Goal: Transaction & Acquisition: Book appointment/travel/reservation

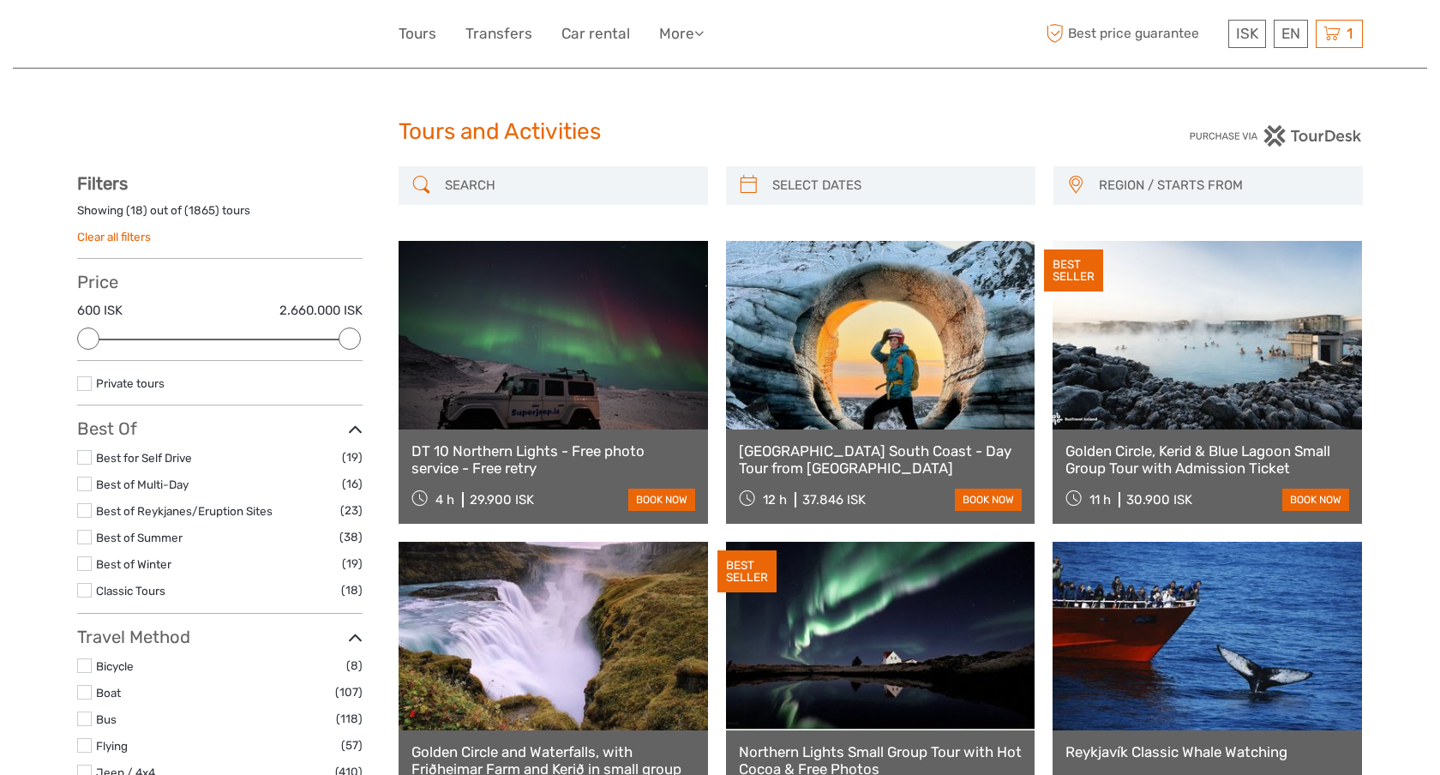
select select
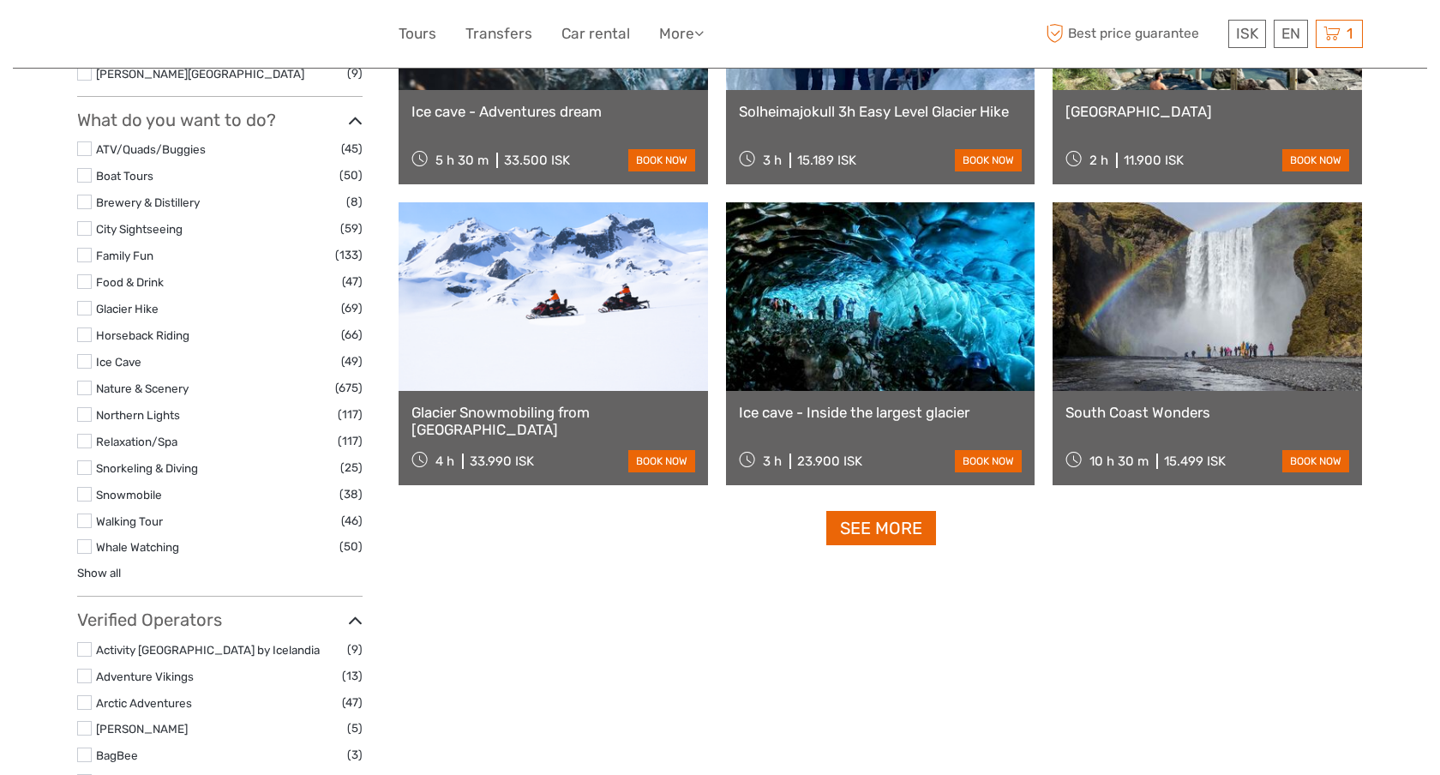
scroll to position [1557, 0]
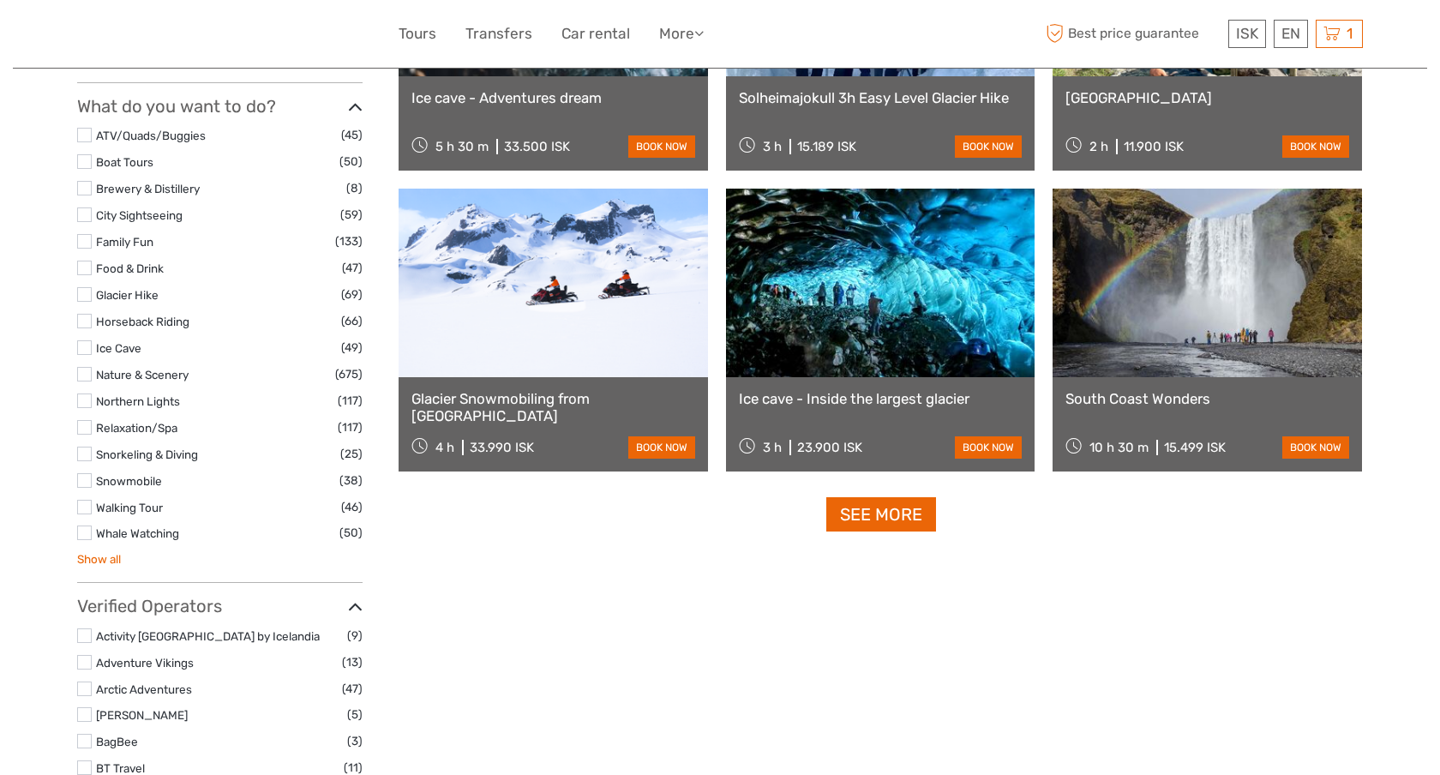
click at [91, 558] on link "Show all" at bounding box center [99, 559] width 44 height 14
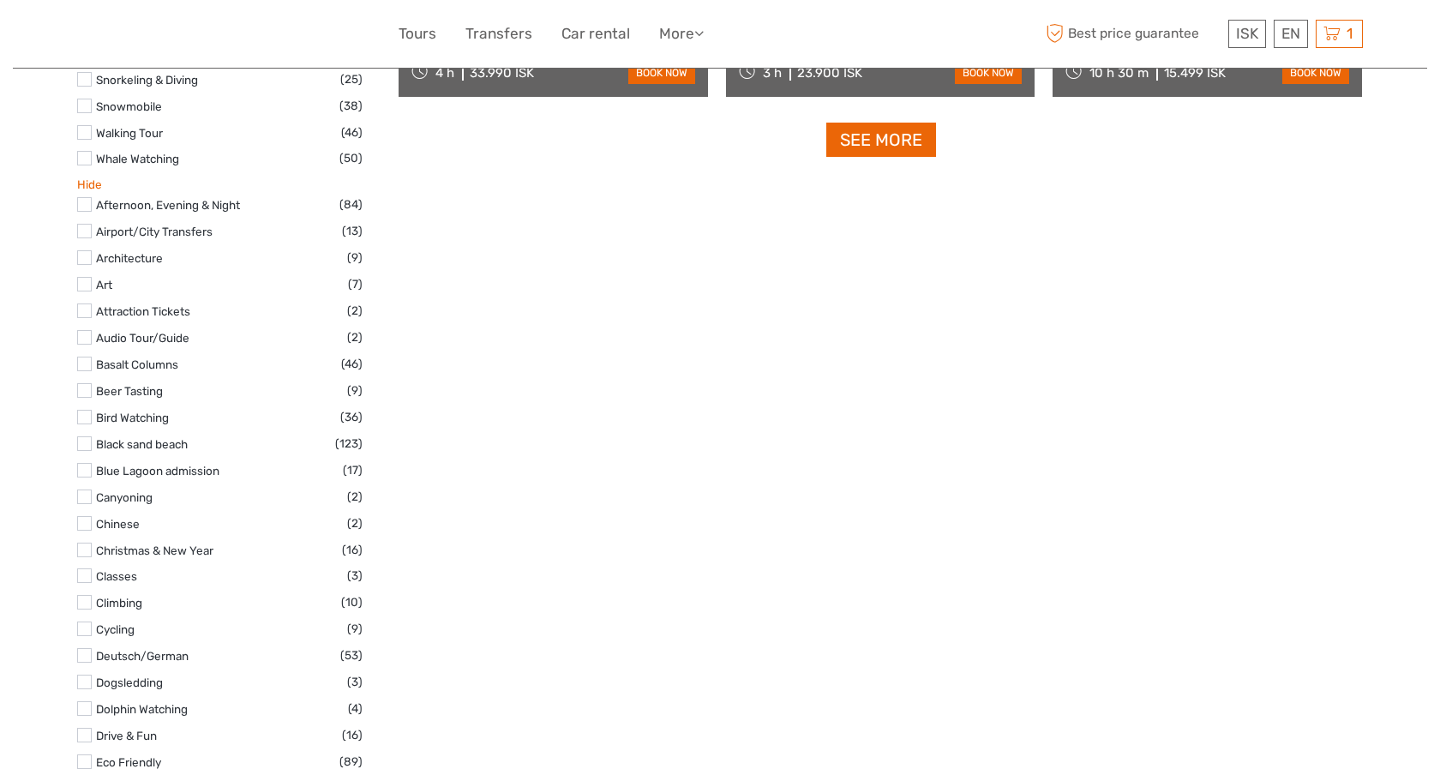
scroll to position [1744, 0]
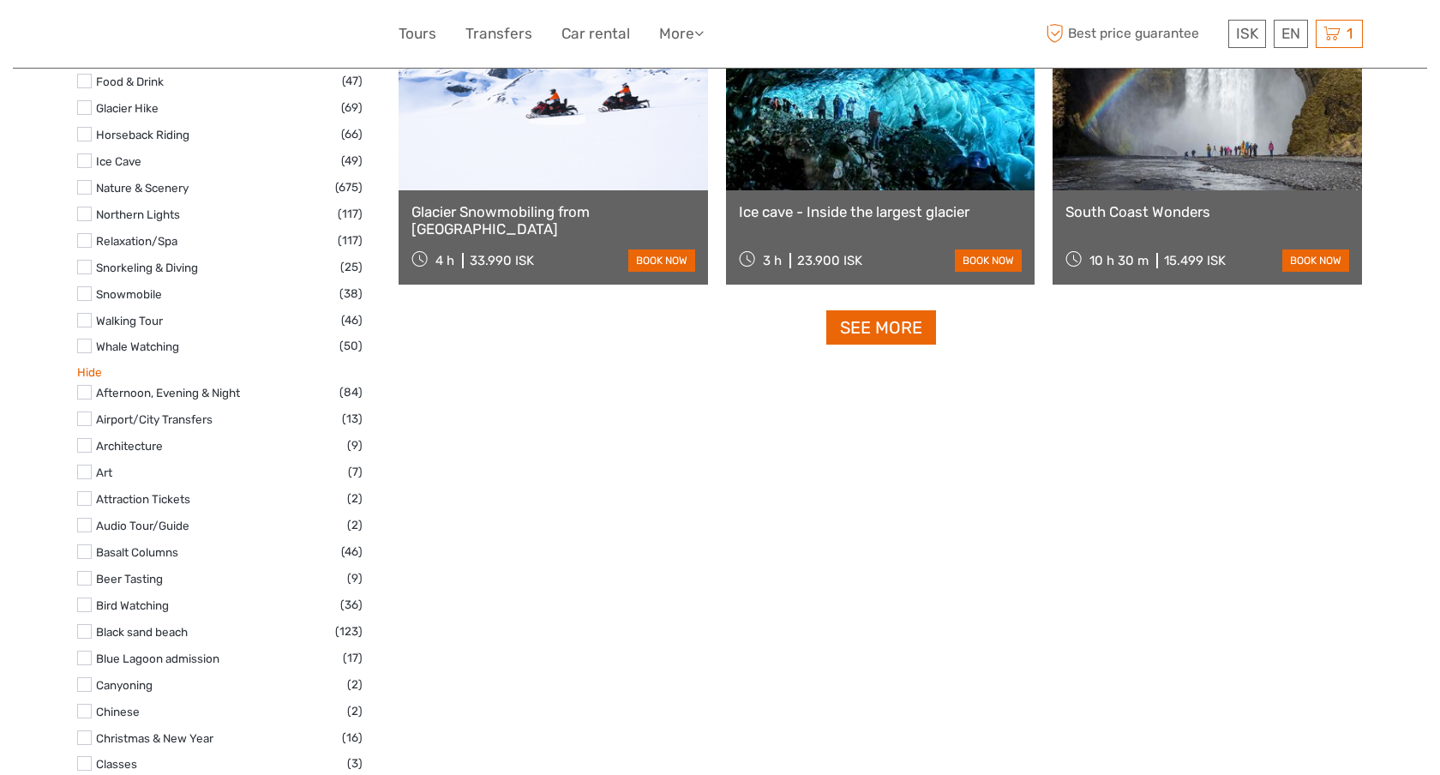
click at [99, 369] on link "Hide" at bounding box center [89, 372] width 25 height 14
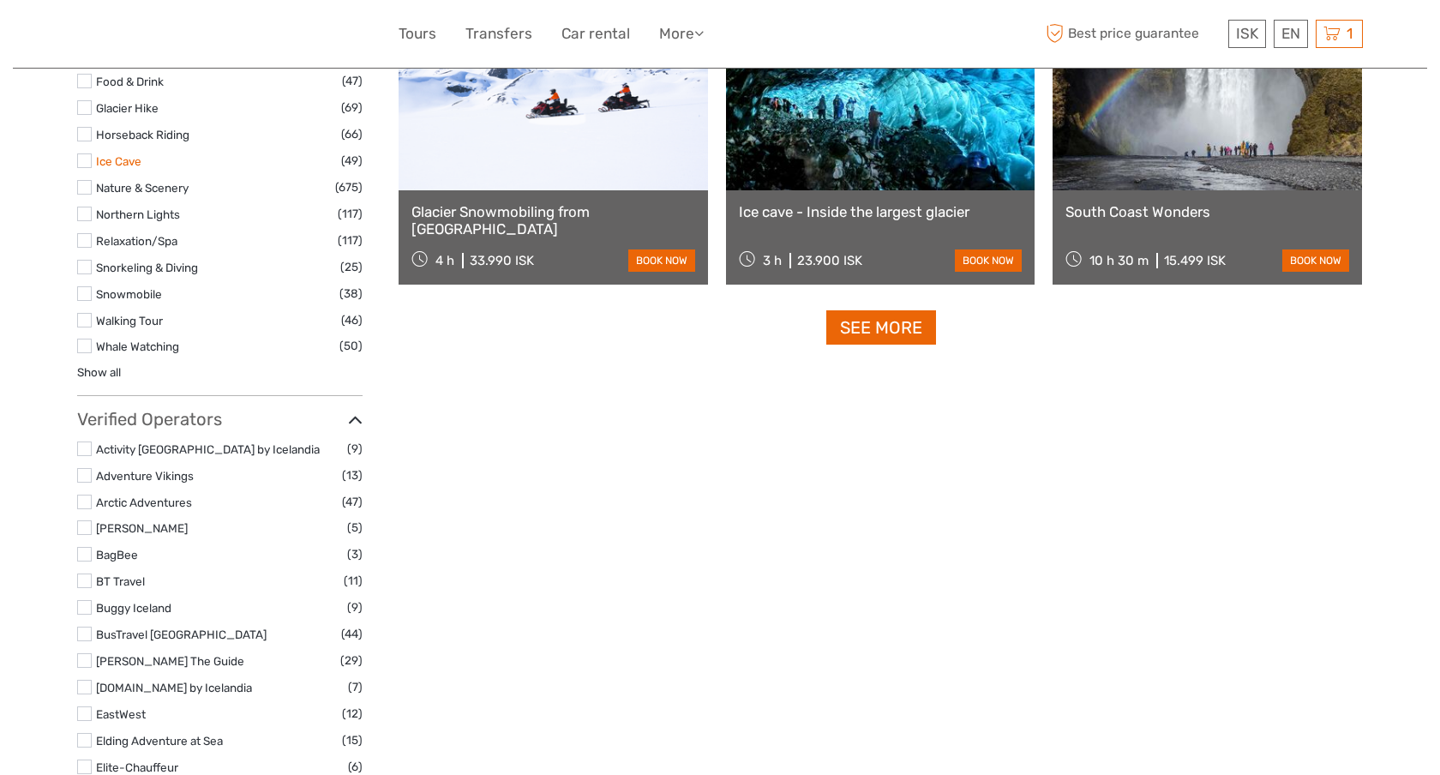
click at [99, 157] on link "Ice Cave" at bounding box center [118, 161] width 45 height 14
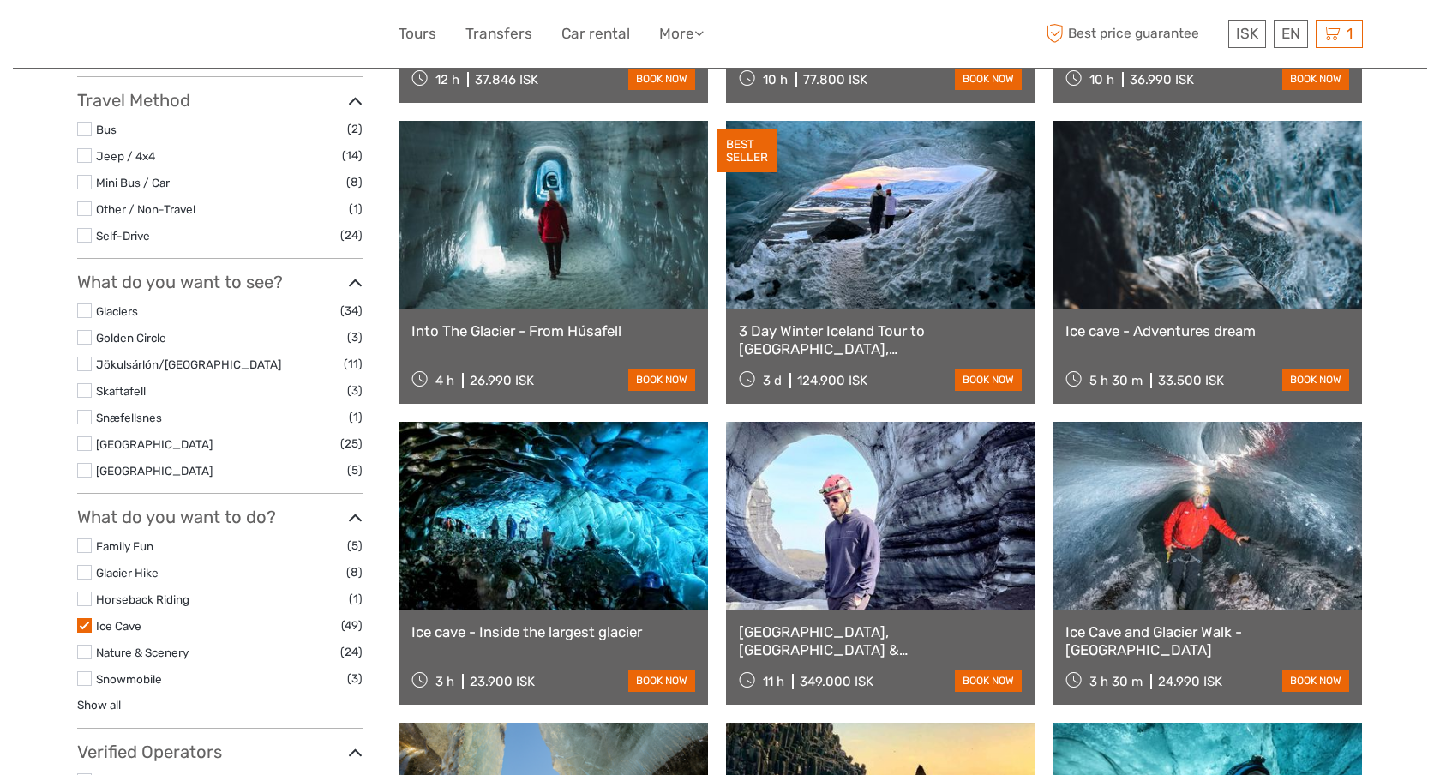
scroll to position [460, 0]
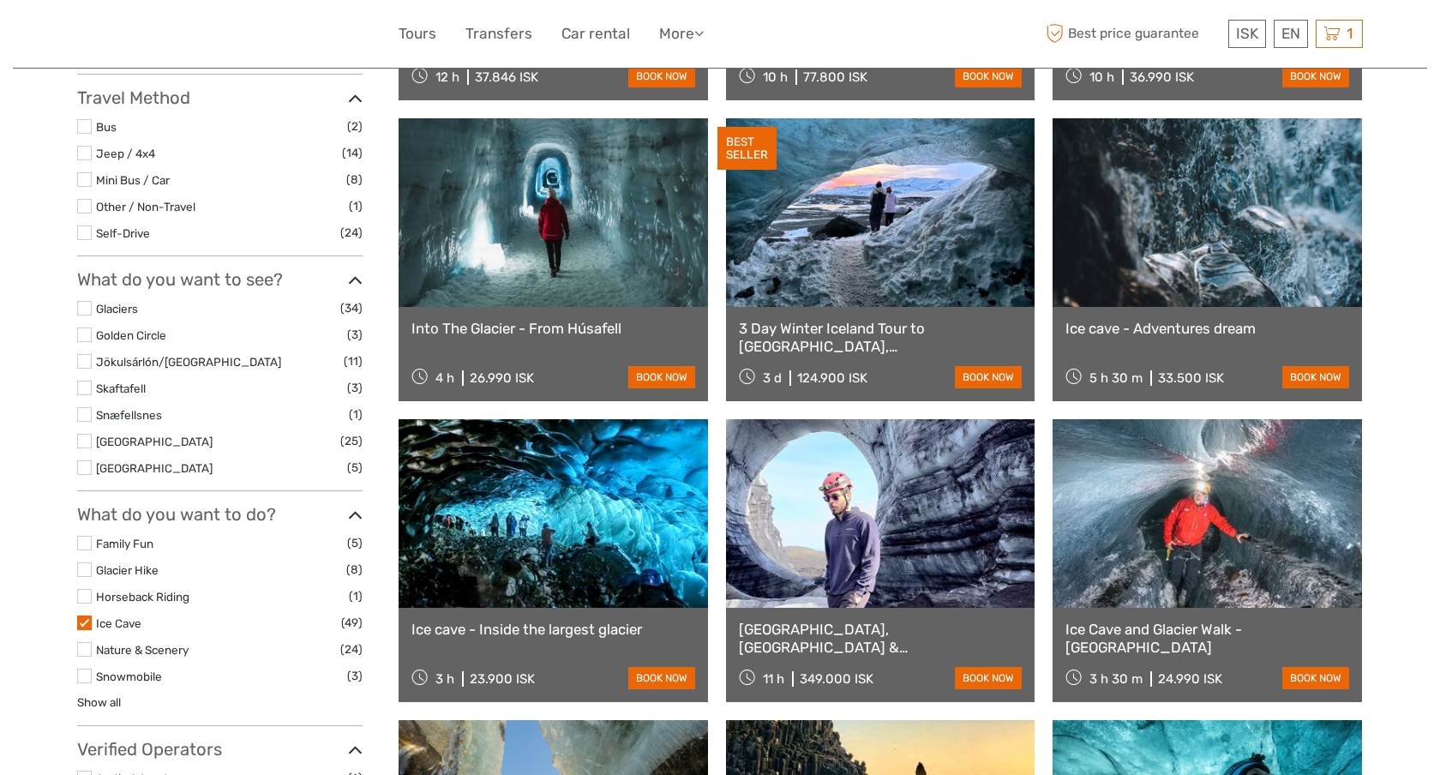
click at [1160, 196] on link at bounding box center [1208, 212] width 310 height 189
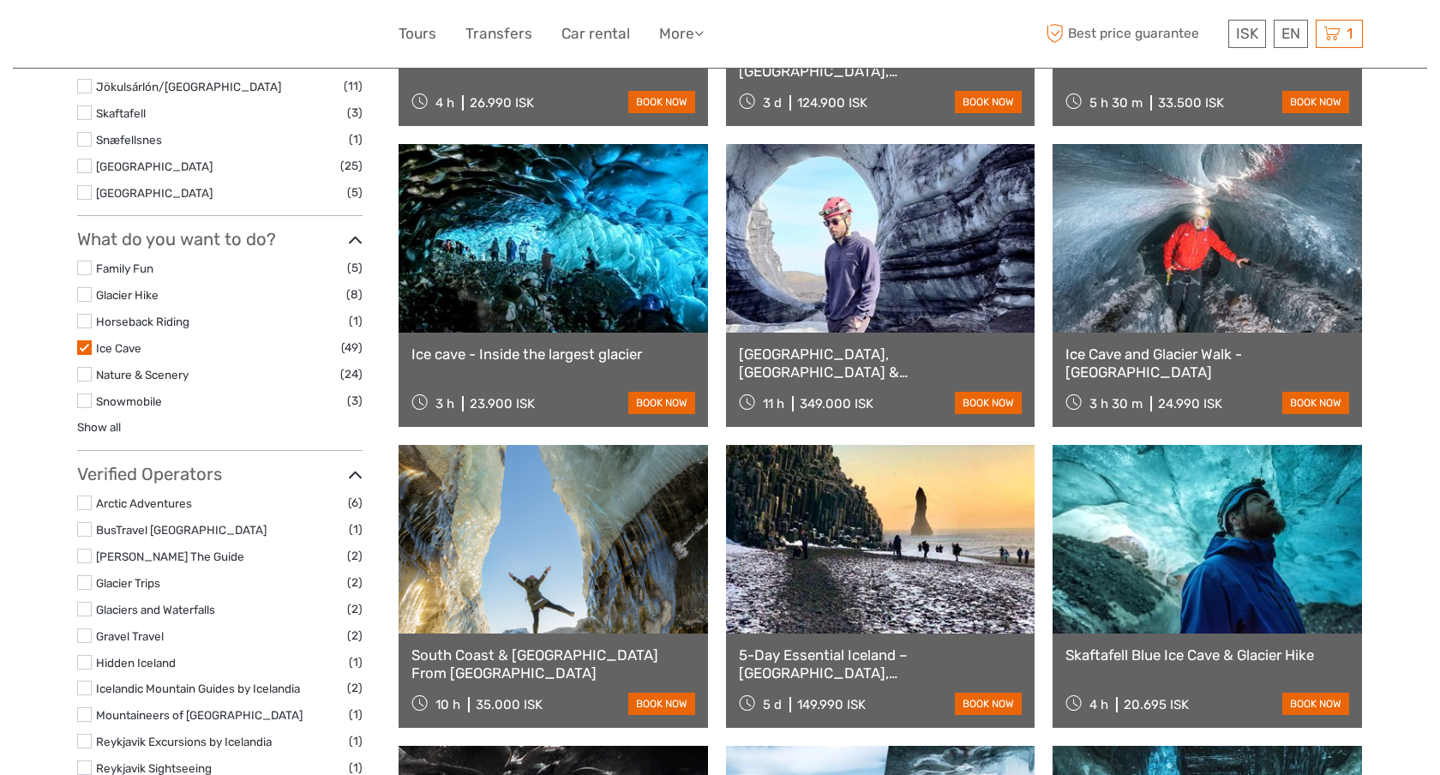
scroll to position [765, 0]
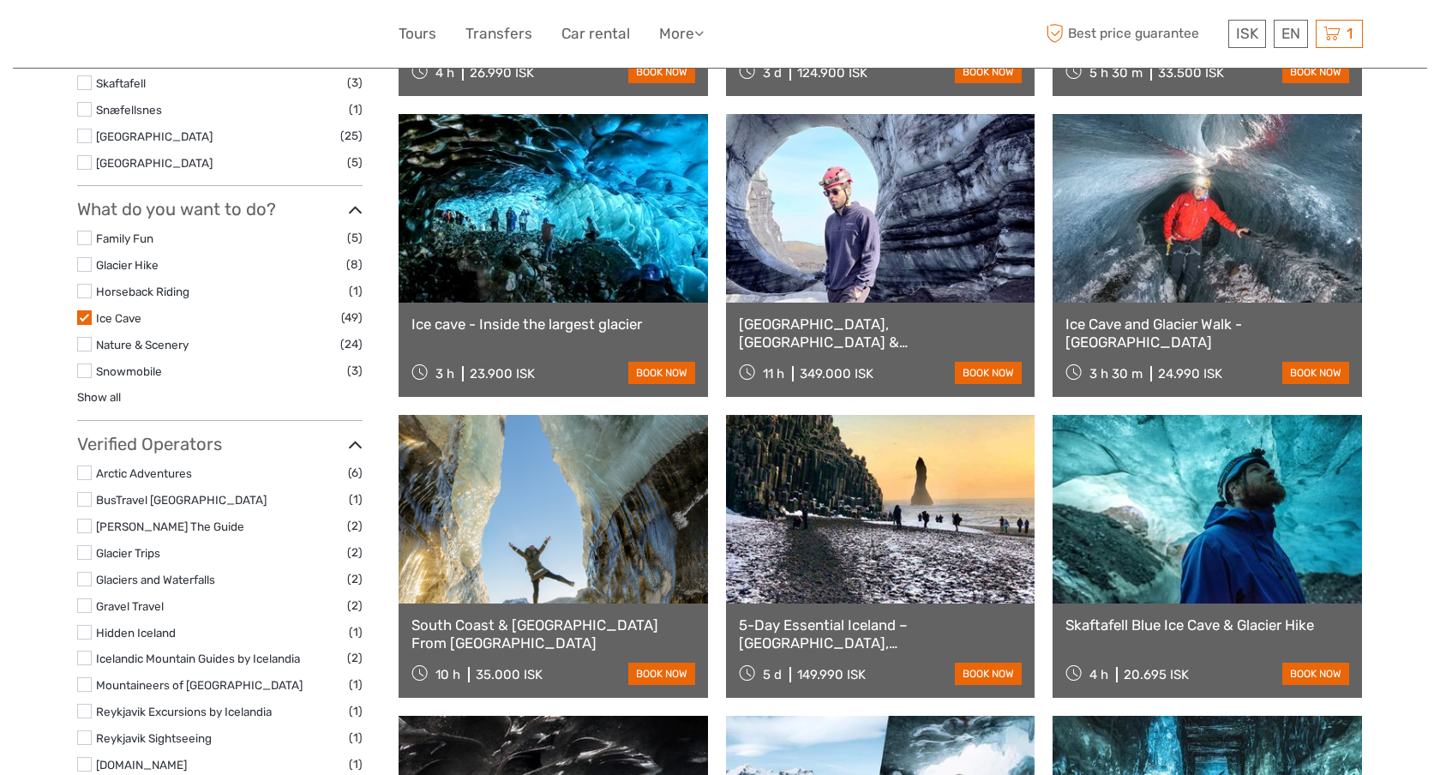
click at [583, 206] on link at bounding box center [554, 208] width 310 height 189
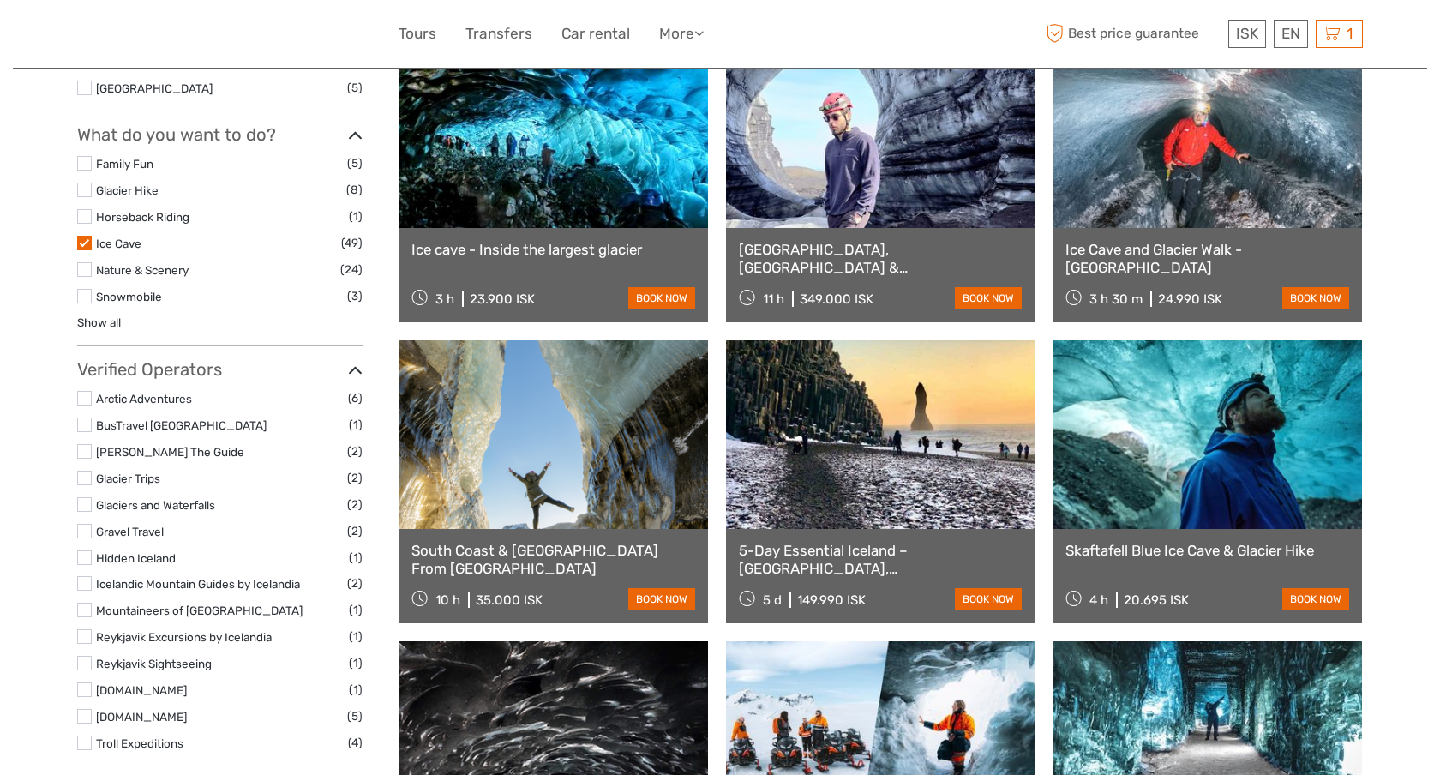
scroll to position [841, 0]
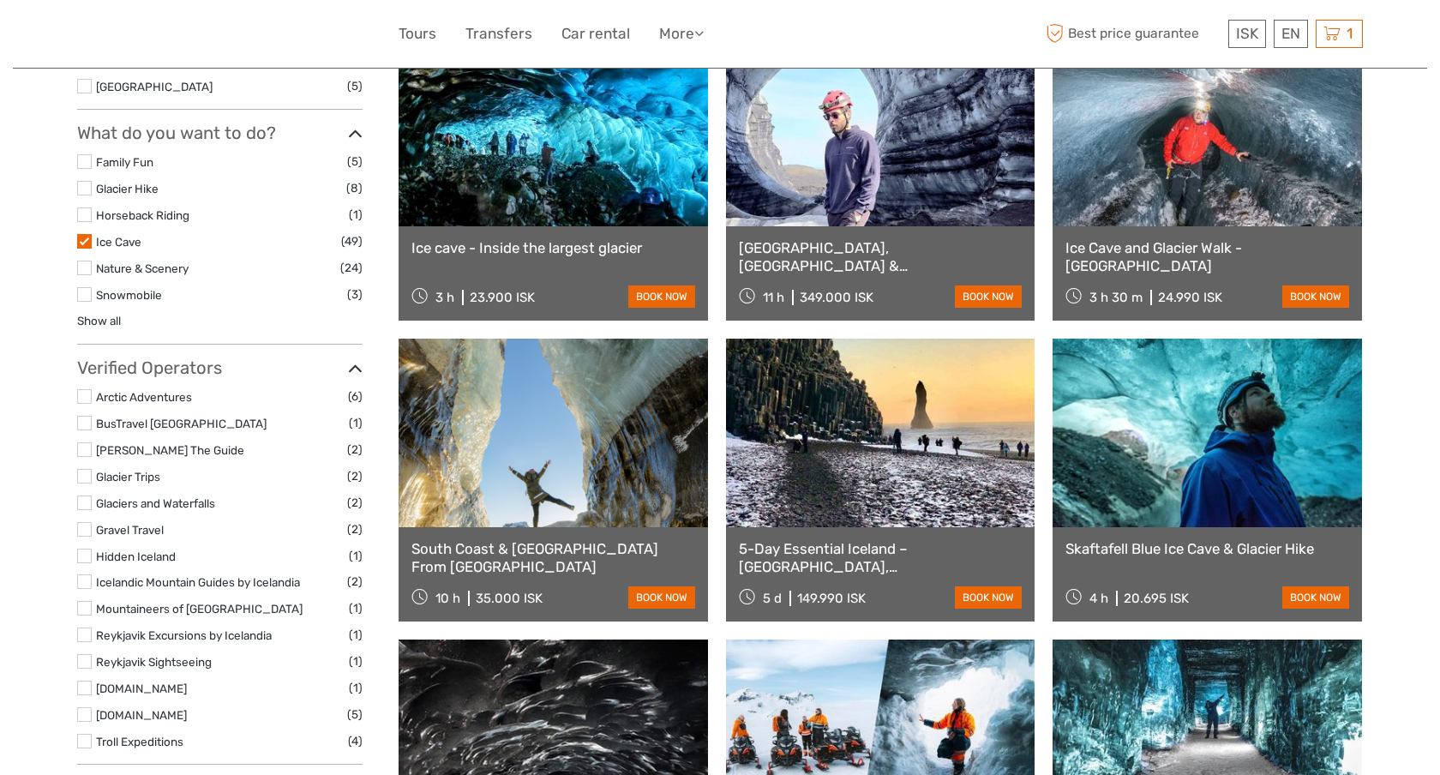
click at [1140, 138] on link at bounding box center [1208, 132] width 310 height 189
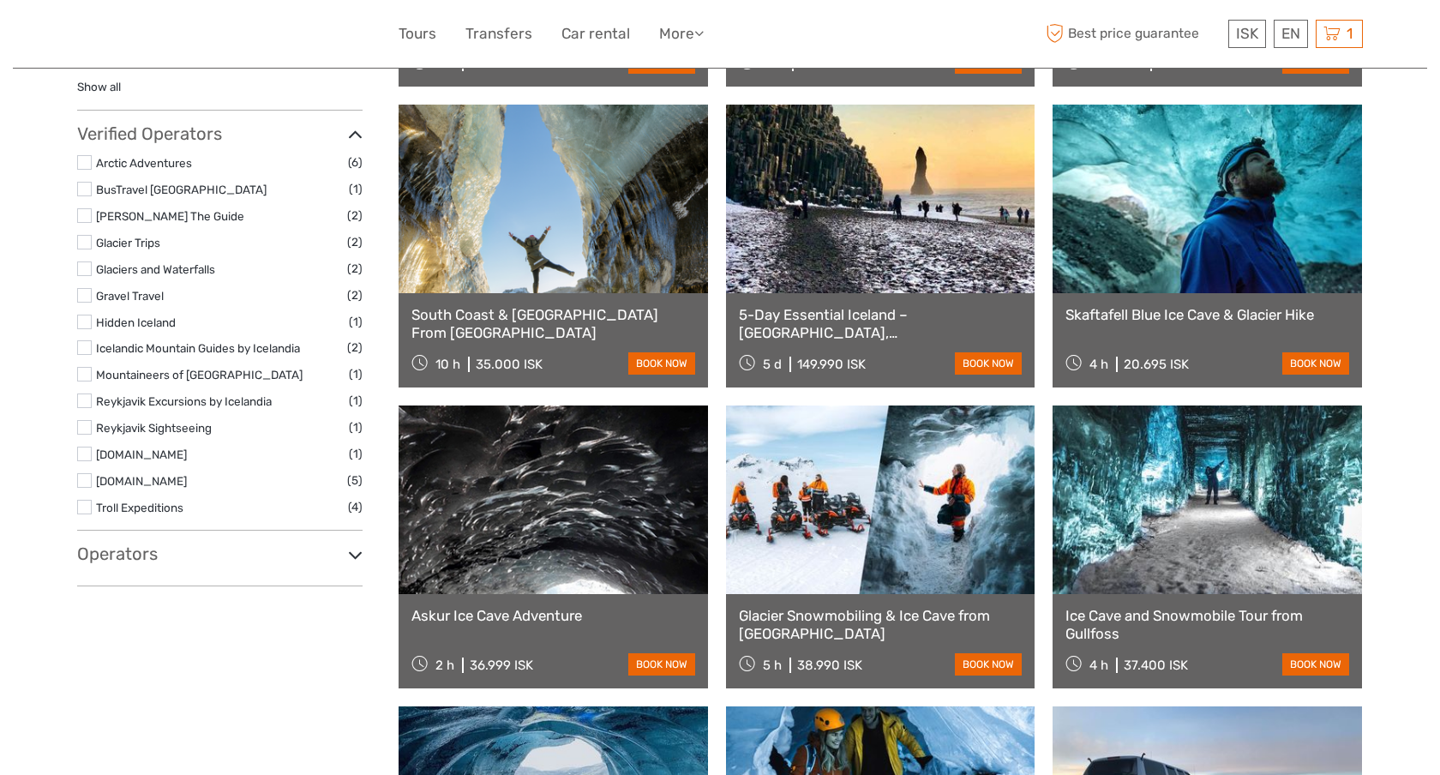
scroll to position [1078, 0]
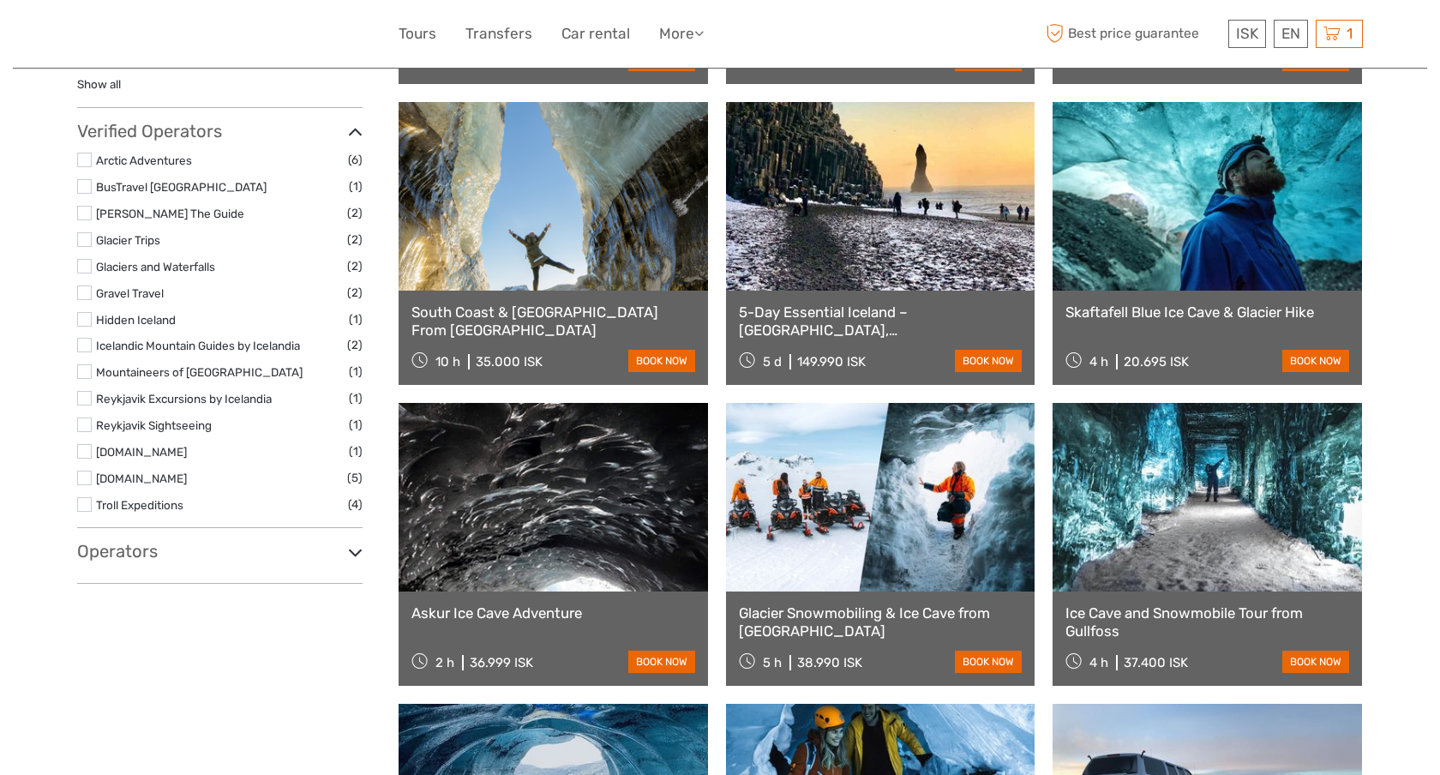
click at [1122, 183] on link at bounding box center [1208, 196] width 310 height 189
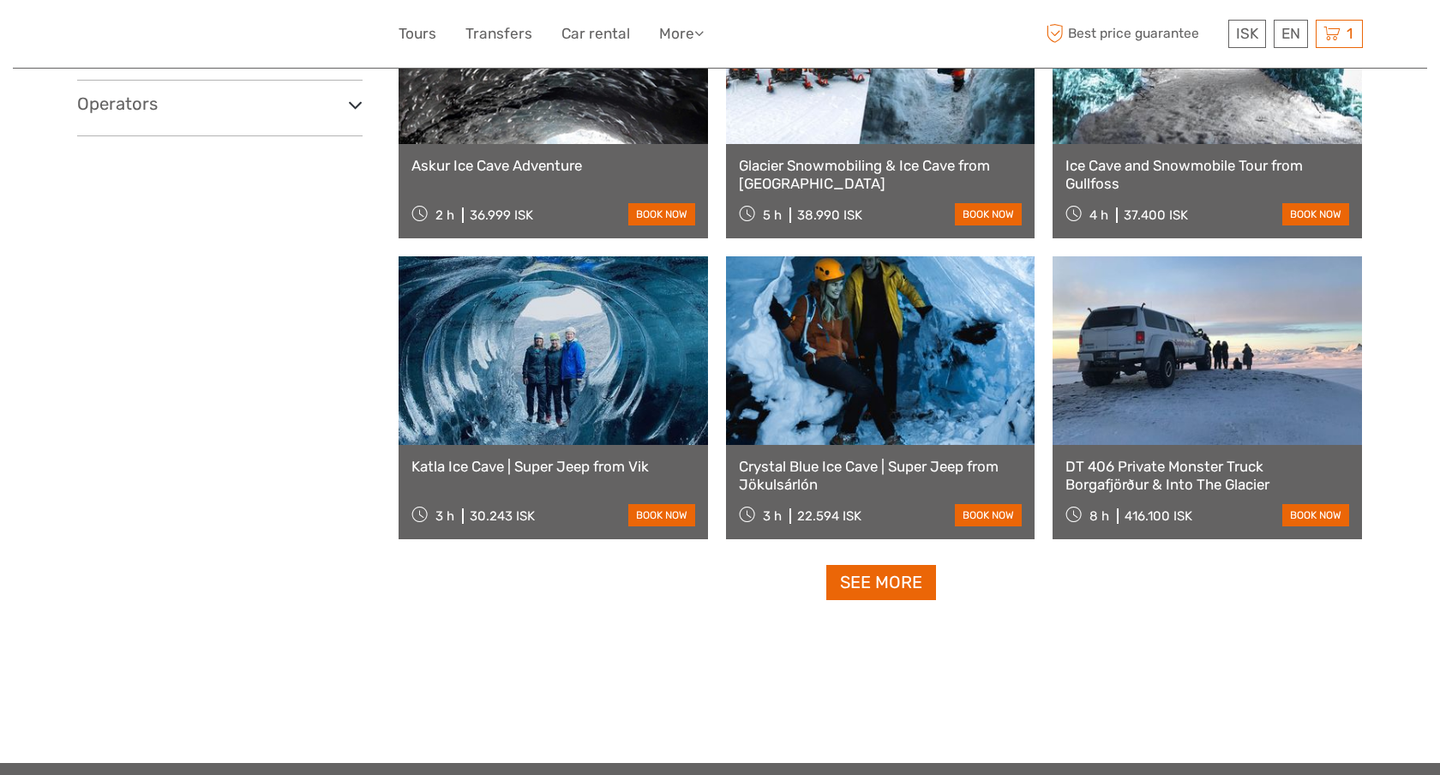
scroll to position [1528, 0]
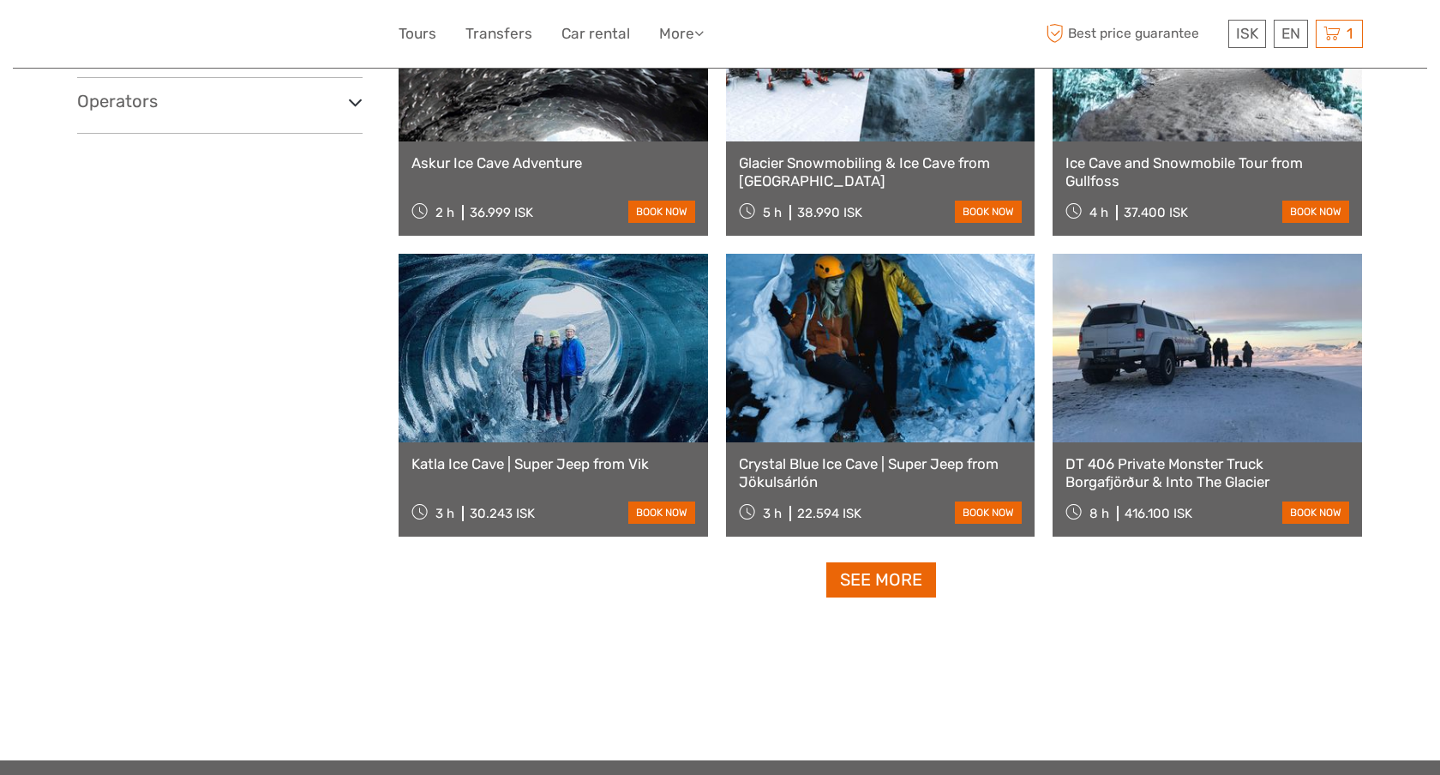
click at [589, 350] on link at bounding box center [554, 348] width 310 height 189
click at [827, 316] on link at bounding box center [881, 348] width 310 height 189
click at [856, 579] on link "See more" at bounding box center [882, 579] width 110 height 35
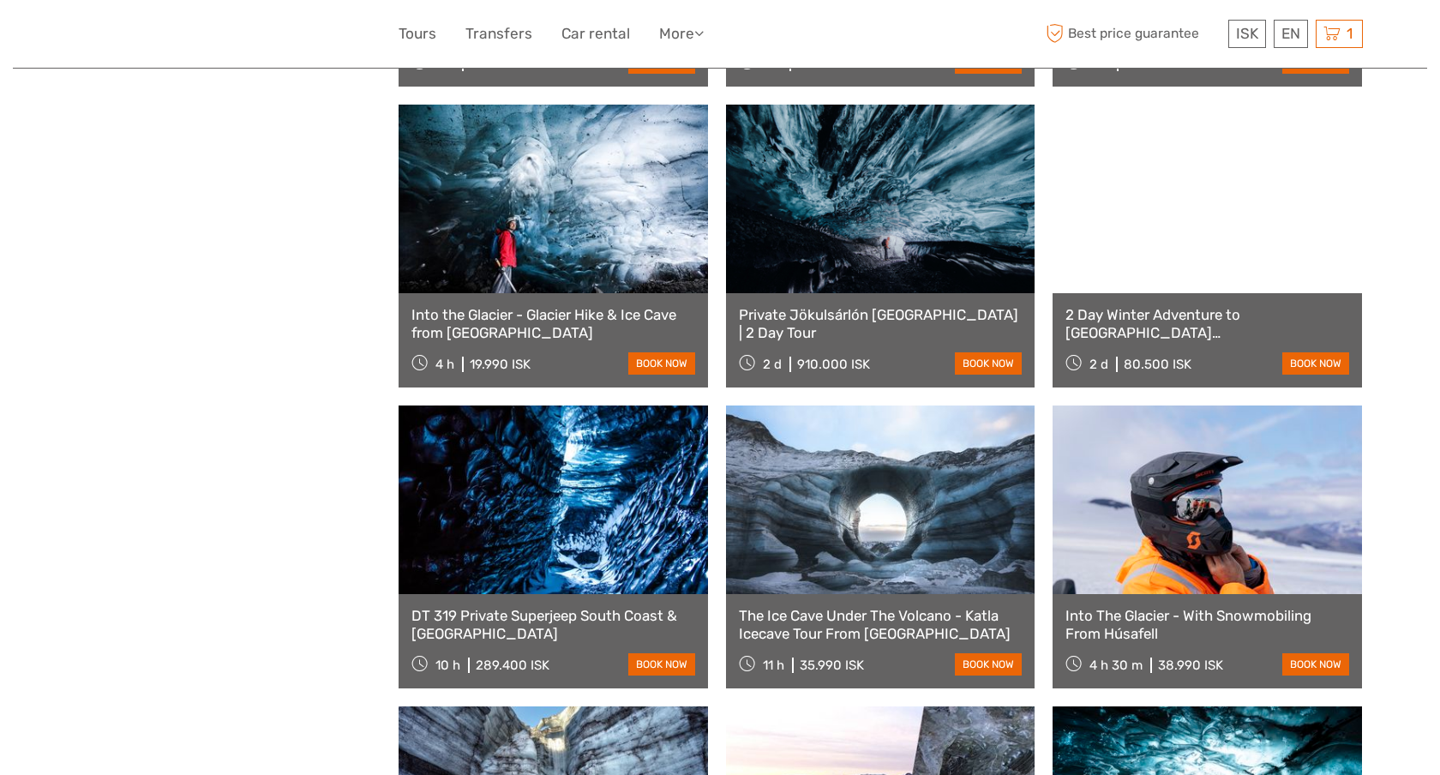
scroll to position [1982, 0]
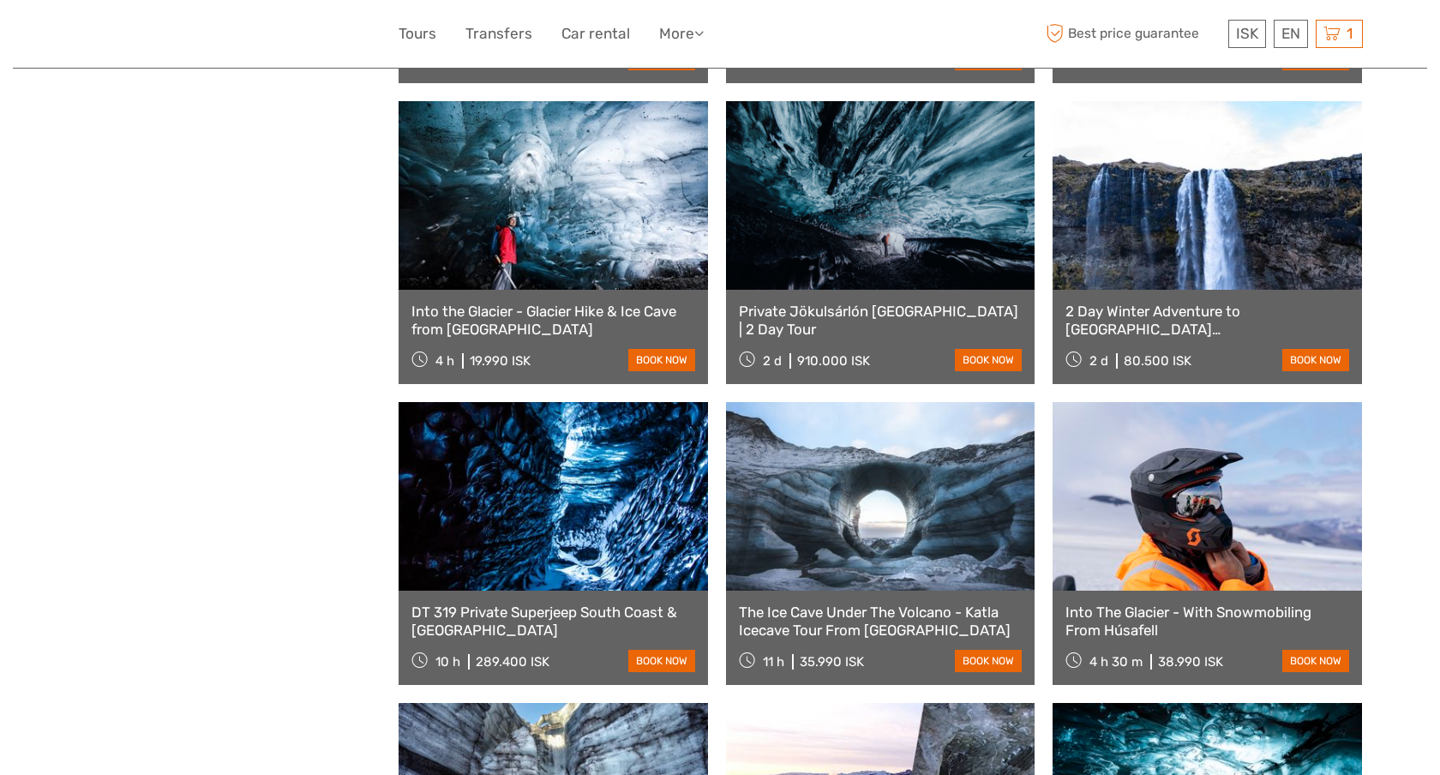
click at [578, 222] on link at bounding box center [554, 195] width 310 height 189
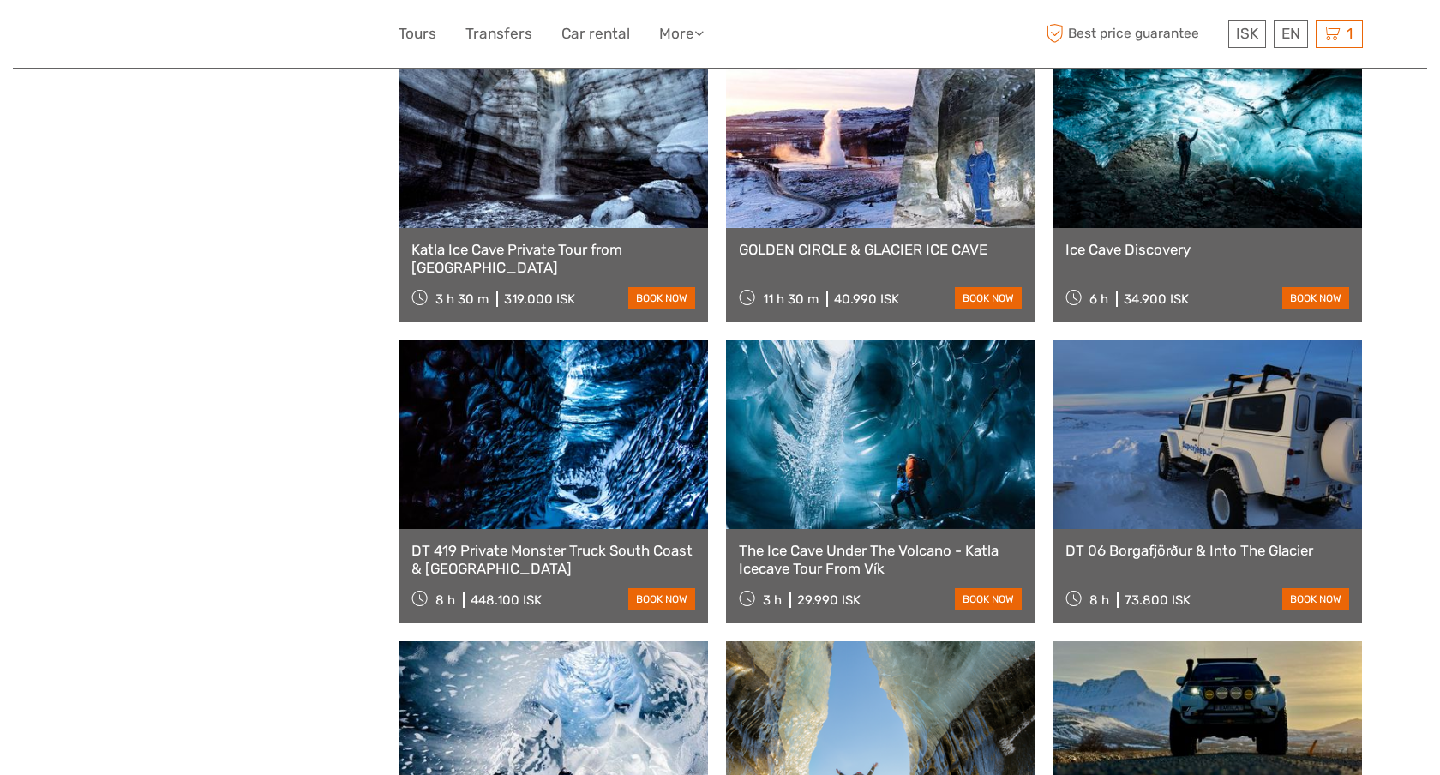
scroll to position [2648, 0]
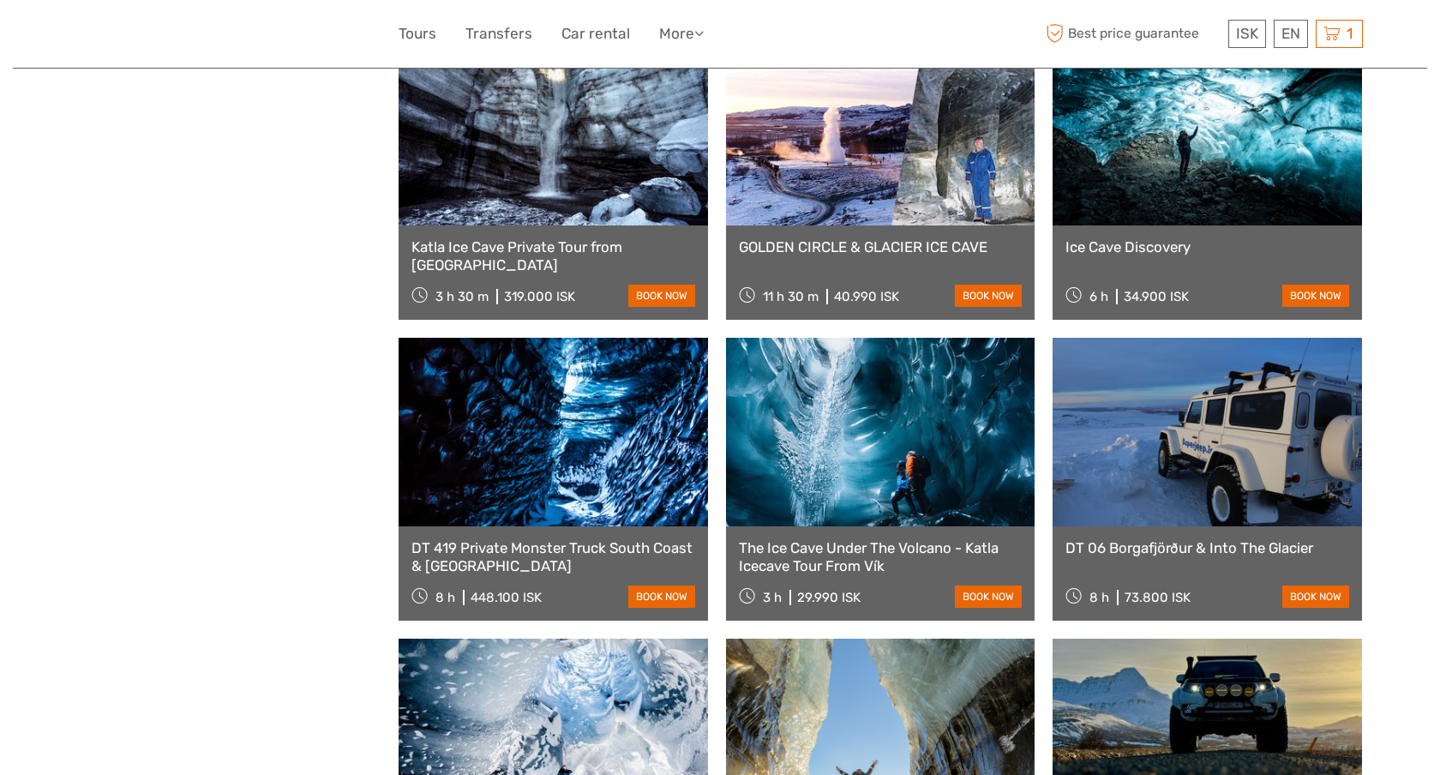
click at [1145, 137] on link at bounding box center [1208, 131] width 310 height 189
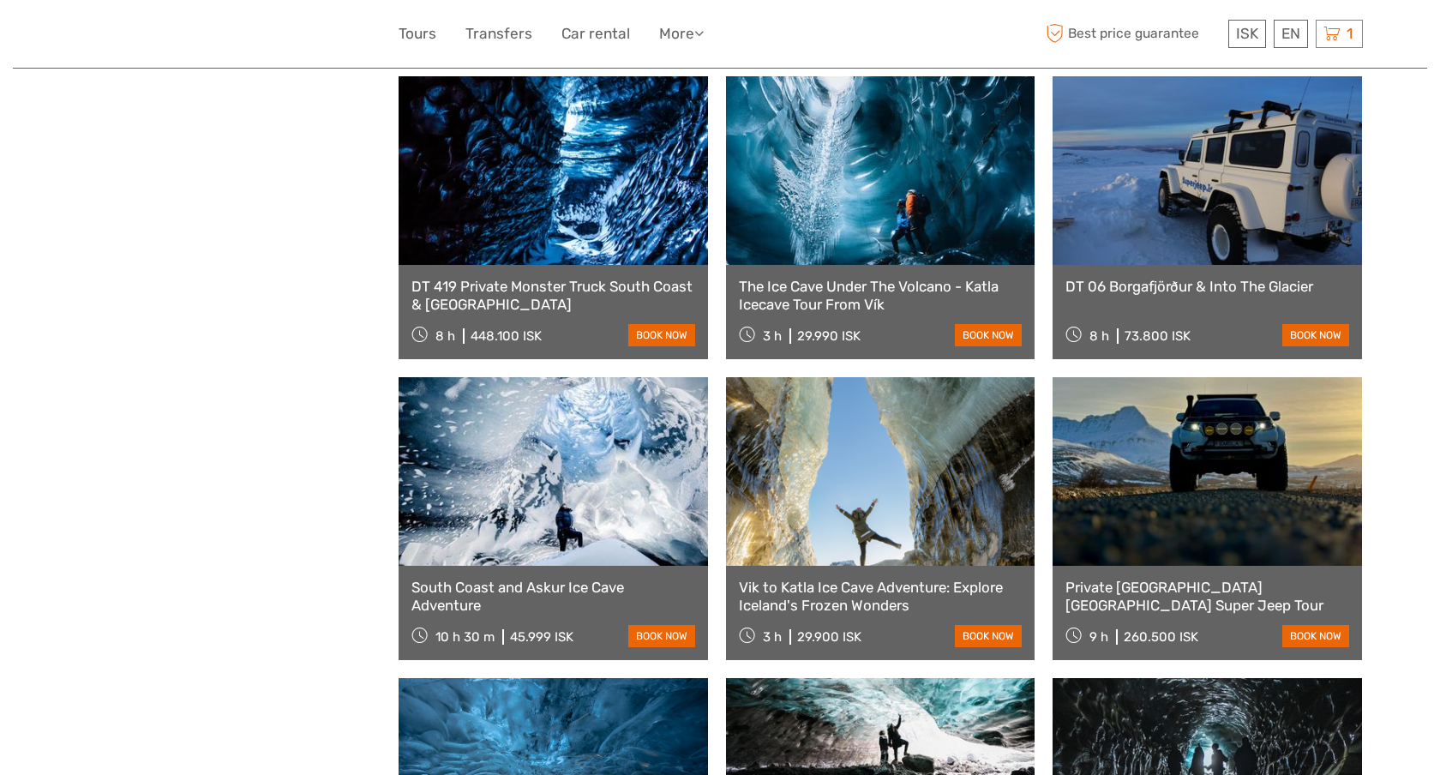
scroll to position [2912, 0]
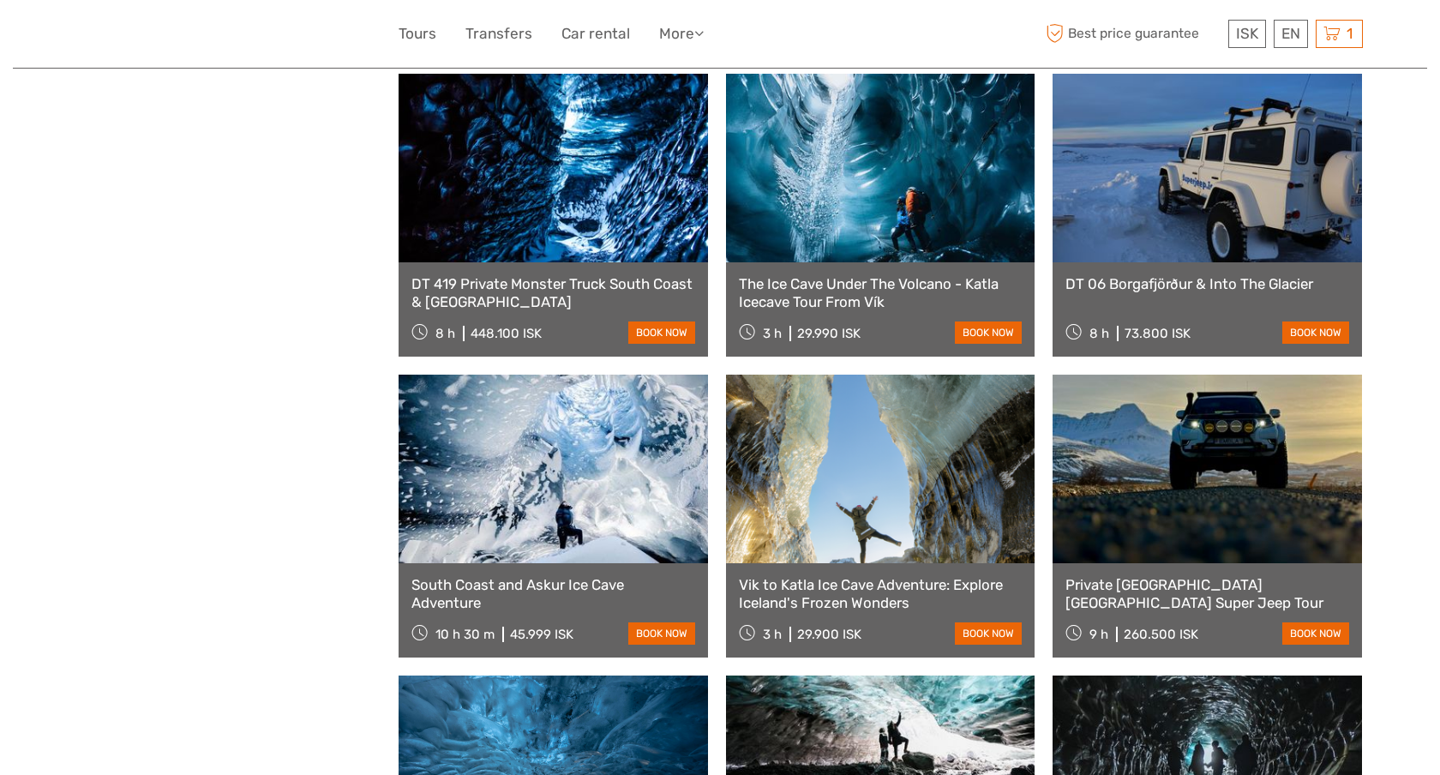
click at [922, 135] on link at bounding box center [881, 168] width 310 height 189
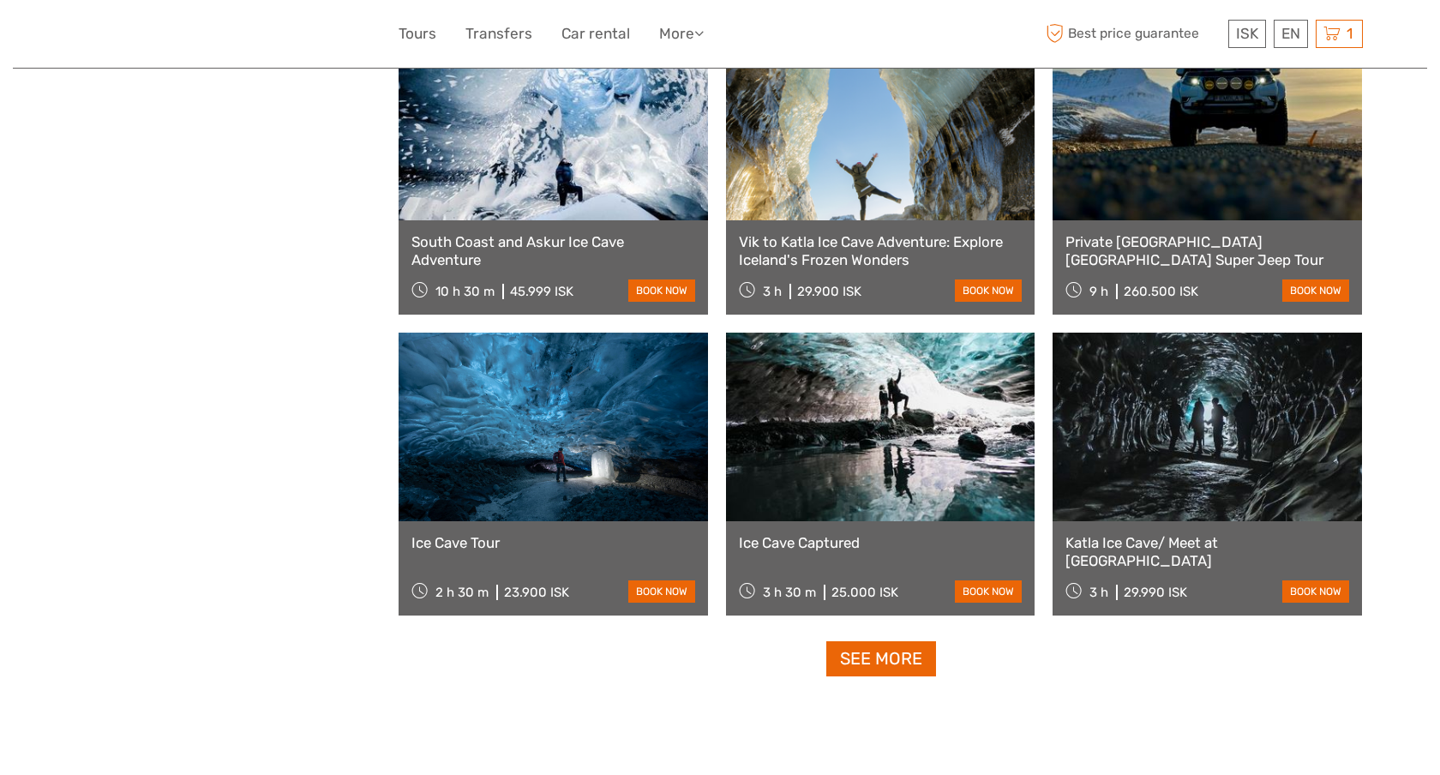
scroll to position [3275, 0]
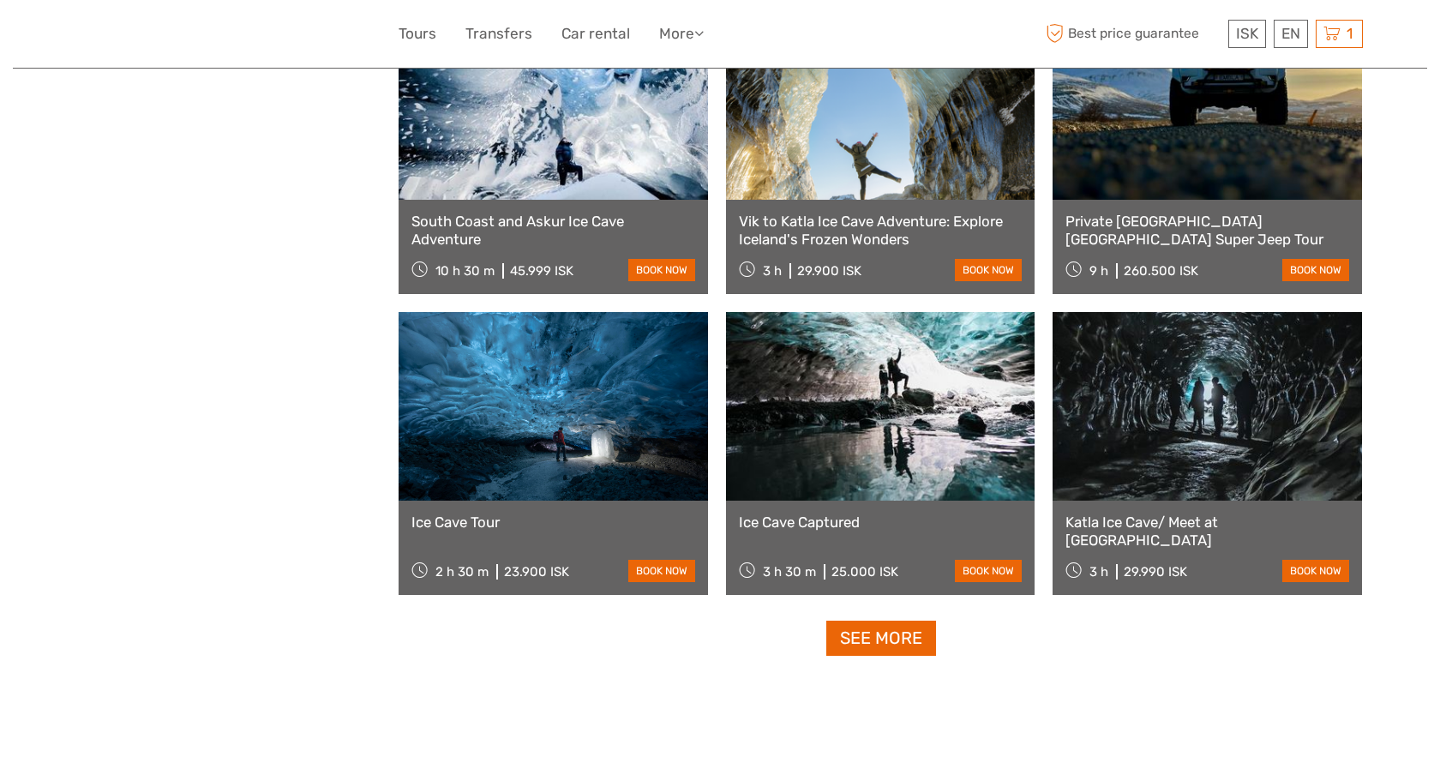
click at [922, 135] on link at bounding box center [881, 105] width 310 height 189
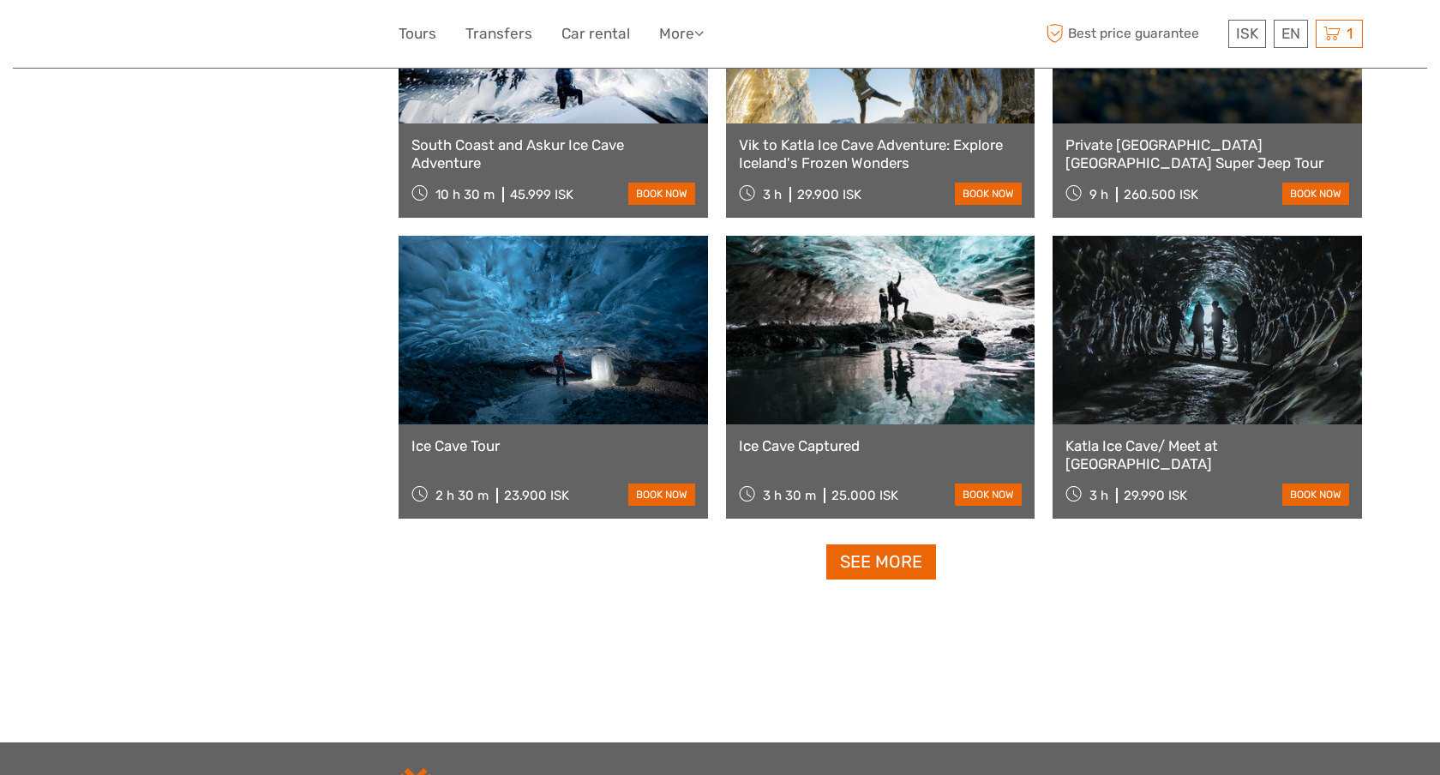
scroll to position [3353, 0]
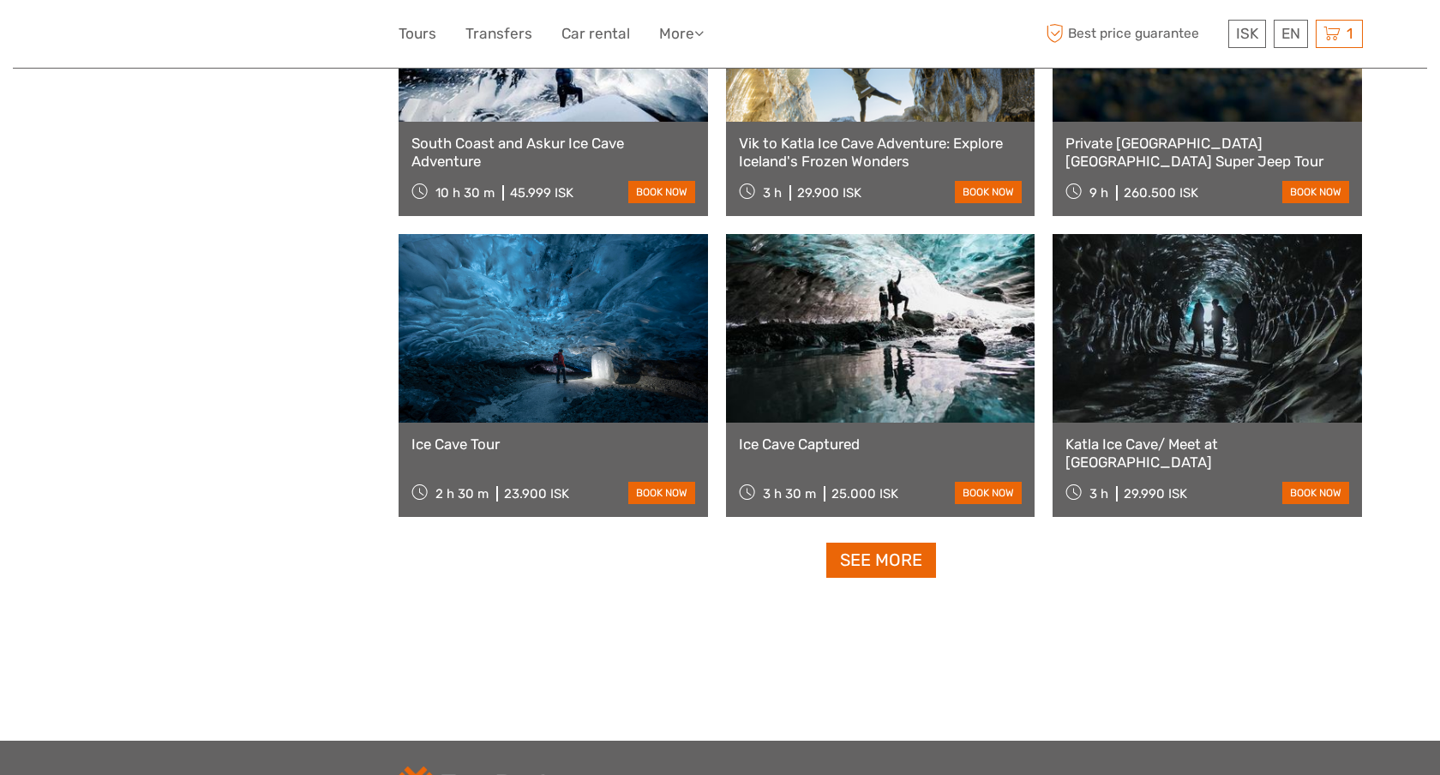
click at [618, 299] on link at bounding box center [554, 328] width 310 height 189
click at [1117, 304] on link at bounding box center [1208, 328] width 310 height 189
click at [917, 388] on link at bounding box center [881, 328] width 310 height 189
click at [891, 555] on link "See more" at bounding box center [882, 560] width 110 height 35
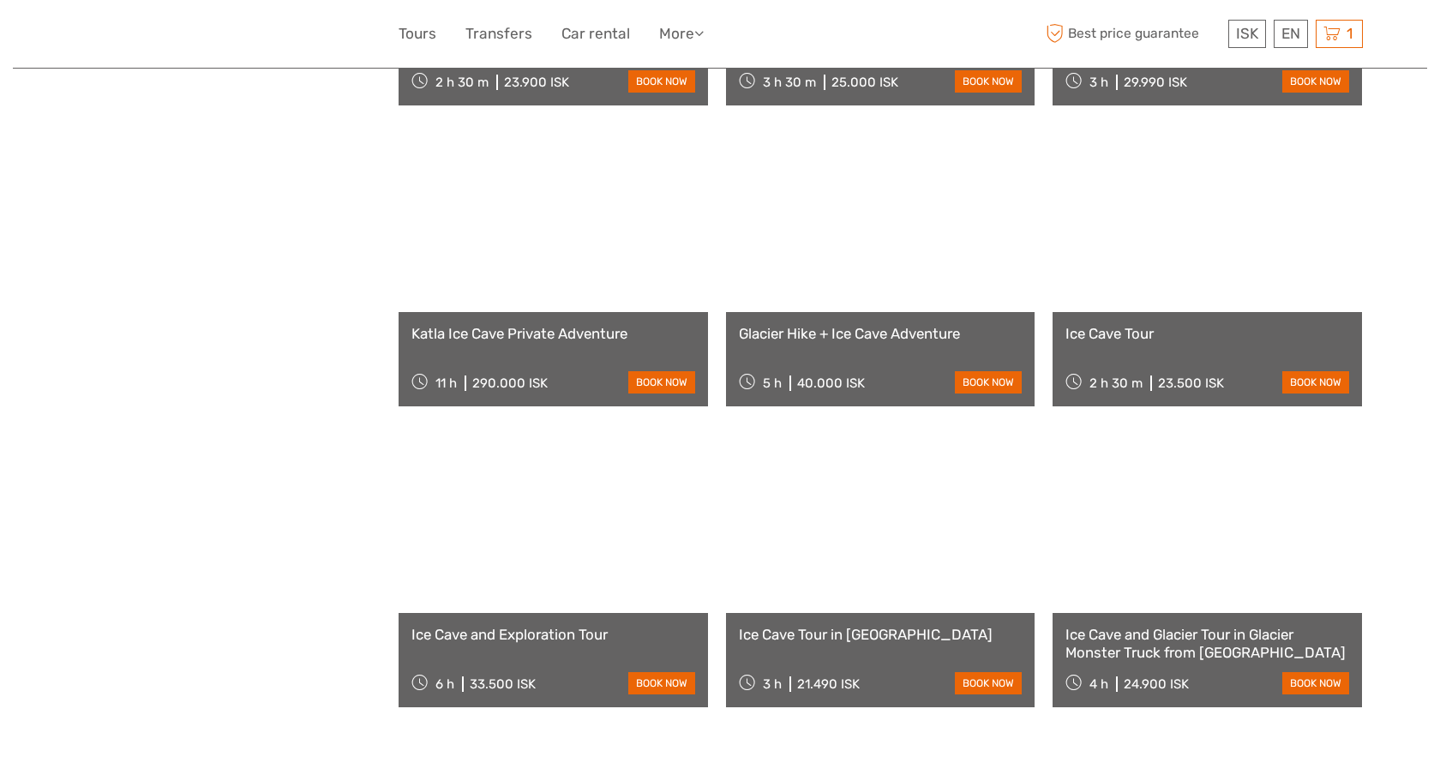
scroll to position [3766, 0]
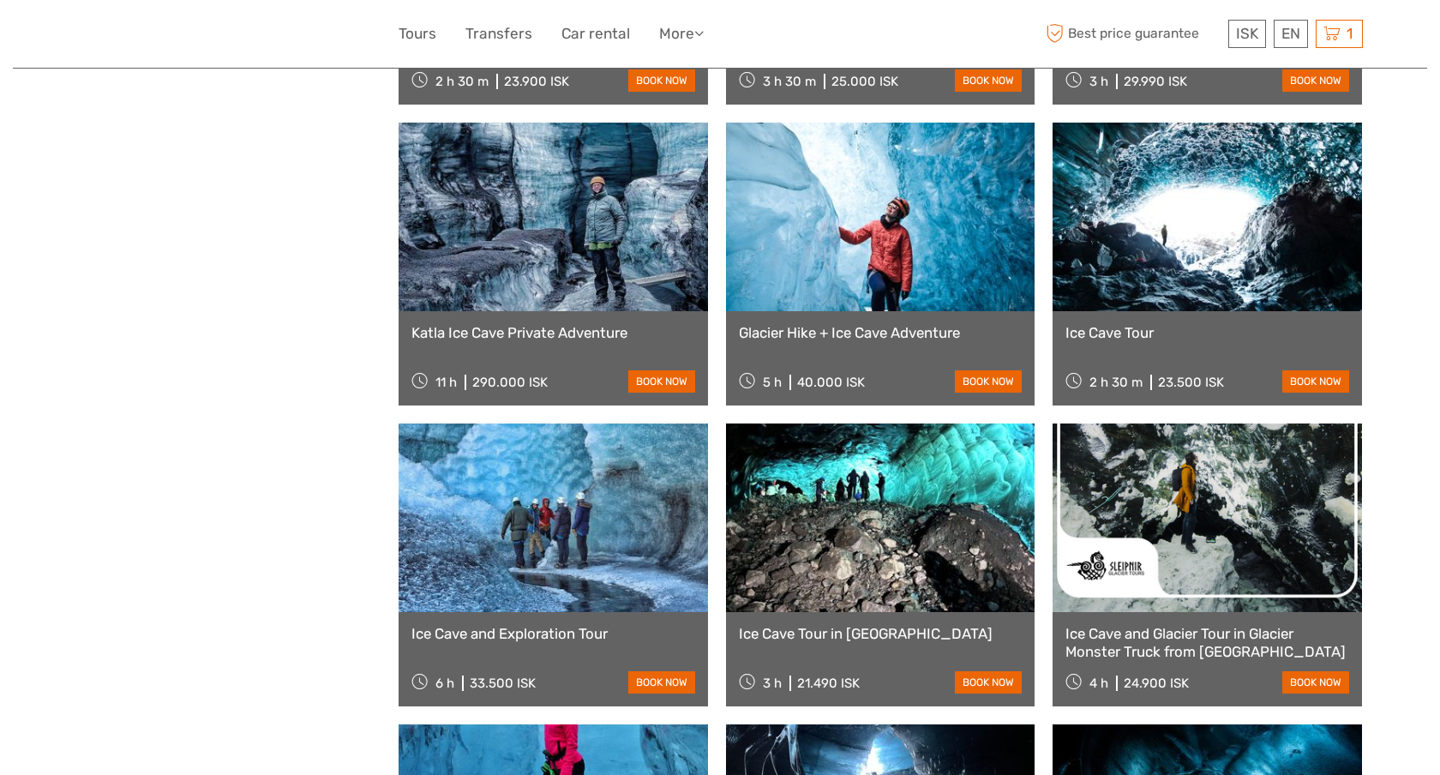
click at [897, 206] on link at bounding box center [881, 217] width 310 height 189
click at [1070, 202] on link at bounding box center [1208, 217] width 310 height 189
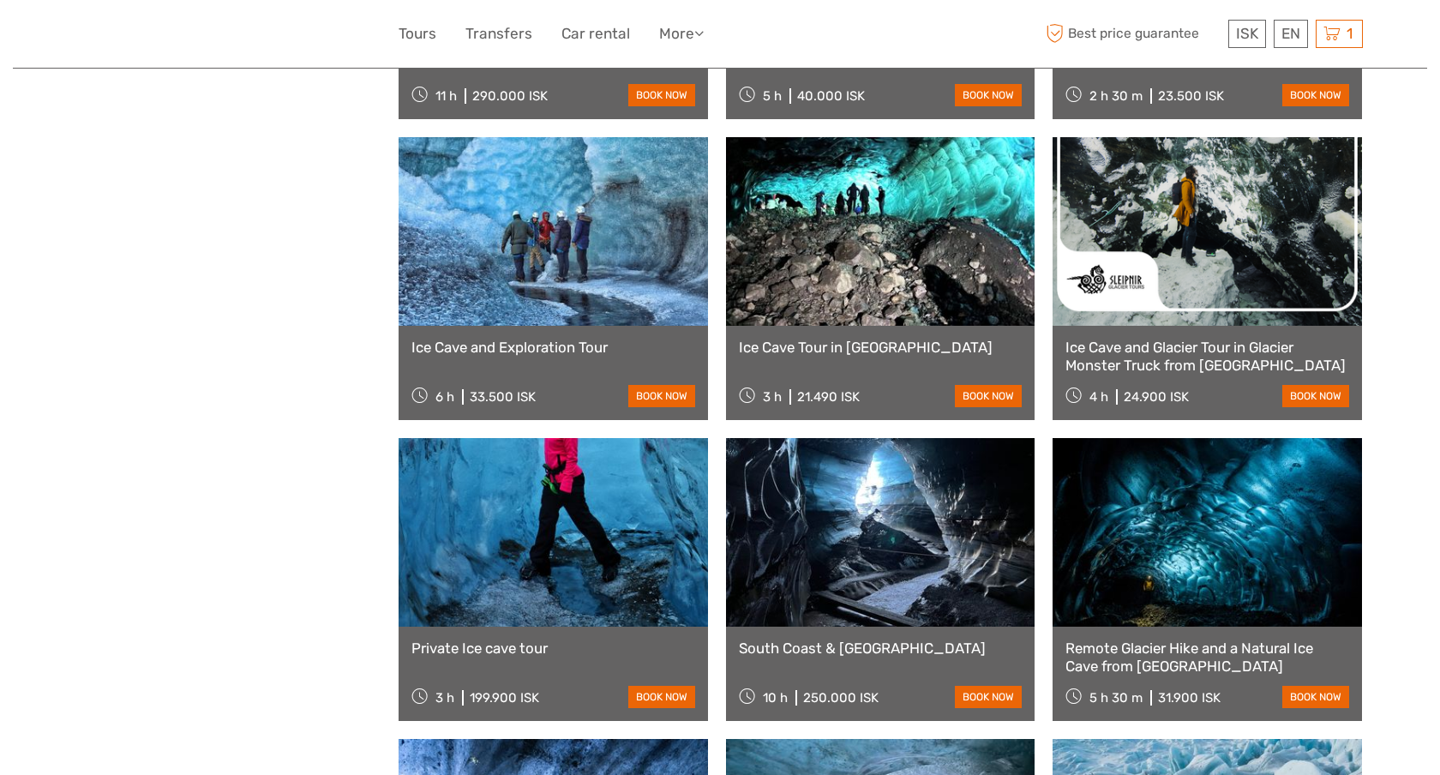
scroll to position [4053, 0]
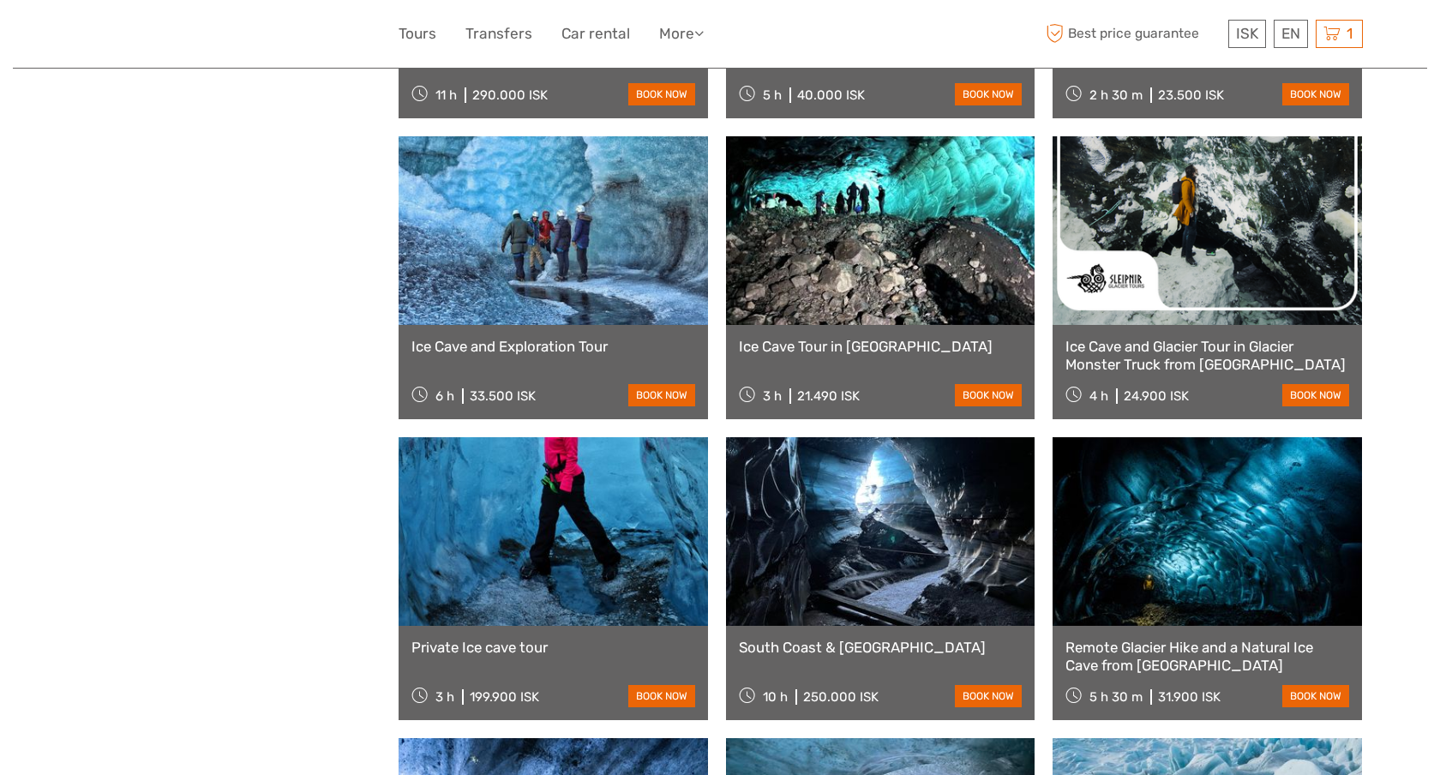
click at [640, 225] on link at bounding box center [554, 230] width 310 height 189
click at [801, 216] on link at bounding box center [881, 230] width 310 height 189
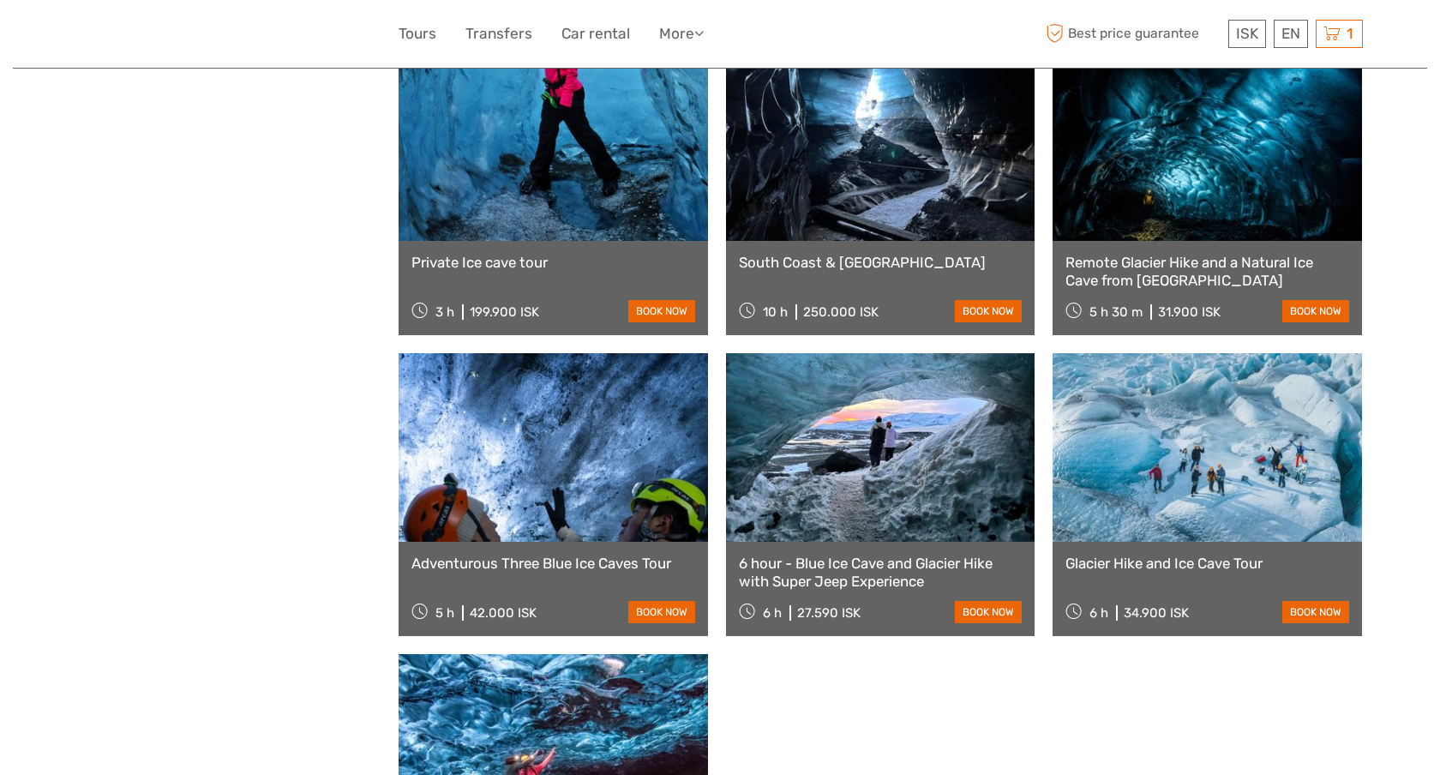
scroll to position [4441, 0]
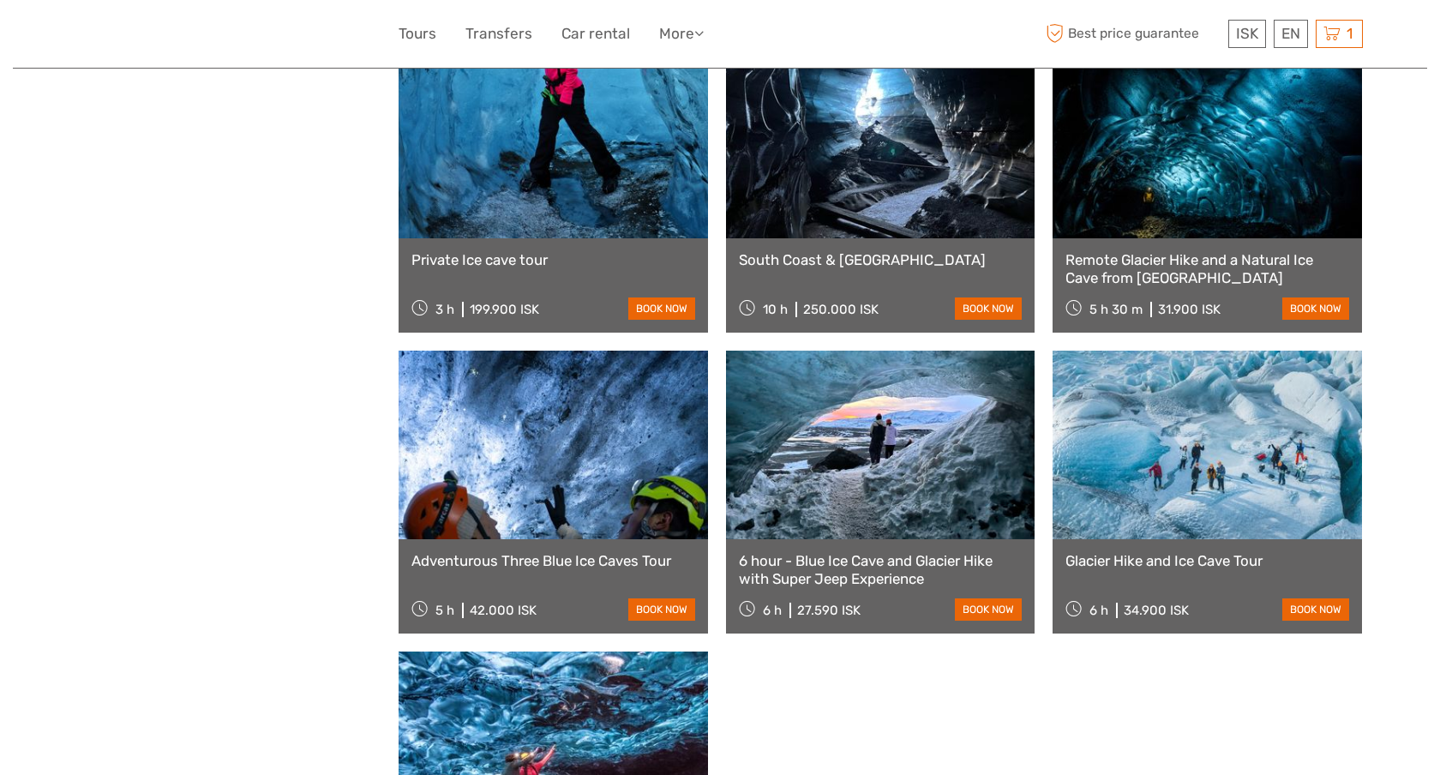
click at [1148, 158] on link at bounding box center [1208, 144] width 310 height 189
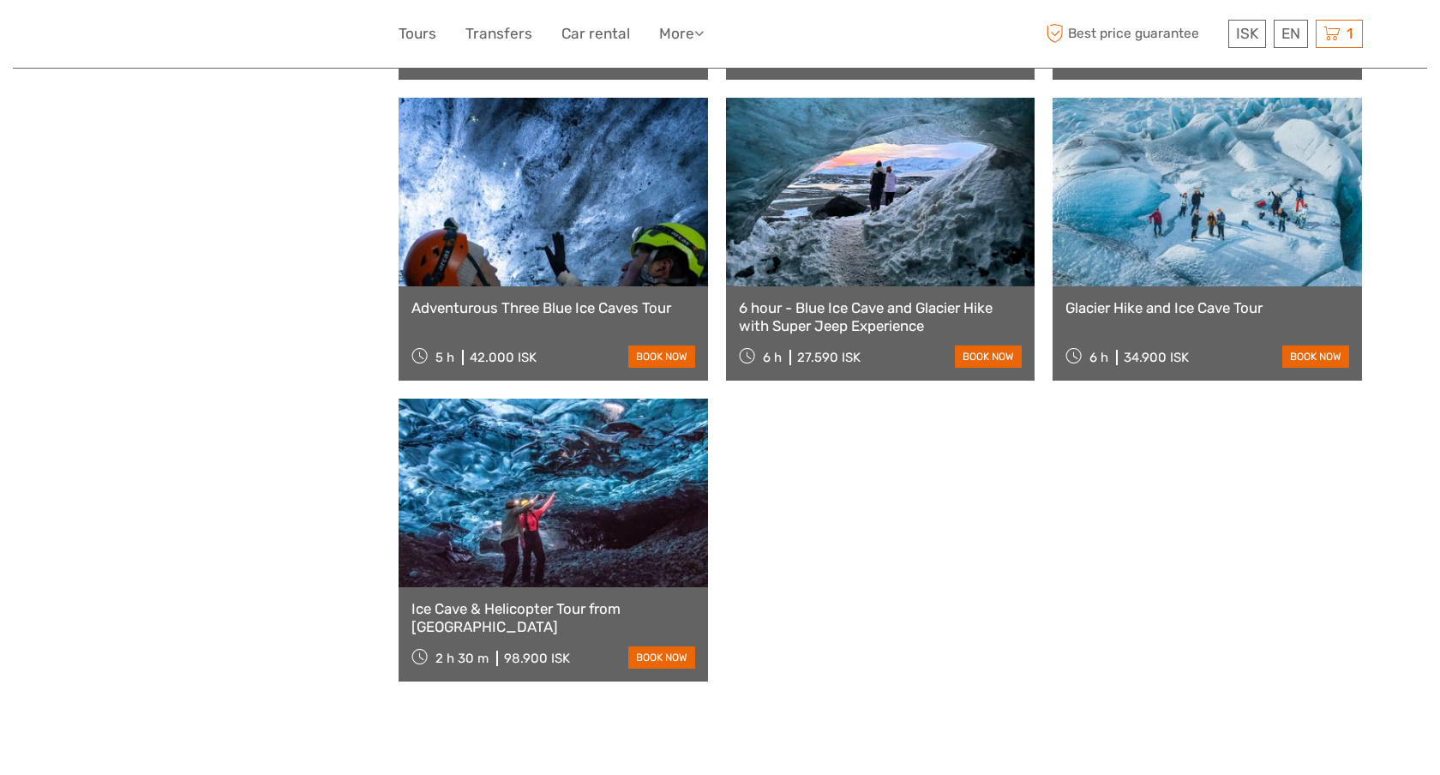
scroll to position [4696, 0]
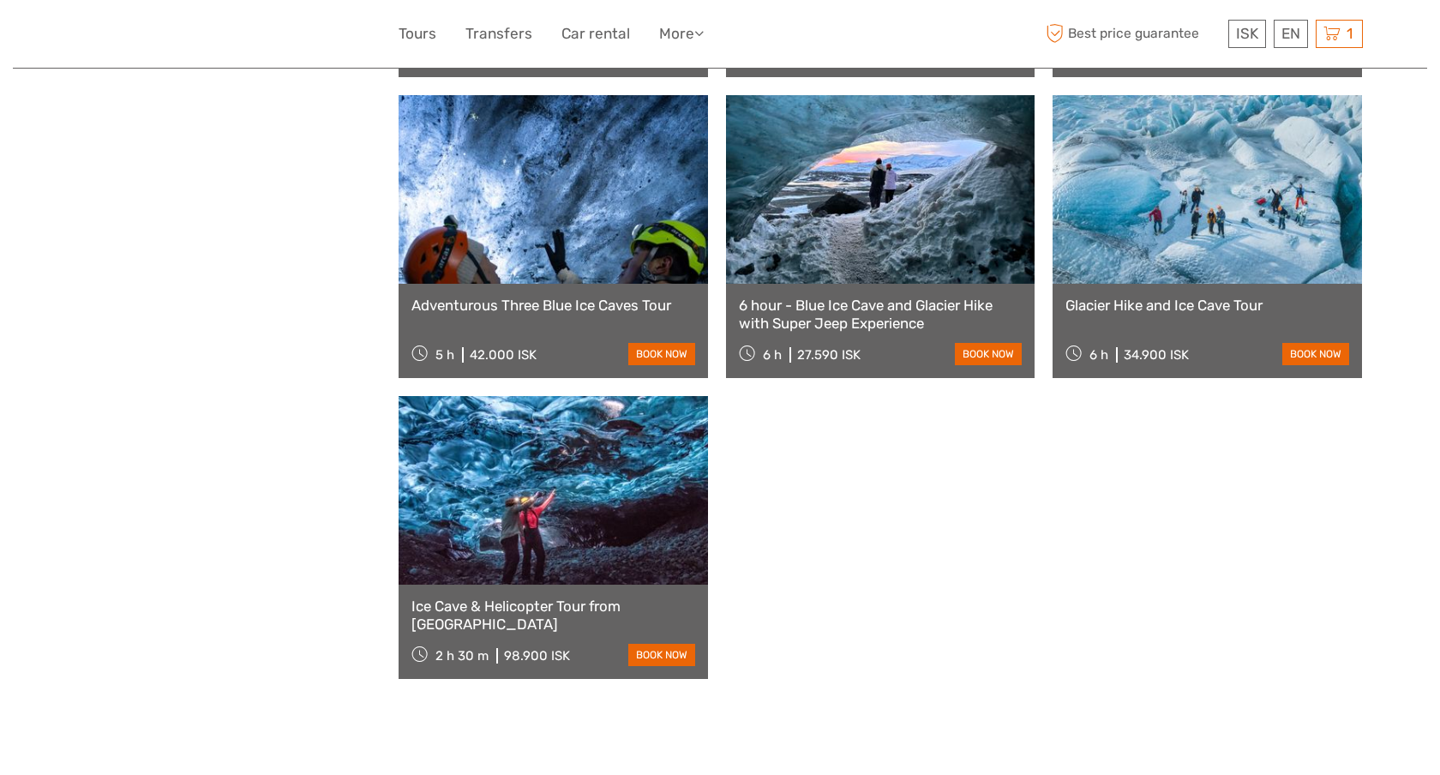
click at [616, 199] on link at bounding box center [554, 189] width 310 height 189
click at [799, 198] on link at bounding box center [881, 189] width 310 height 189
click at [1149, 177] on link at bounding box center [1208, 189] width 310 height 189
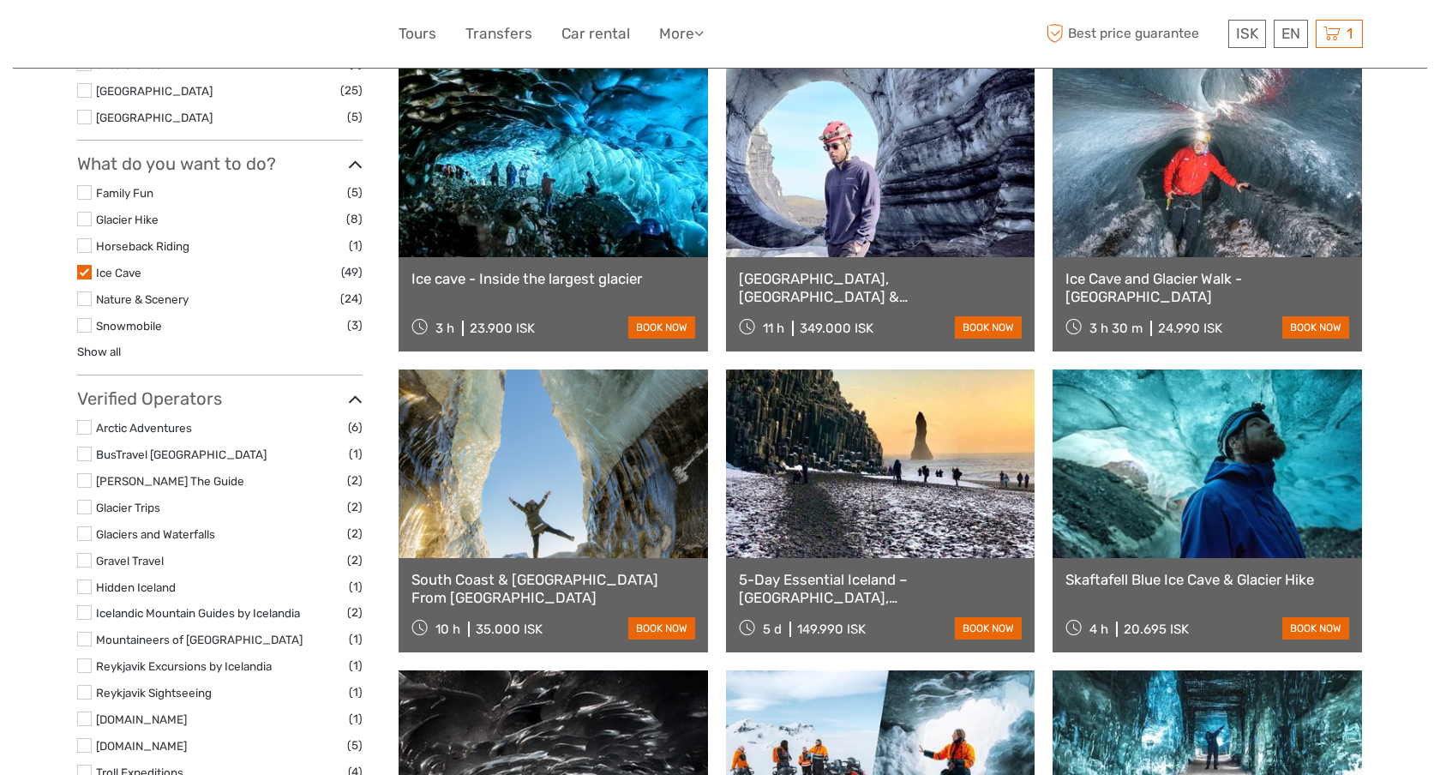
scroll to position [769, 0]
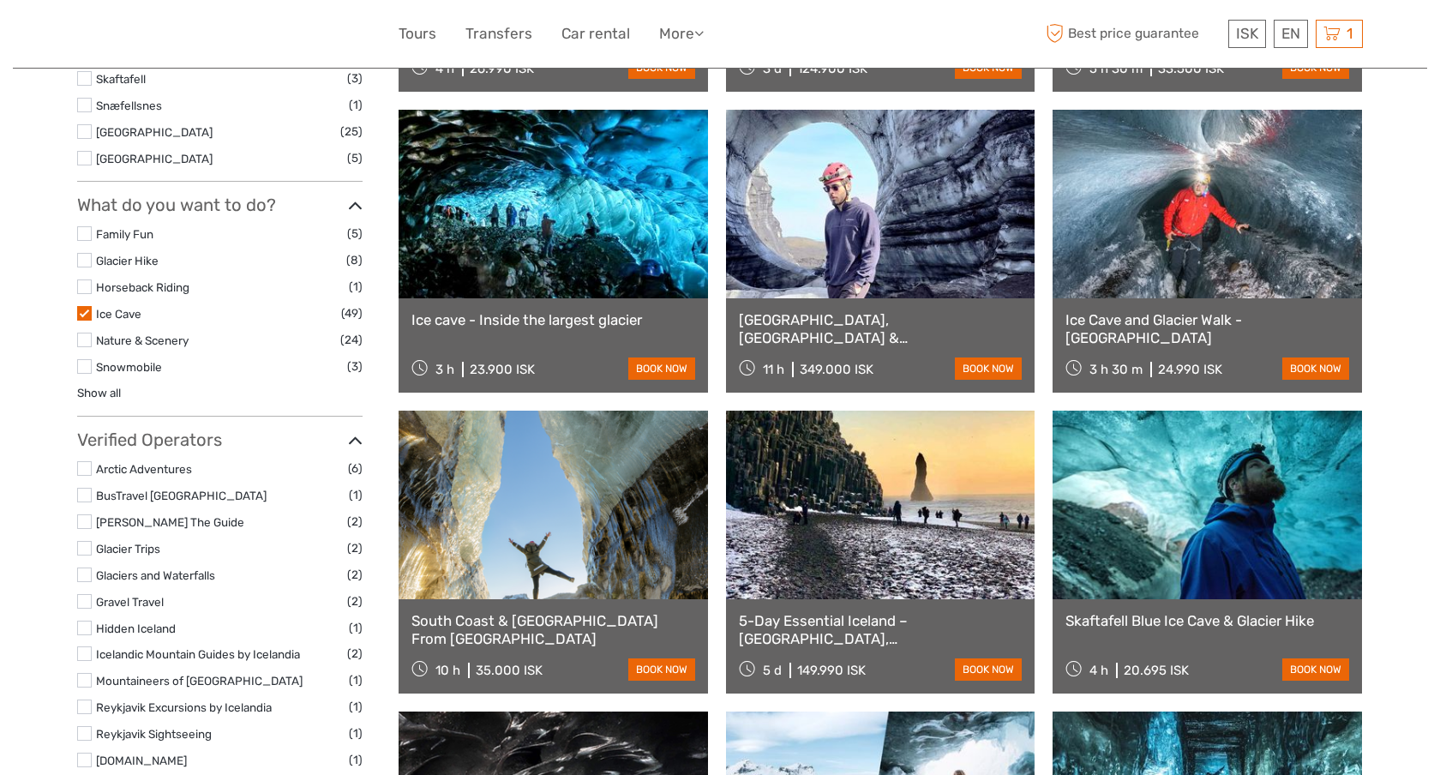
click at [85, 316] on label at bounding box center [84, 313] width 15 height 15
click at [0, 0] on input "checkbox" at bounding box center [0, 0] width 0 height 0
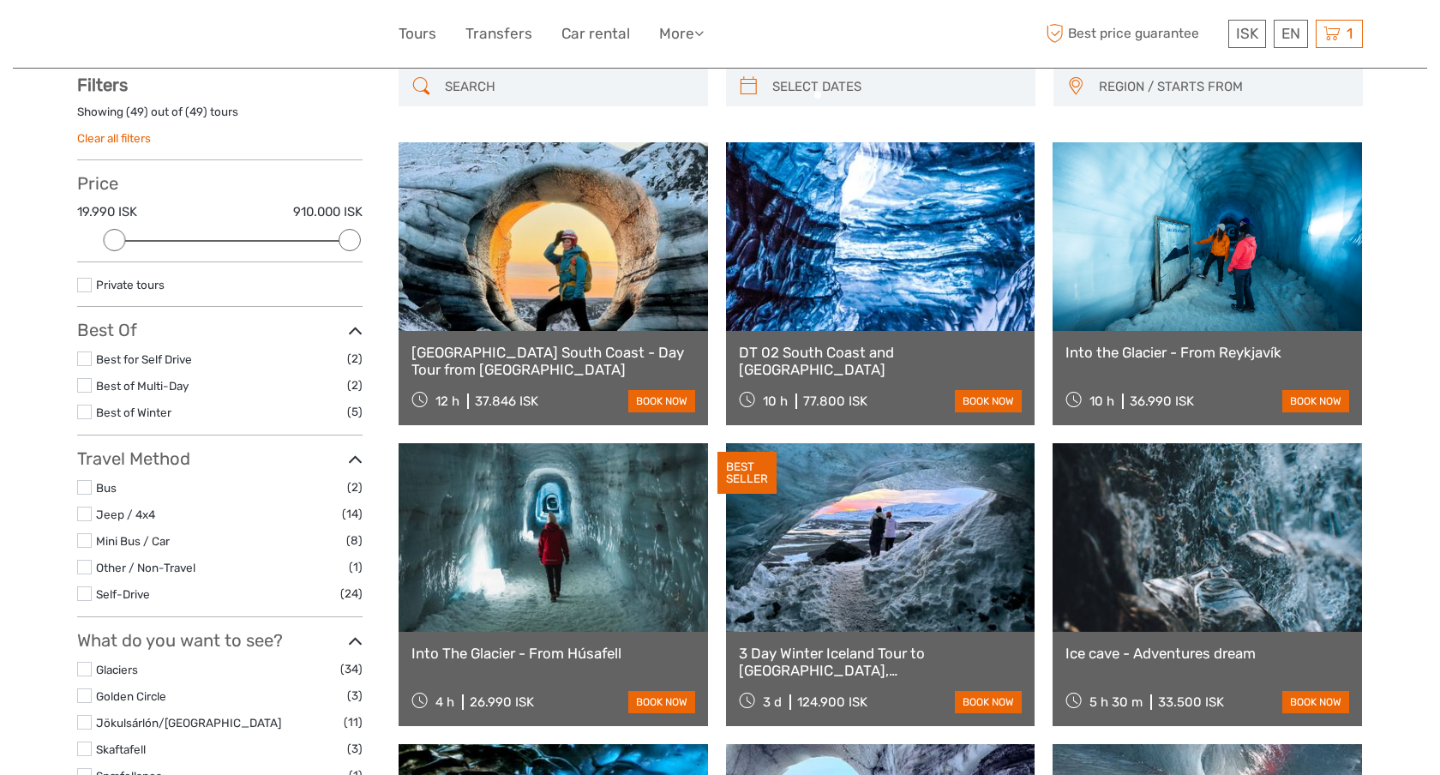
scroll to position [97, 0]
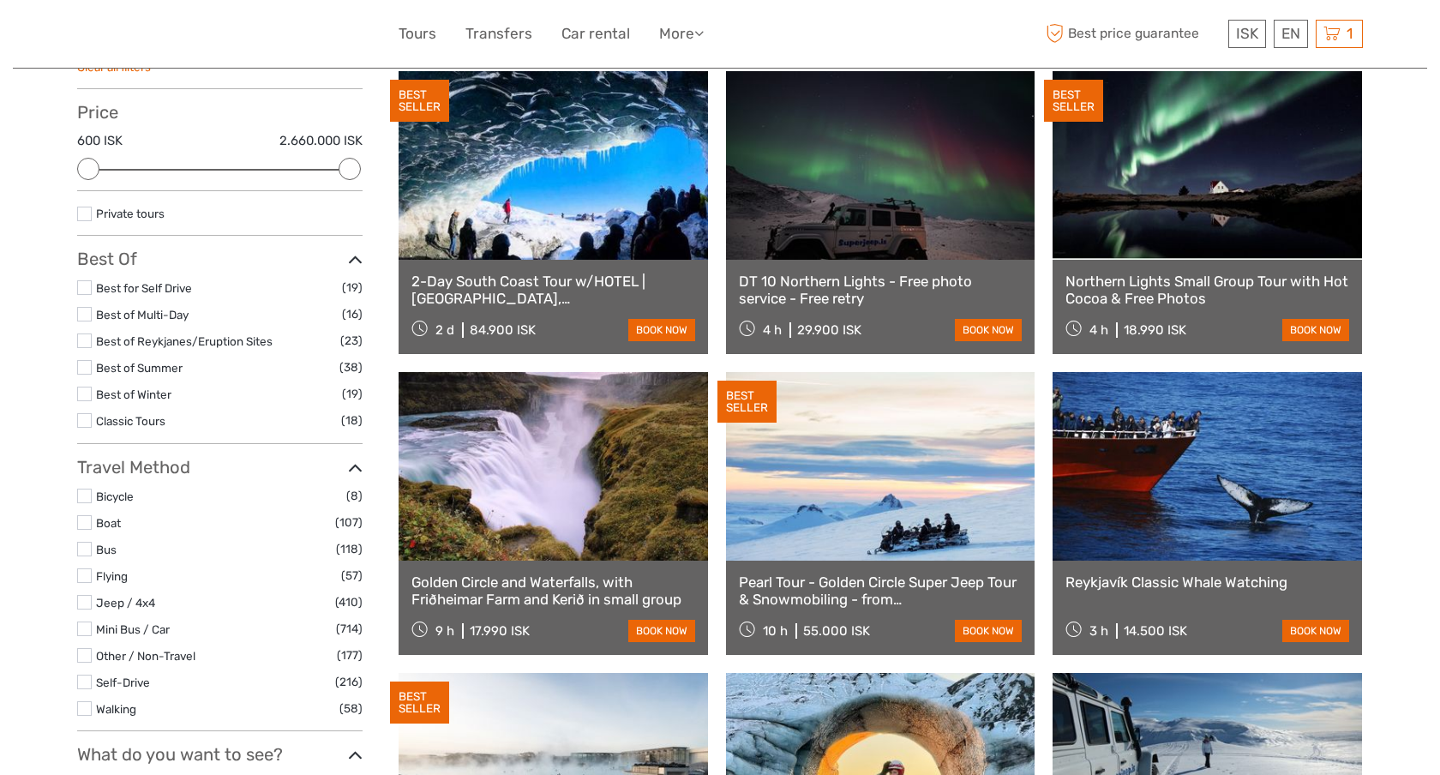
scroll to position [172, 0]
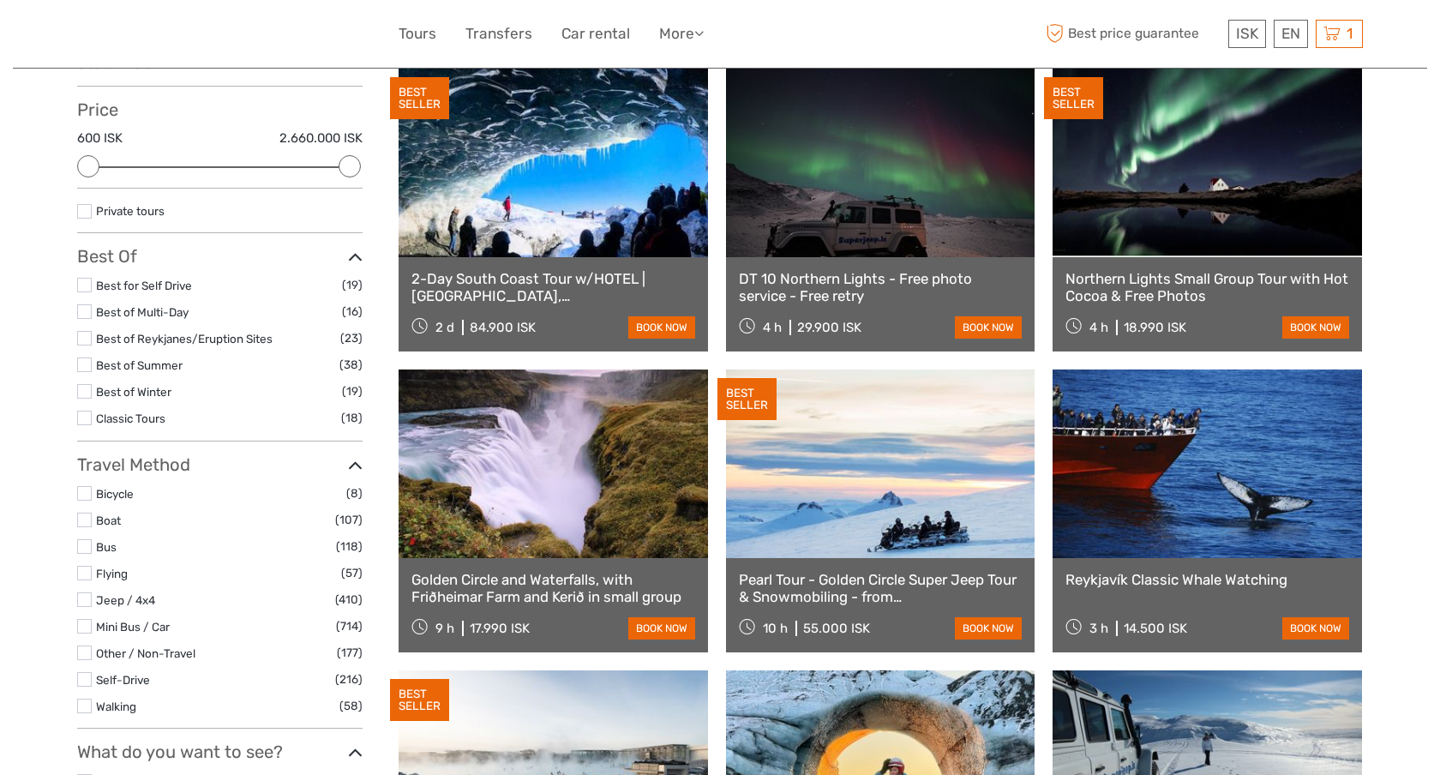
click at [86, 286] on label at bounding box center [84, 285] width 15 height 15
click at [0, 0] on input "checkbox" at bounding box center [0, 0] width 0 height 0
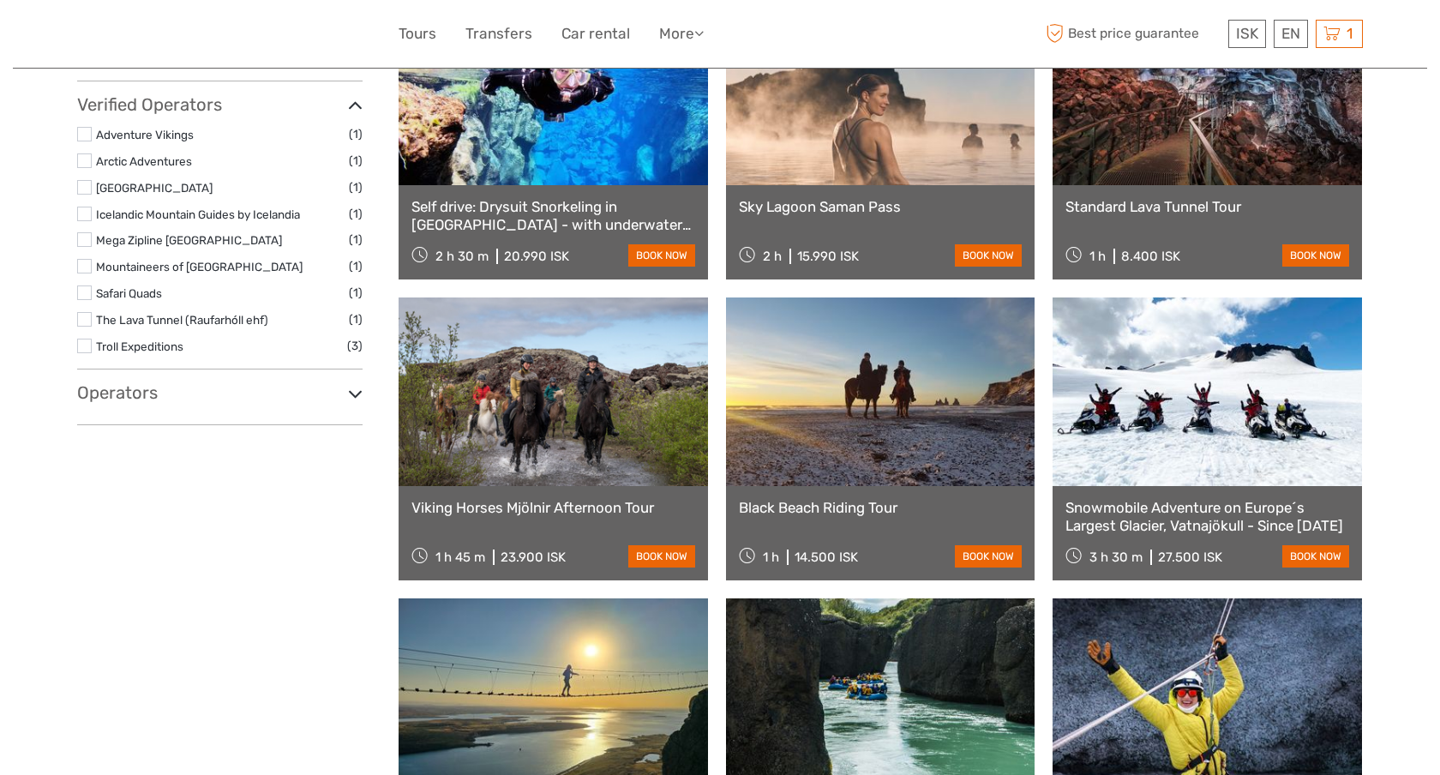
scroll to position [1185, 0]
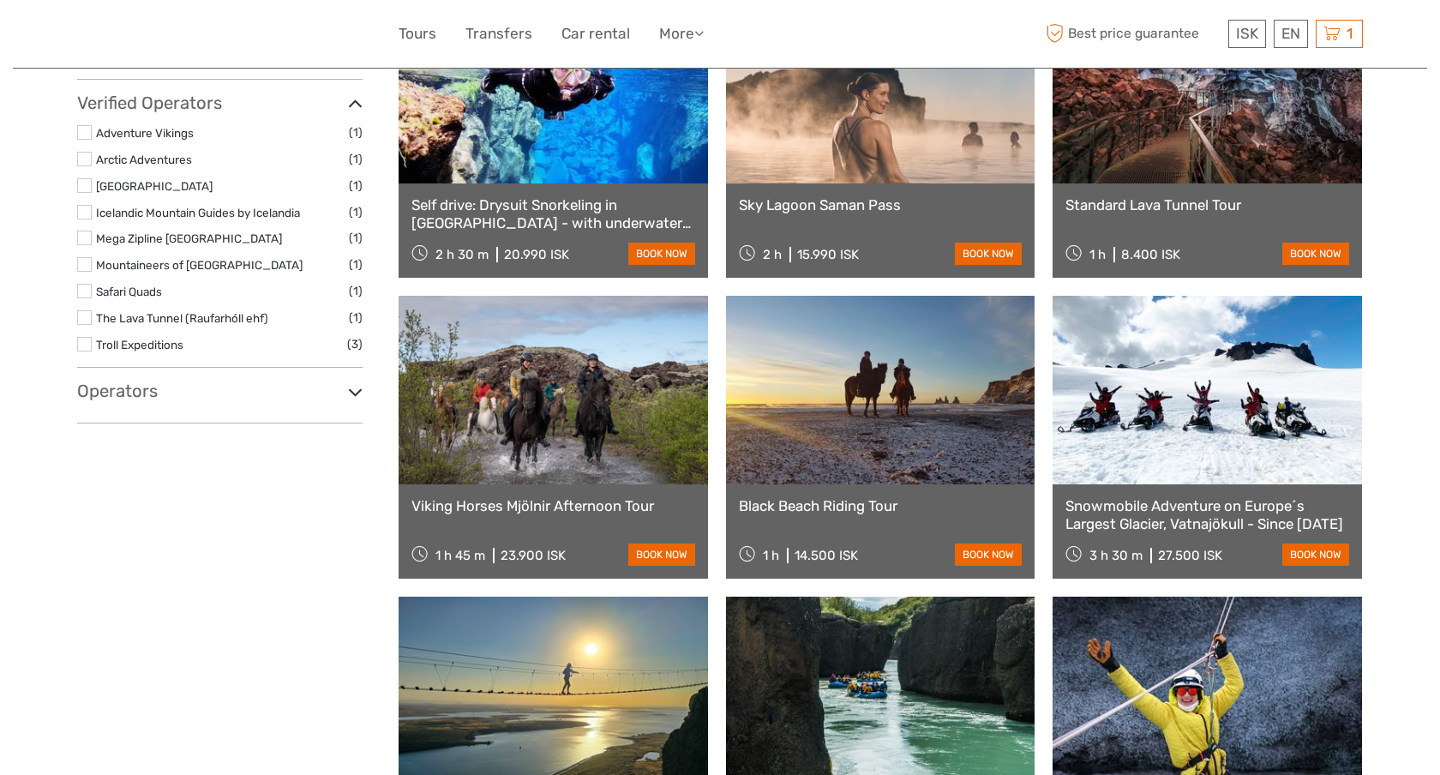
click at [1099, 209] on link "Standard Lava Tunnel Tour" at bounding box center [1208, 204] width 284 height 17
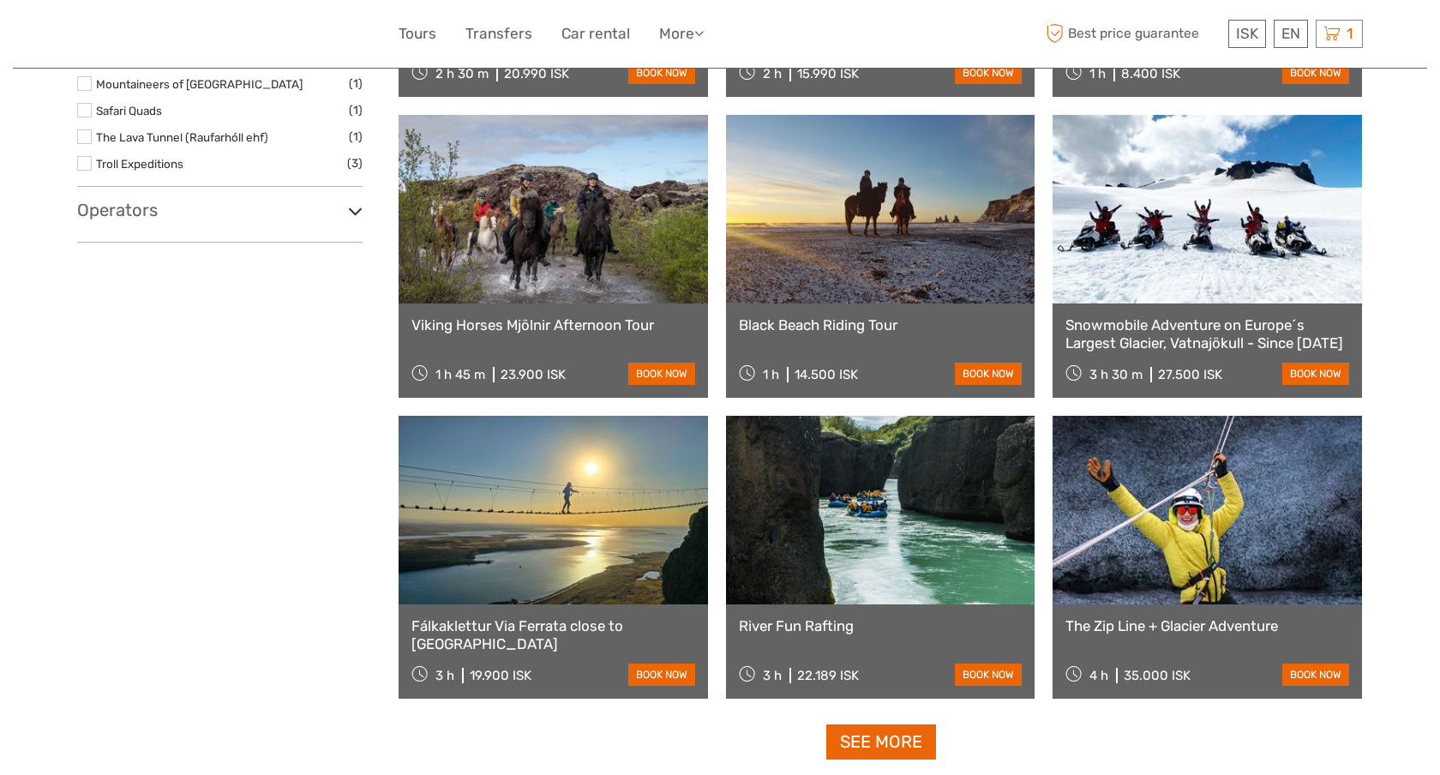
scroll to position [1369, 0]
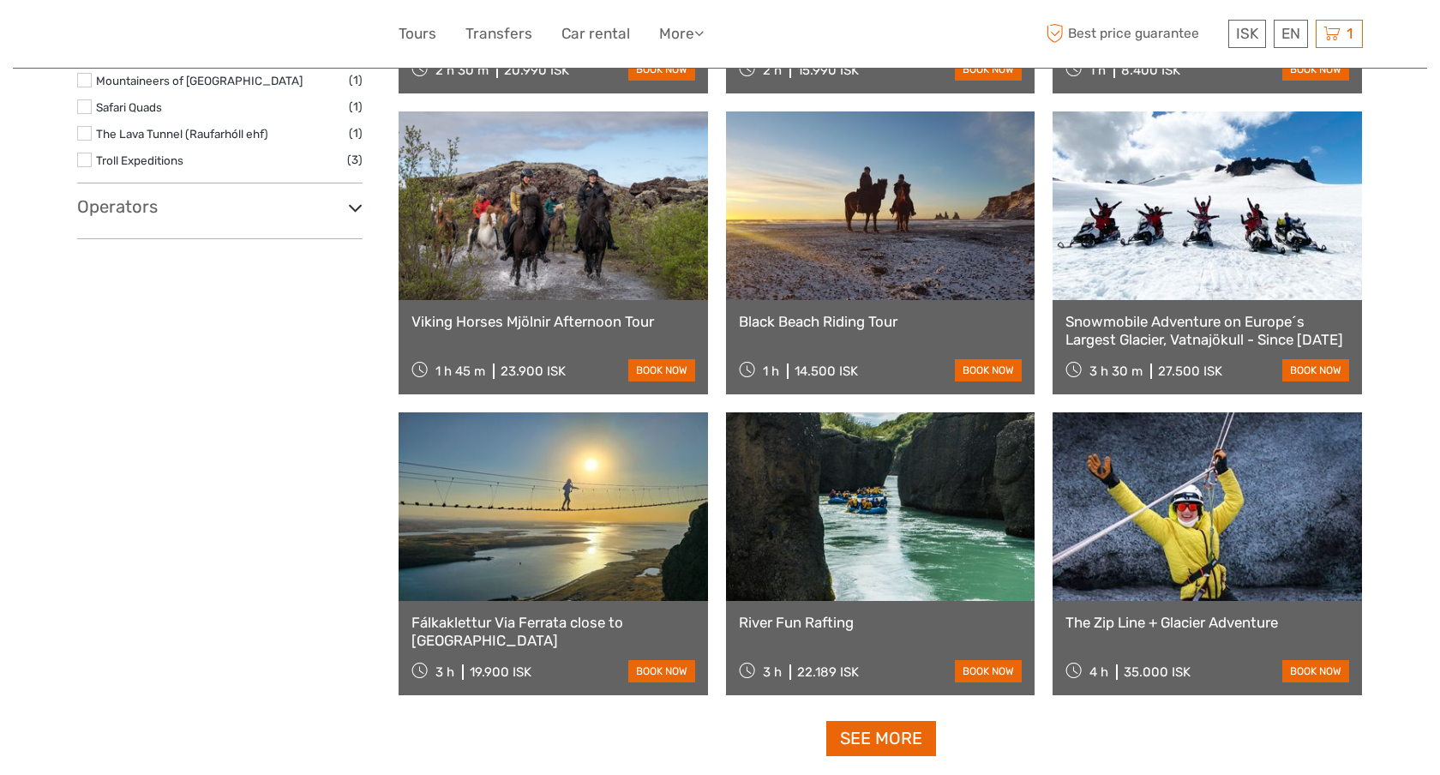
click at [603, 623] on link "Fálkaklettur Via Ferrata close to Reykjavik" at bounding box center [554, 631] width 284 height 35
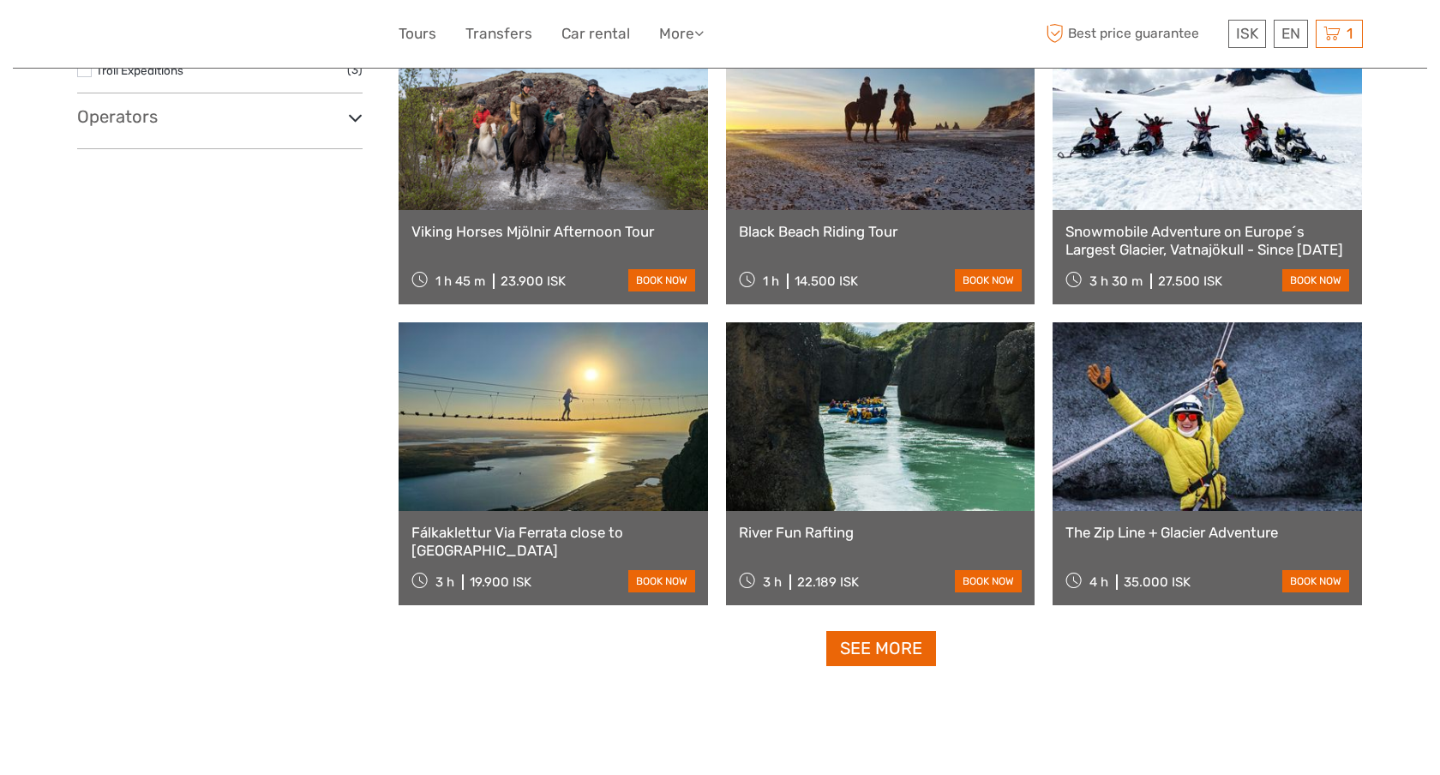
scroll to position [1540, 0]
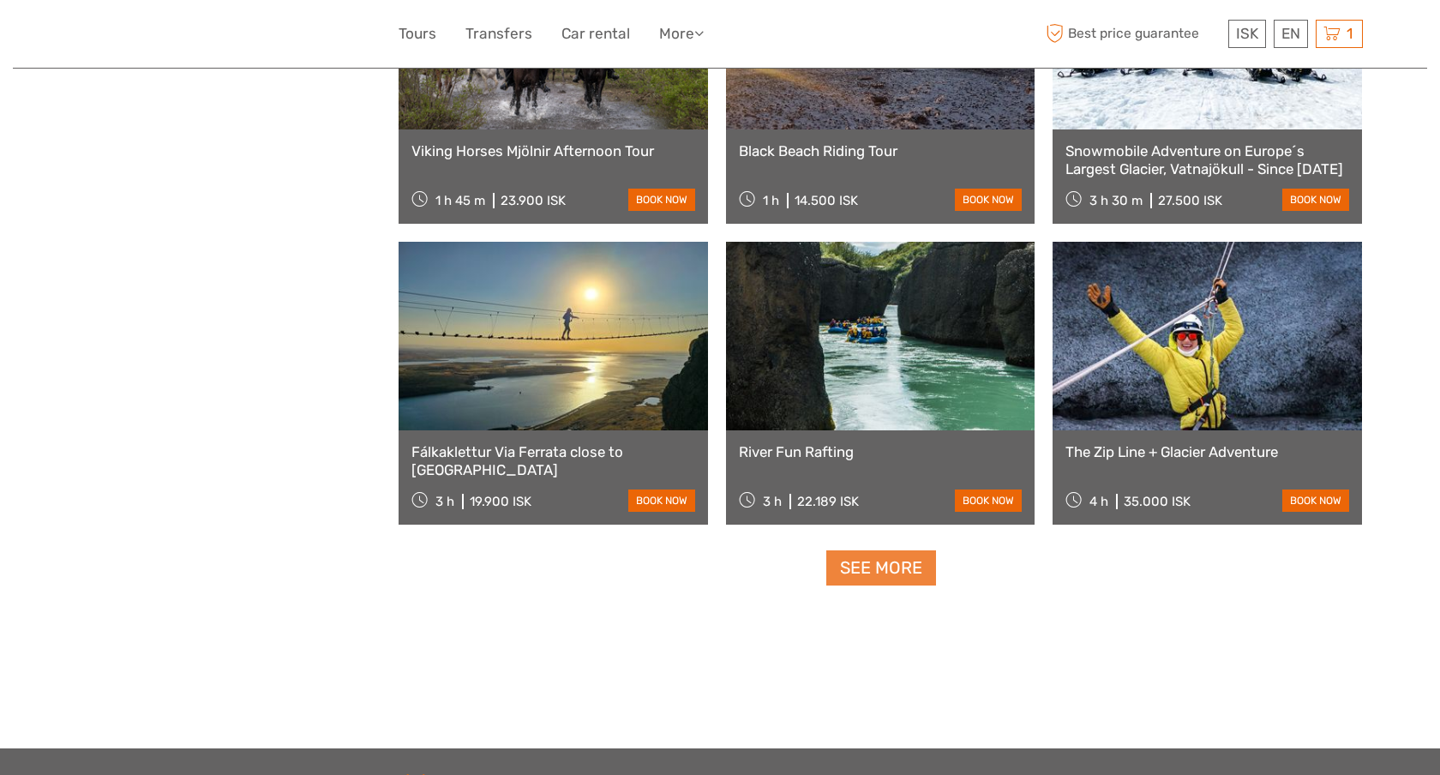
click at [891, 557] on link "See more" at bounding box center [882, 567] width 110 height 35
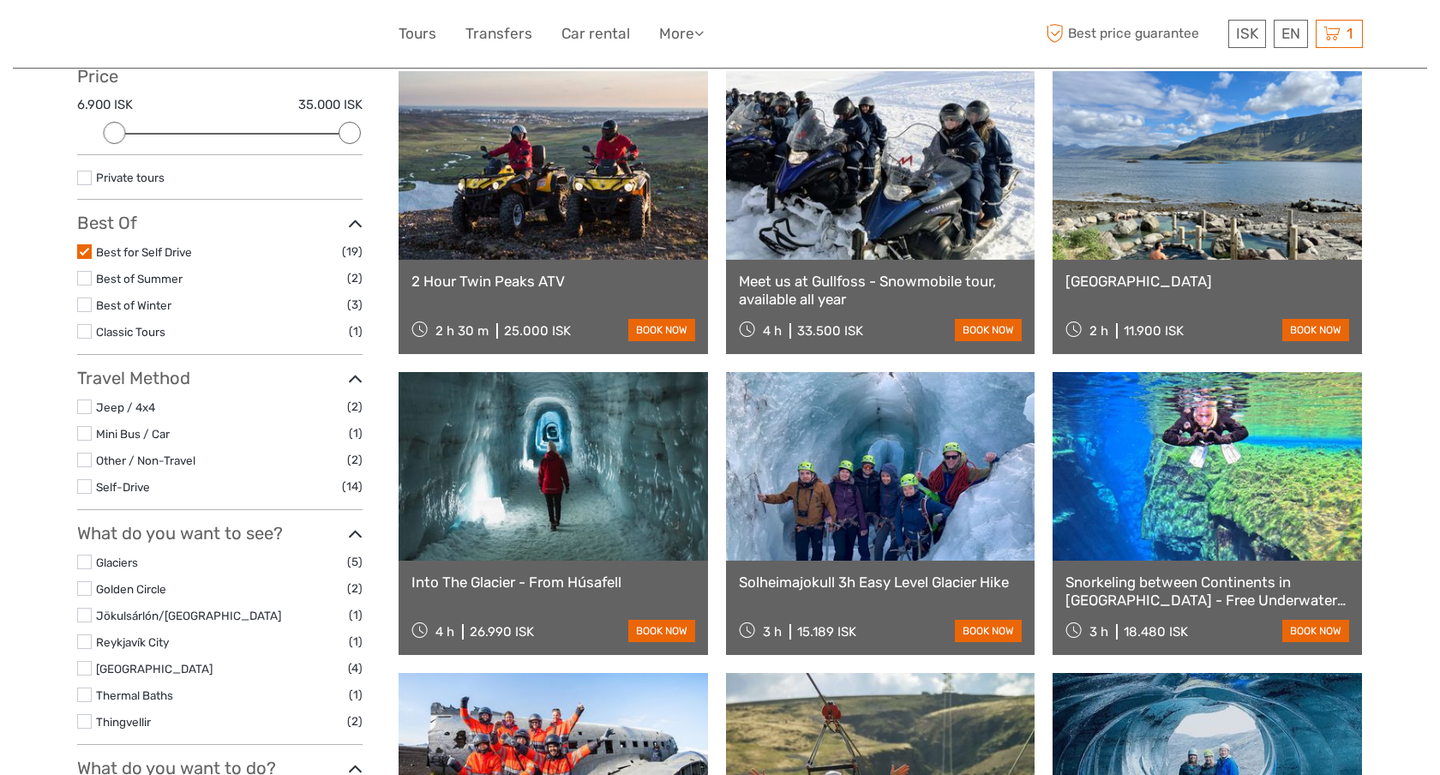
scroll to position [194, 0]
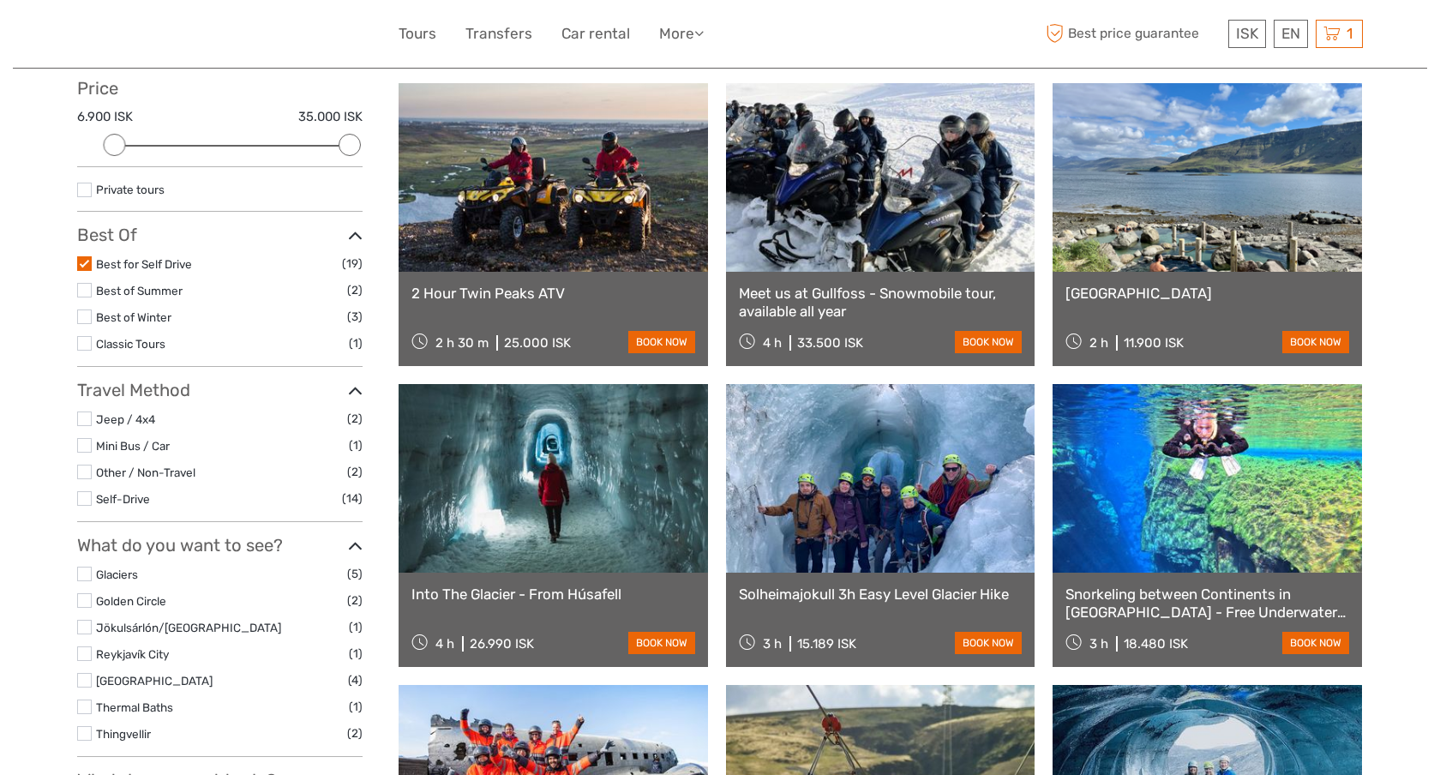
click at [87, 260] on label at bounding box center [84, 263] width 15 height 15
click at [0, 0] on input "checkbox" at bounding box center [0, 0] width 0 height 0
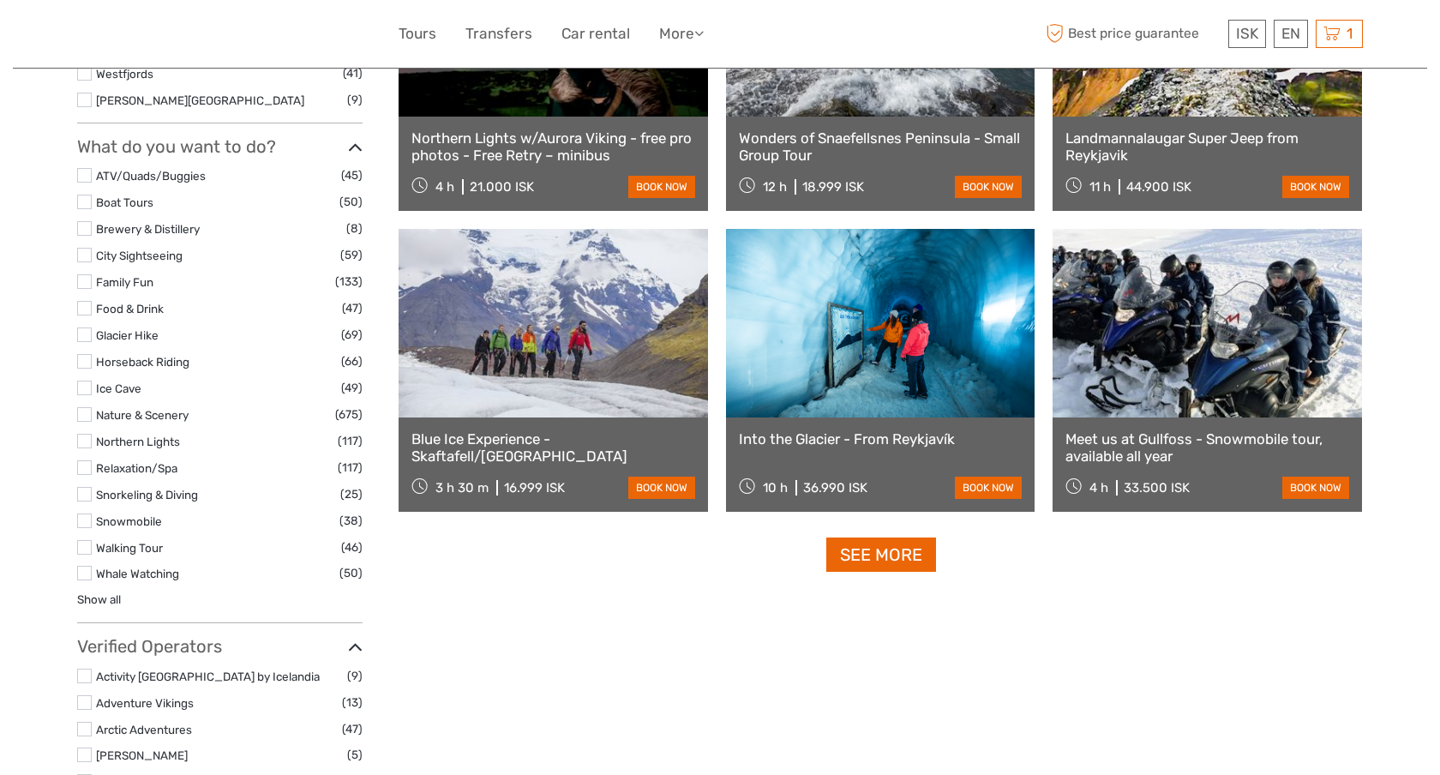
scroll to position [1519, 0]
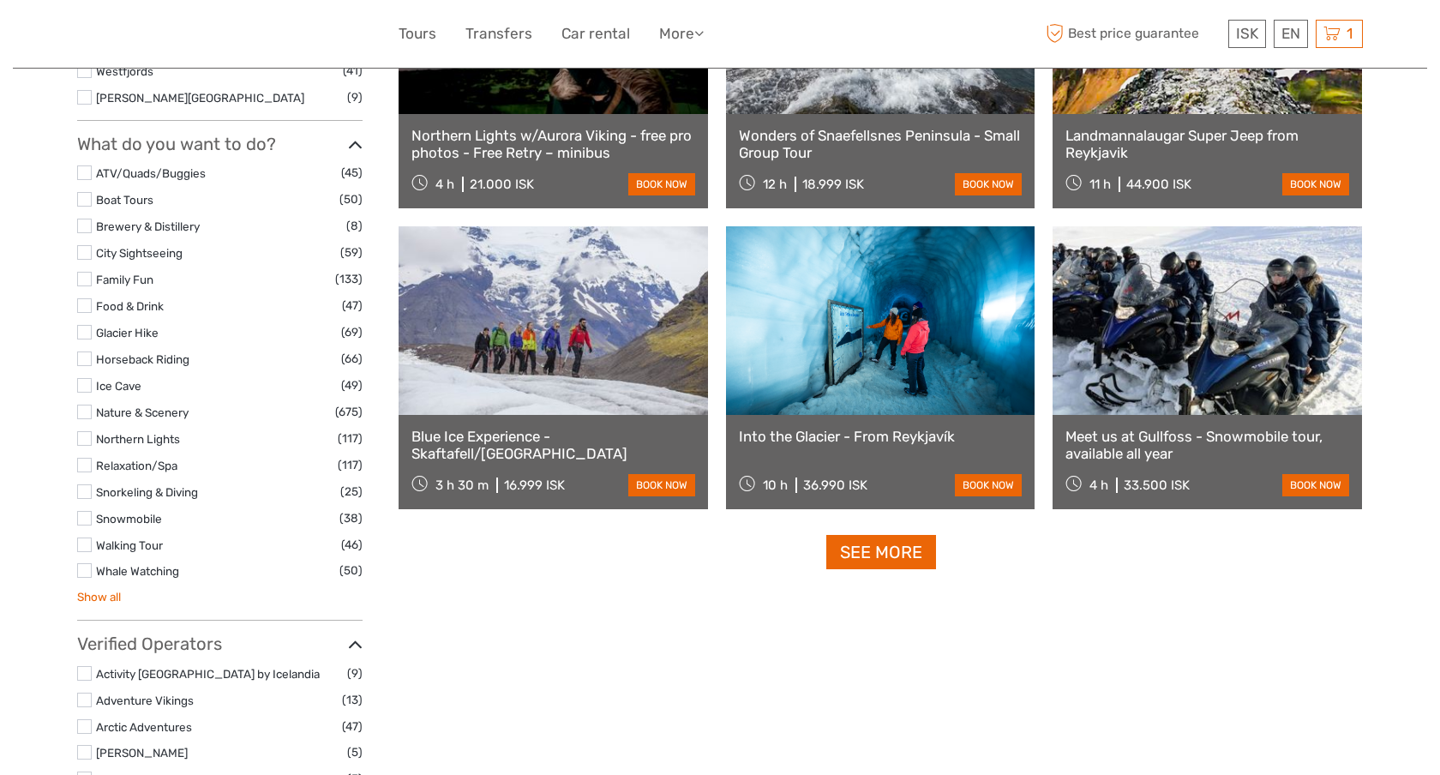
click at [105, 594] on link "Show all" at bounding box center [99, 597] width 44 height 14
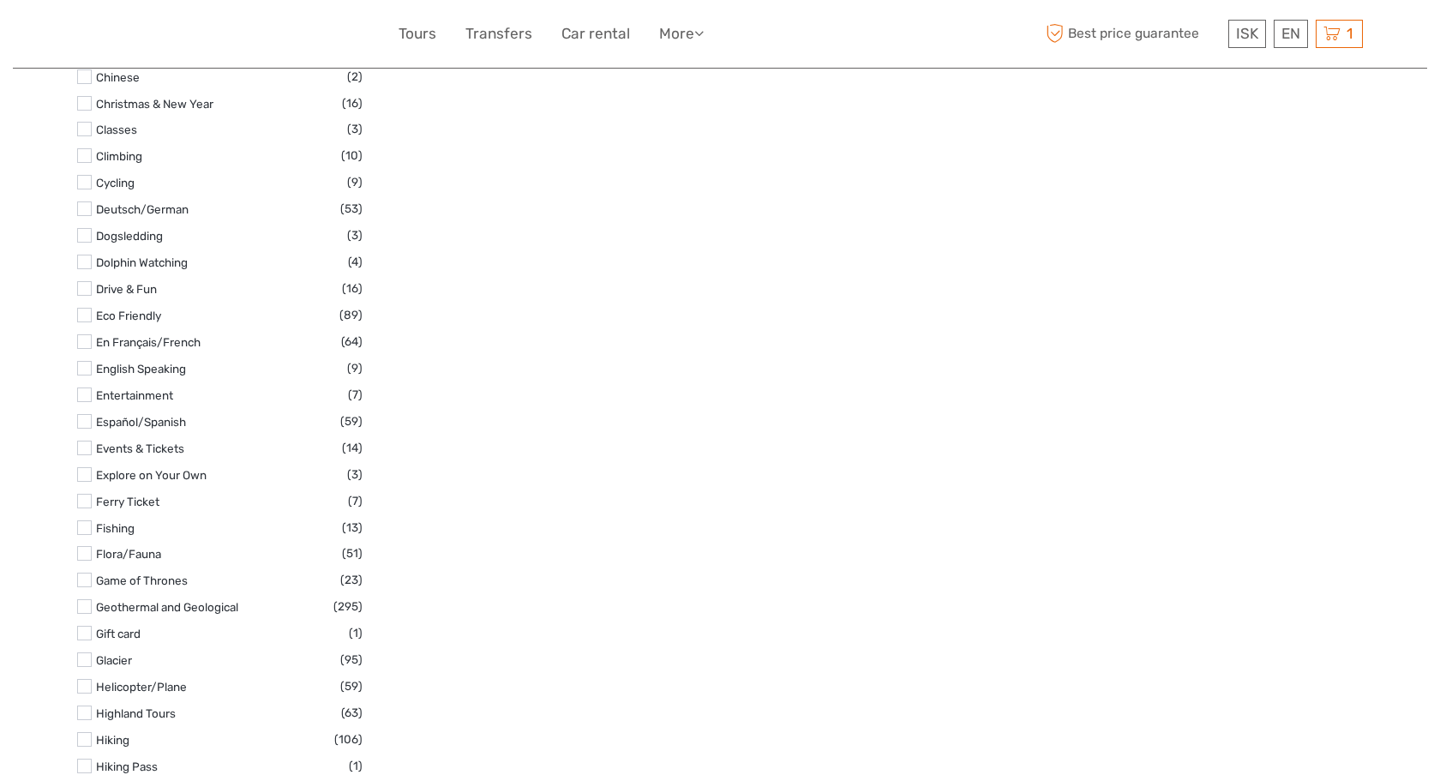
scroll to position [2377, 0]
click at [83, 155] on label at bounding box center [84, 157] width 15 height 15
click at [0, 0] on input "checkbox" at bounding box center [0, 0] width 0 height 0
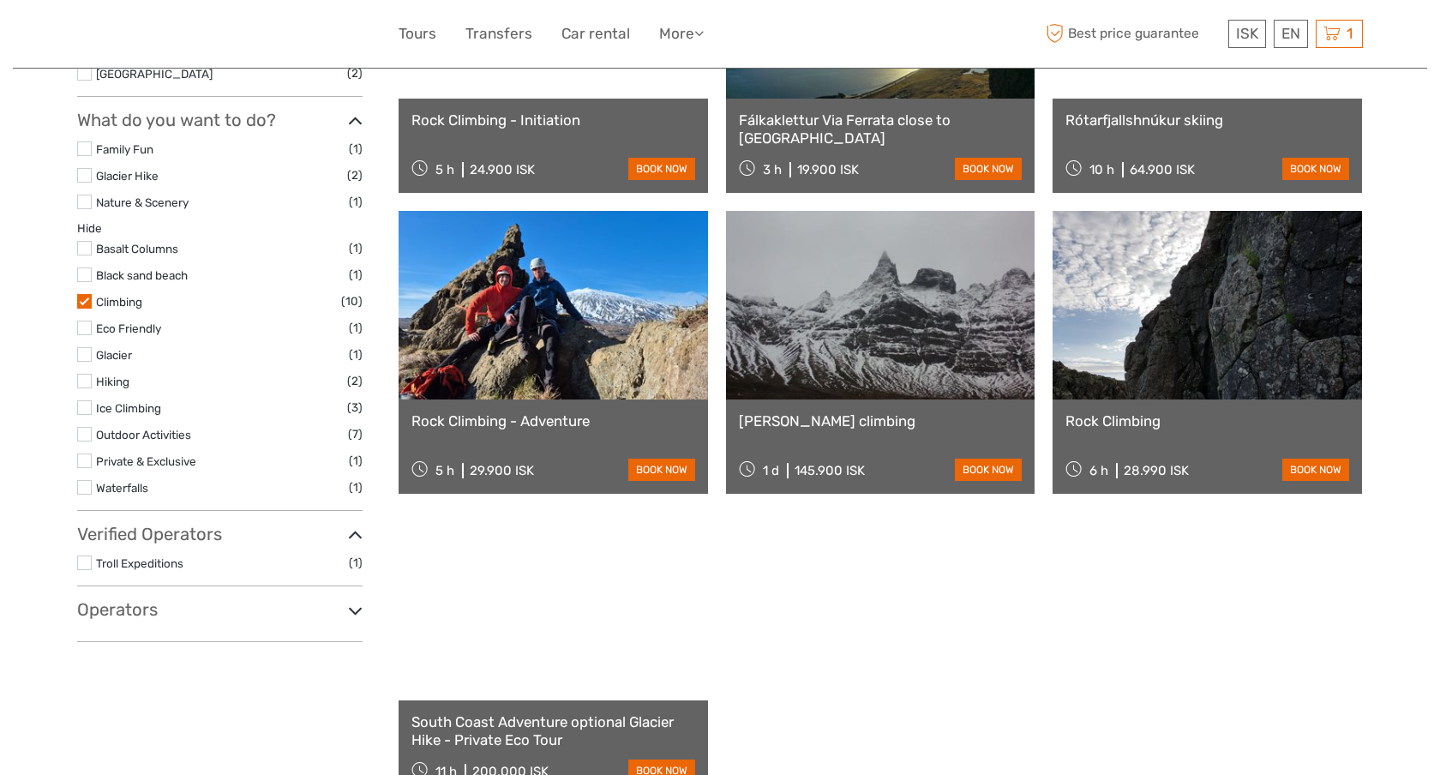
scroll to position [658, 0]
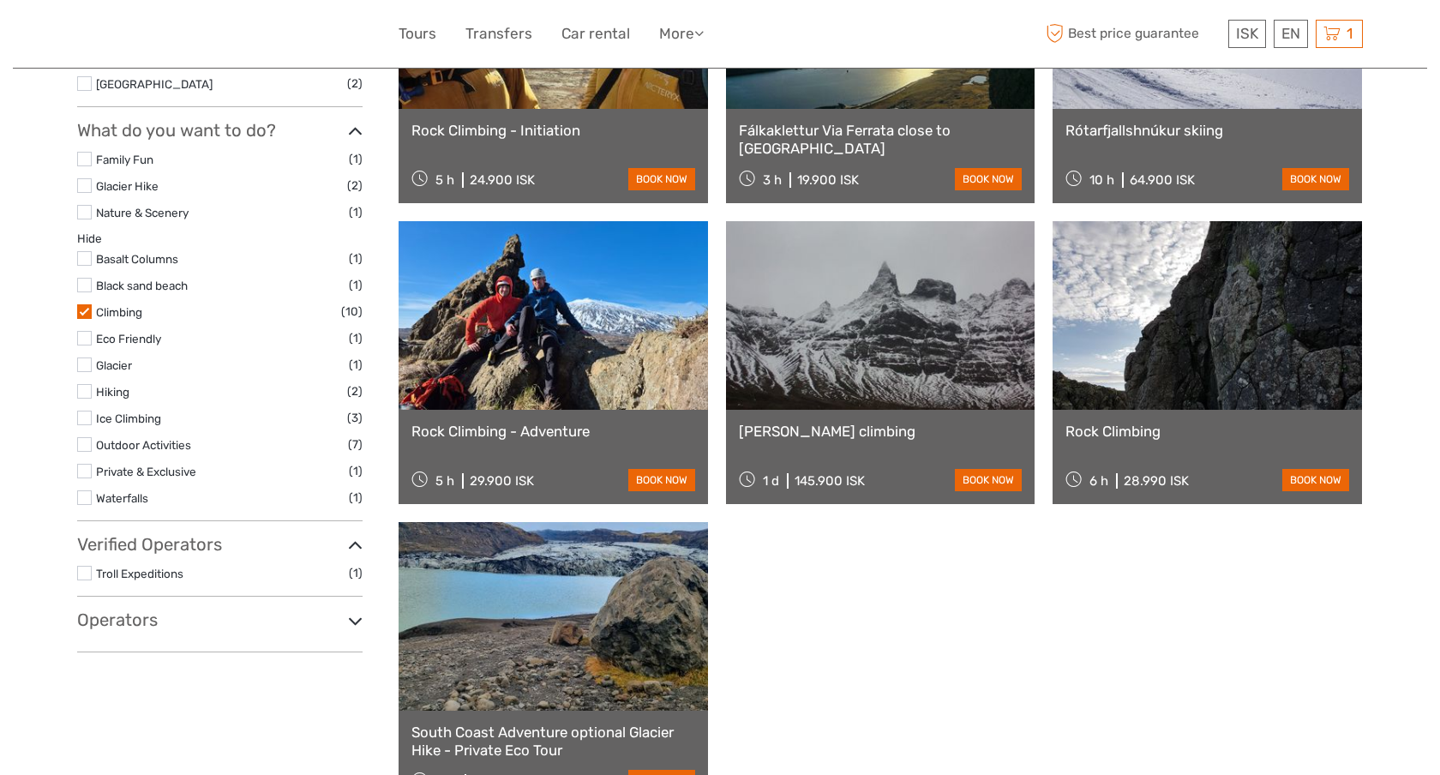
click at [85, 307] on label at bounding box center [84, 311] width 15 height 15
click at [0, 0] on input "checkbox" at bounding box center [0, 0] width 0 height 0
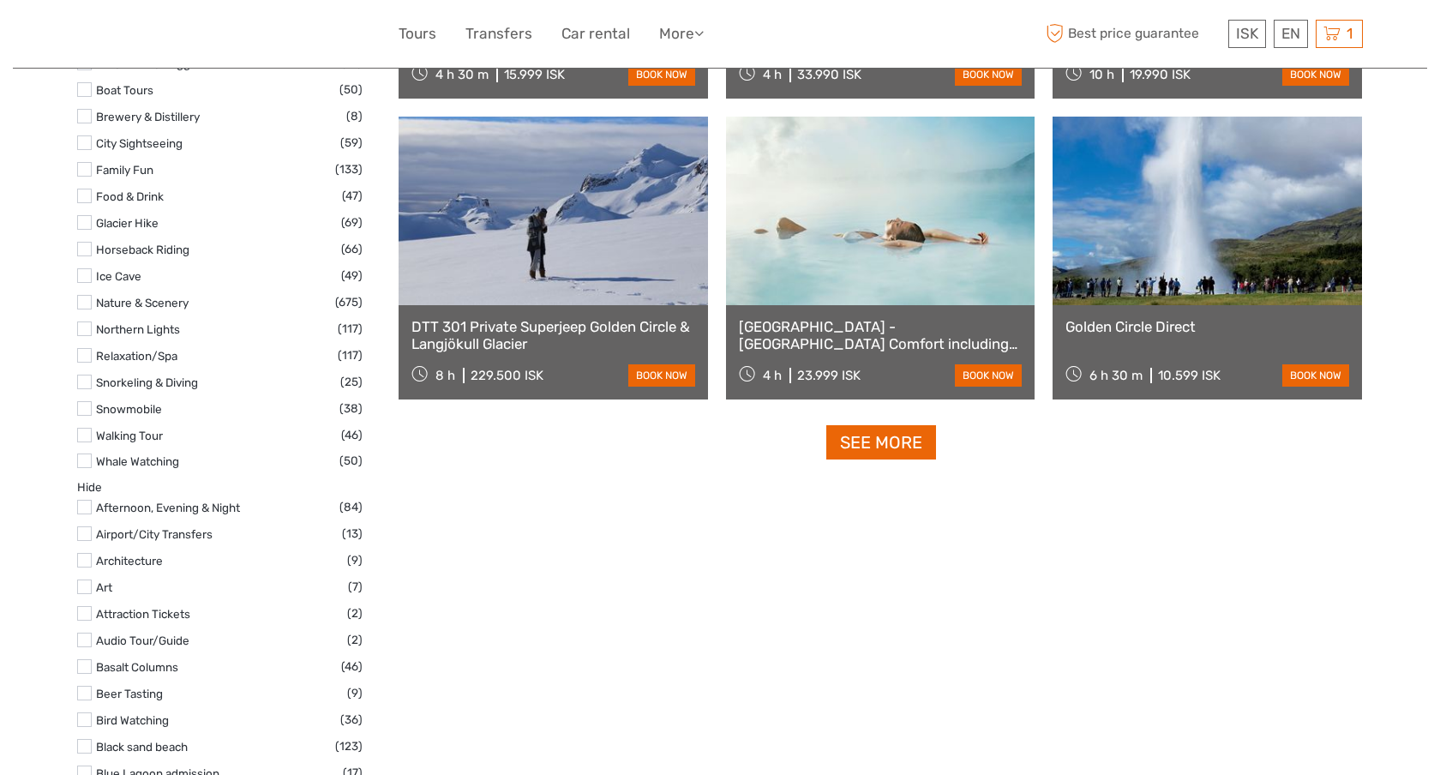
scroll to position [1628, 0]
click at [87, 362] on label at bounding box center [84, 356] width 15 height 15
click at [0, 0] on input "checkbox" at bounding box center [0, 0] width 0 height 0
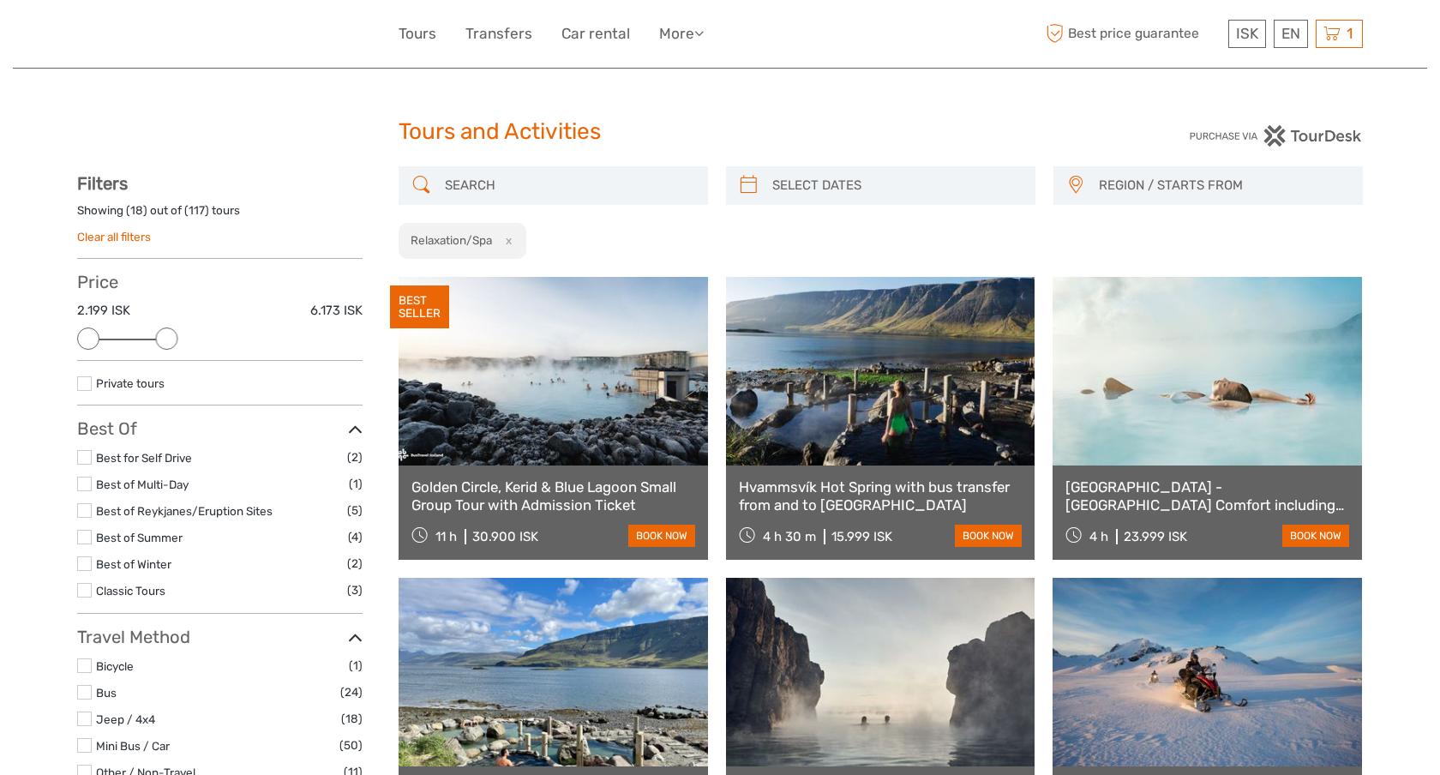
drag, startPoint x: 347, startPoint y: 334, endPoint x: 174, endPoint y: 338, distance: 173.2
click at [174, 338] on div at bounding box center [167, 339] width 22 height 22
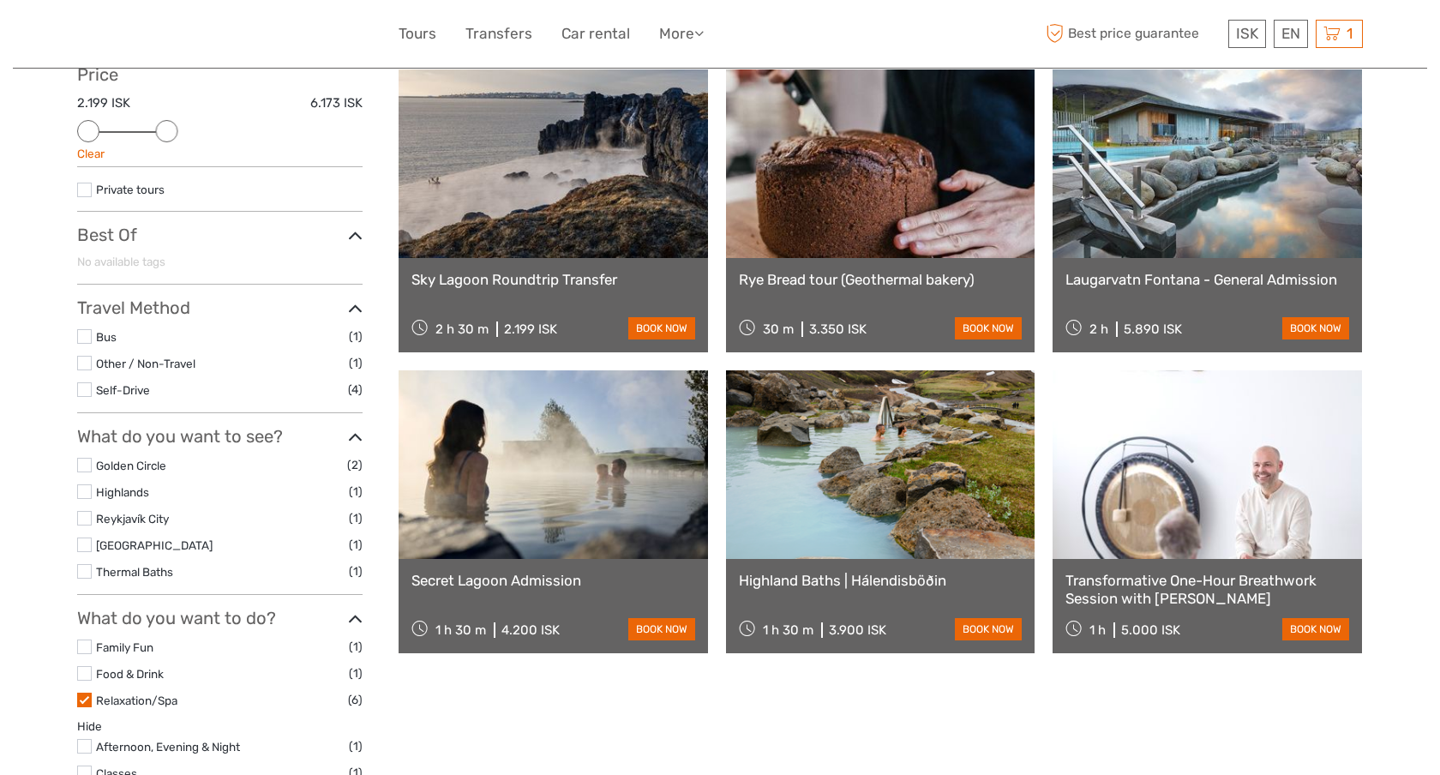
scroll to position [211, 0]
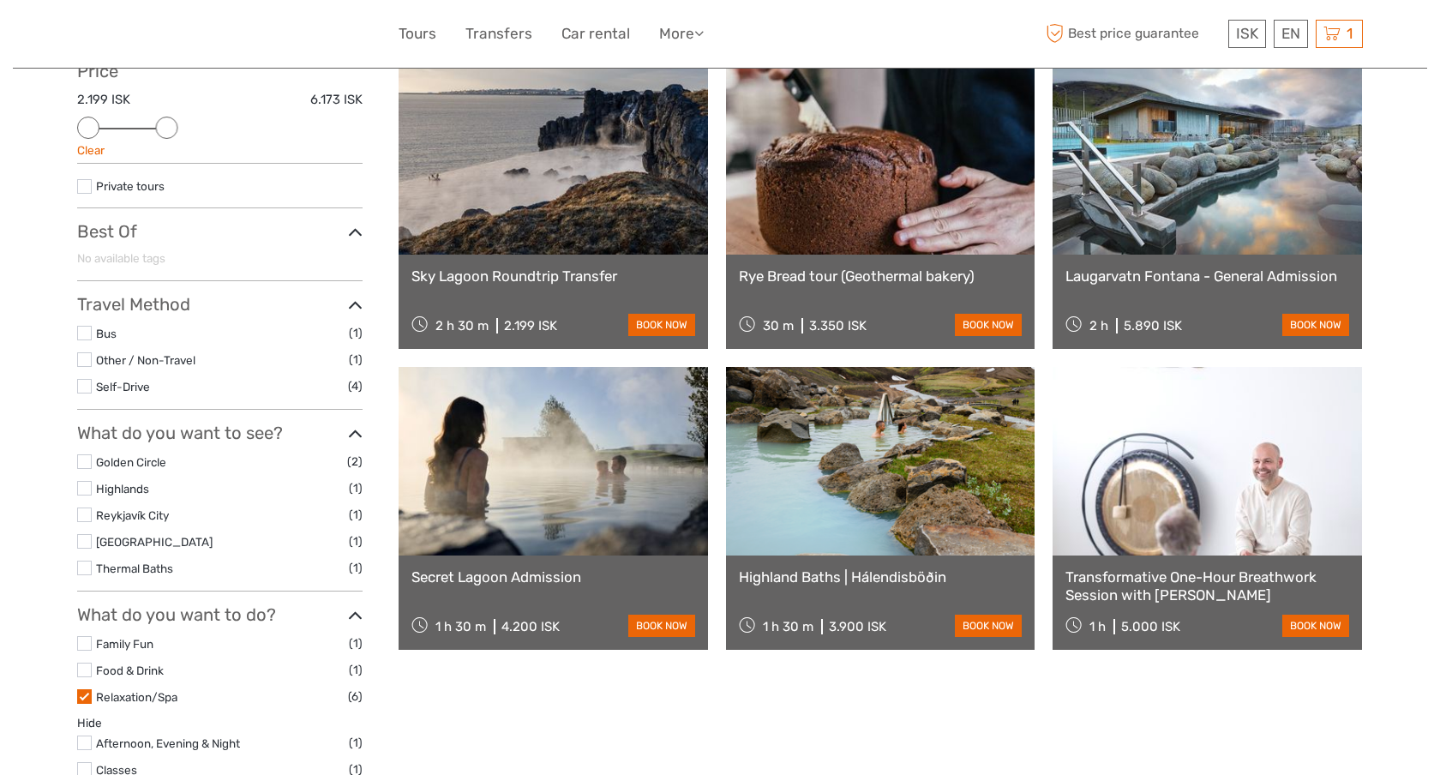
click at [465, 438] on link at bounding box center [554, 461] width 310 height 189
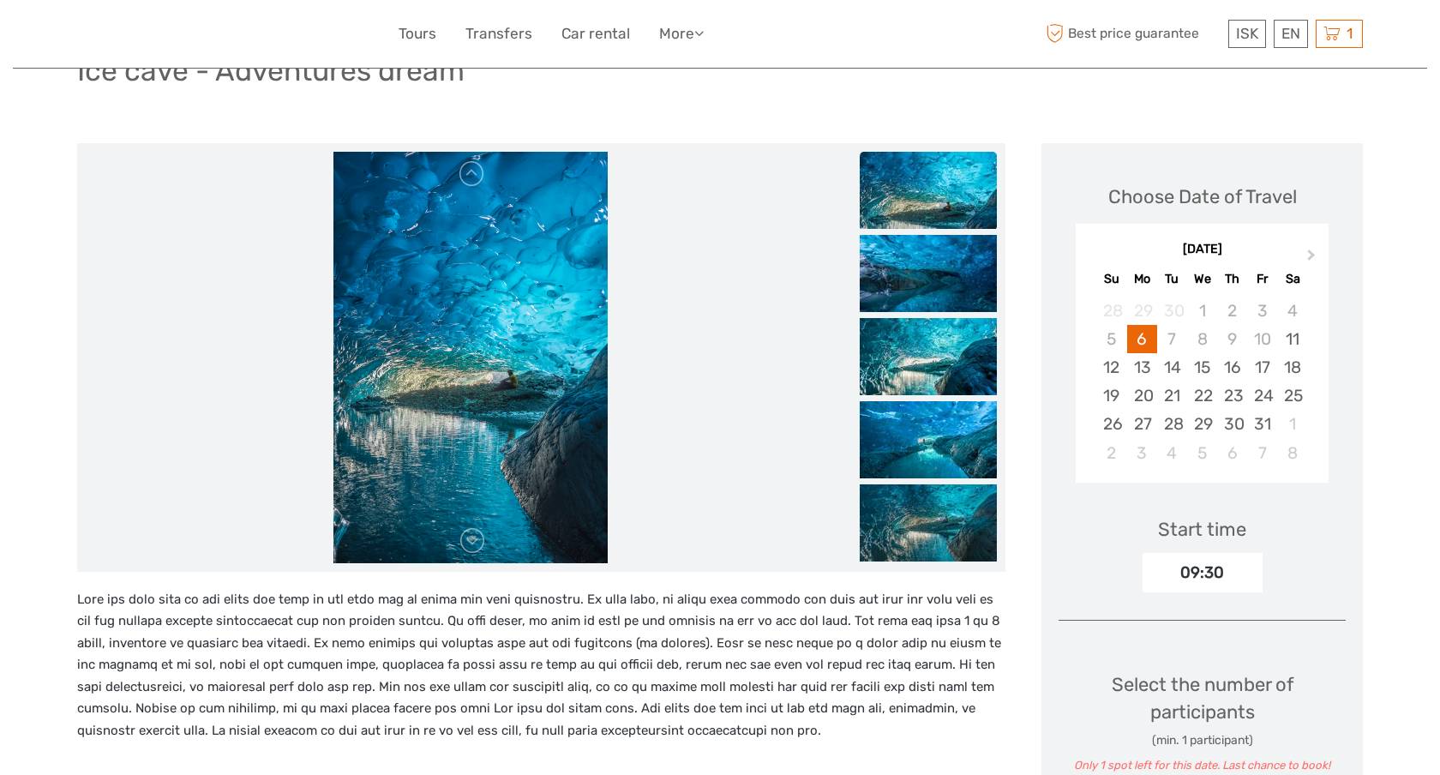
scroll to position [80, 0]
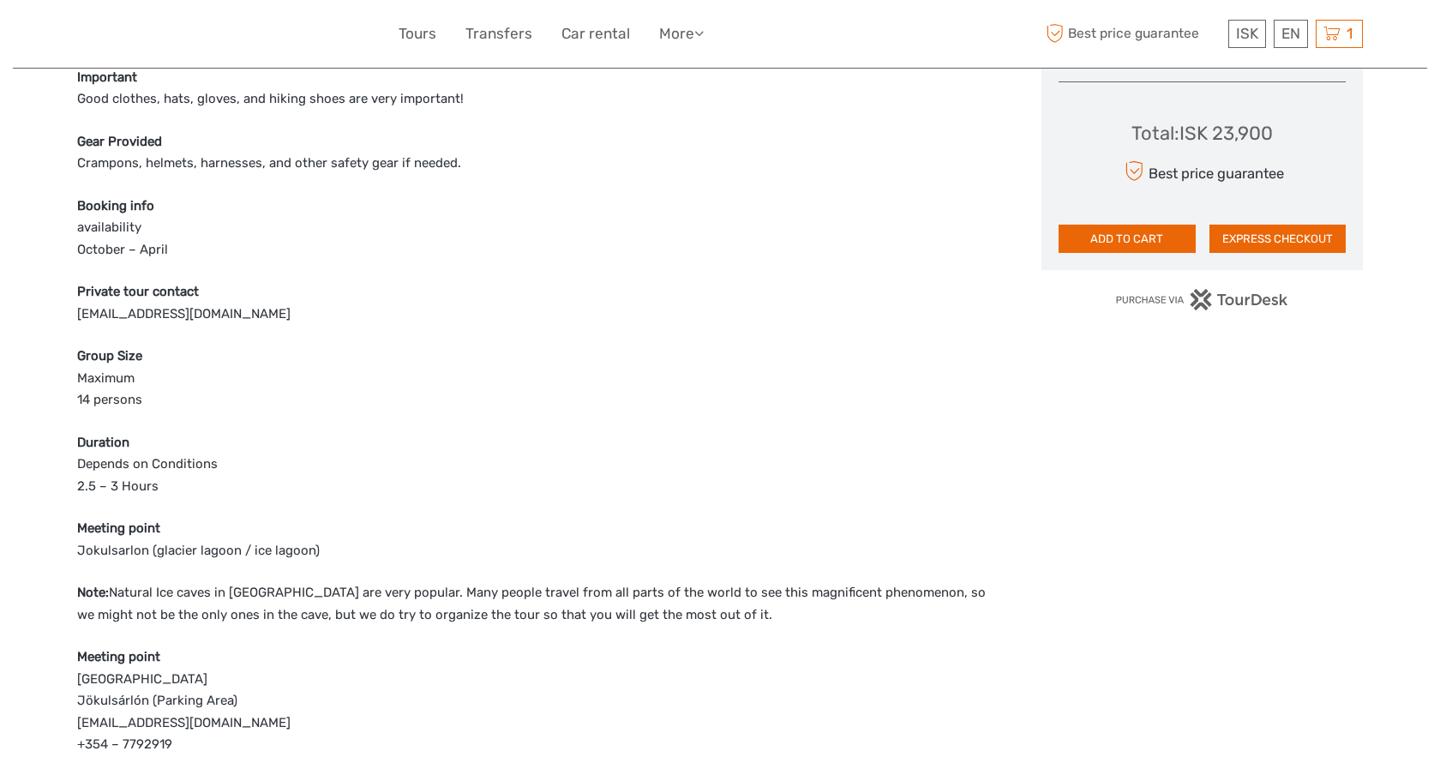
scroll to position [919, 0]
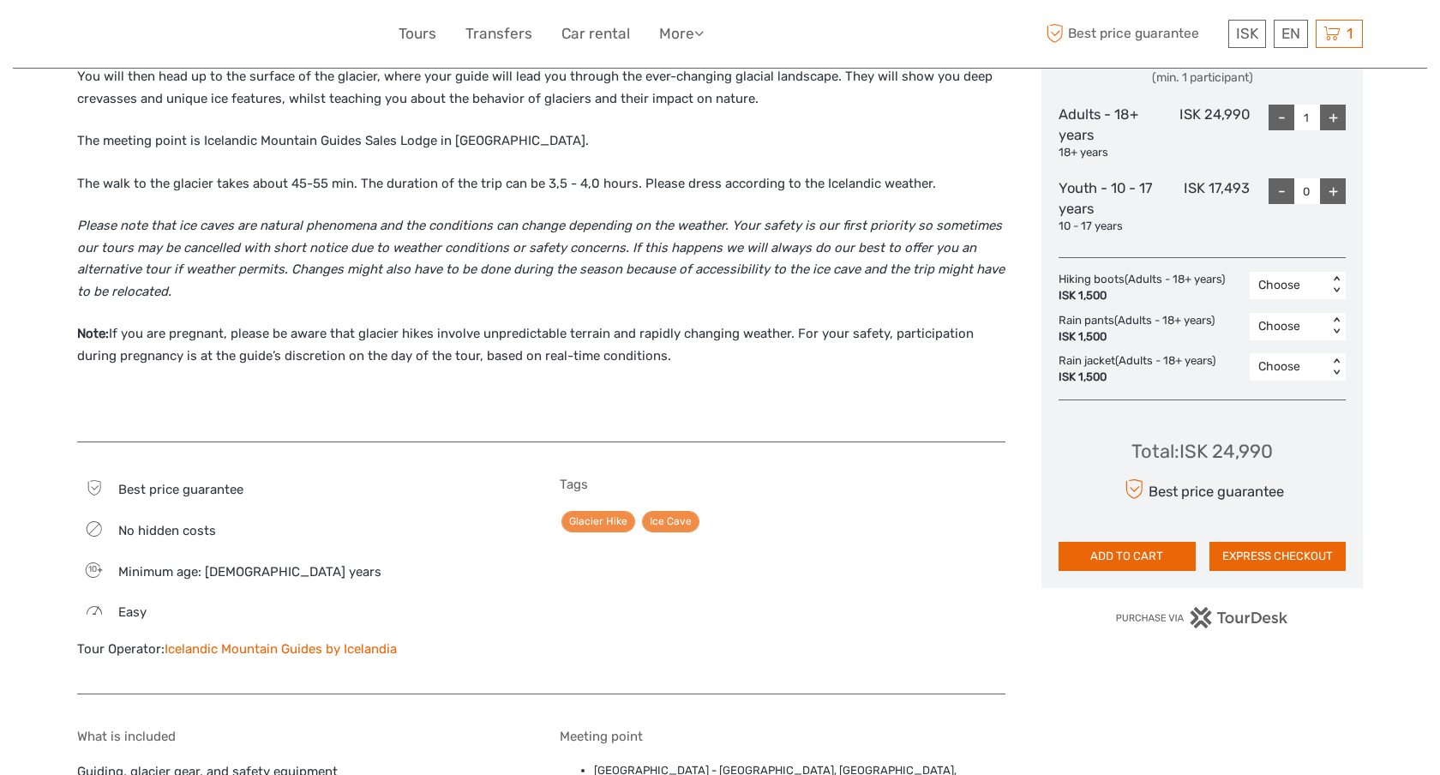
scroll to position [536, 0]
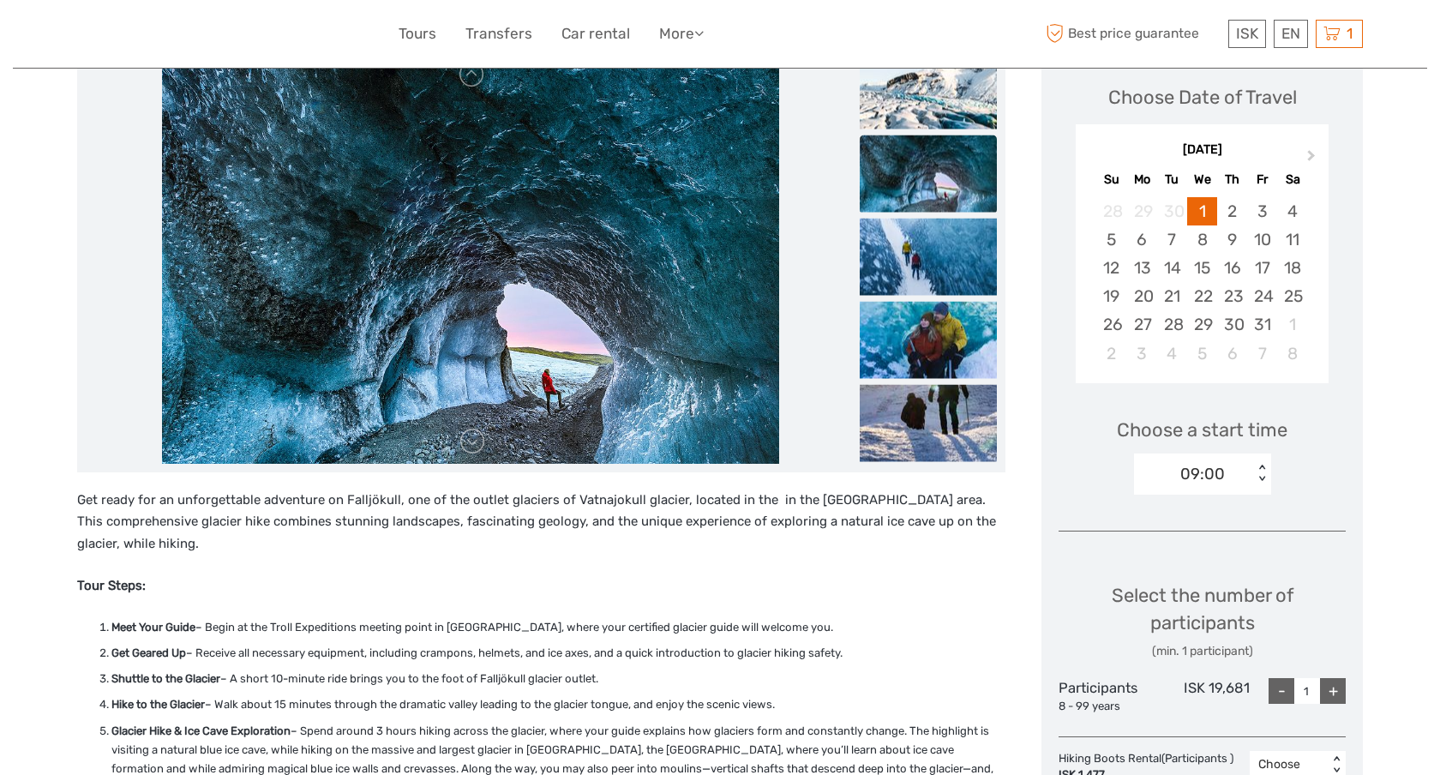
scroll to position [242, 0]
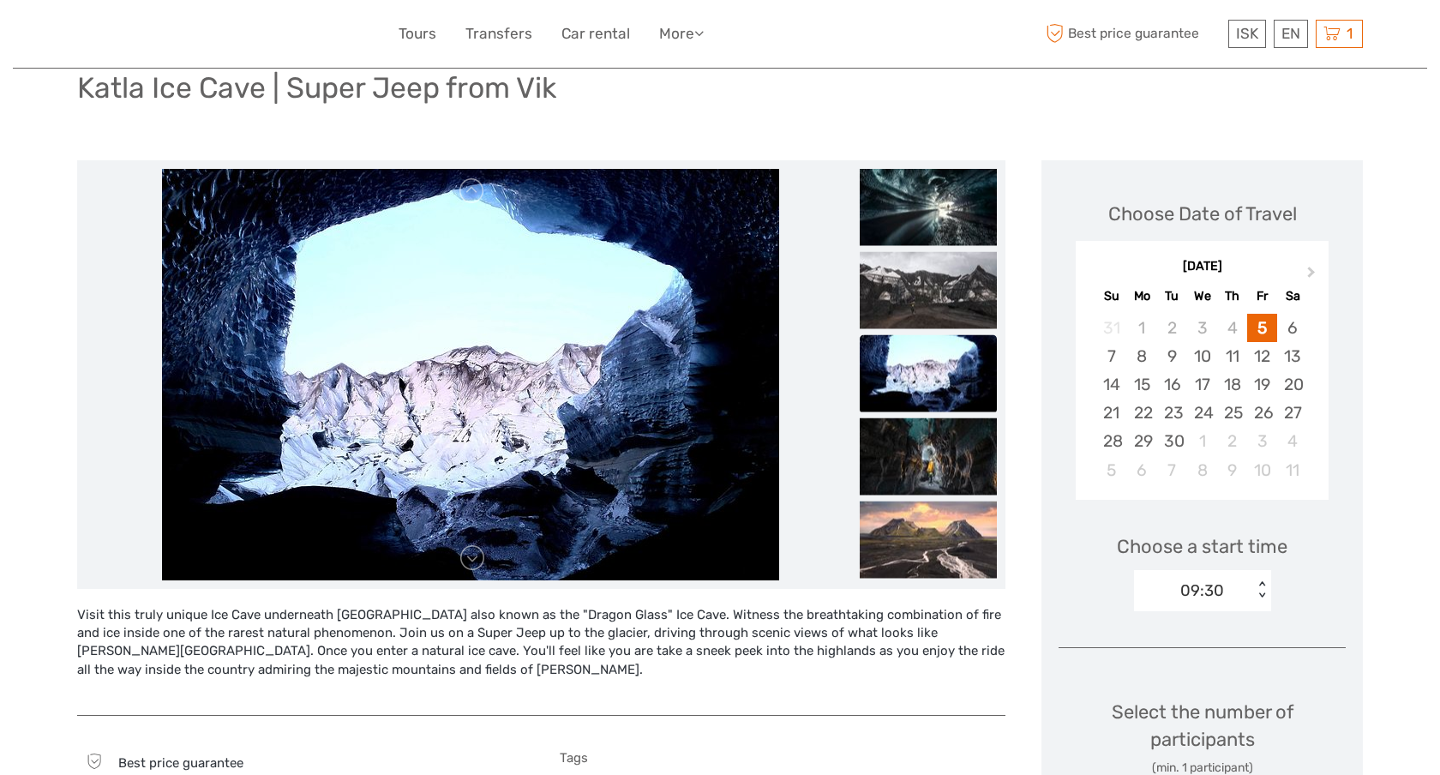
scroll to position [130, 0]
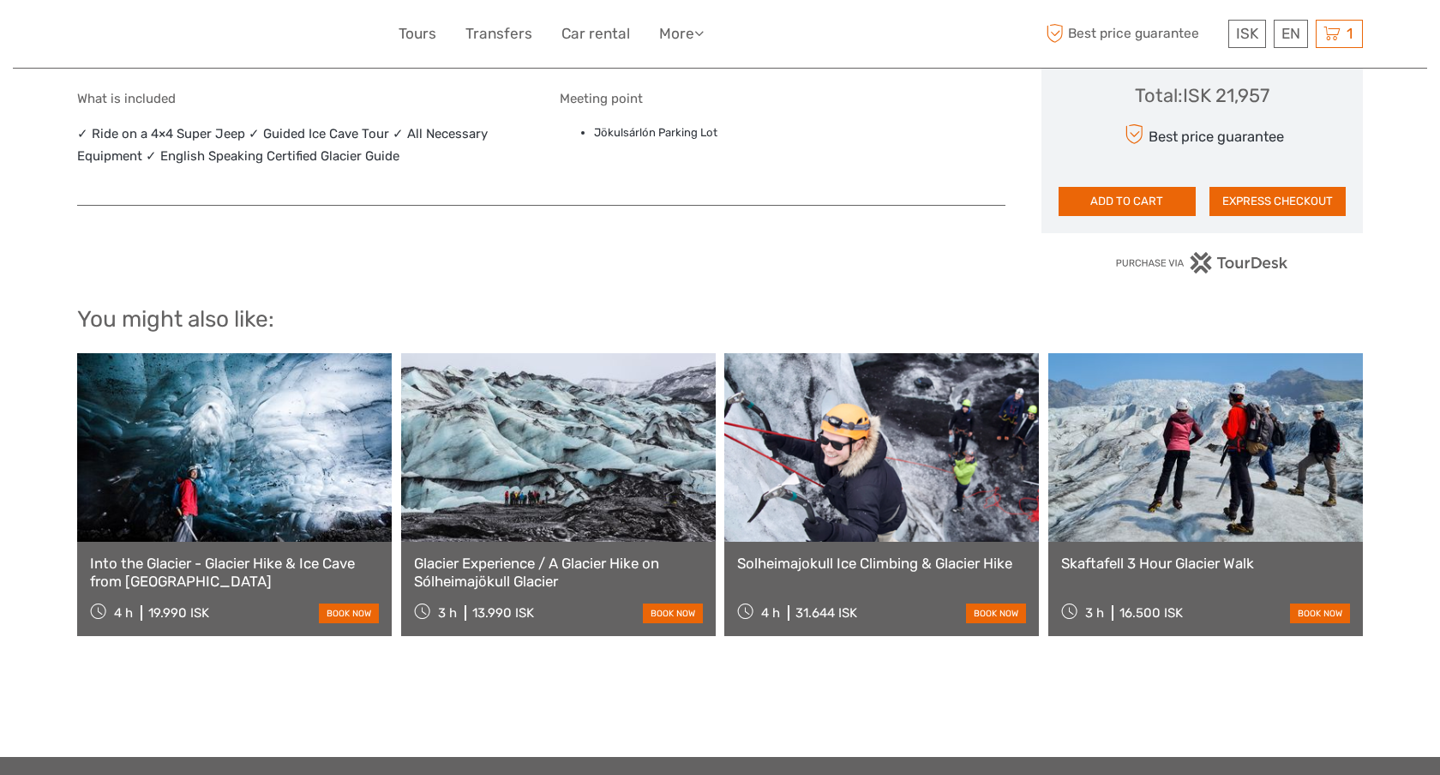
scroll to position [1043, 0]
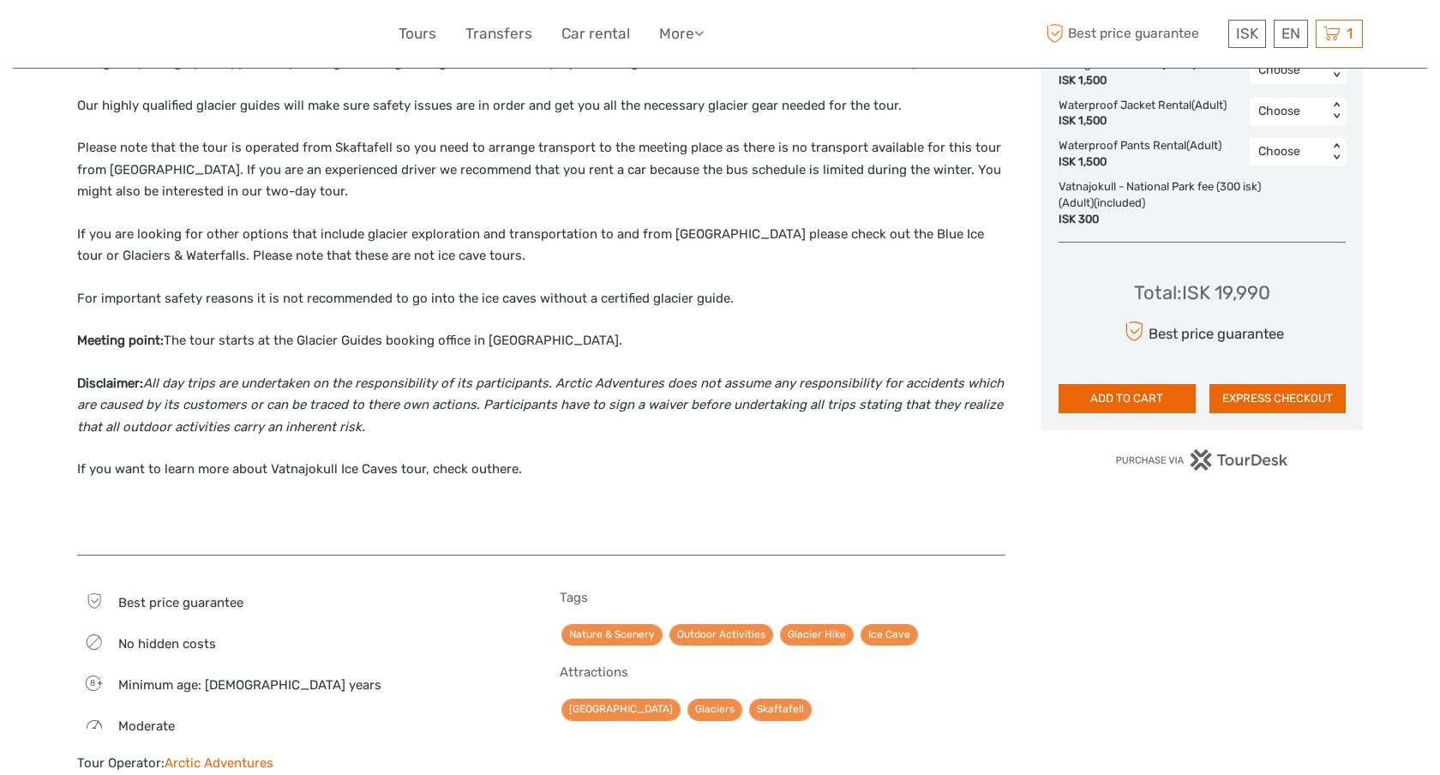
scroll to position [996, 0]
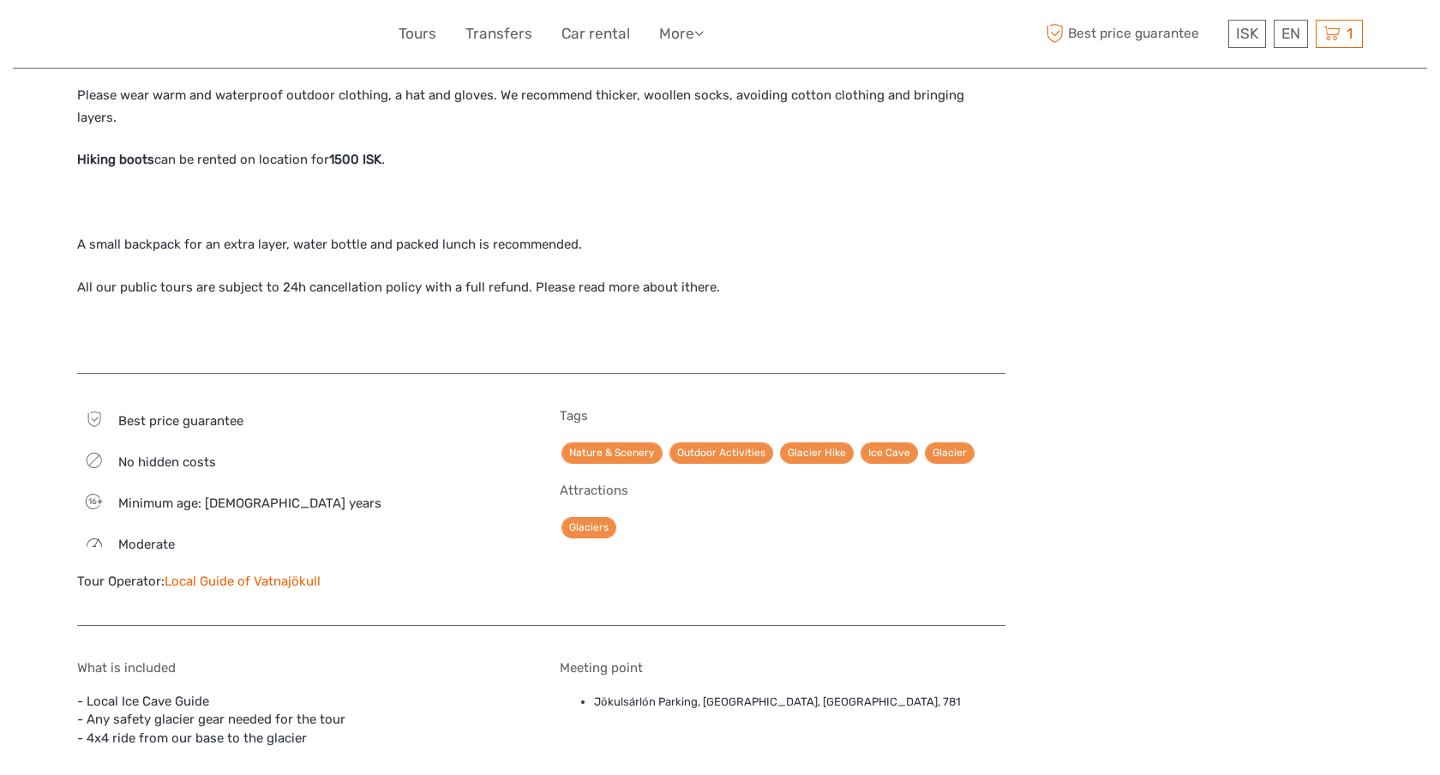
scroll to position [1418, 0]
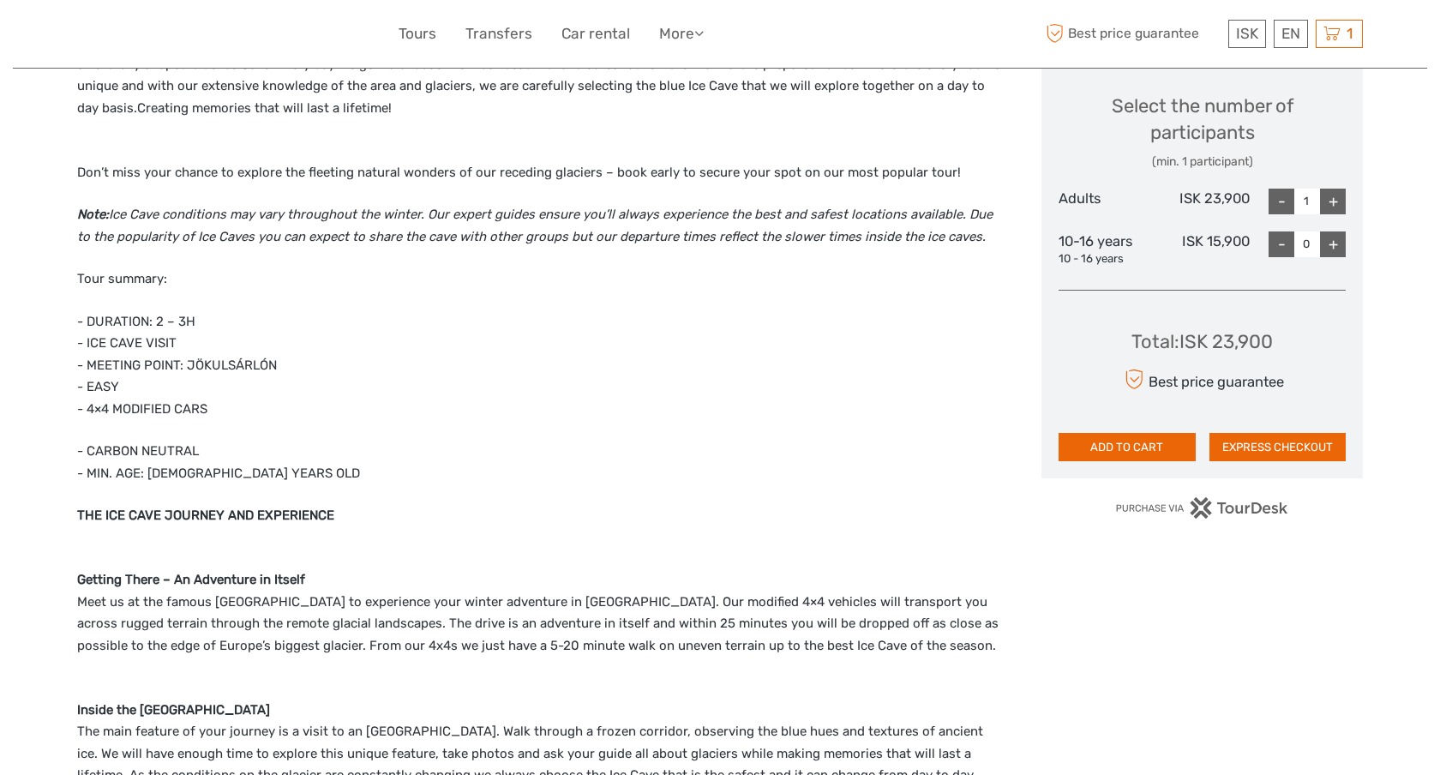
scroll to position [739, 0]
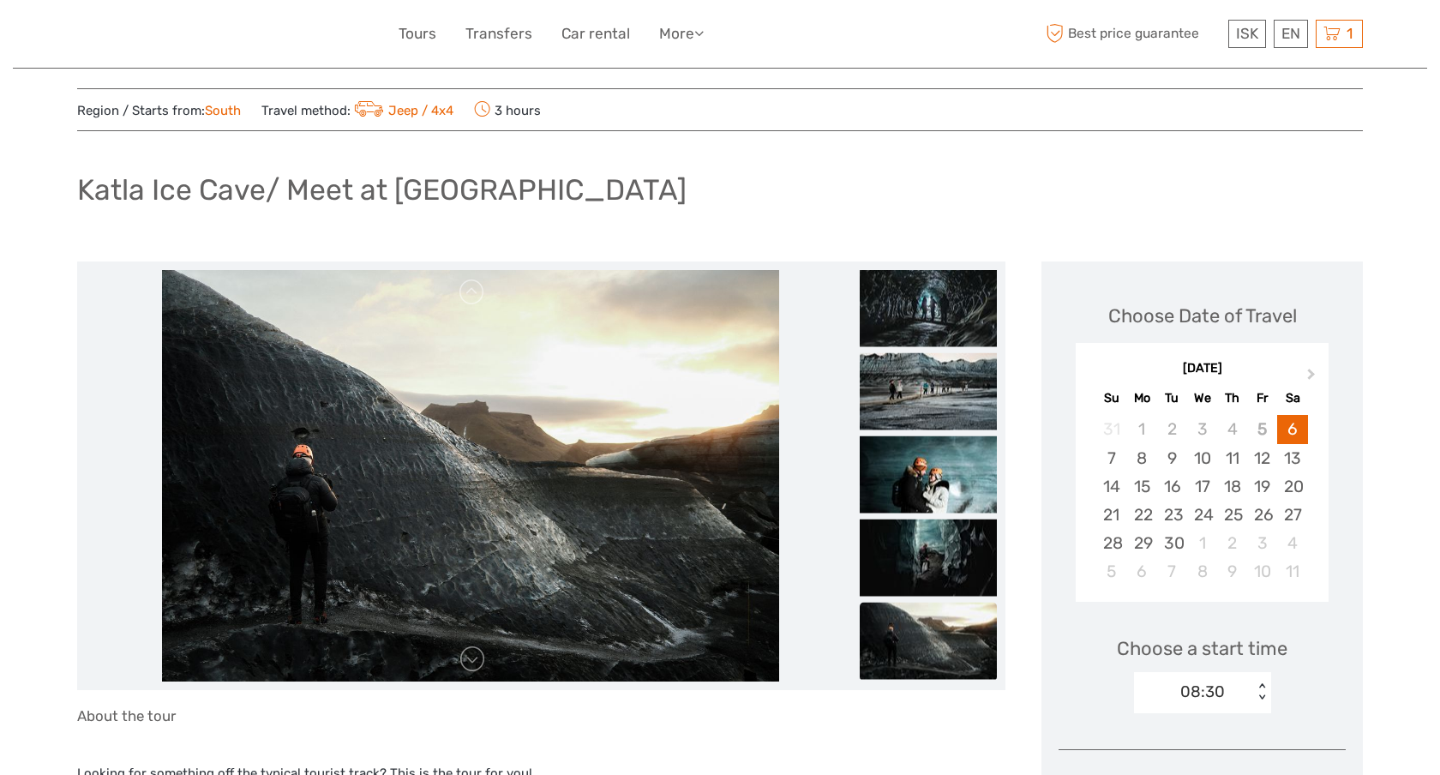
scroll to position [26, 0]
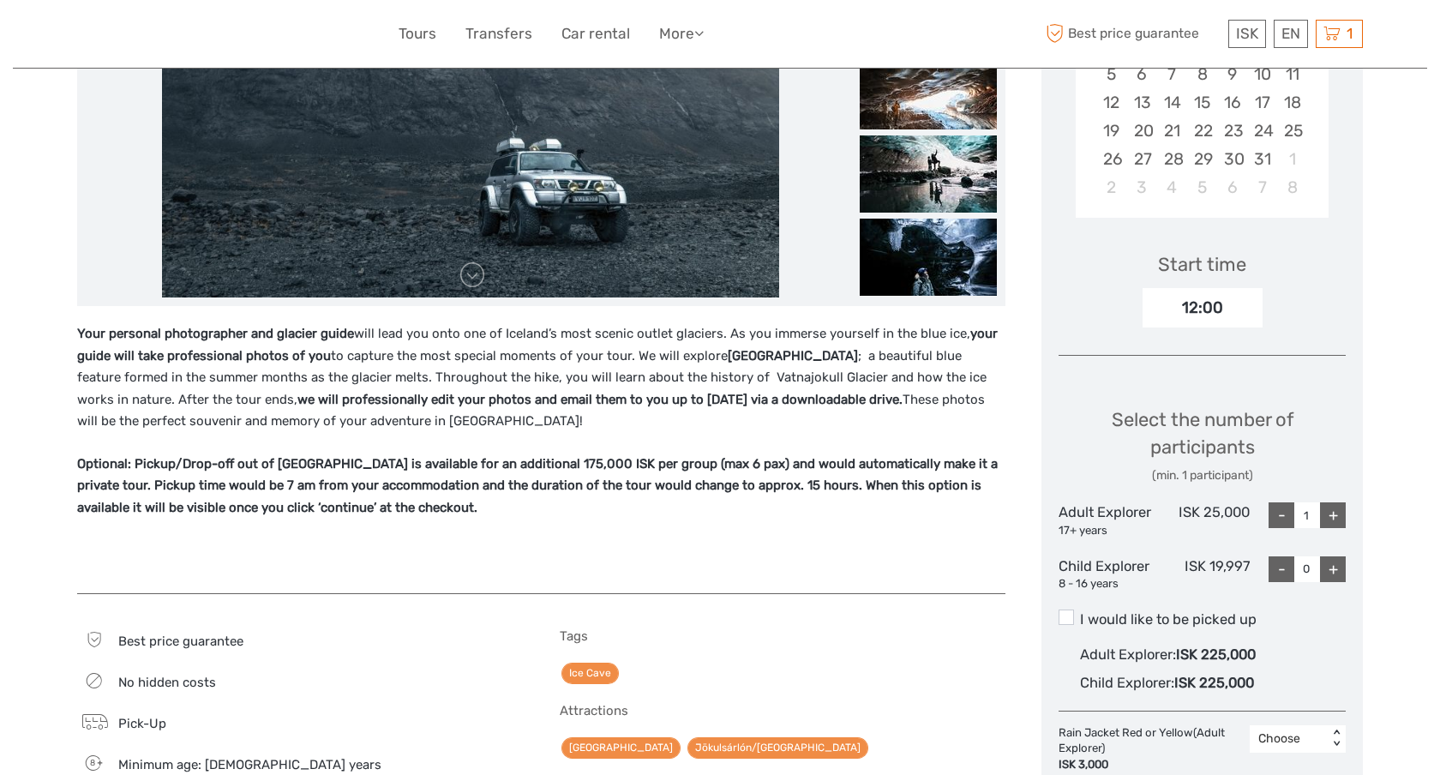
scroll to position [418, 0]
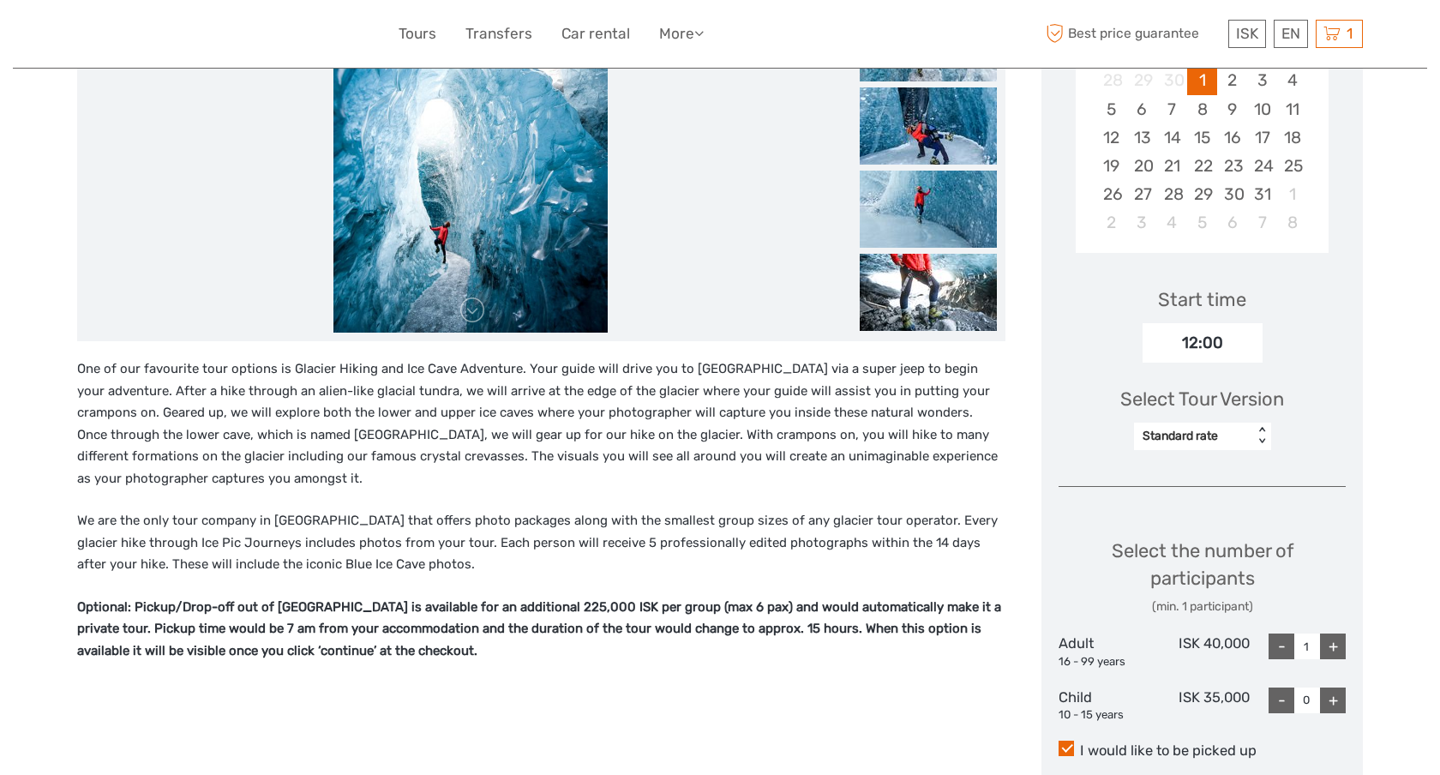
scroll to position [373, 0]
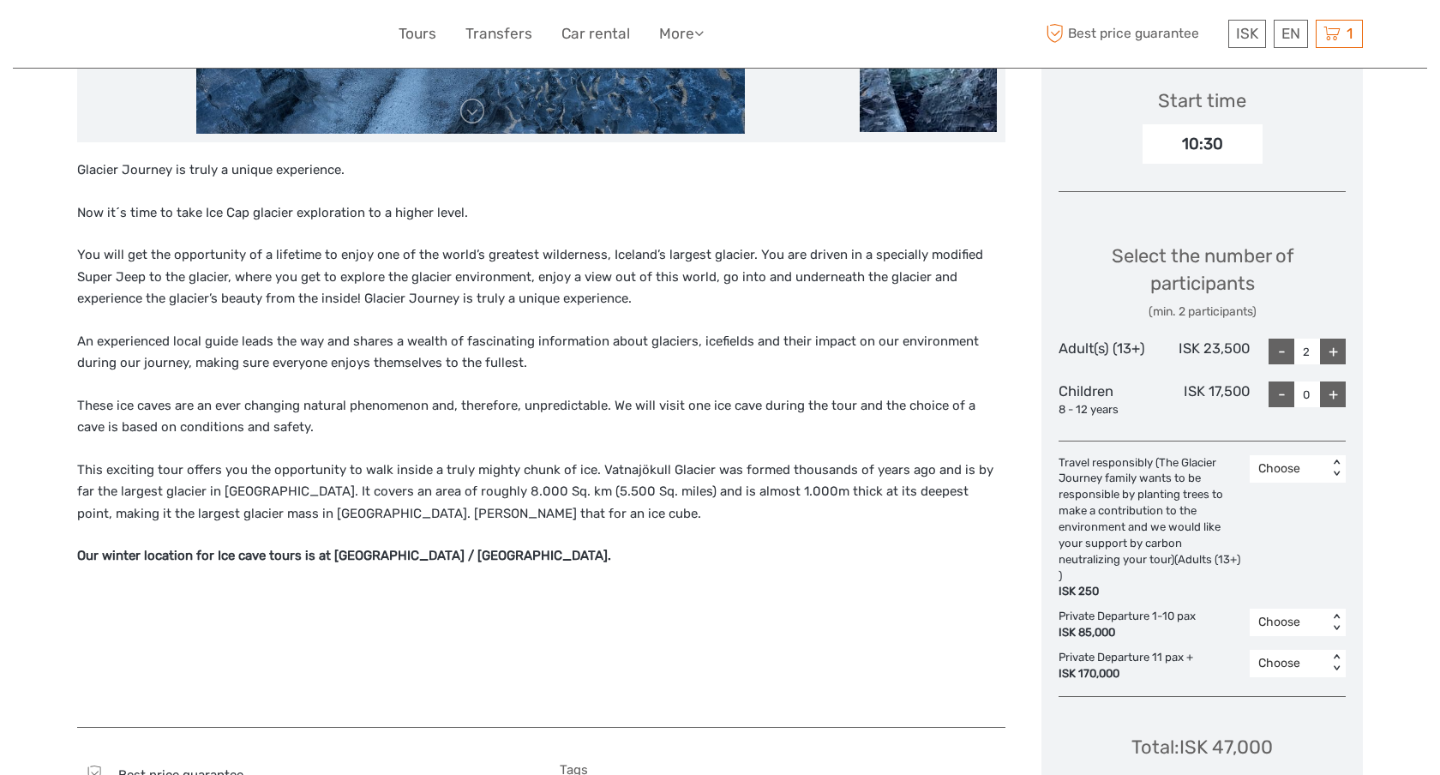
scroll to position [581, 0]
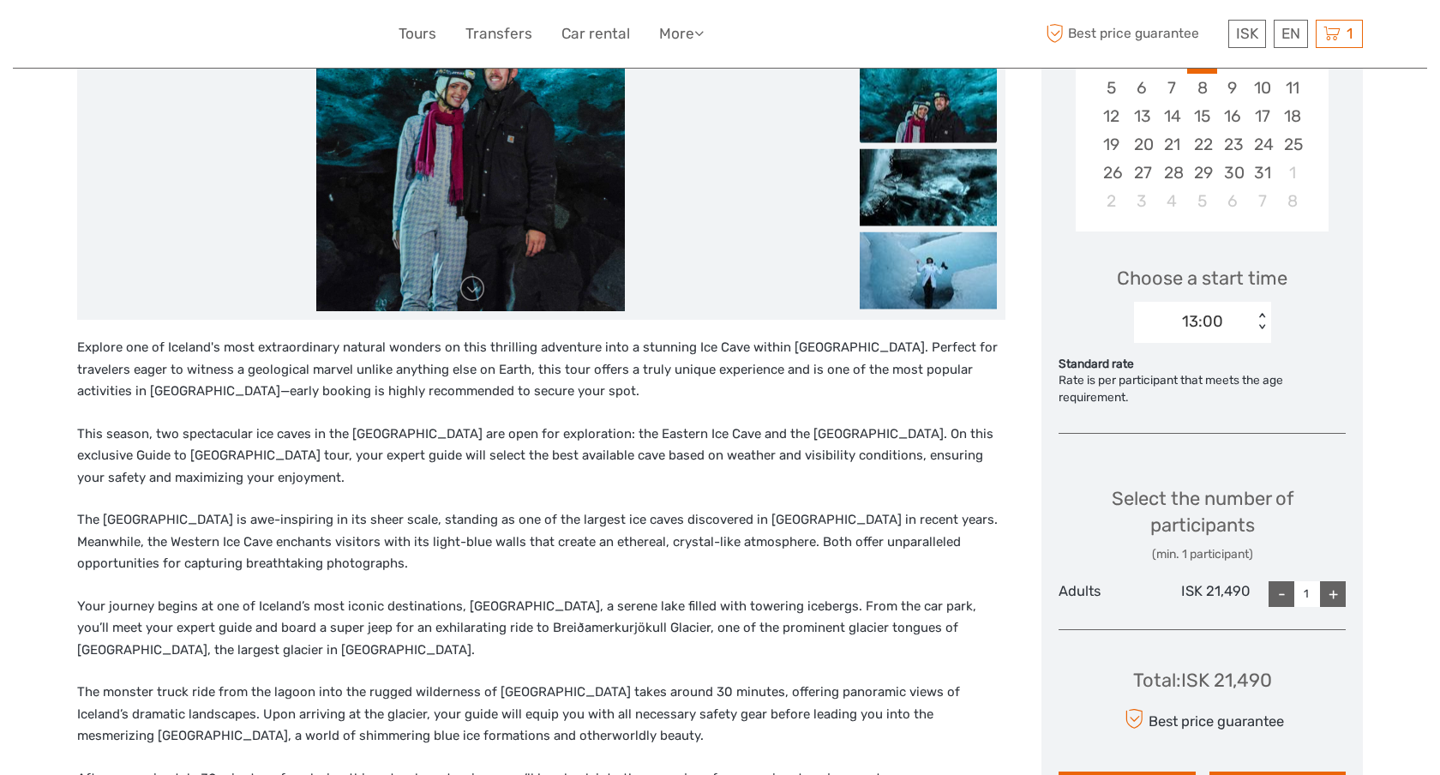
scroll to position [400, 0]
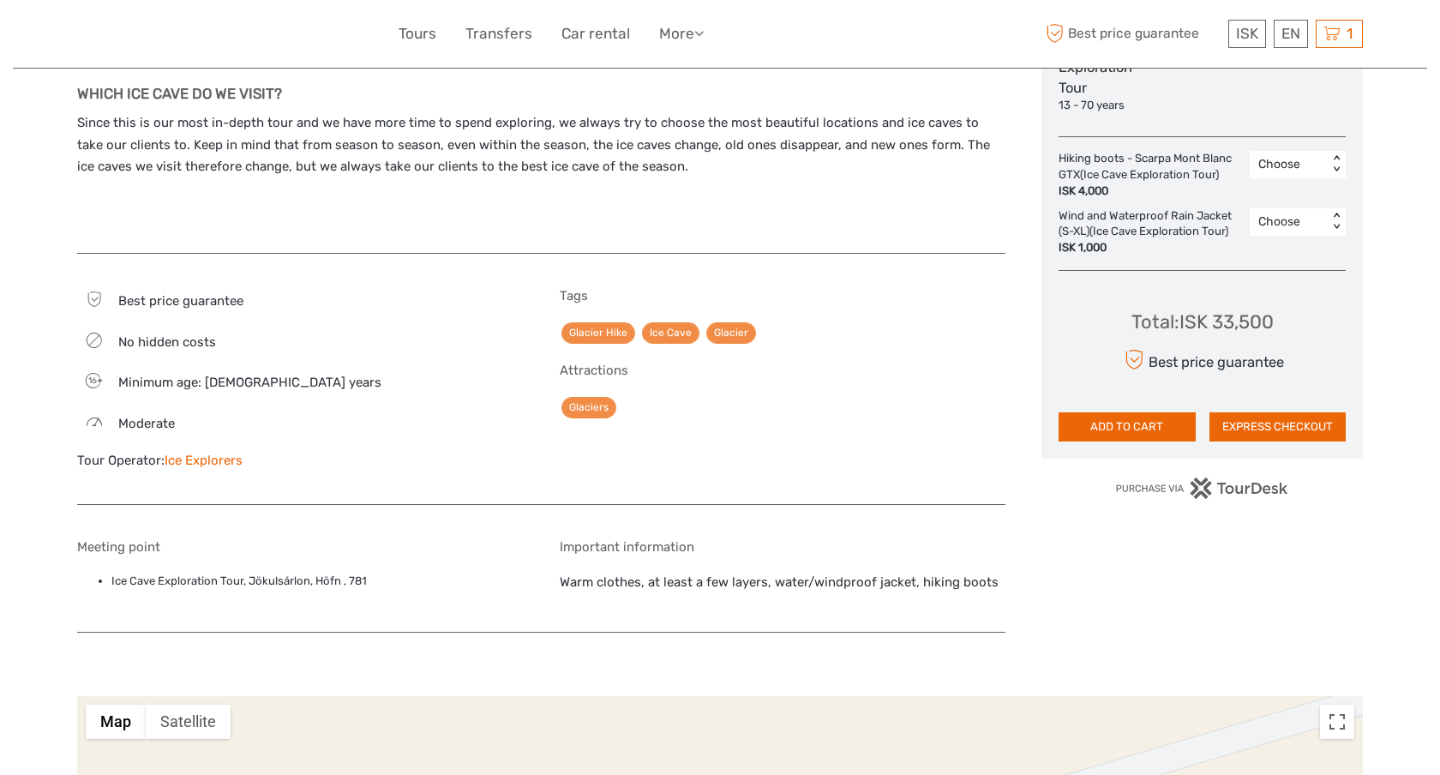
scroll to position [1022, 0]
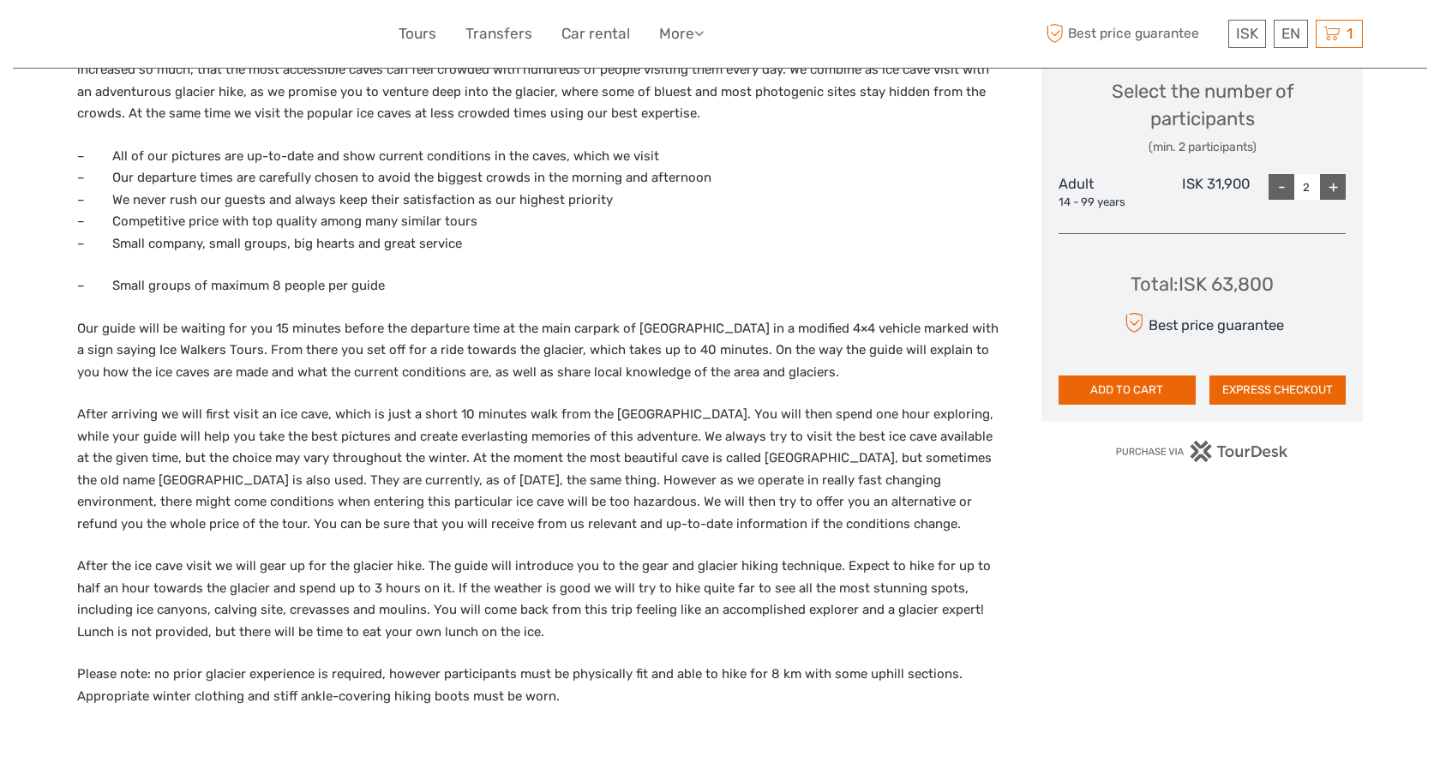
scroll to position [737, 0]
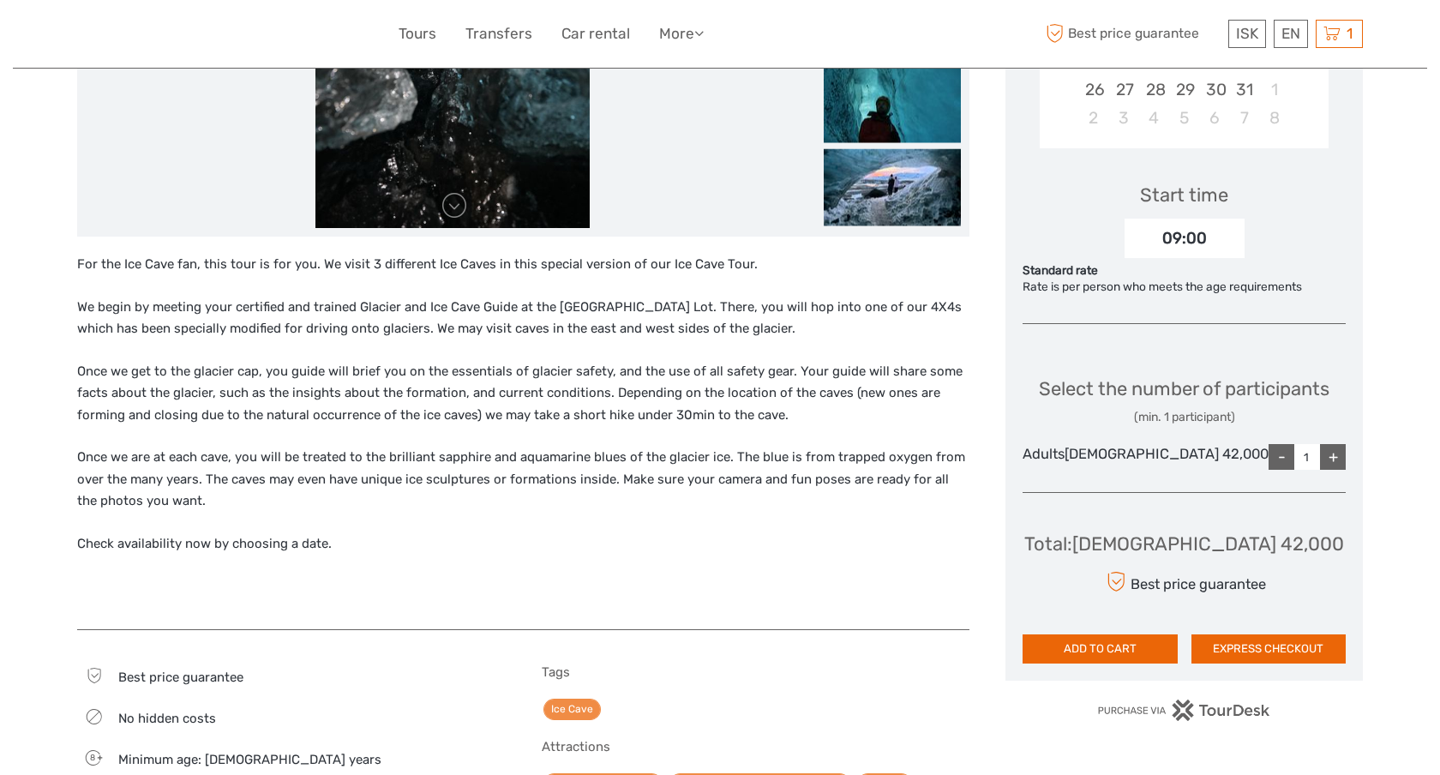
scroll to position [482, 0]
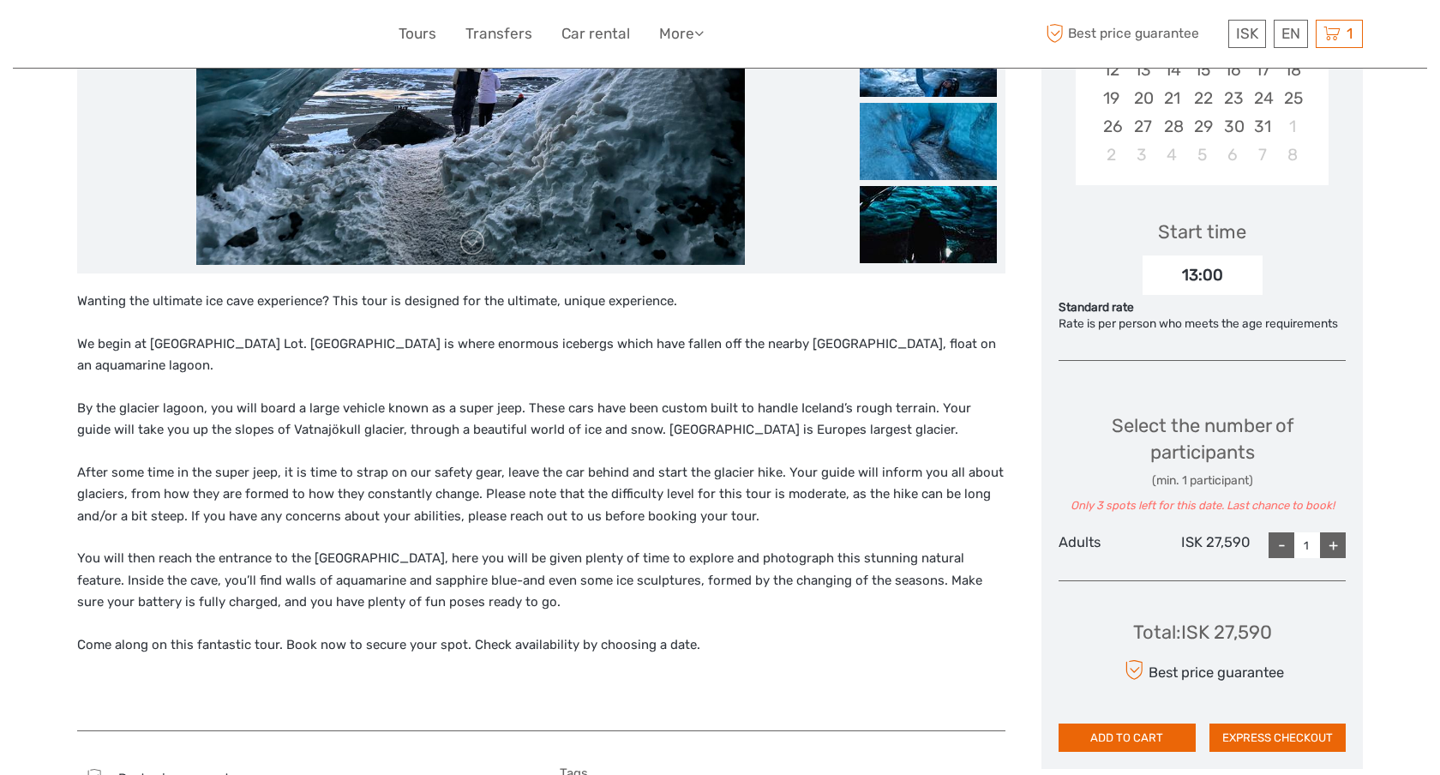
scroll to position [441, 0]
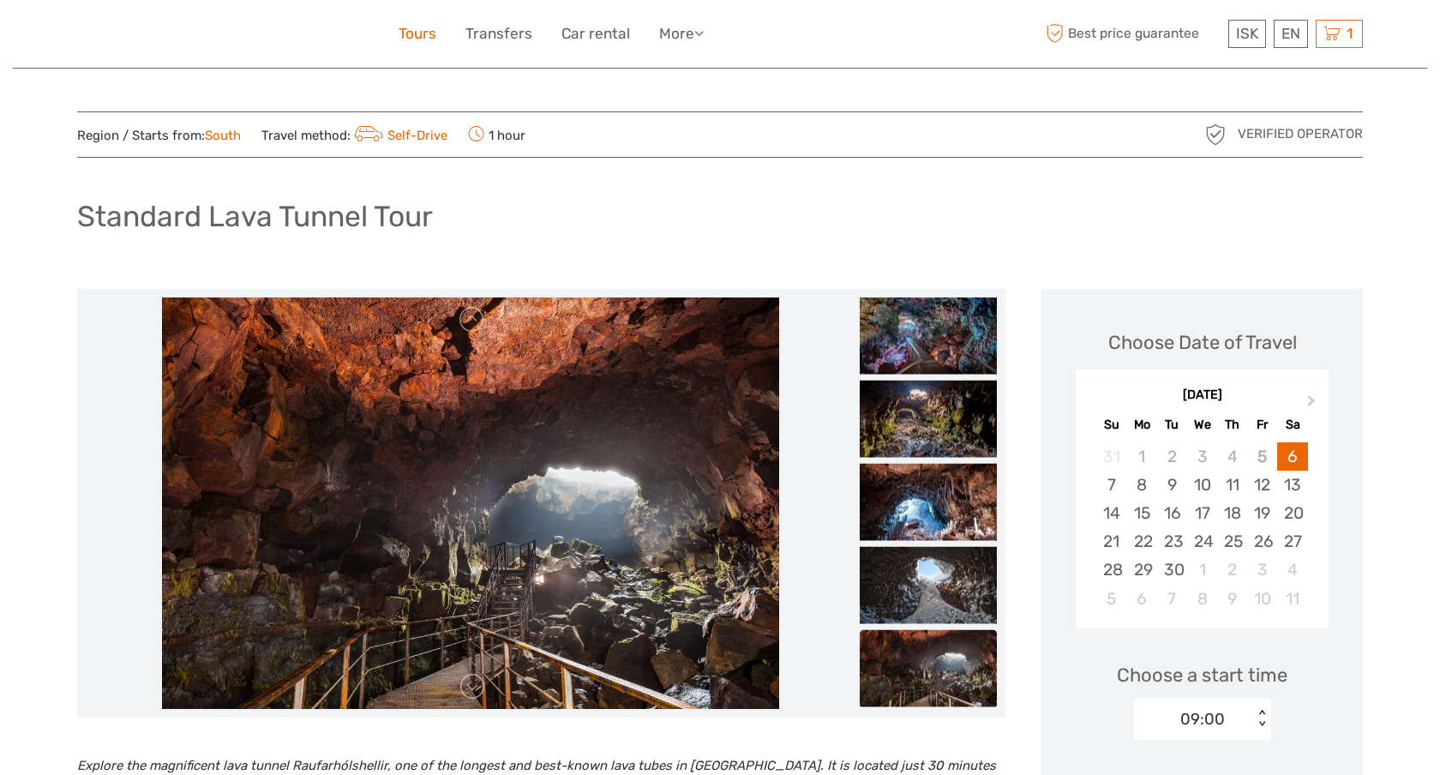
click at [420, 38] on link "Tours" at bounding box center [418, 33] width 38 height 25
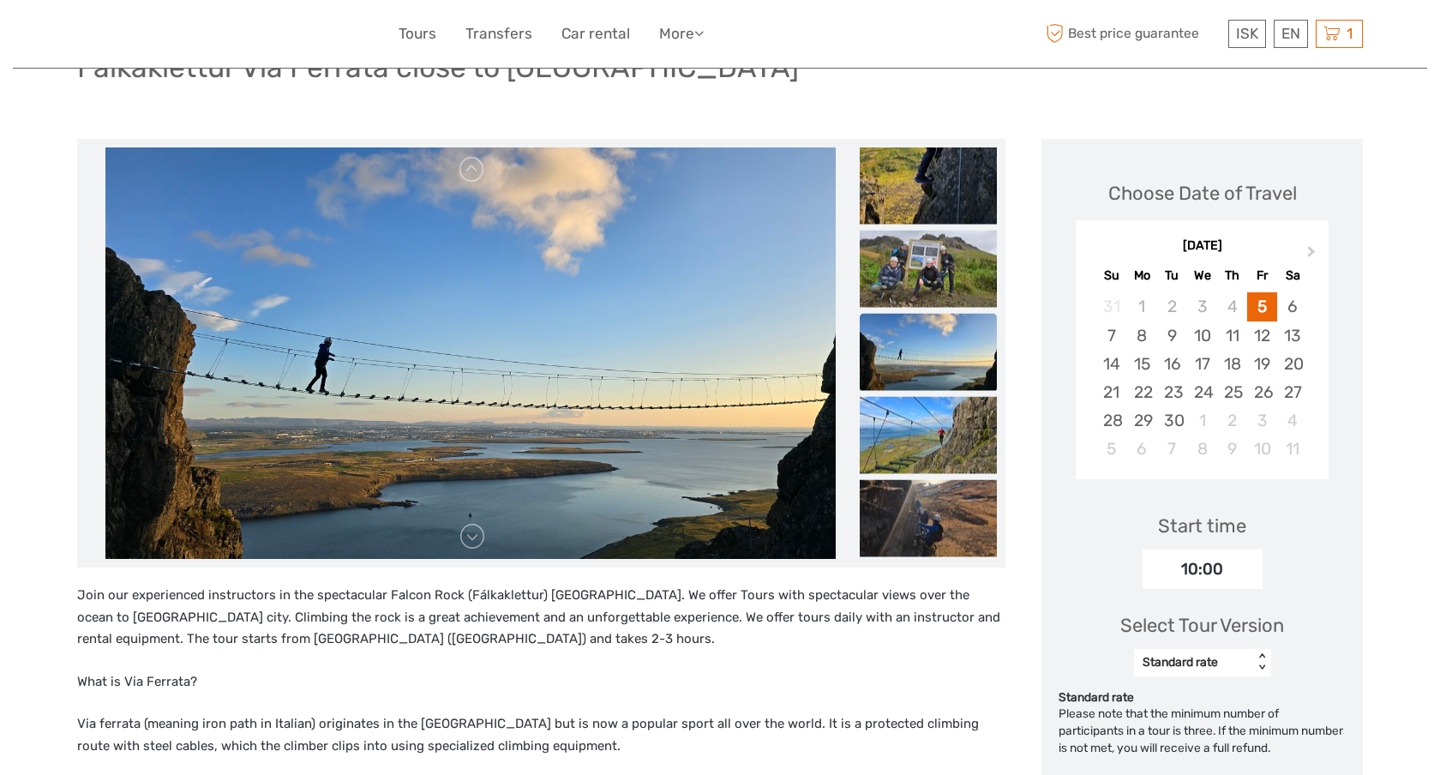
scroll to position [139, 0]
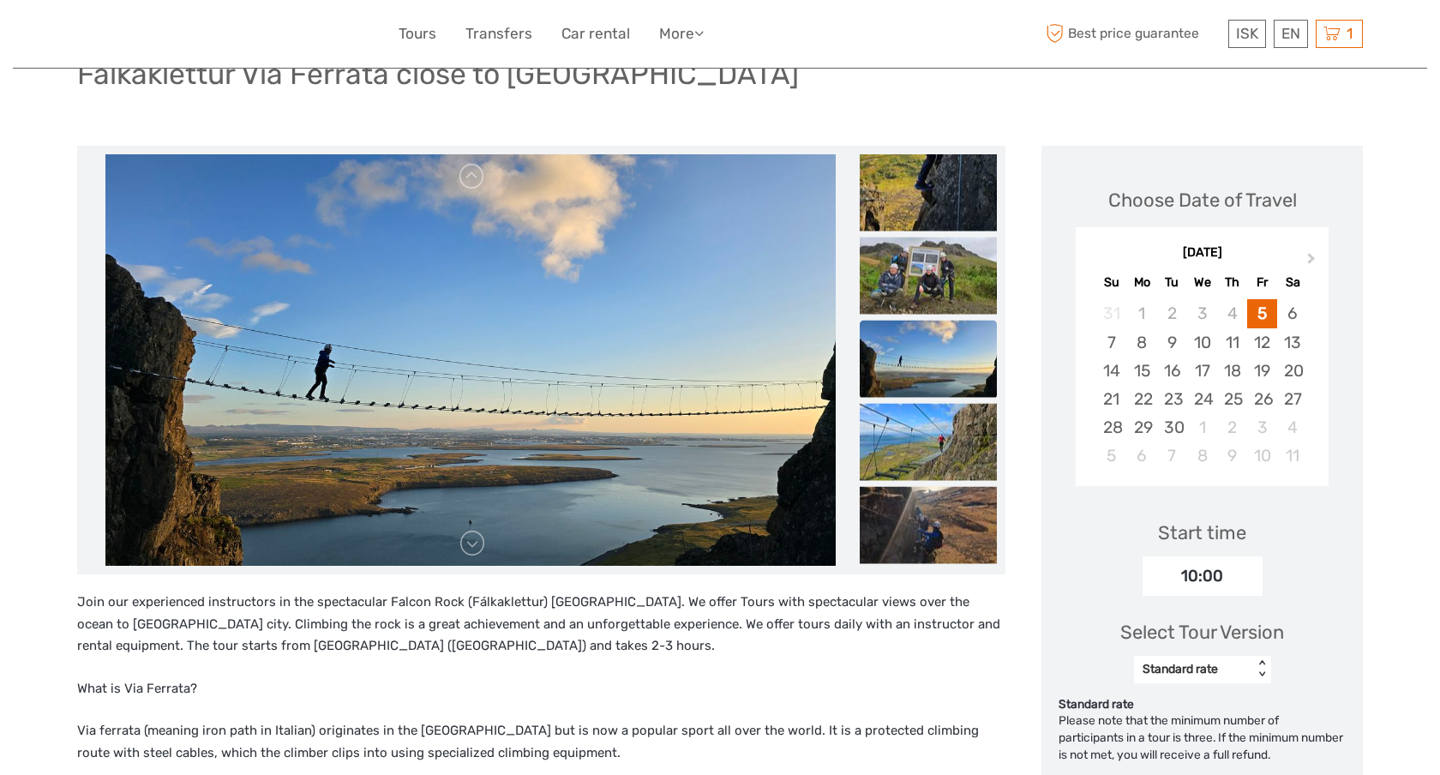
click at [653, 406] on img at bounding box center [470, 360] width 731 height 412
click at [626, 285] on img at bounding box center [470, 360] width 731 height 412
click at [476, 542] on link at bounding box center [472, 543] width 27 height 27
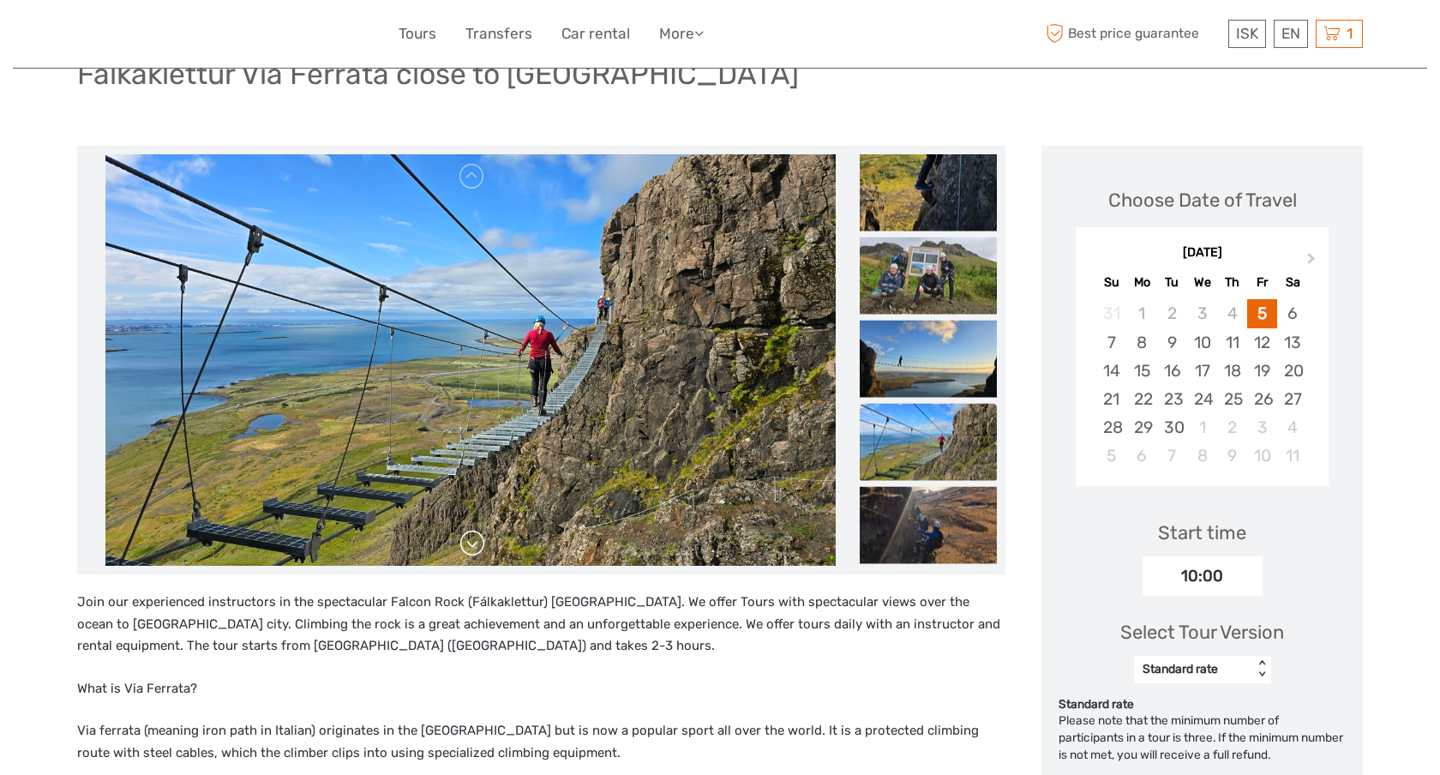
click at [476, 542] on link at bounding box center [472, 543] width 27 height 27
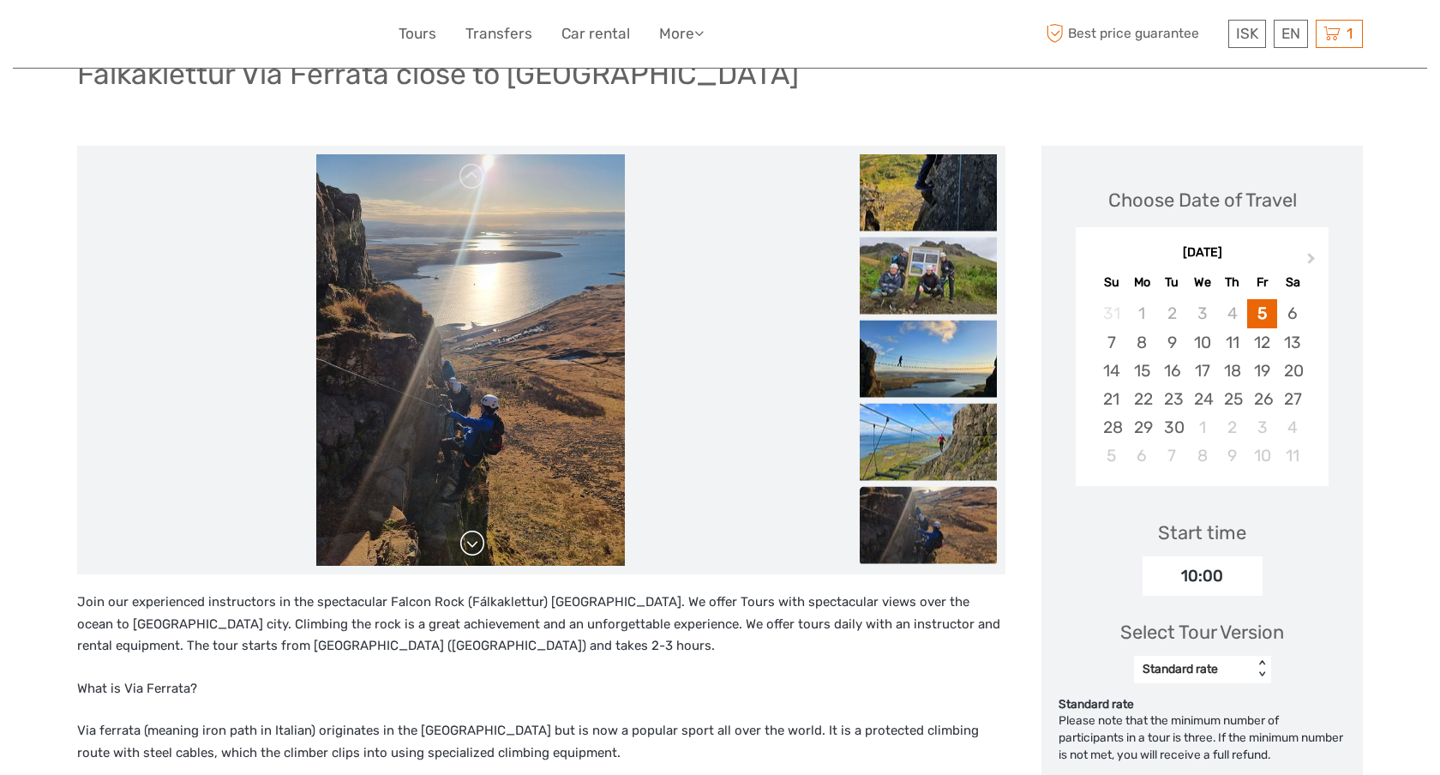
click at [476, 542] on link at bounding box center [472, 543] width 27 height 27
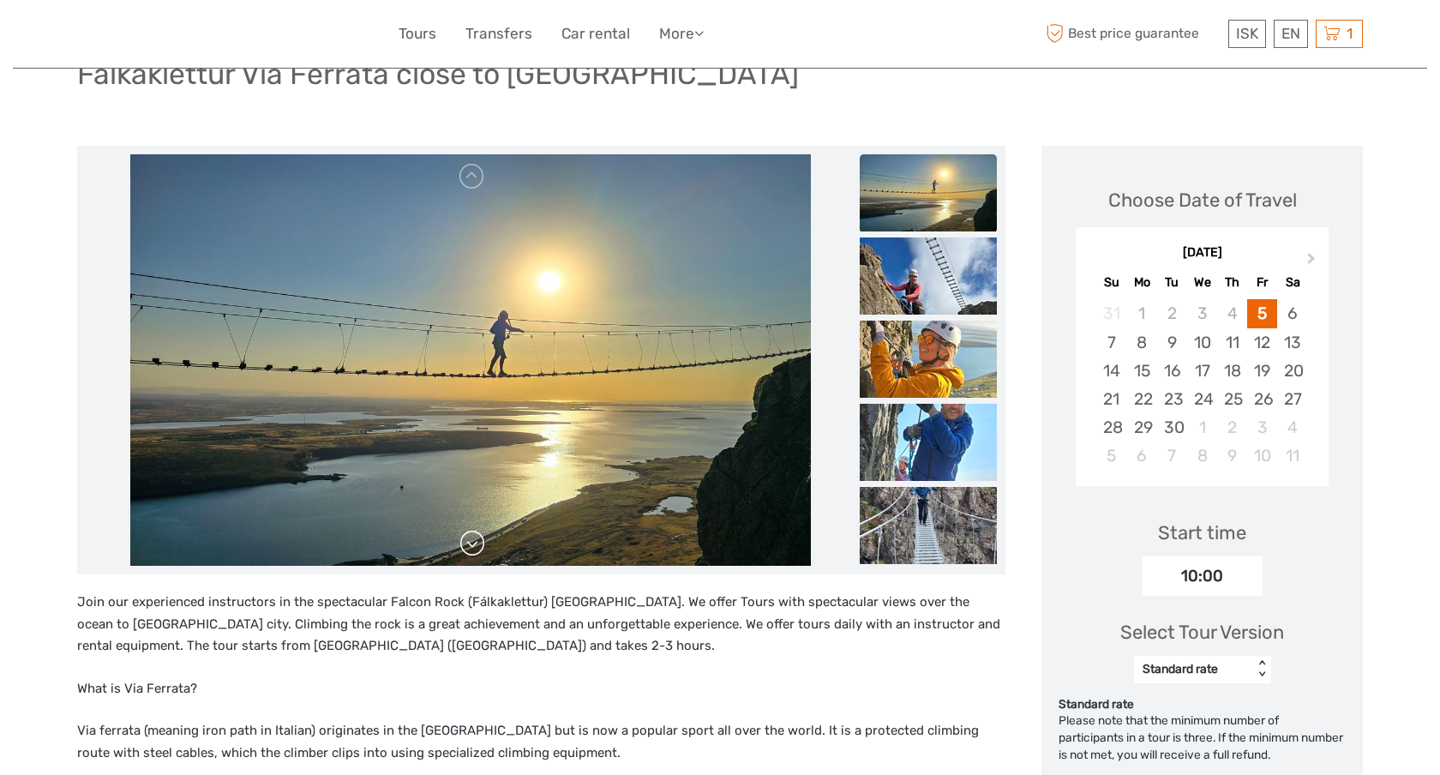
click at [476, 542] on link at bounding box center [472, 543] width 27 height 27
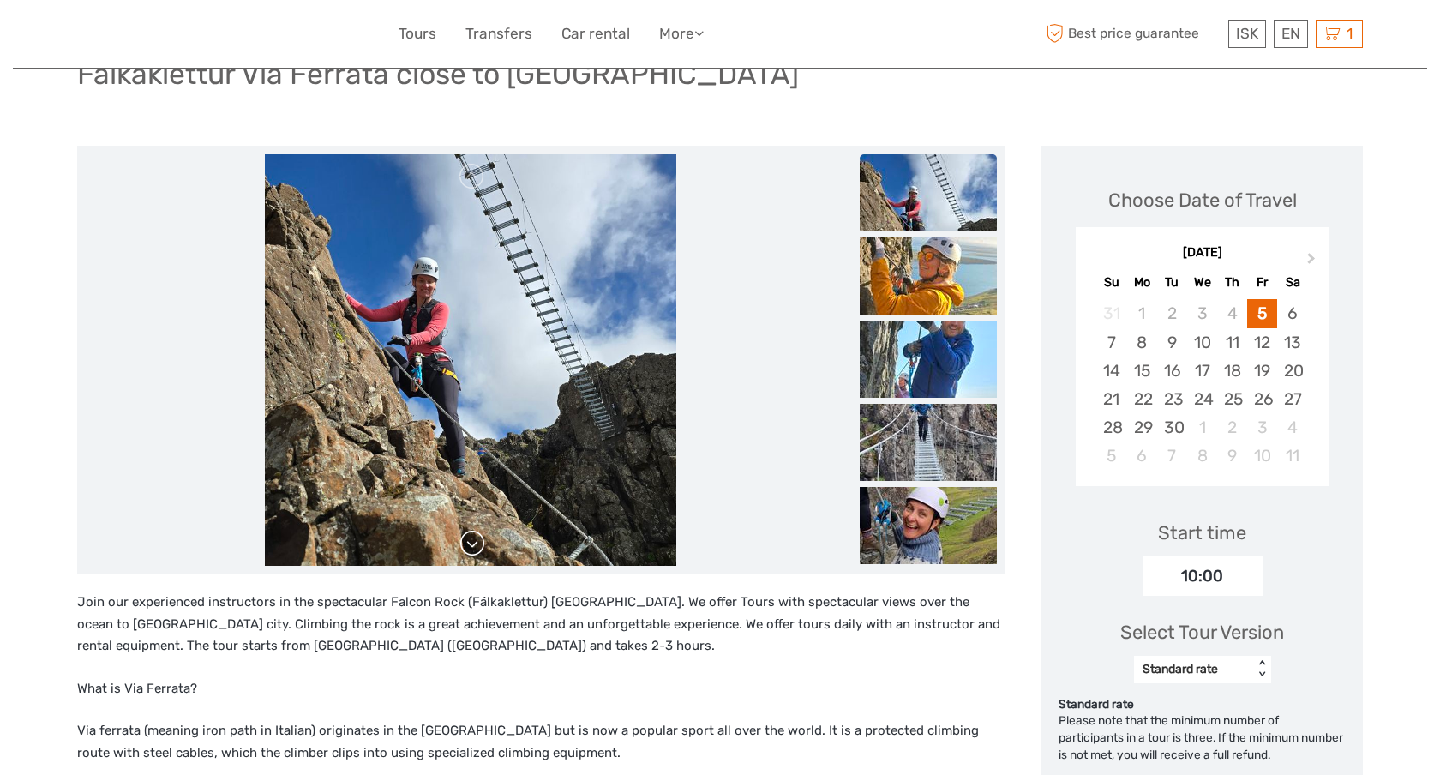
click at [476, 542] on link at bounding box center [472, 543] width 27 height 27
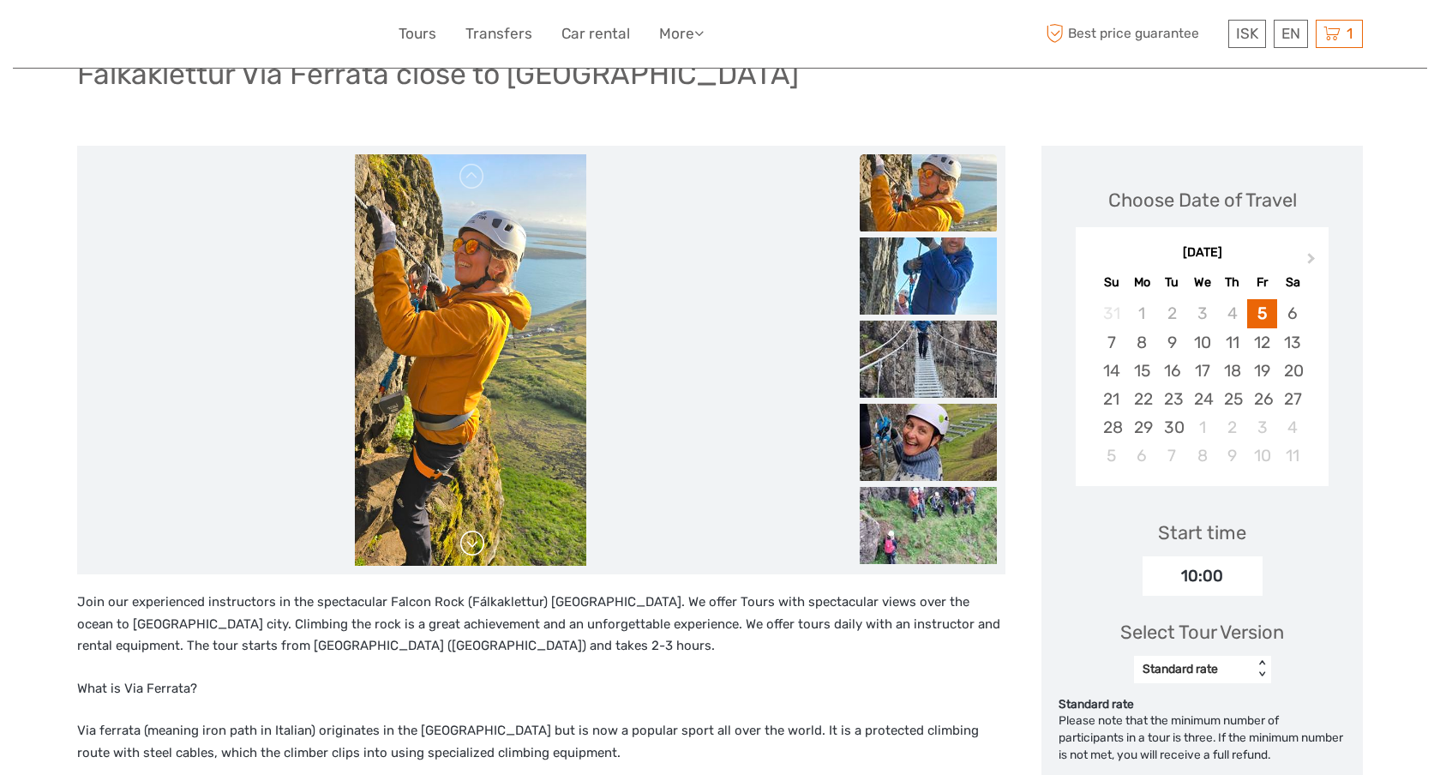
click at [476, 542] on link at bounding box center [472, 543] width 27 height 27
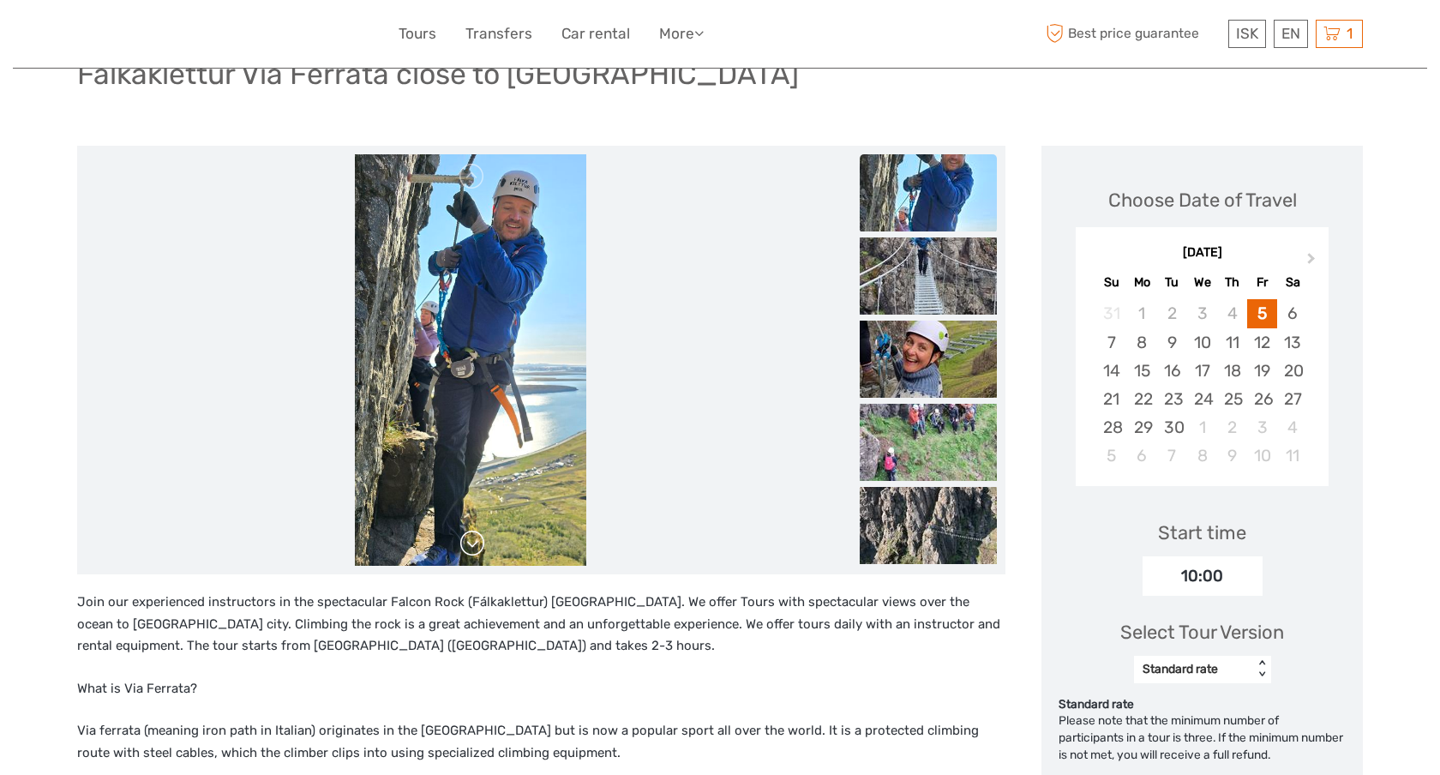
click at [476, 542] on link at bounding box center [472, 543] width 27 height 27
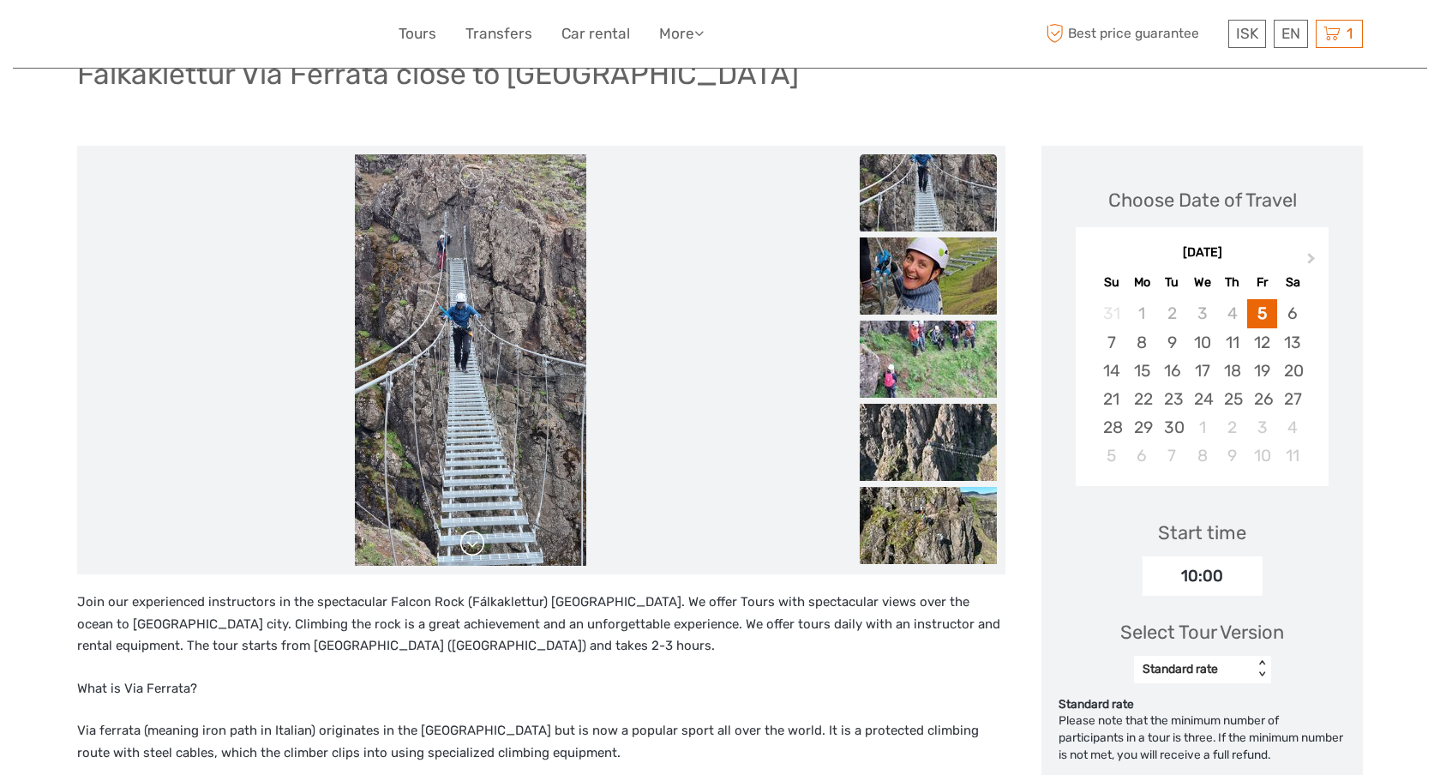
click at [476, 542] on link at bounding box center [472, 543] width 27 height 27
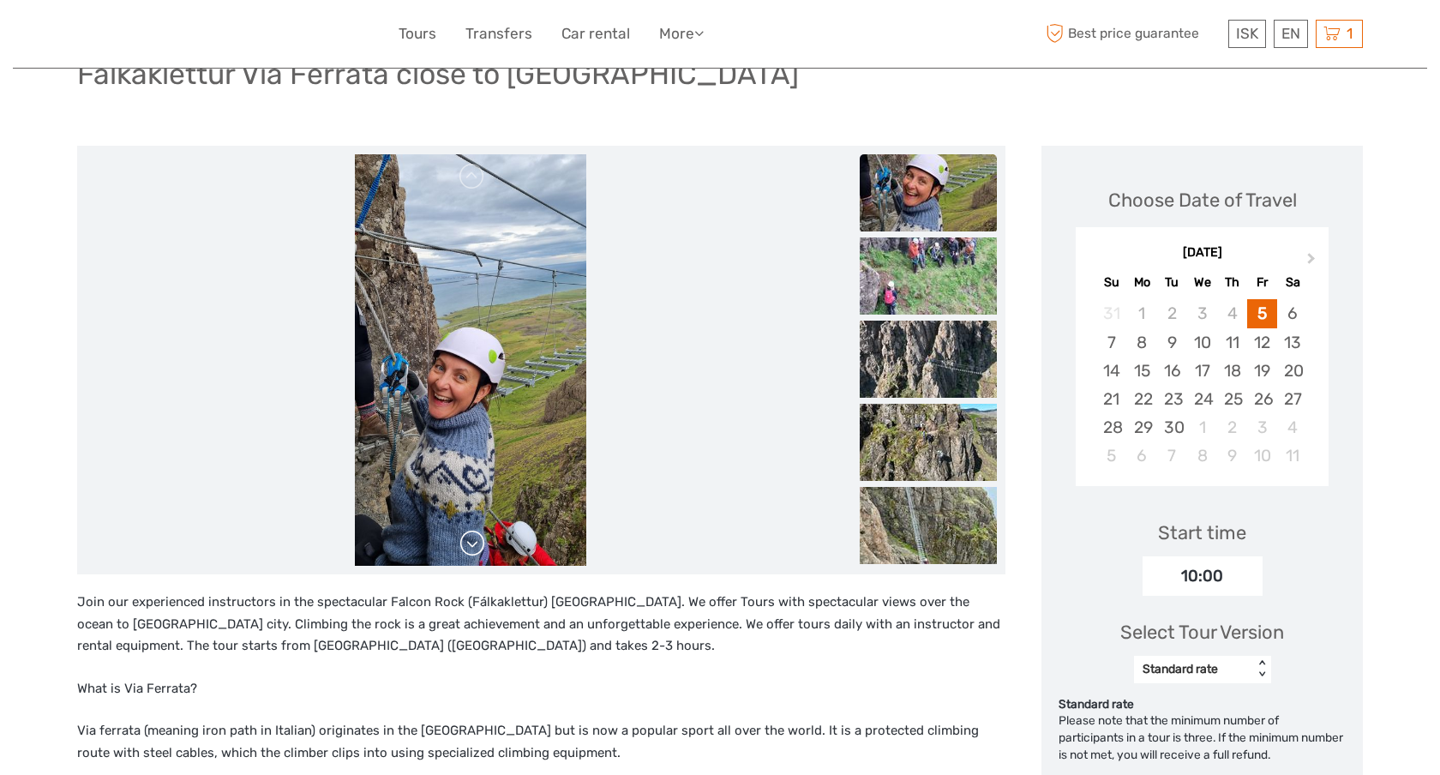
click at [476, 542] on link at bounding box center [472, 543] width 27 height 27
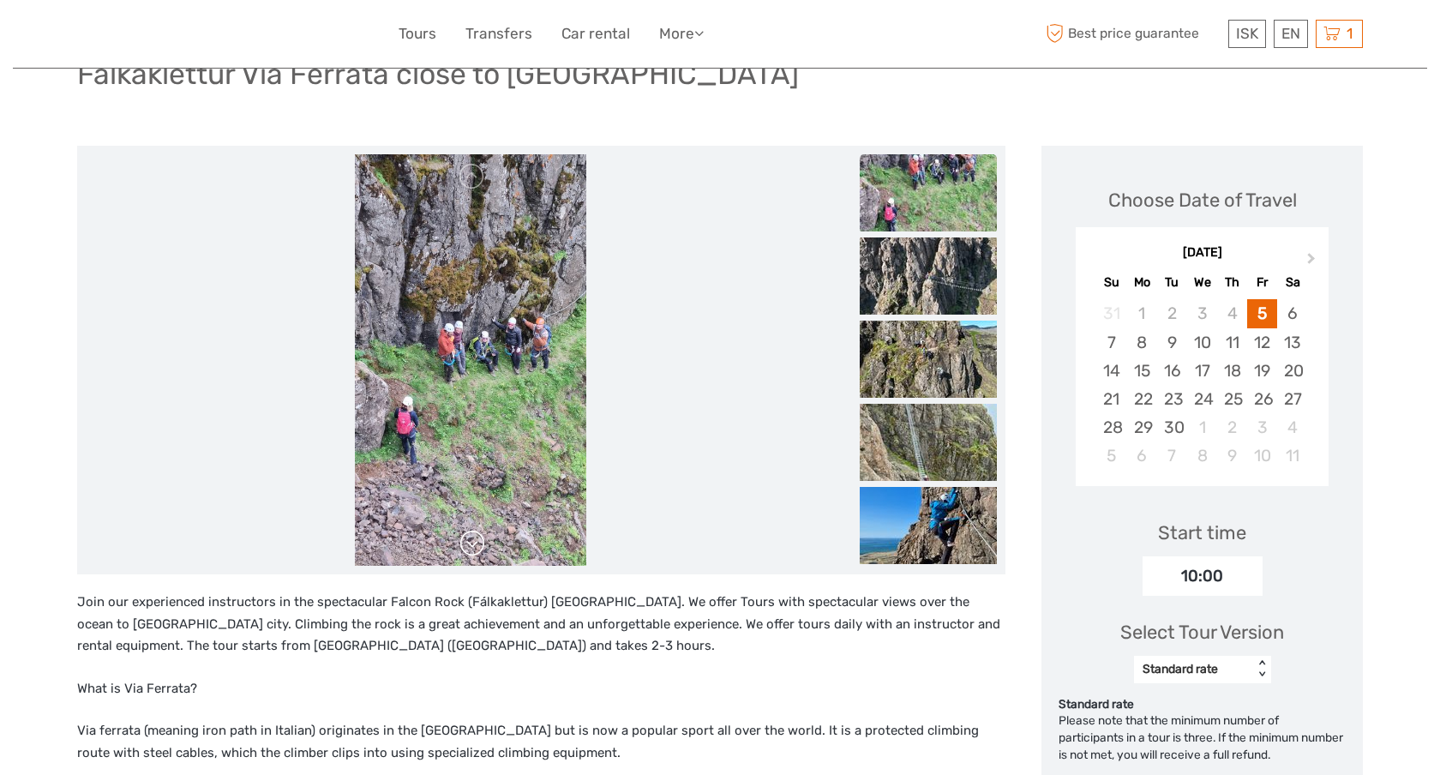
click at [476, 542] on link at bounding box center [472, 543] width 27 height 27
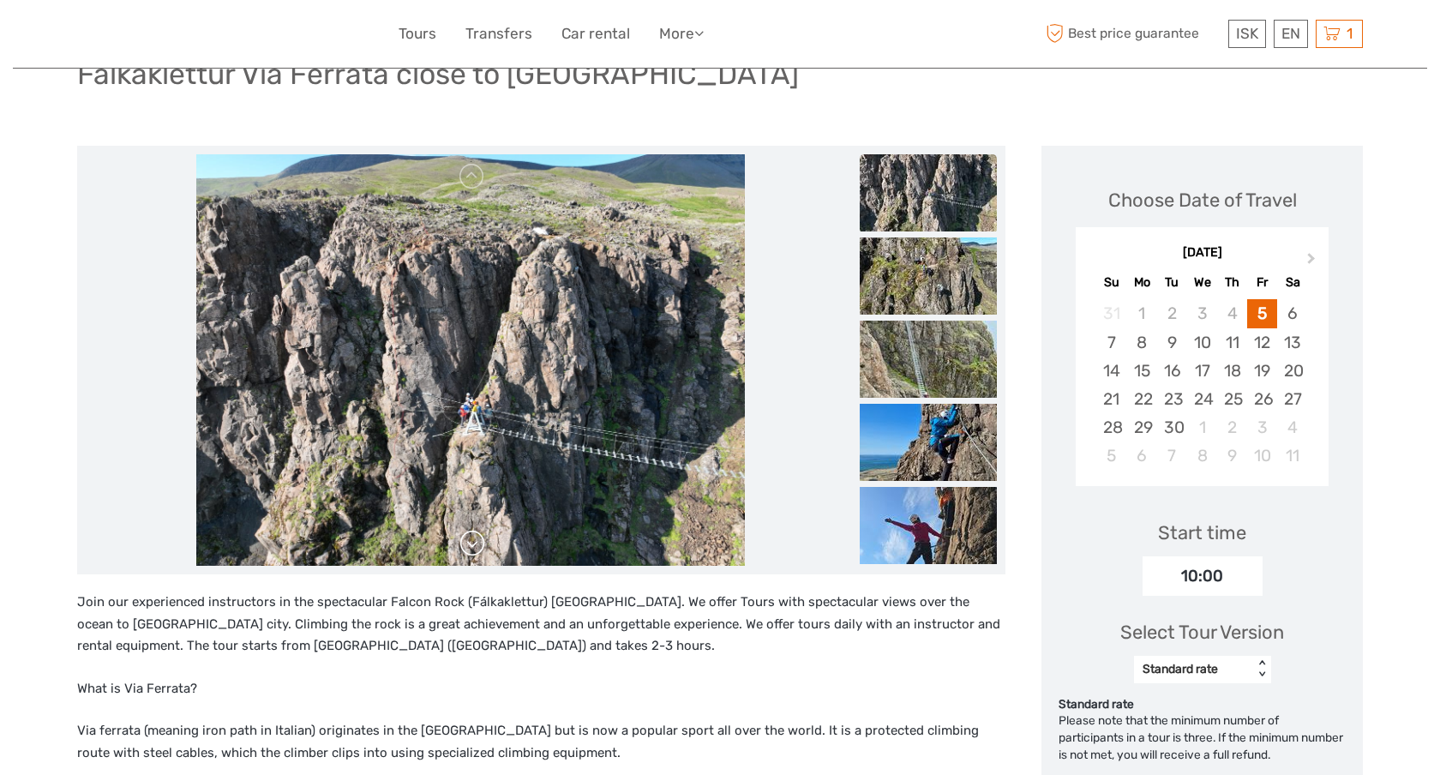
click at [476, 542] on link at bounding box center [472, 543] width 27 height 27
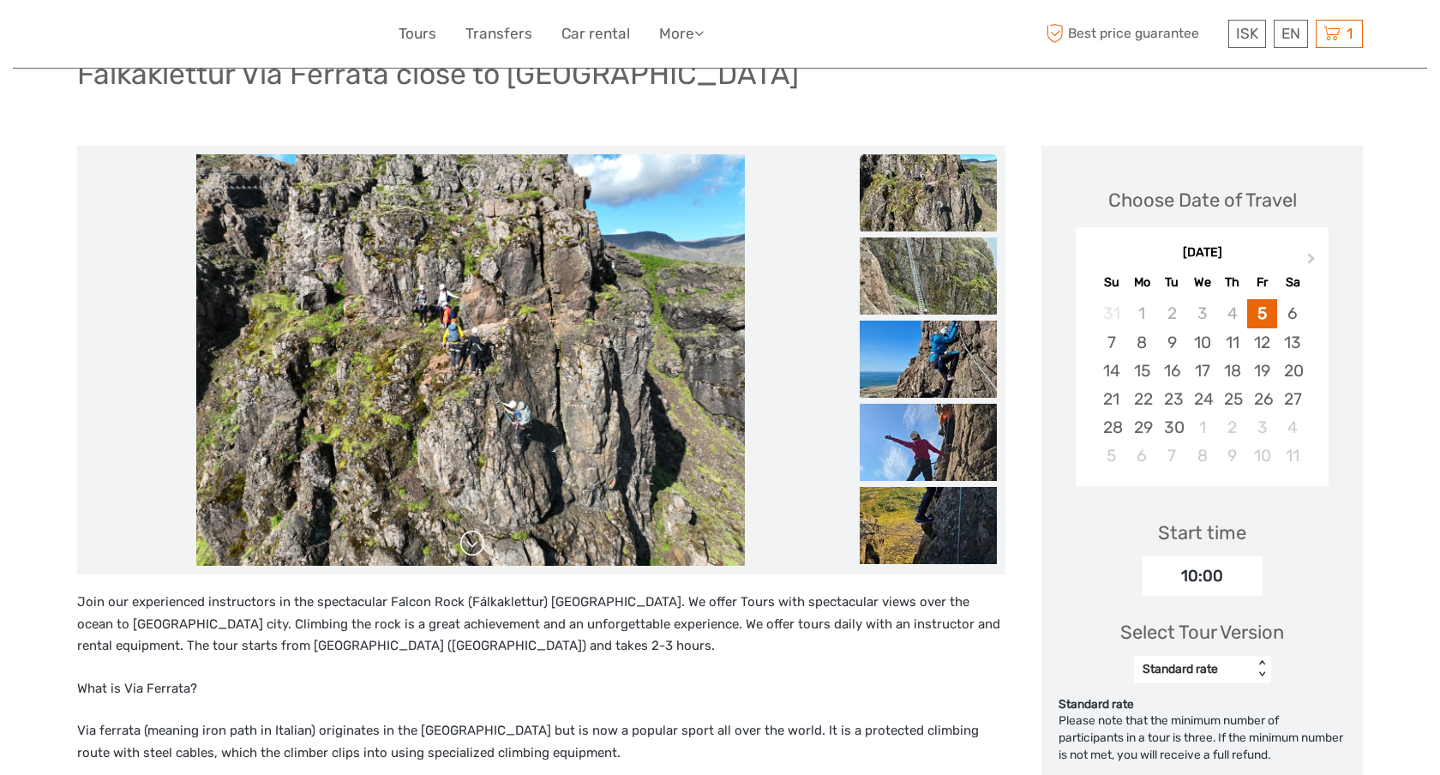
click at [476, 542] on link at bounding box center [472, 543] width 27 height 27
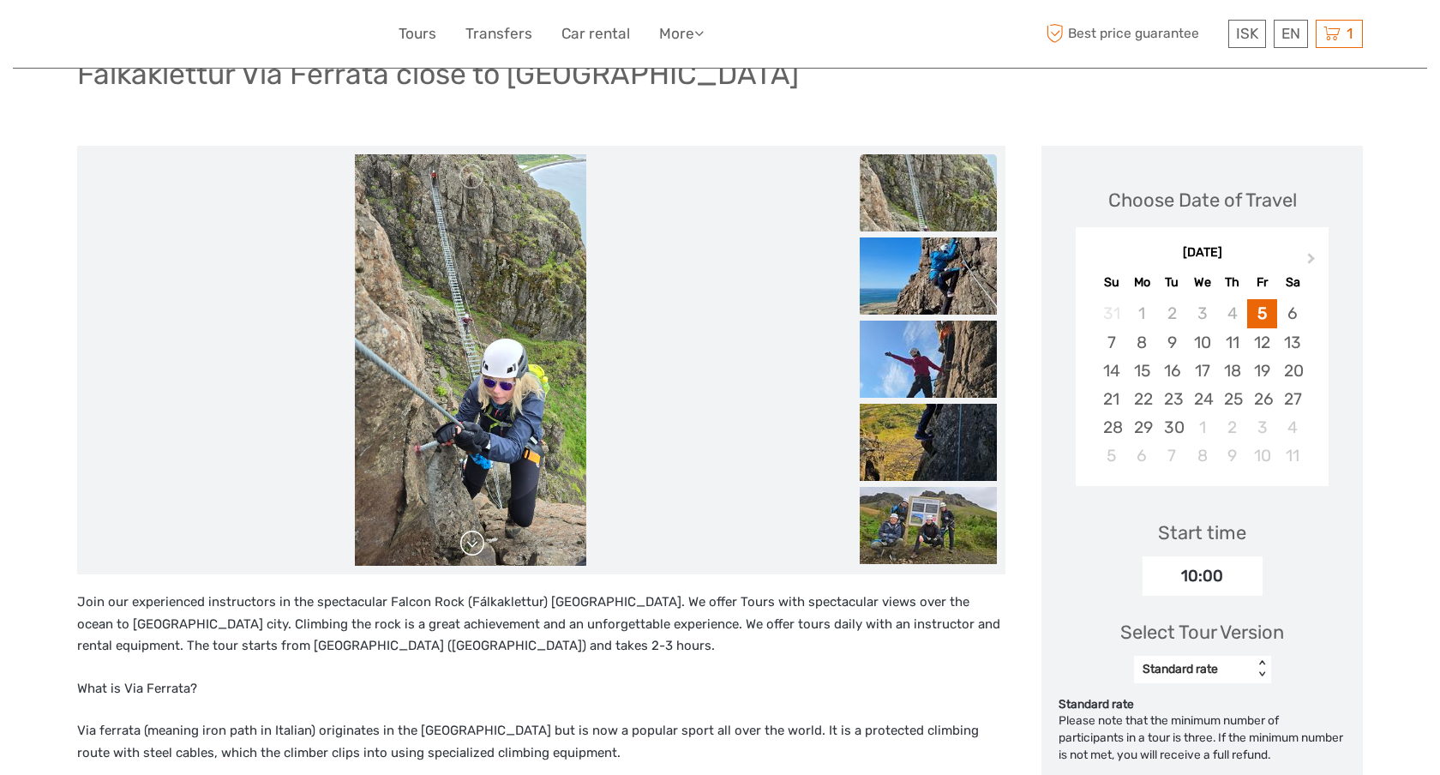
click at [476, 542] on link at bounding box center [472, 543] width 27 height 27
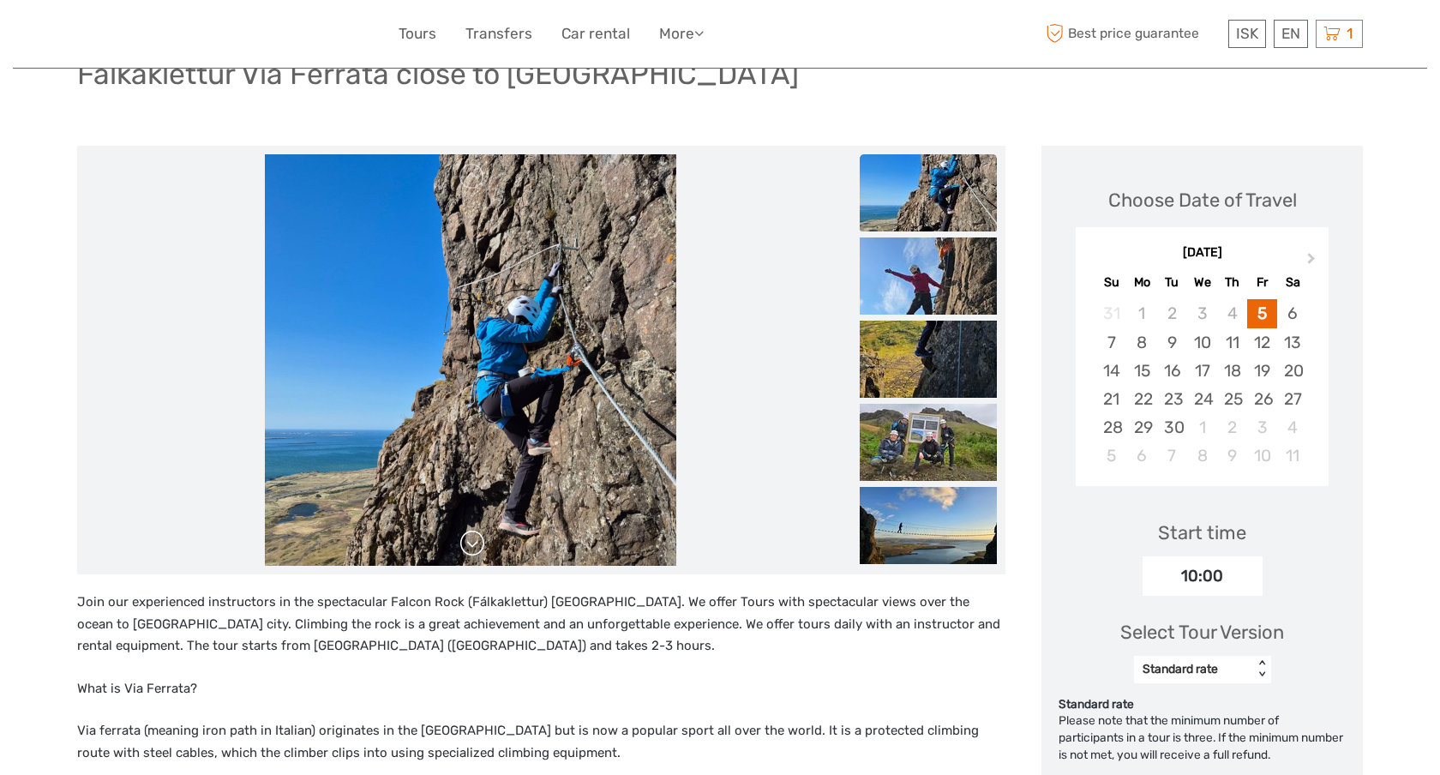
click at [476, 542] on link at bounding box center [472, 543] width 27 height 27
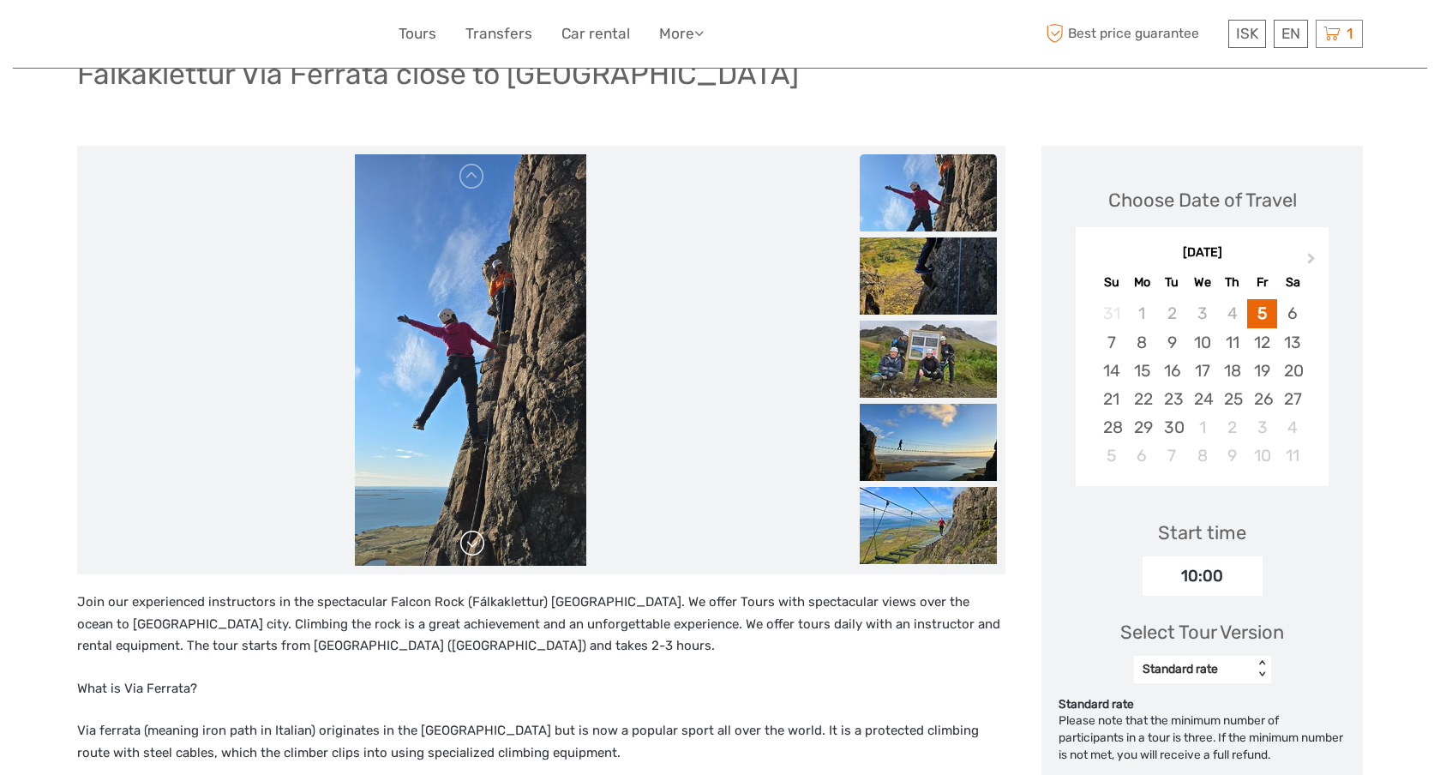
click at [476, 542] on link at bounding box center [472, 543] width 27 height 27
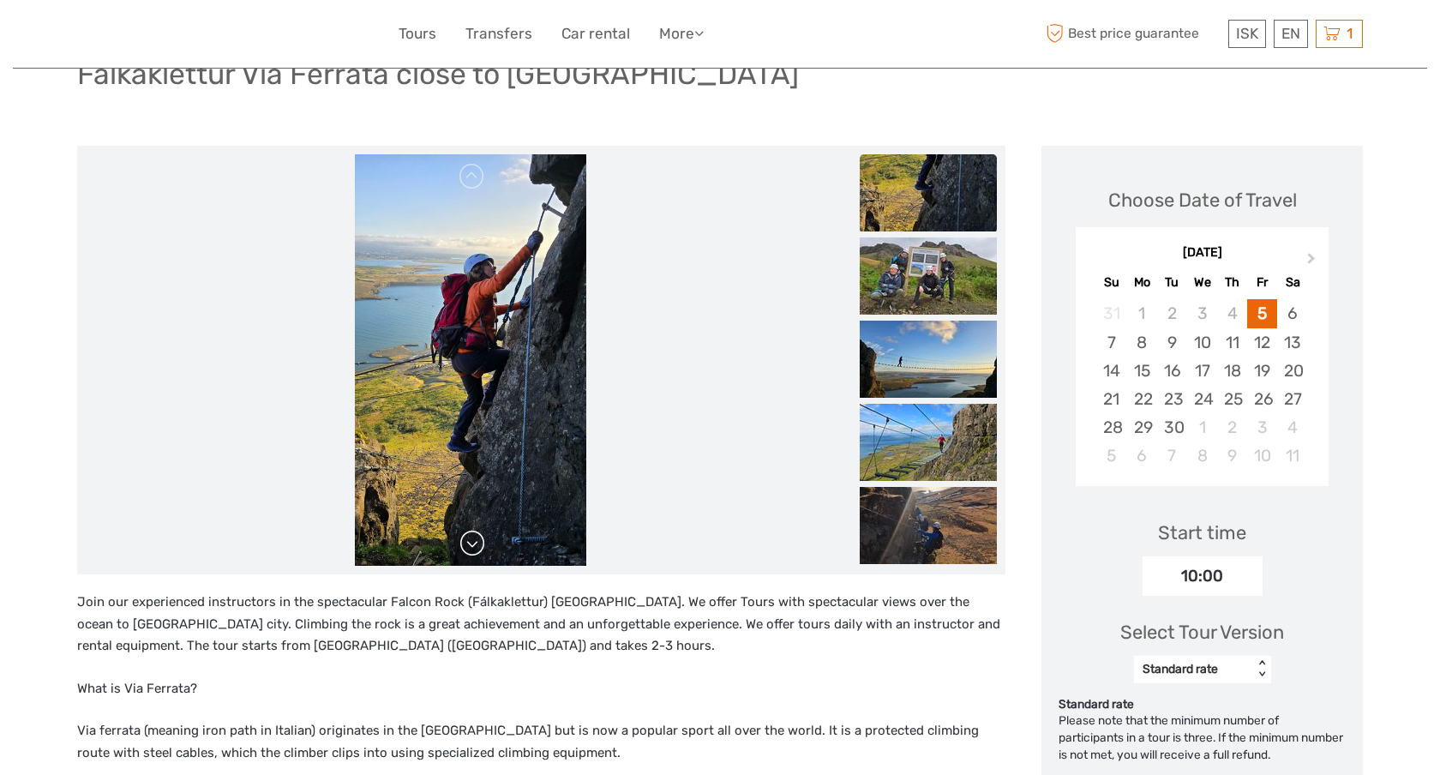
click at [476, 542] on link at bounding box center [472, 543] width 27 height 27
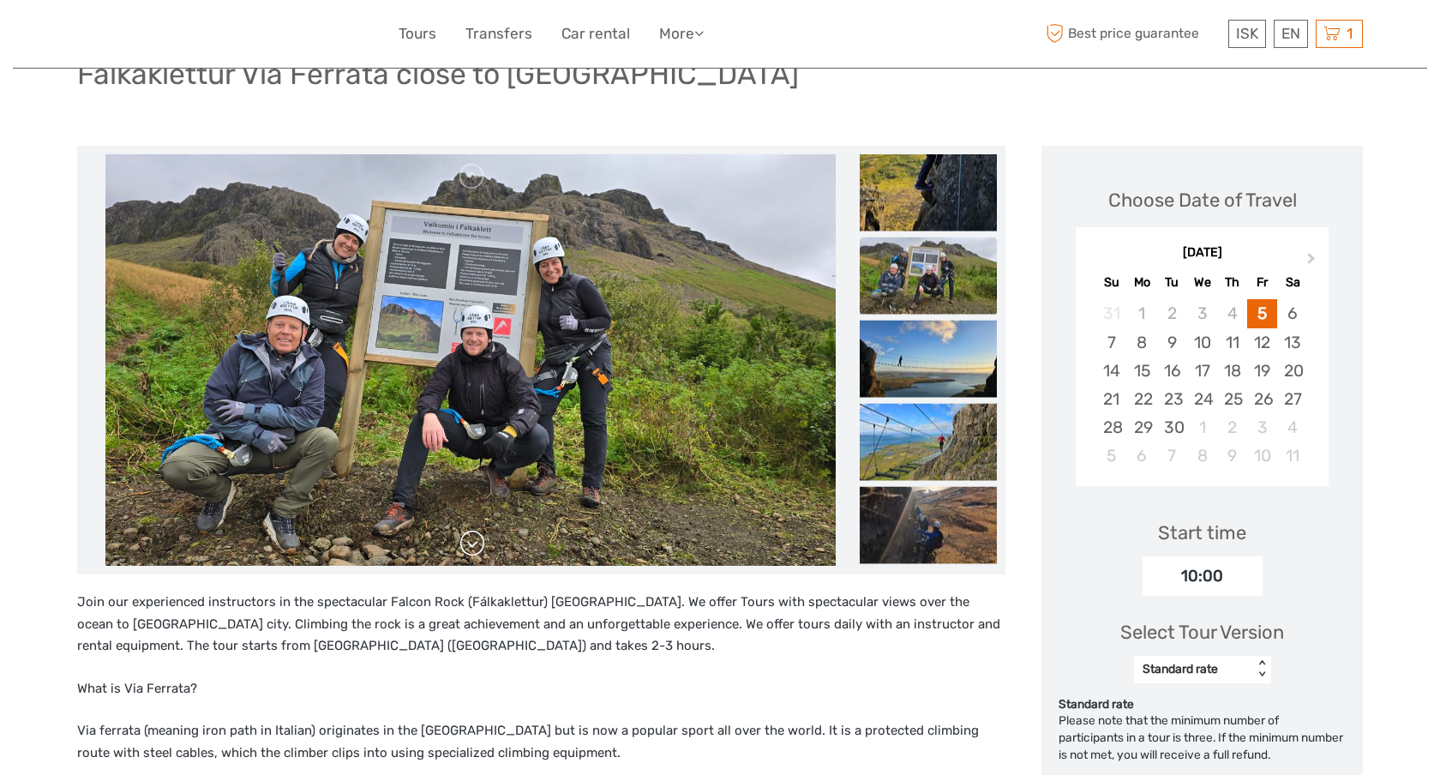
click at [476, 542] on link at bounding box center [472, 543] width 27 height 27
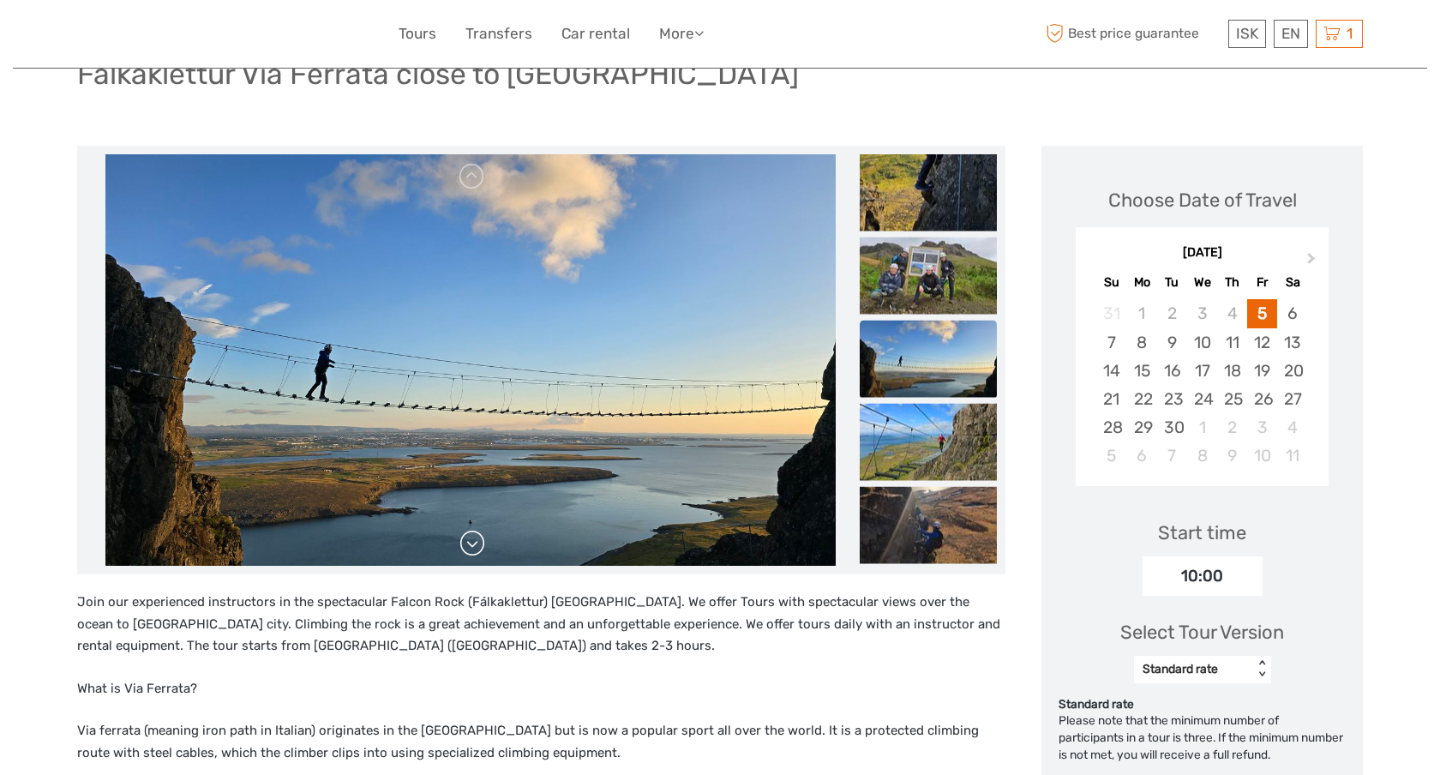
click at [476, 542] on link at bounding box center [472, 543] width 27 height 27
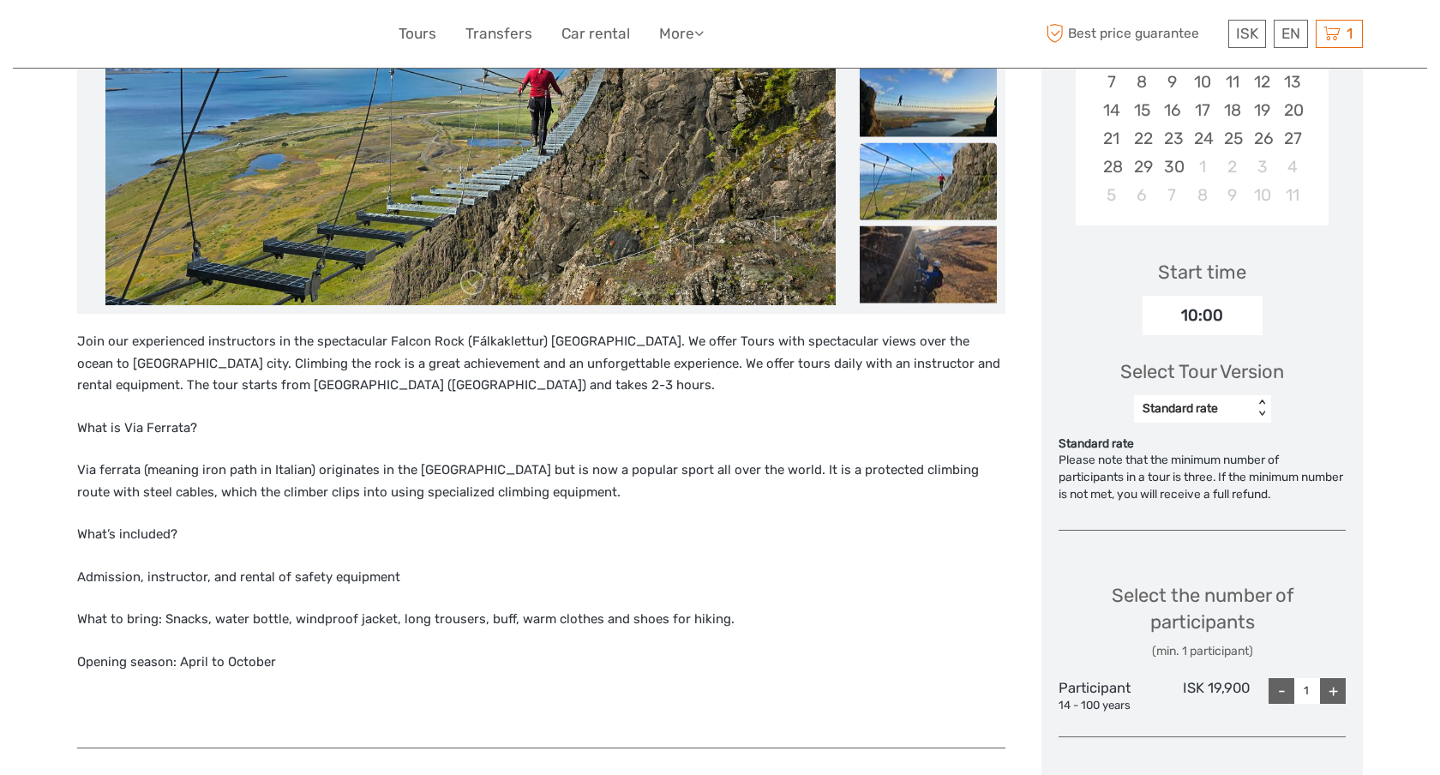
scroll to position [429, 0]
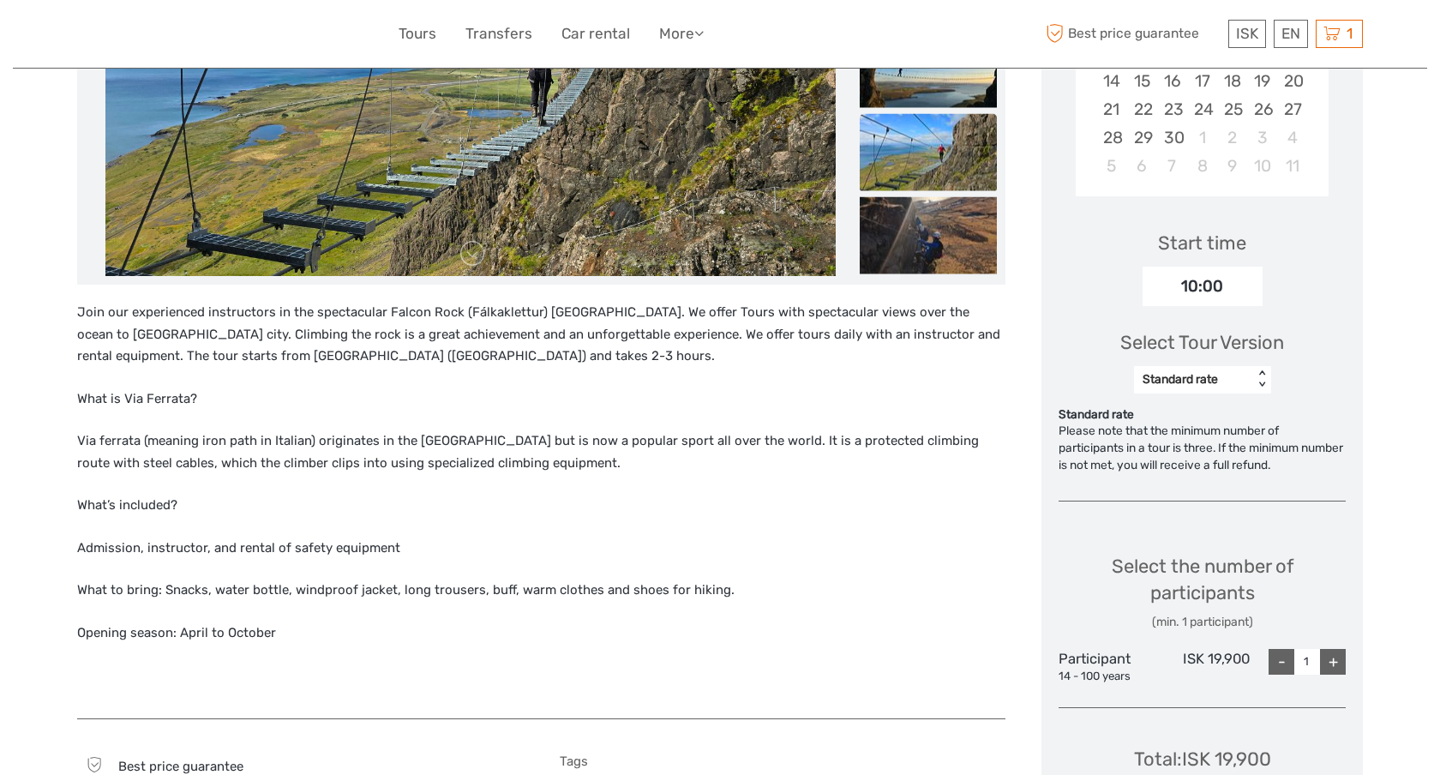
click at [1227, 380] on div "Standard rate" at bounding box center [1194, 379] width 102 height 17
click at [1213, 420] on div "Standard rate" at bounding box center [1203, 424] width 120 height 29
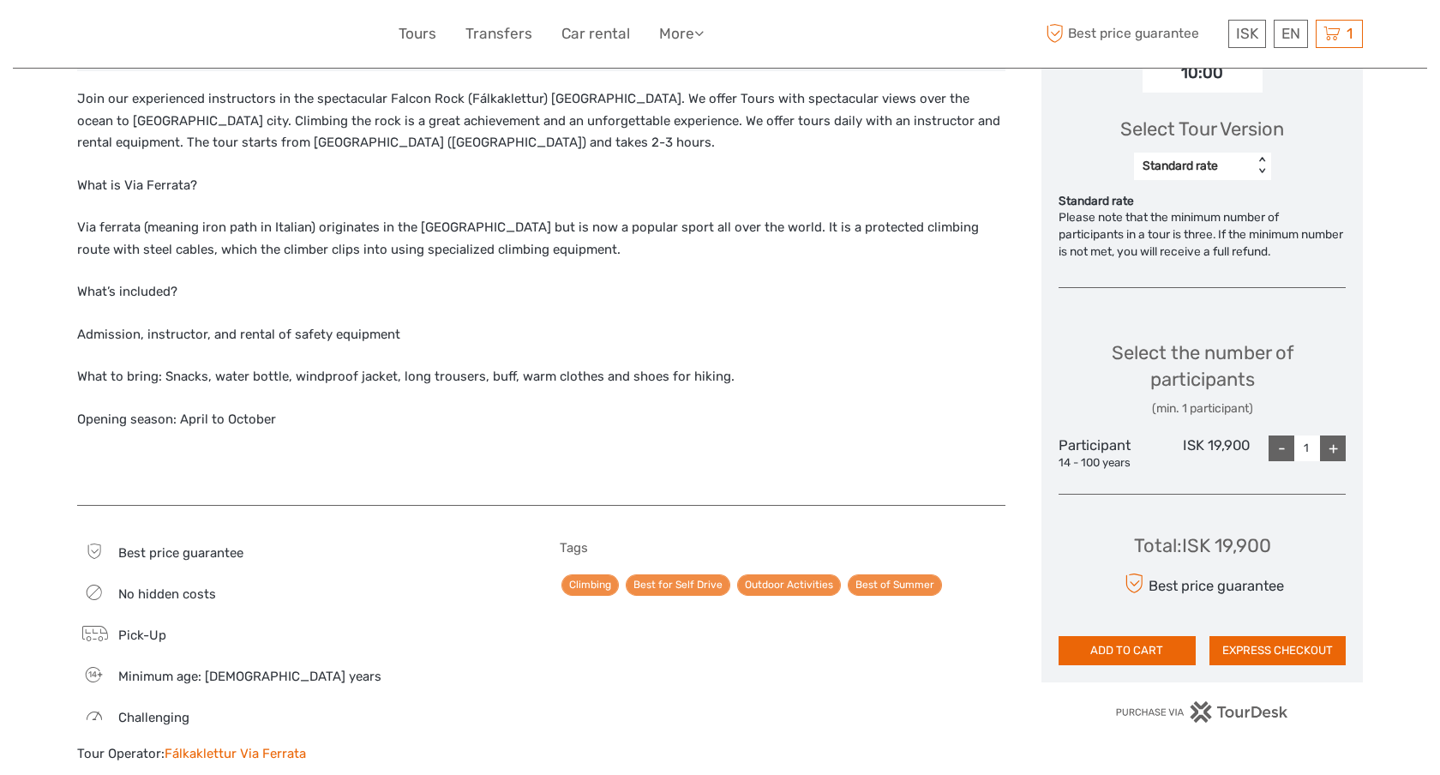
scroll to position [648, 0]
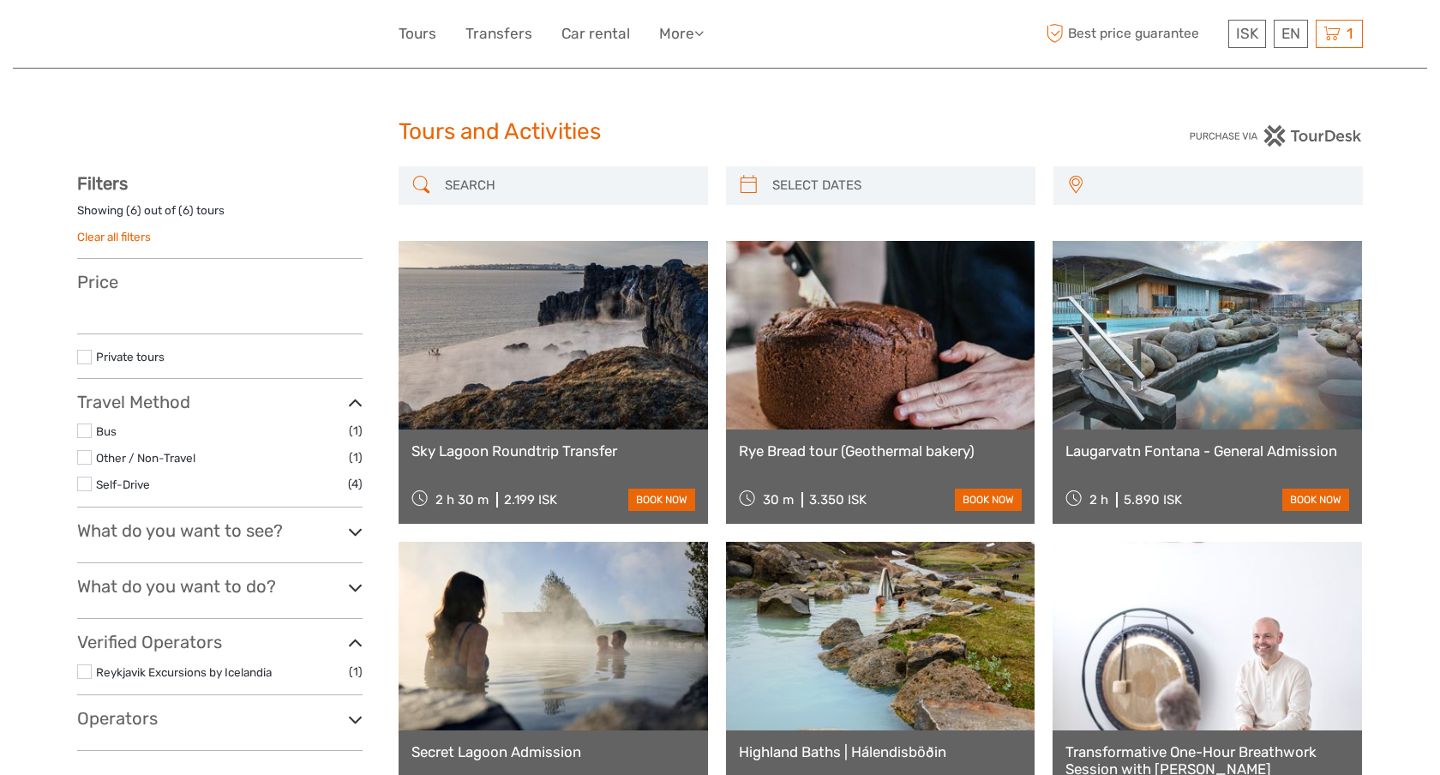
select select
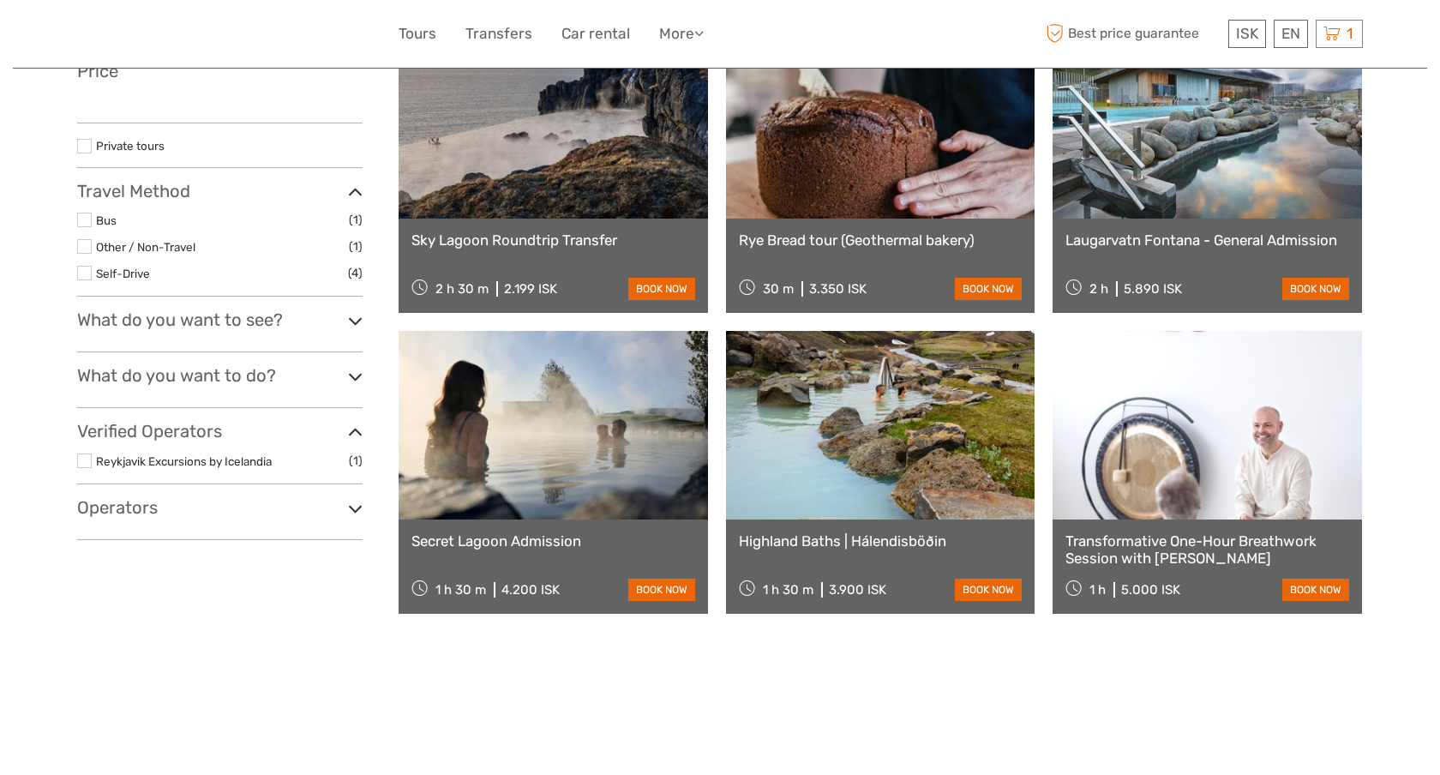
select select
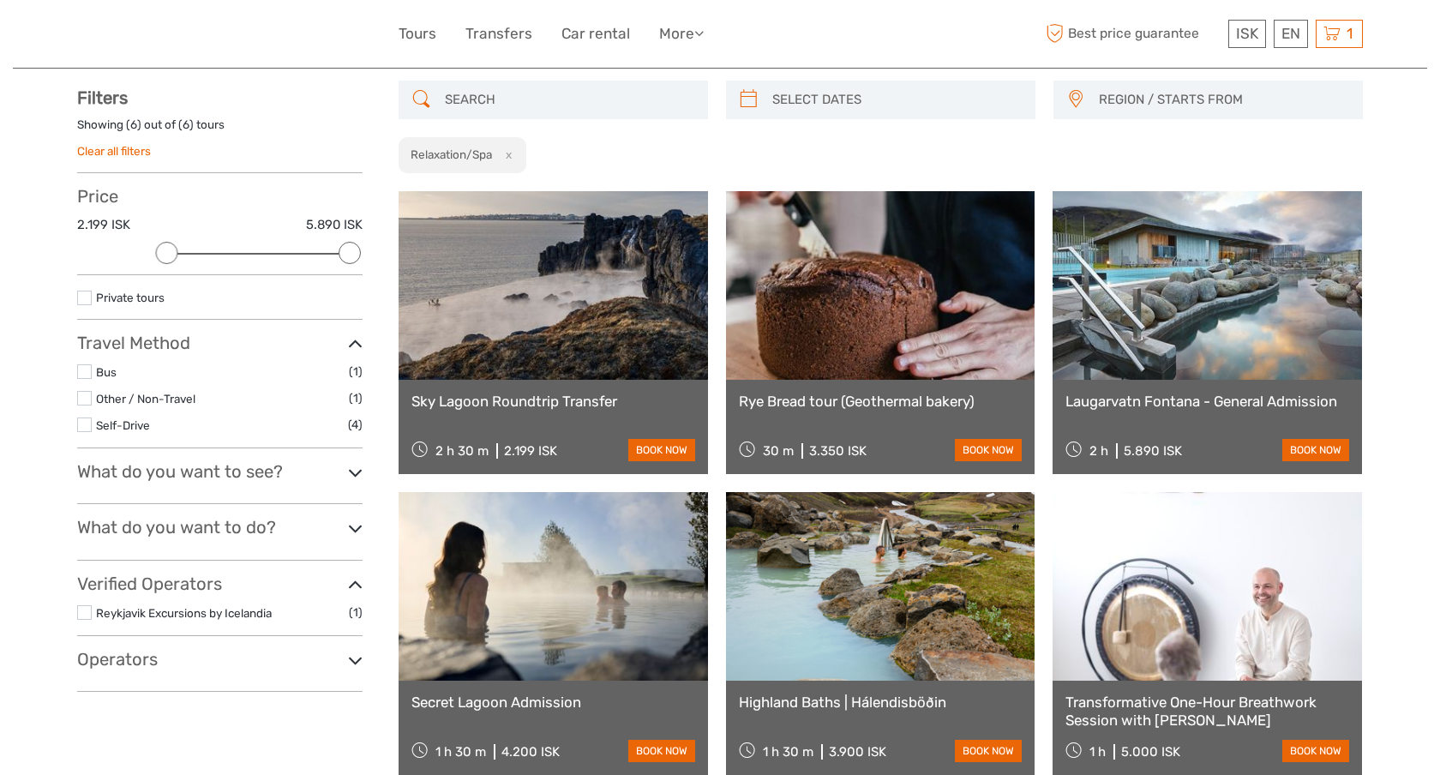
scroll to position [0, 0]
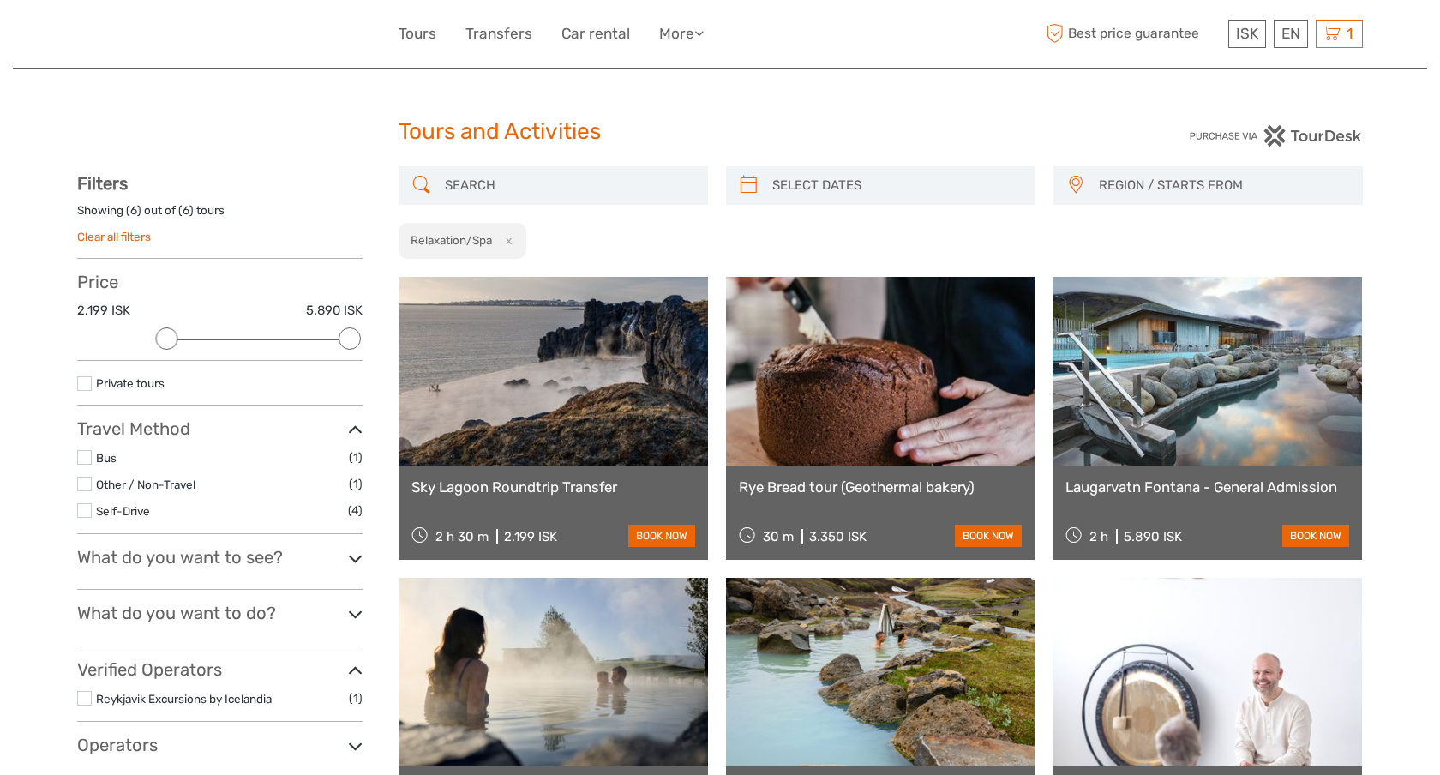
click at [127, 244] on link "Clear all filters" at bounding box center [114, 237] width 74 height 14
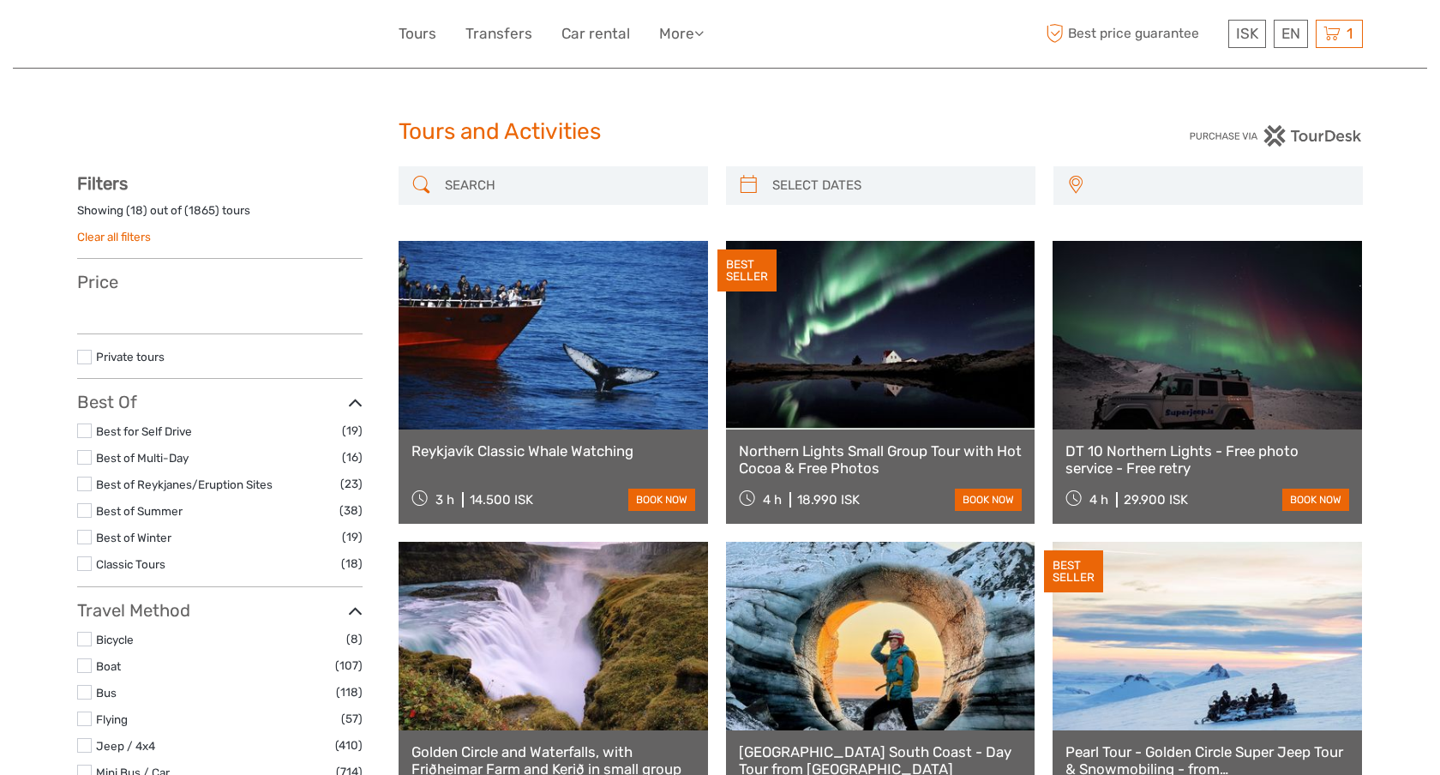
select select
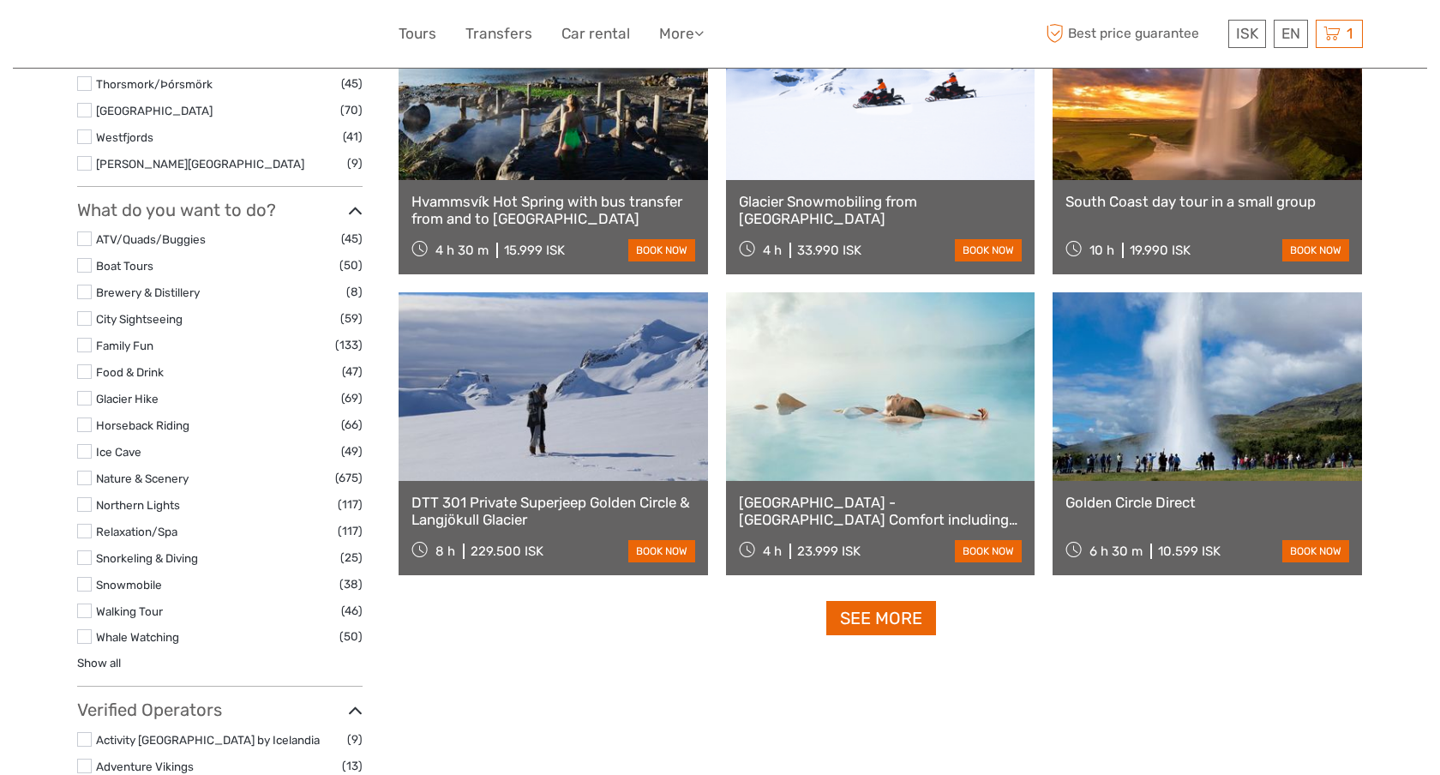
scroll to position [1457, 0]
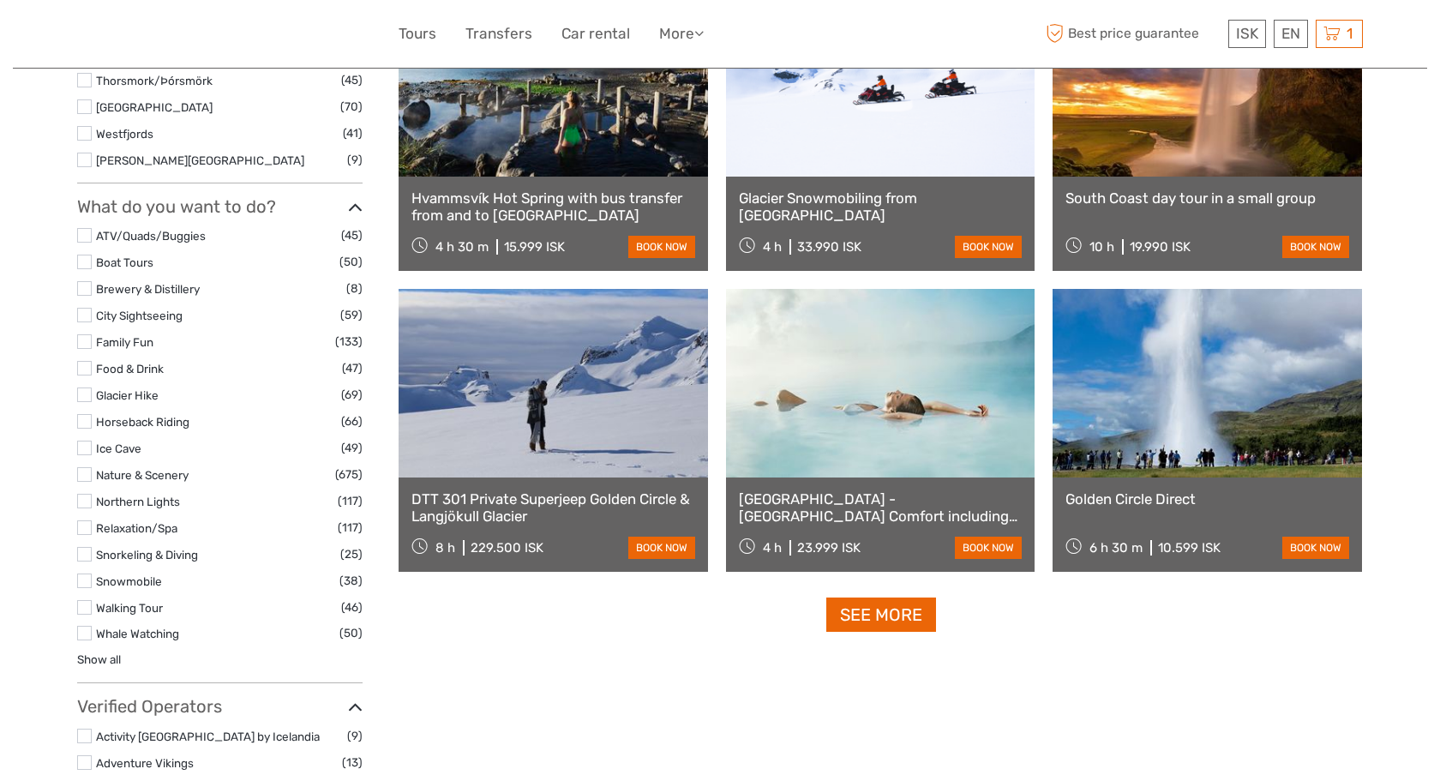
click at [87, 368] on label at bounding box center [84, 368] width 15 height 15
click at [0, 0] on input "checkbox" at bounding box center [0, 0] width 0 height 0
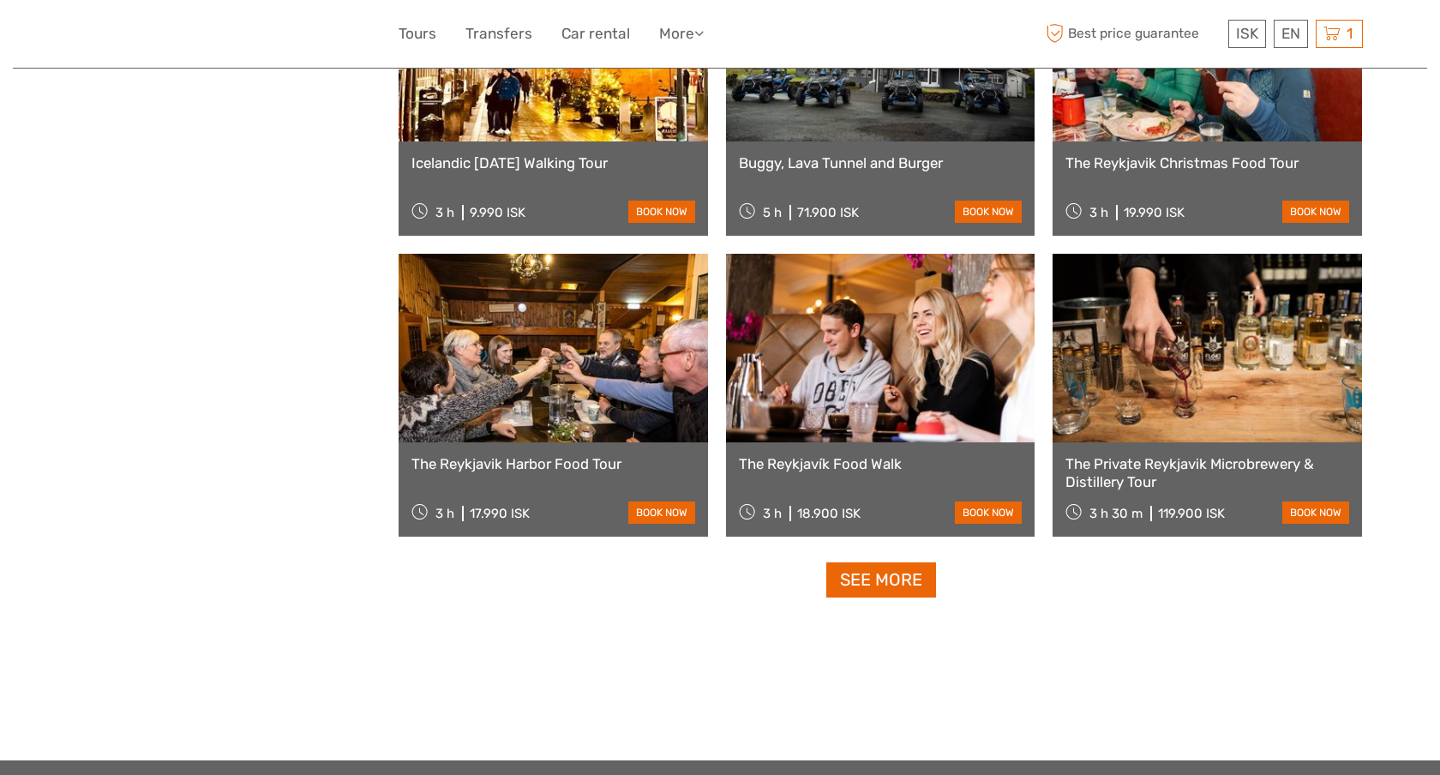
scroll to position [1529, 0]
click at [865, 575] on link "See more" at bounding box center [882, 579] width 110 height 35
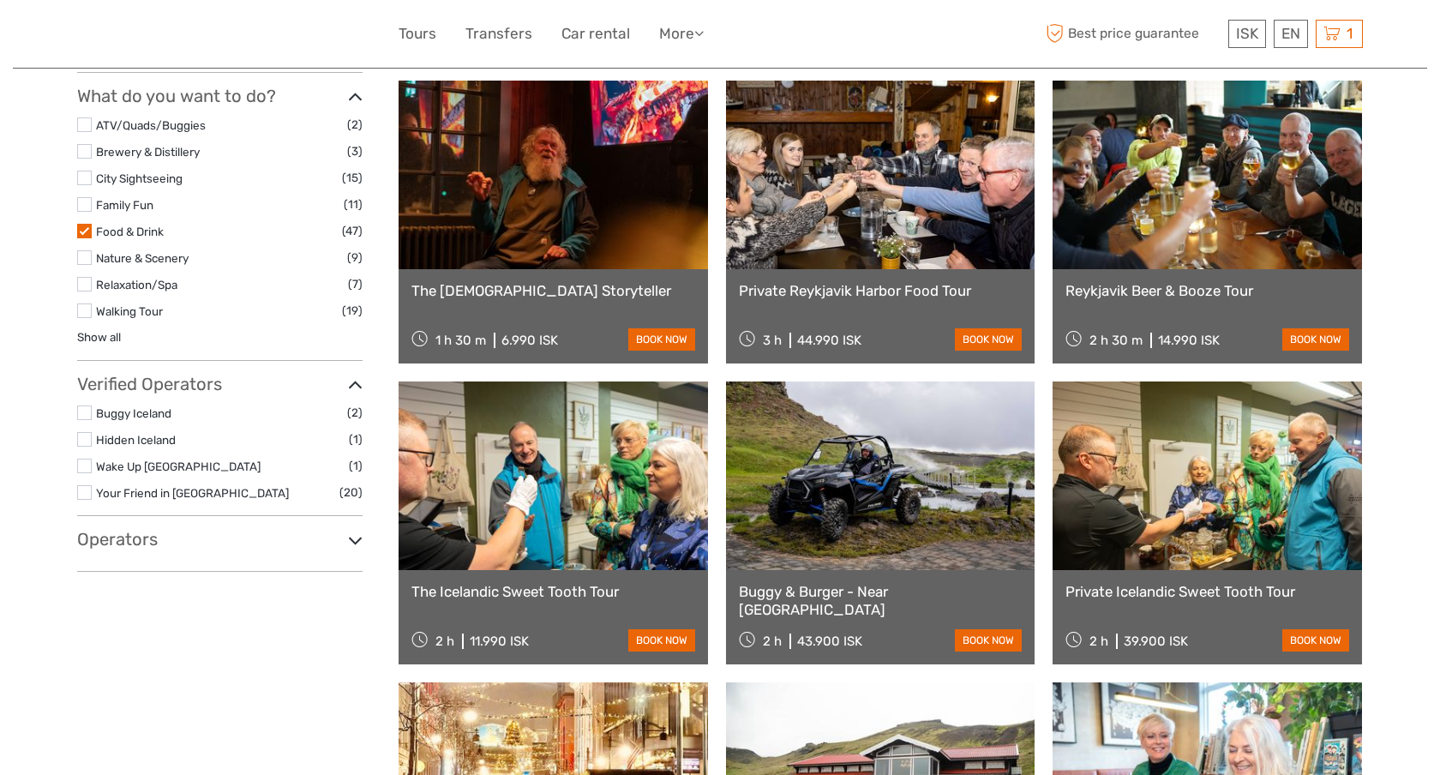
scroll to position [773, 0]
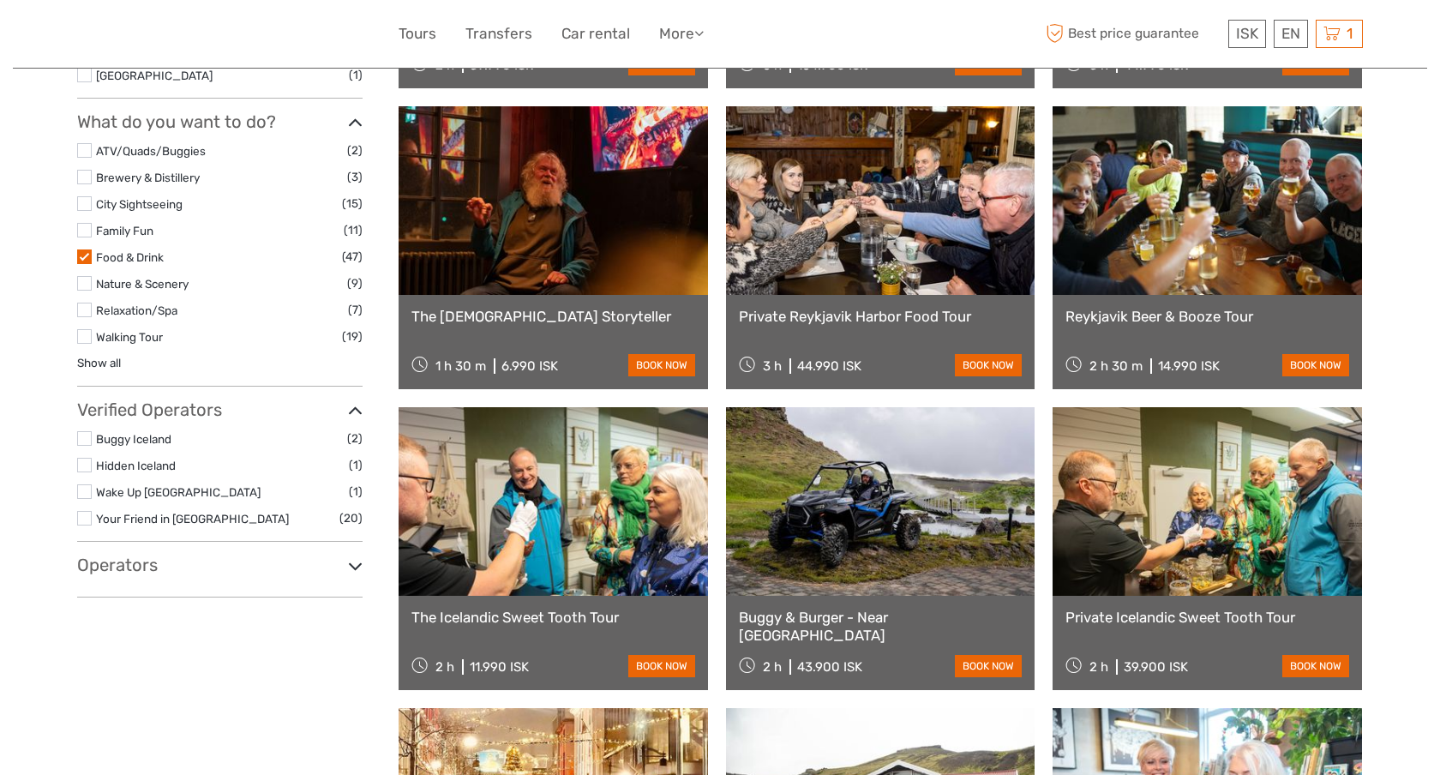
click at [82, 254] on label at bounding box center [84, 257] width 15 height 15
click at [0, 0] on input "checkbox" at bounding box center [0, 0] width 0 height 0
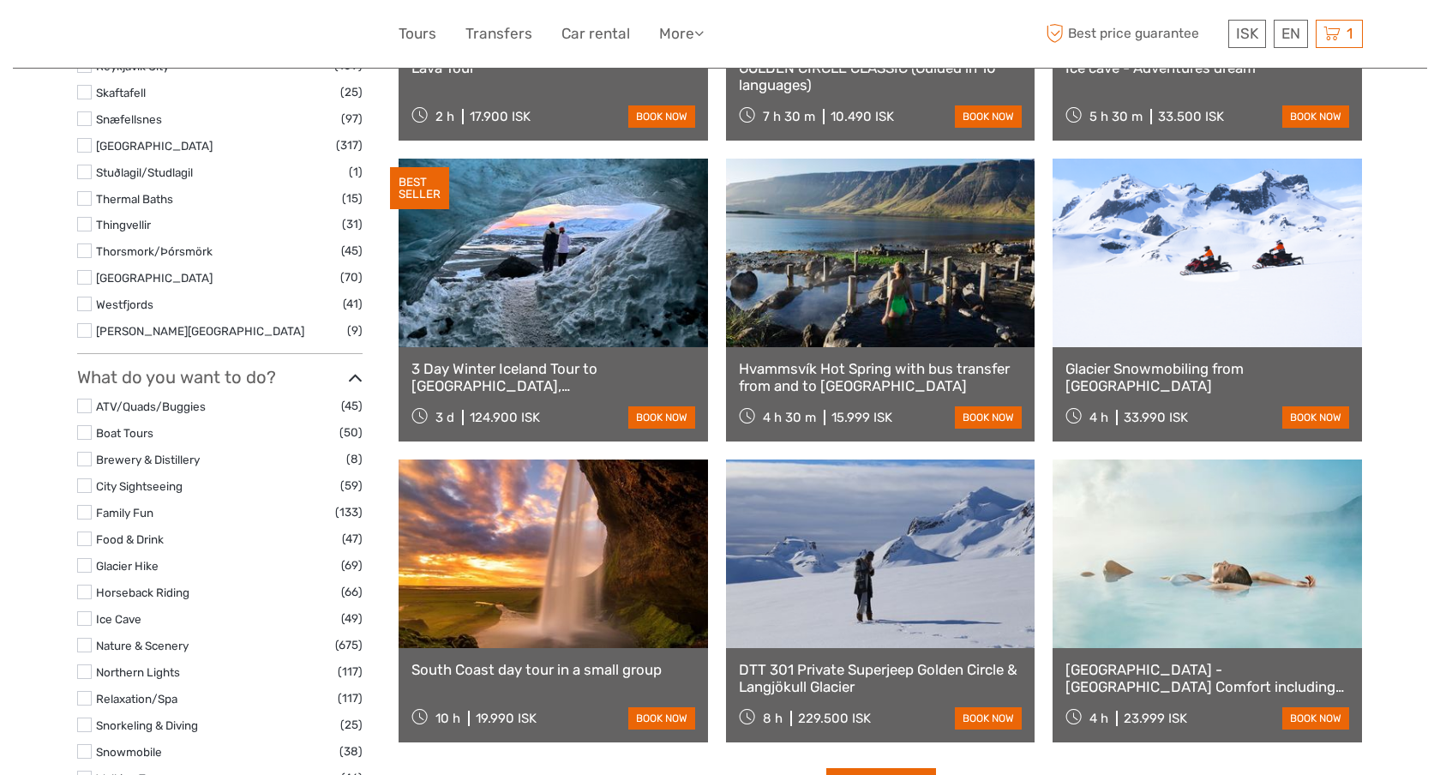
scroll to position [1290, 0]
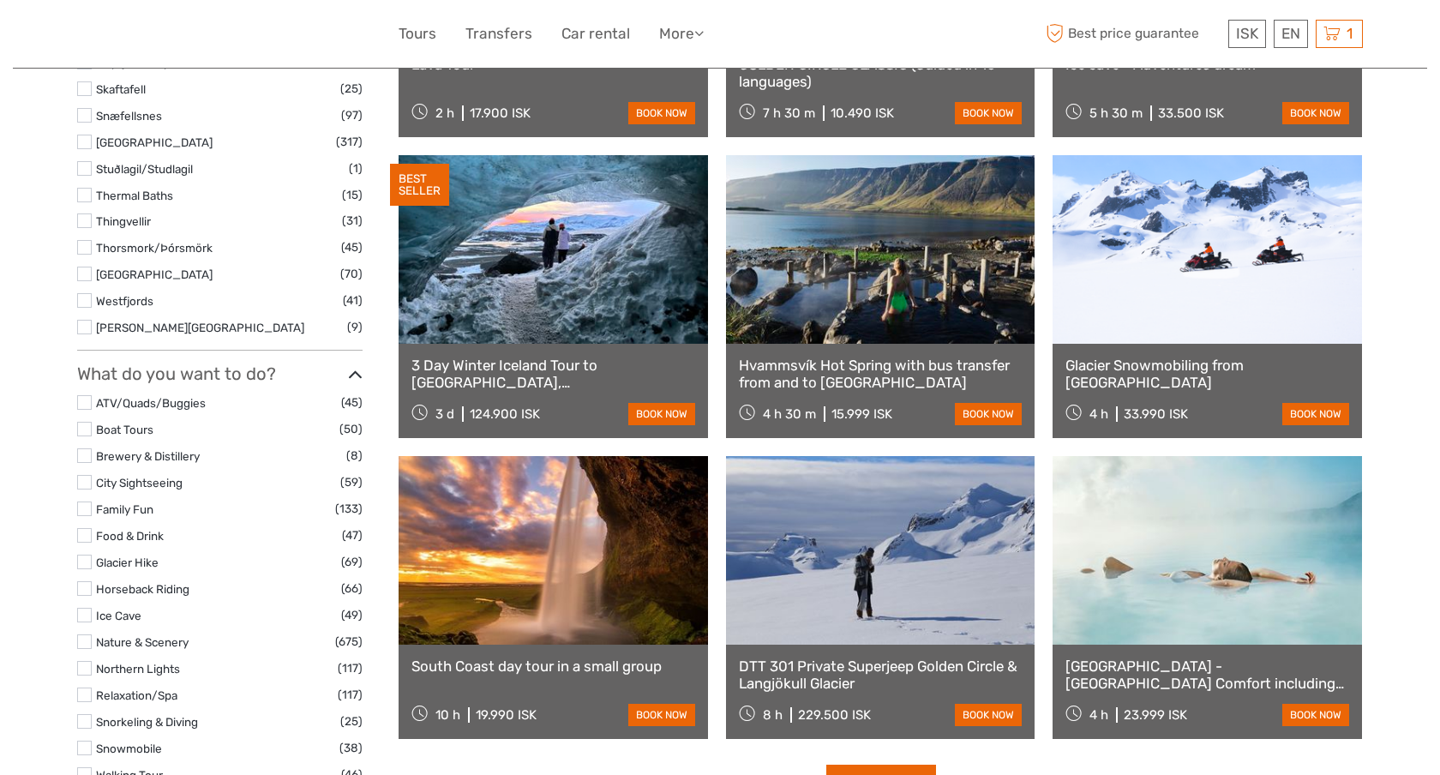
click at [87, 435] on label at bounding box center [84, 429] width 15 height 15
click at [0, 0] on input "checkbox" at bounding box center [0, 0] width 0 height 0
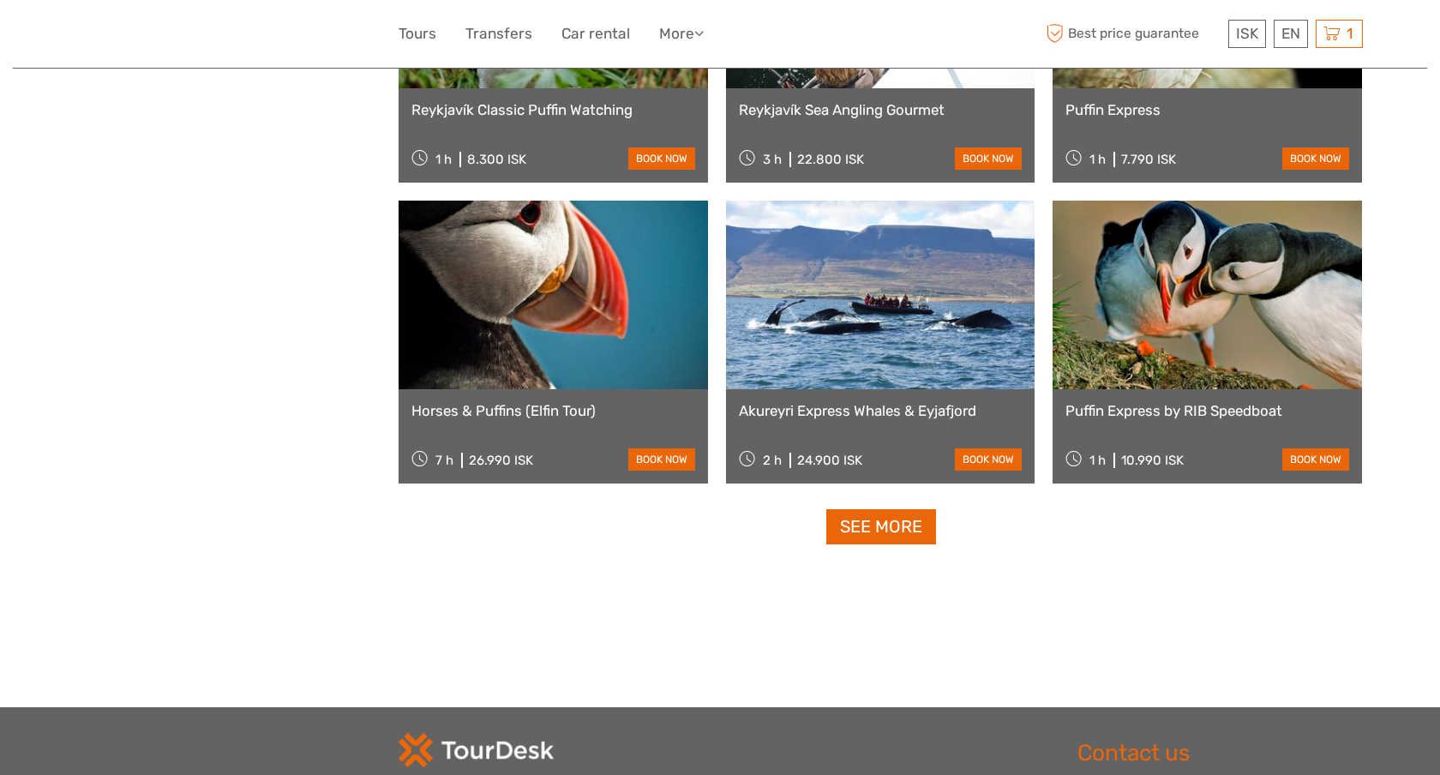
scroll to position [1584, 0]
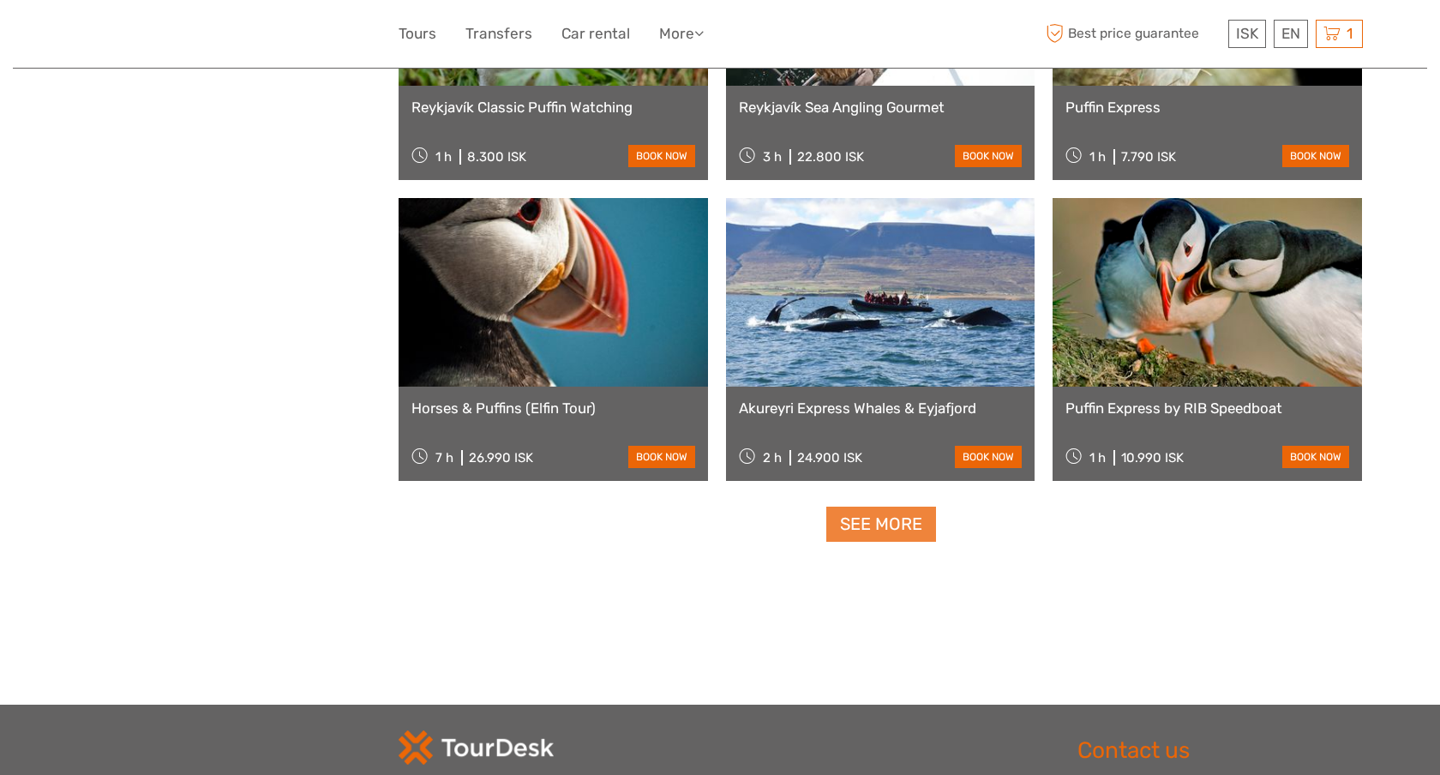
click at [893, 521] on link "See more" at bounding box center [882, 524] width 110 height 35
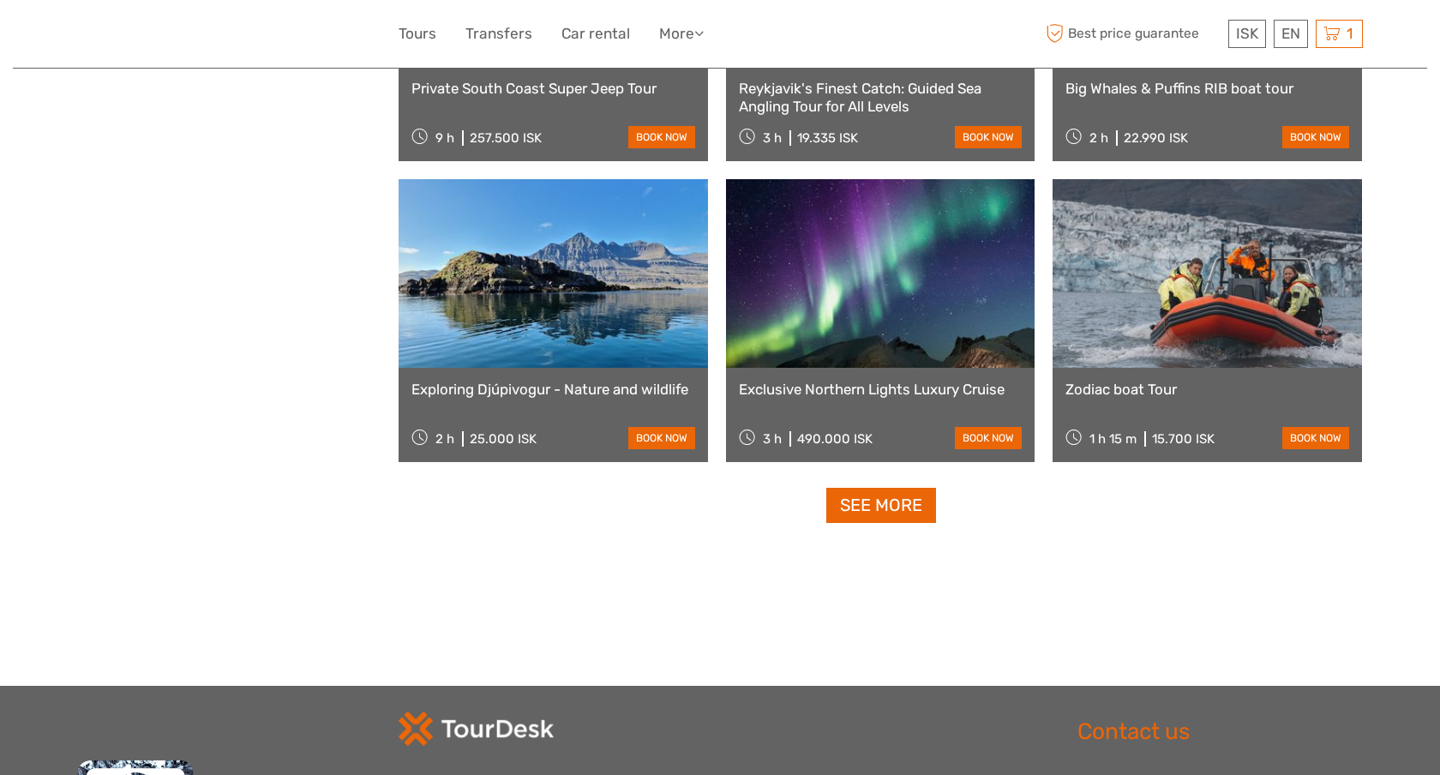
scroll to position [3412, 0]
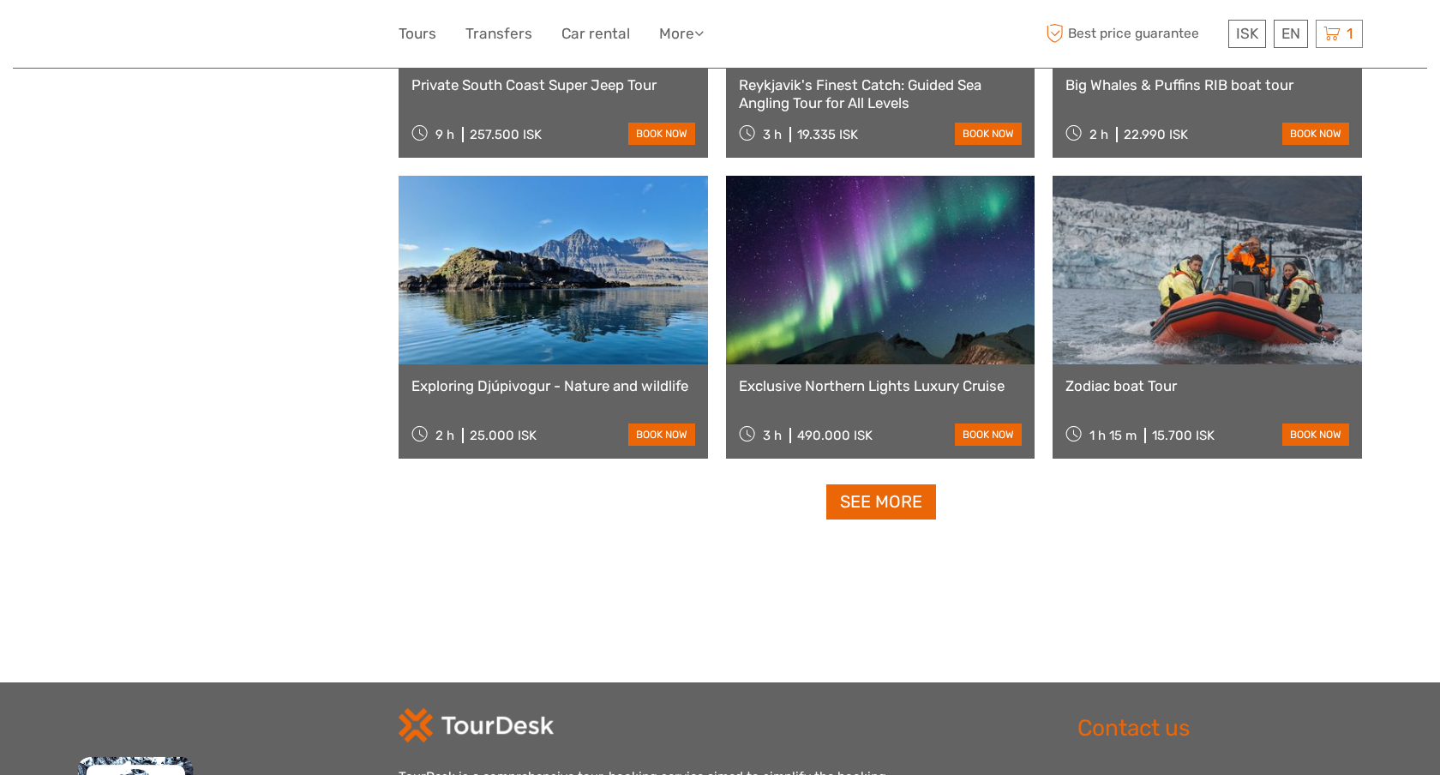
click at [1181, 274] on link at bounding box center [1208, 270] width 310 height 189
click at [873, 503] on link "See more" at bounding box center [882, 501] width 110 height 35
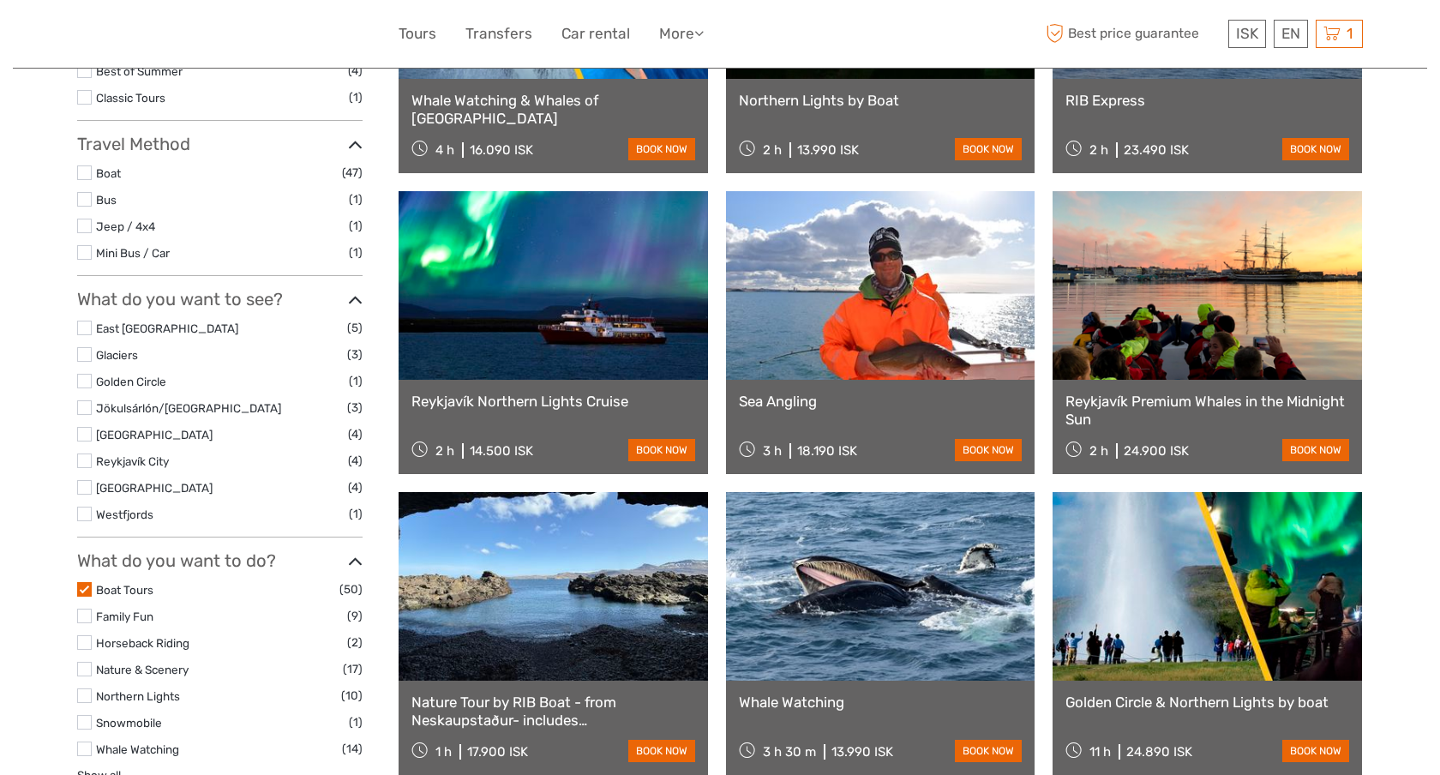
scroll to position [394, 0]
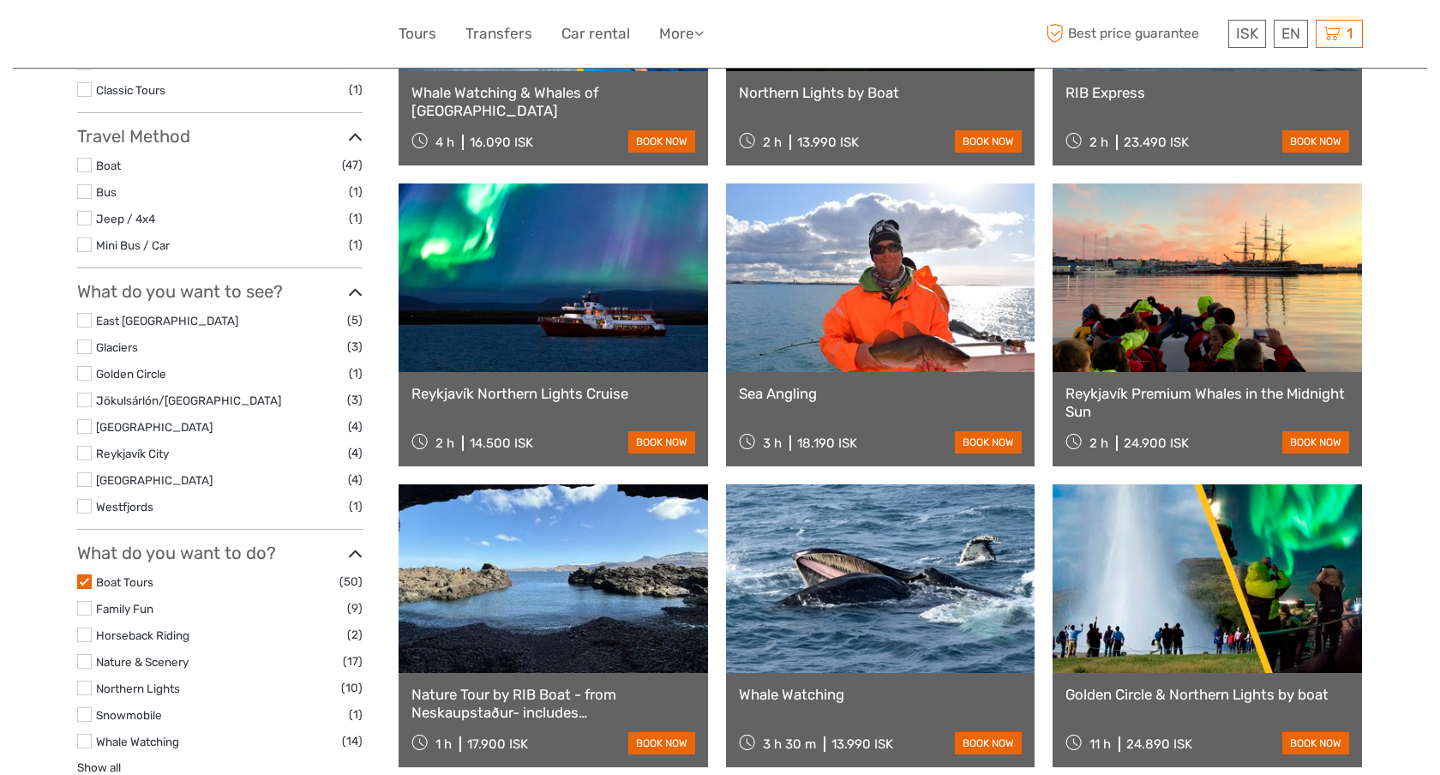
click at [84, 577] on label at bounding box center [84, 581] width 15 height 15
click at [0, 0] on input "checkbox" at bounding box center [0, 0] width 0 height 0
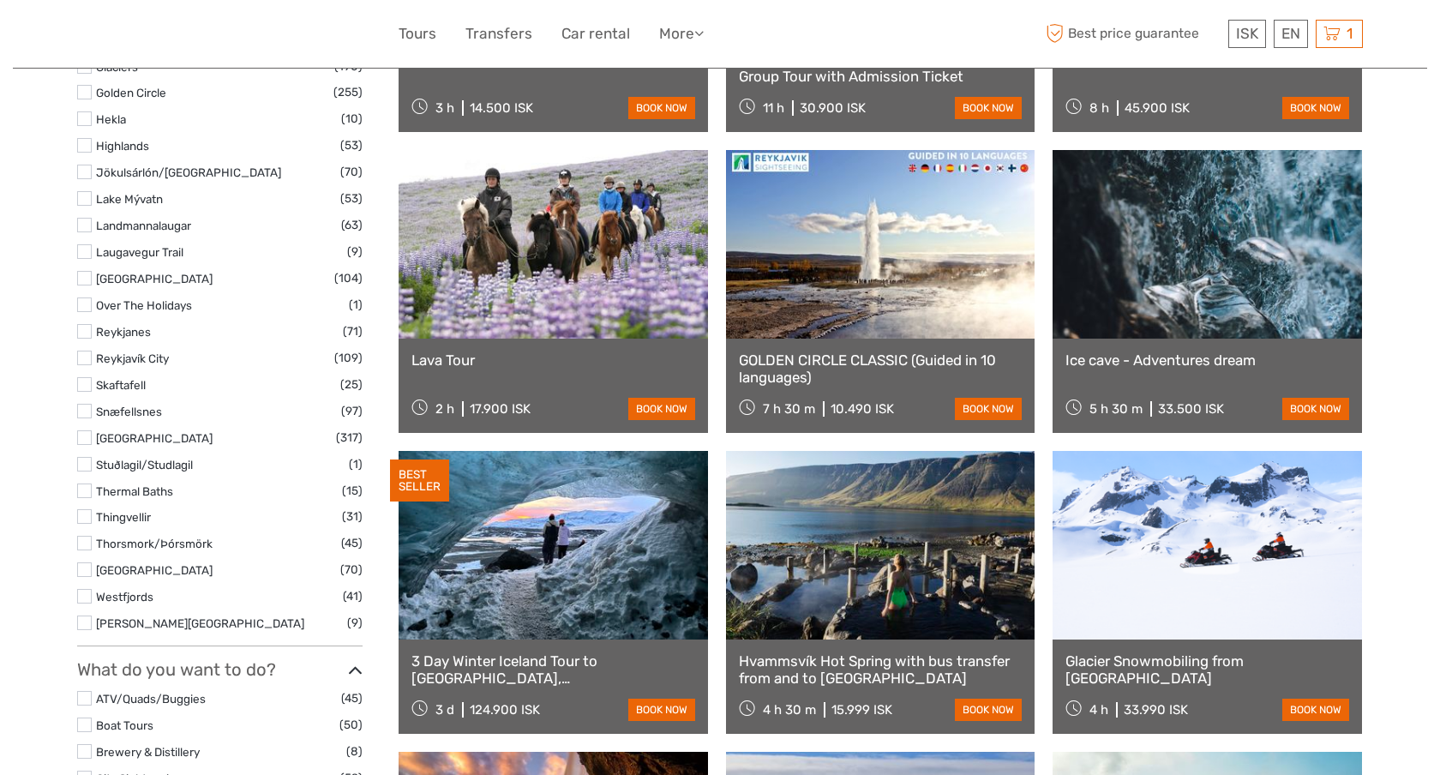
scroll to position [995, 0]
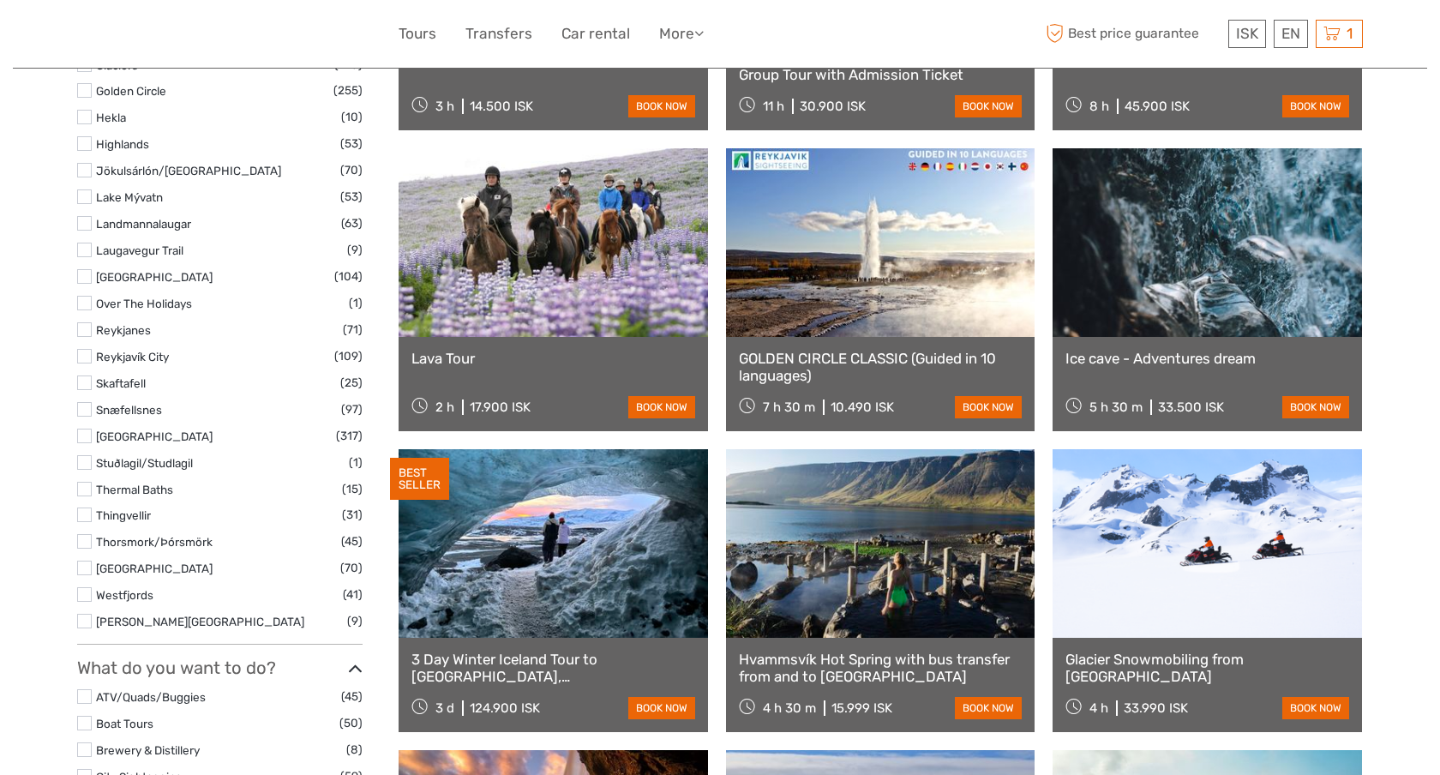
click at [86, 488] on label at bounding box center [84, 489] width 15 height 15
click at [0, 0] on input "checkbox" at bounding box center [0, 0] width 0 height 0
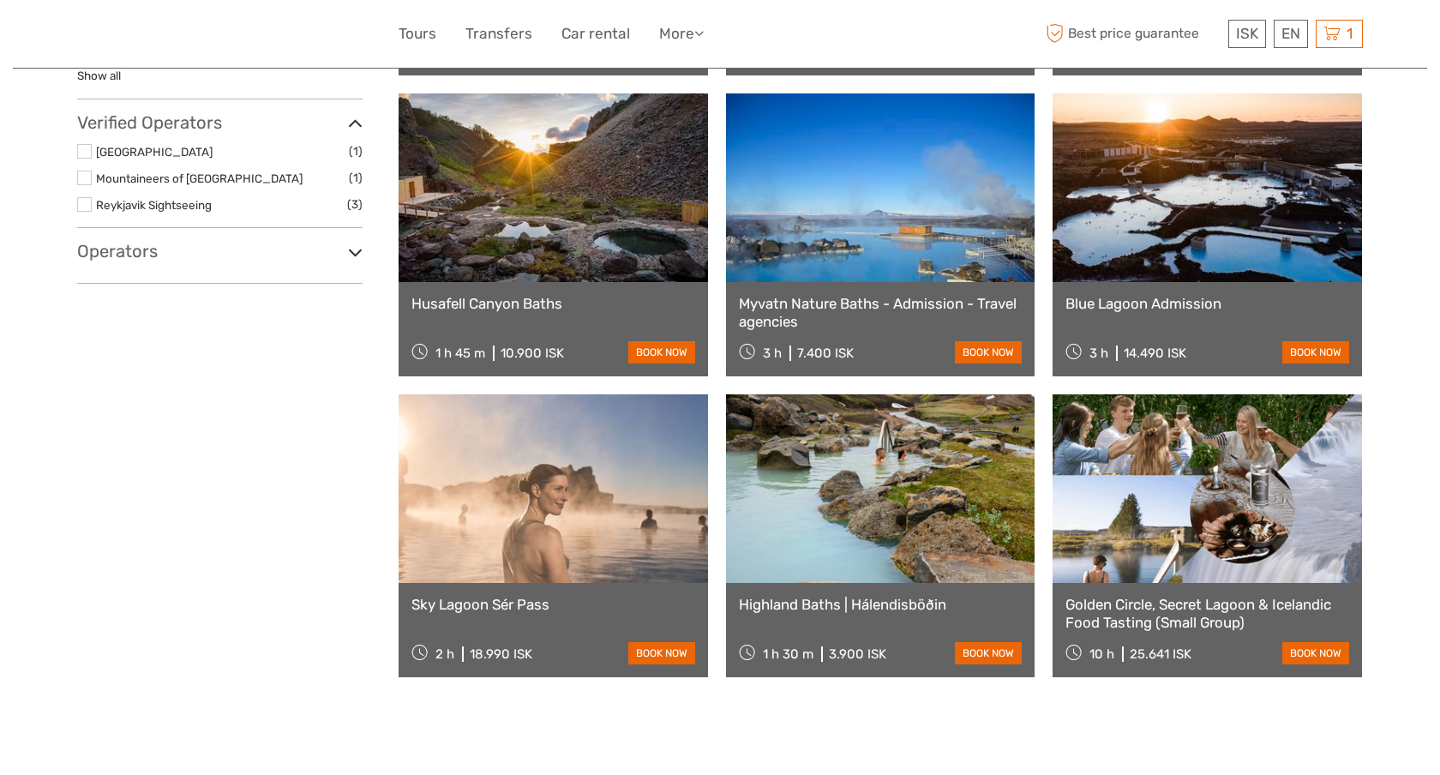
scroll to position [1088, 0]
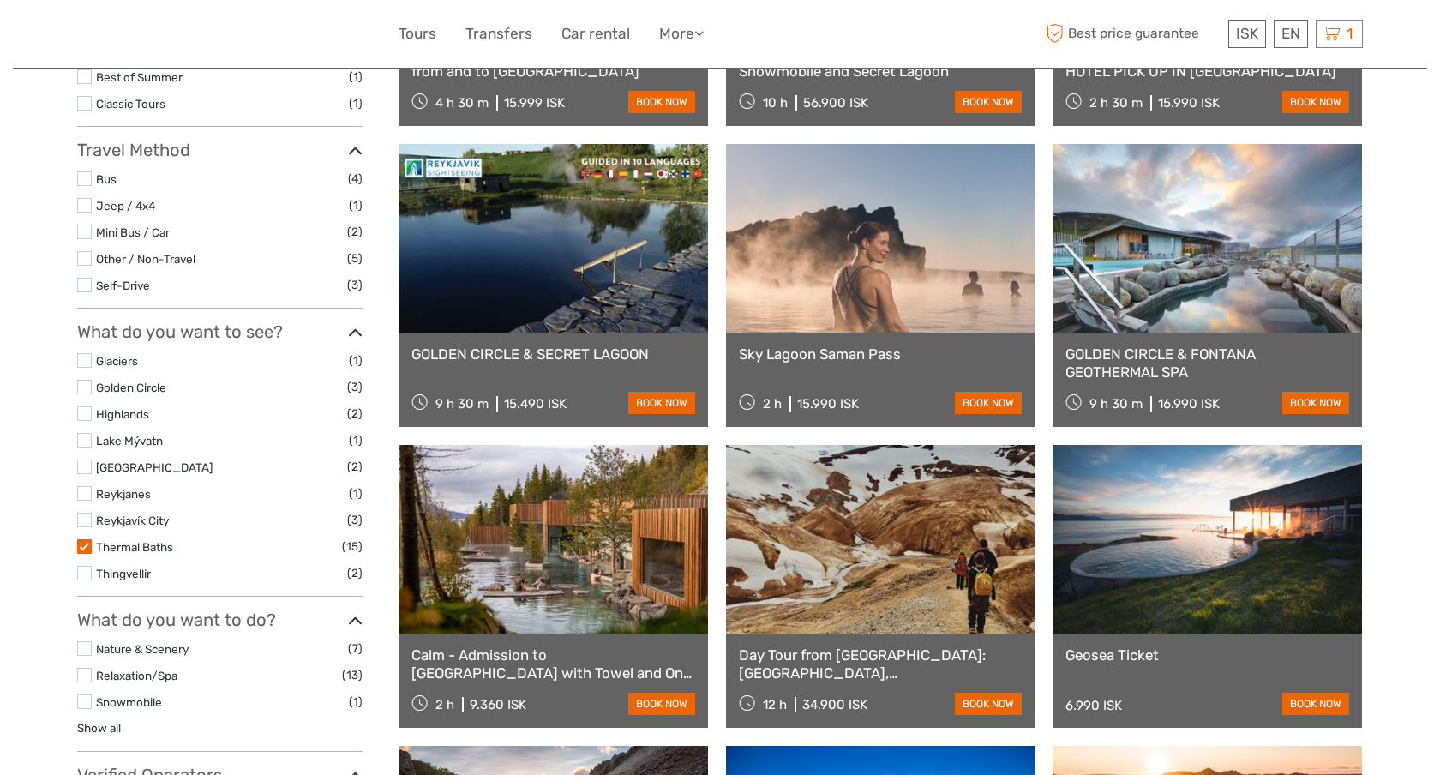
click at [86, 549] on label at bounding box center [84, 546] width 15 height 15
click at [0, 0] on input "checkbox" at bounding box center [0, 0] width 0 height 0
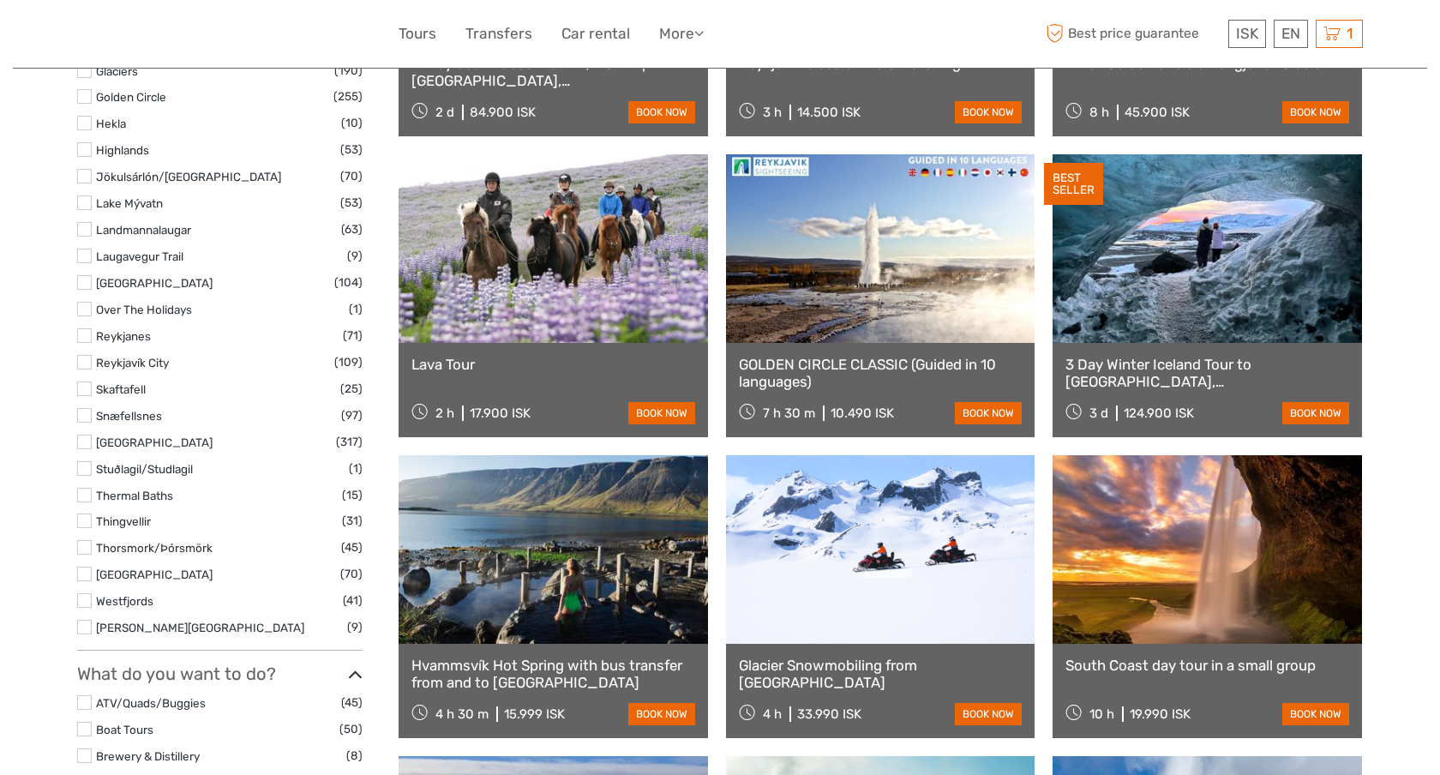
scroll to position [990, 0]
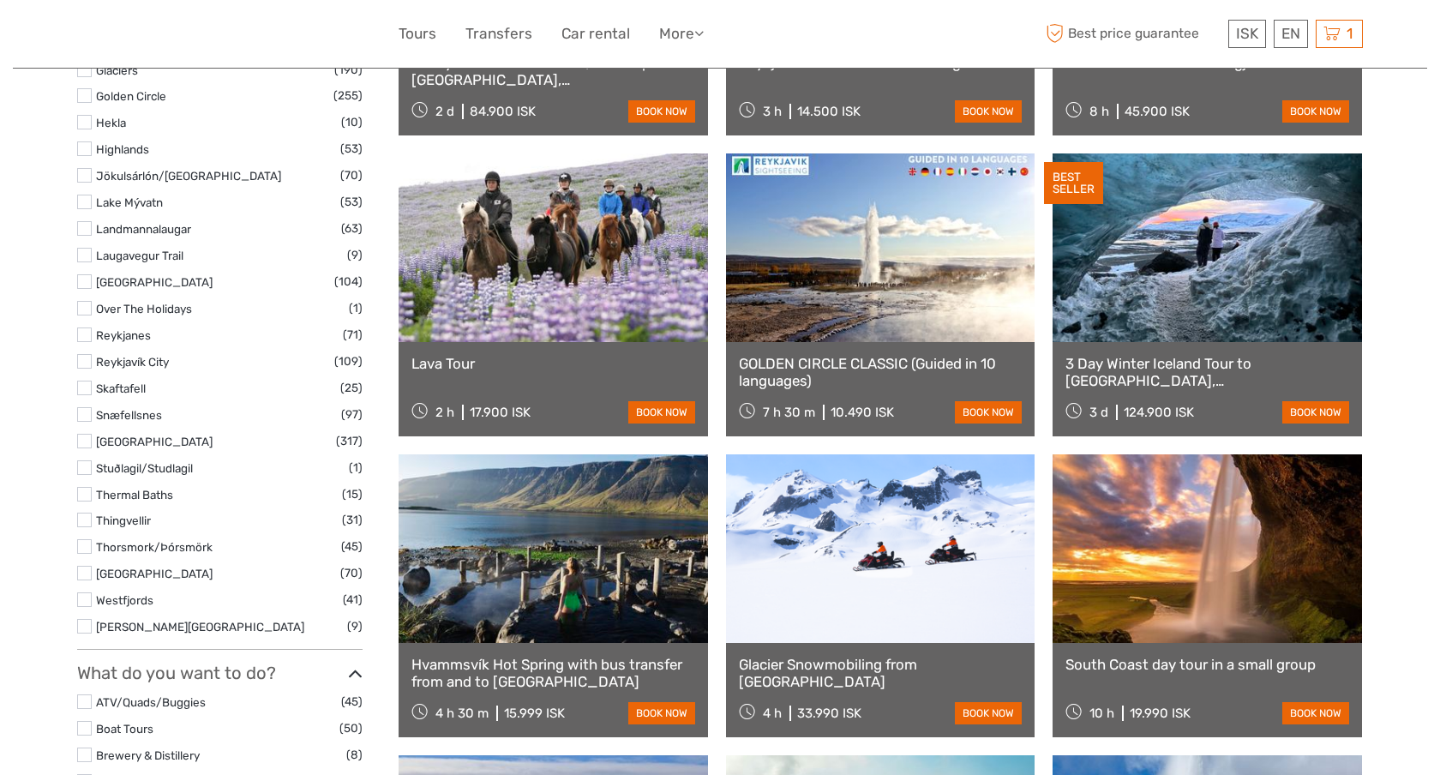
click at [86, 394] on li "Skaftafell (25)" at bounding box center [220, 388] width 286 height 20
click at [83, 379] on li "Skaftafell (25)" at bounding box center [220, 388] width 286 height 20
click at [82, 388] on label at bounding box center [84, 388] width 15 height 15
click at [0, 0] on input "checkbox" at bounding box center [0, 0] width 0 height 0
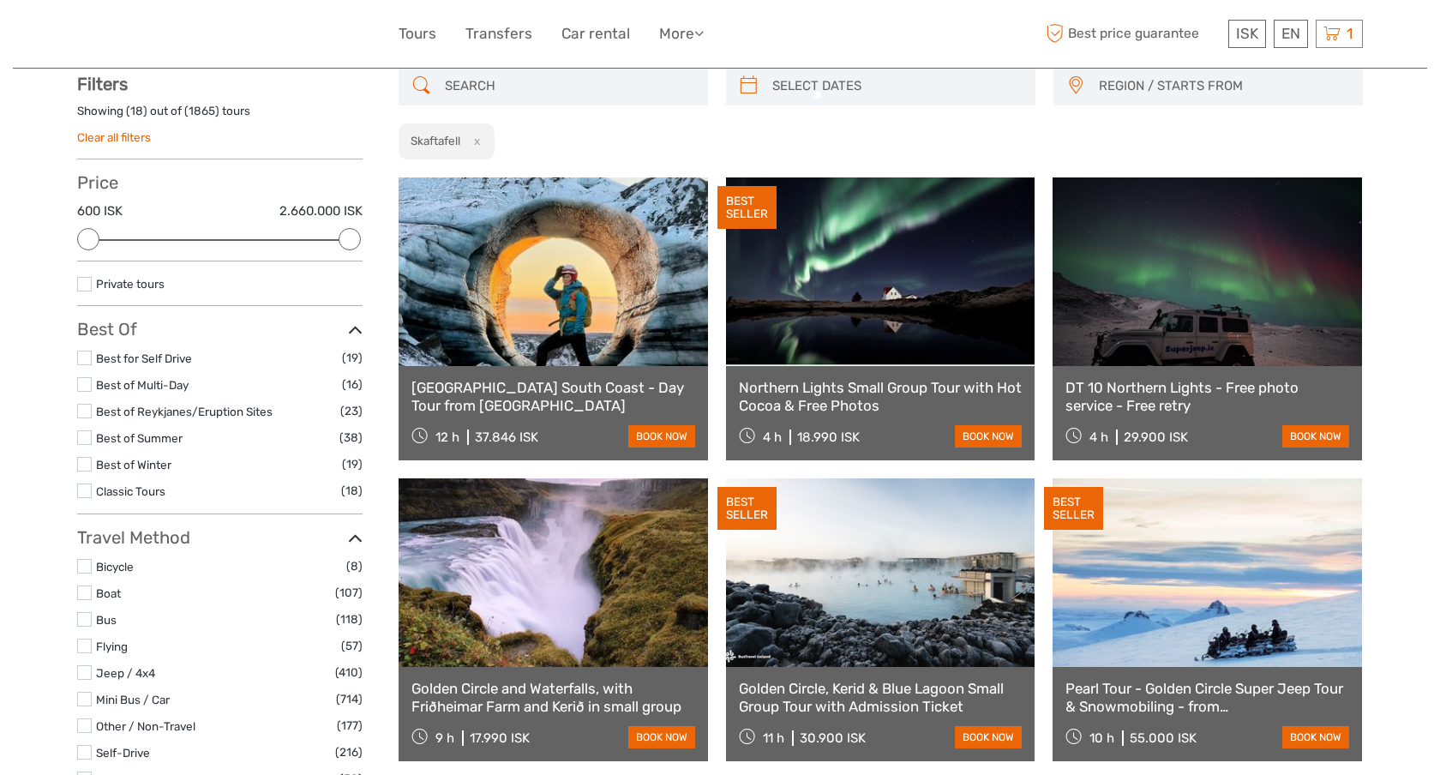
scroll to position [97, 0]
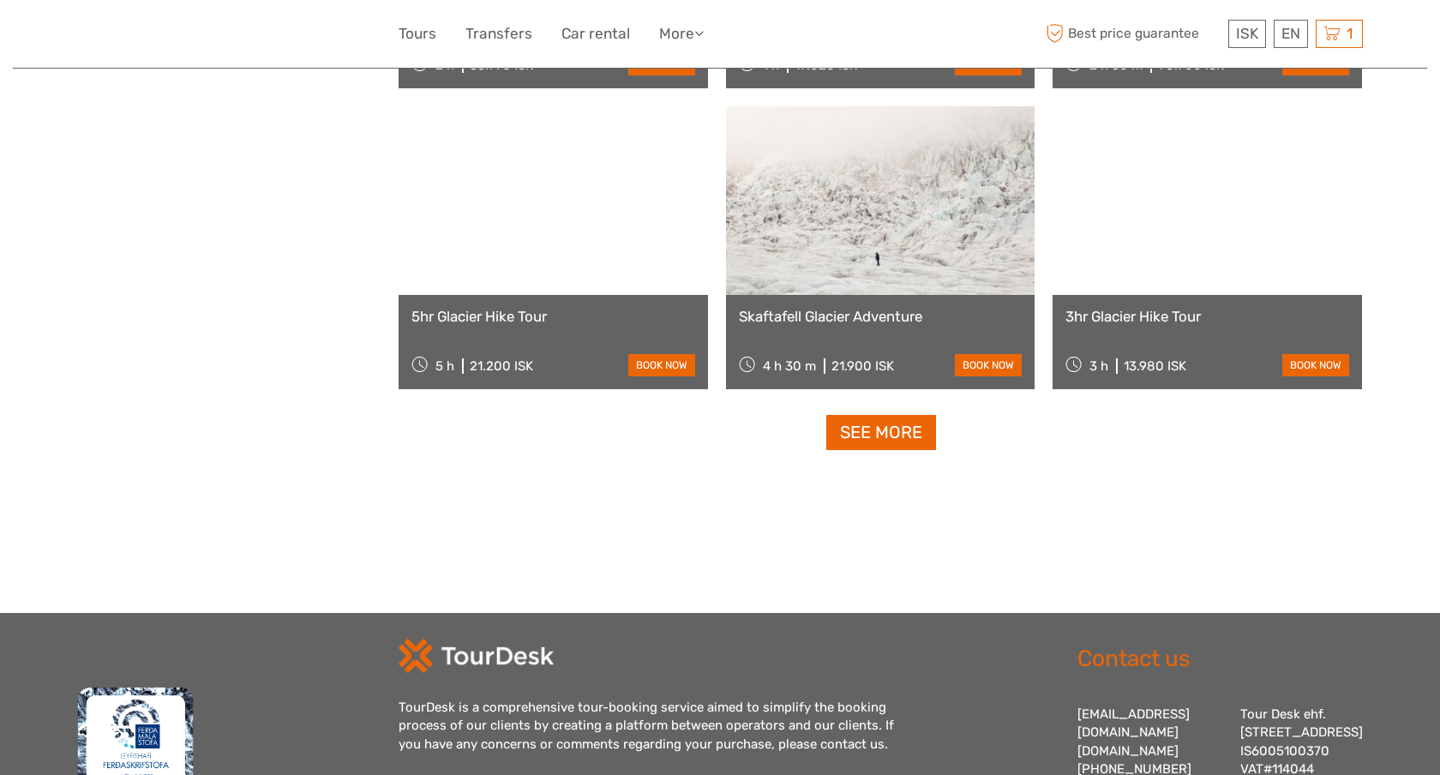
scroll to position [1677, 0]
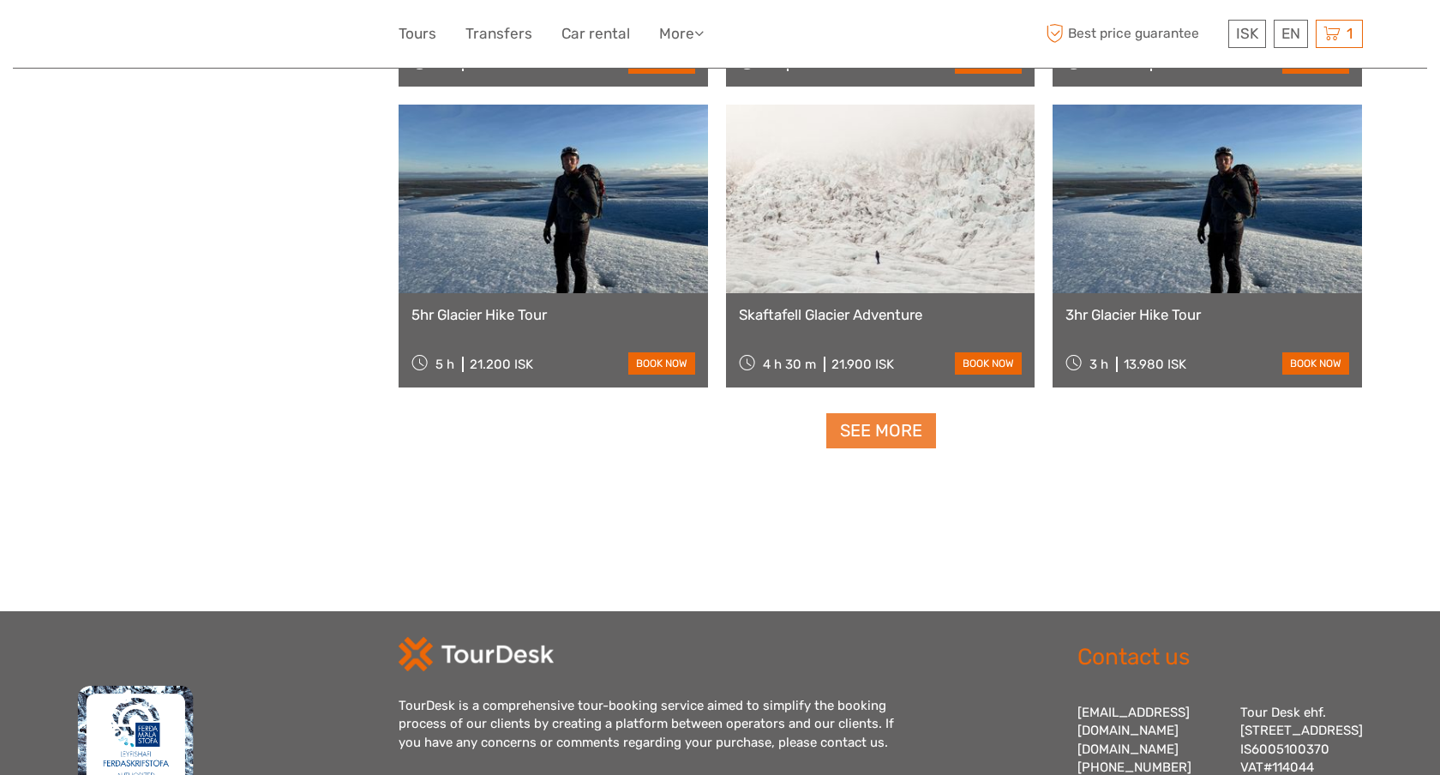
click at [869, 424] on link "See more" at bounding box center [882, 430] width 110 height 35
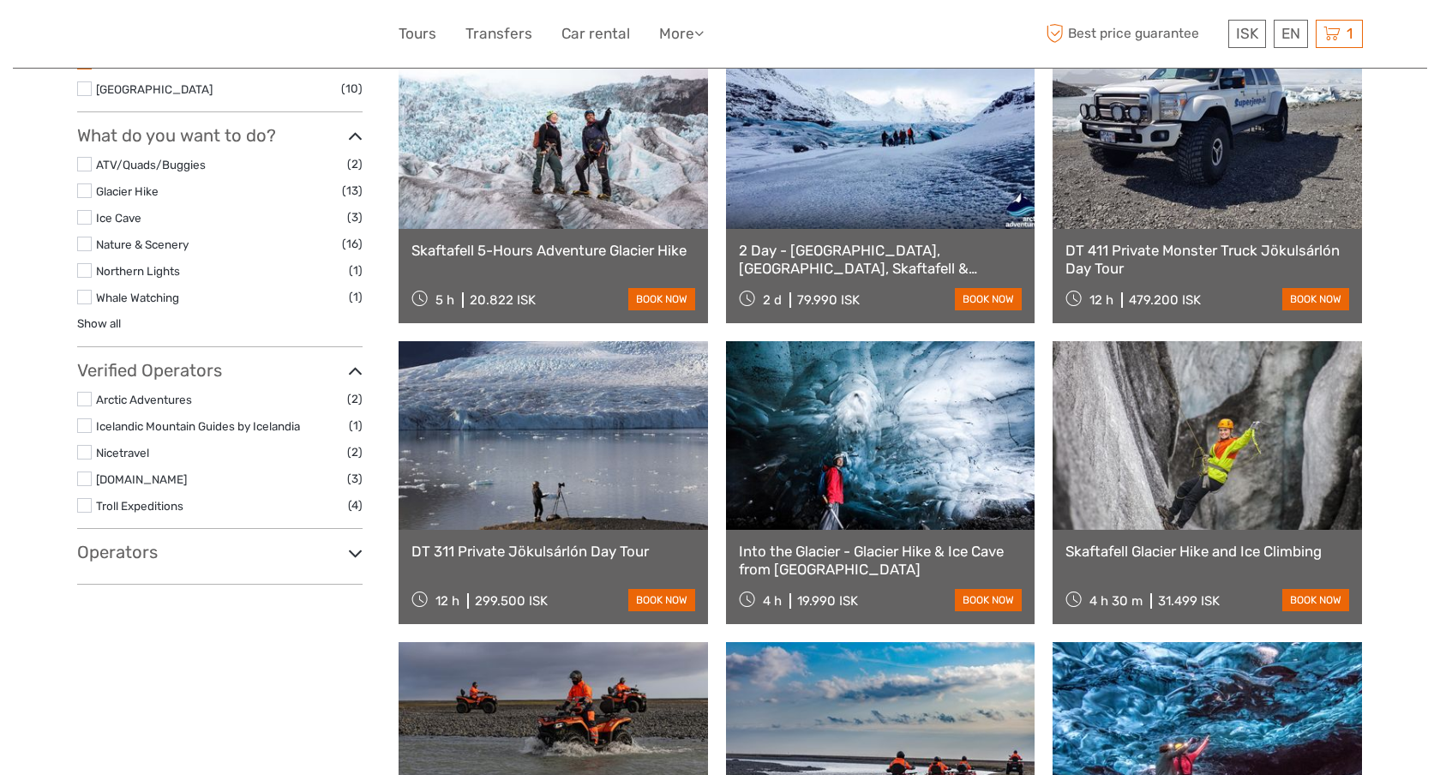
scroll to position [442, 0]
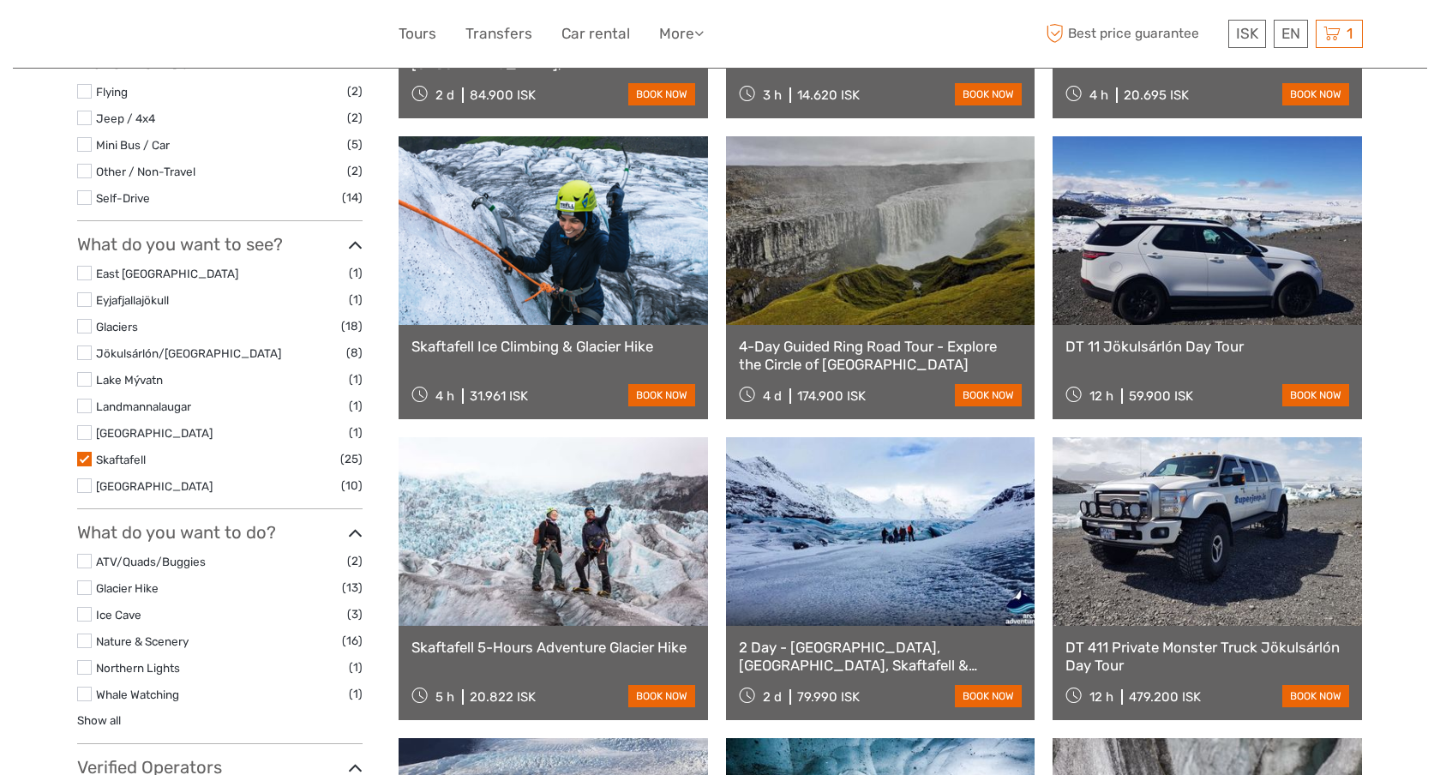
click at [79, 455] on label at bounding box center [84, 459] width 15 height 15
click at [0, 0] on input "checkbox" at bounding box center [0, 0] width 0 height 0
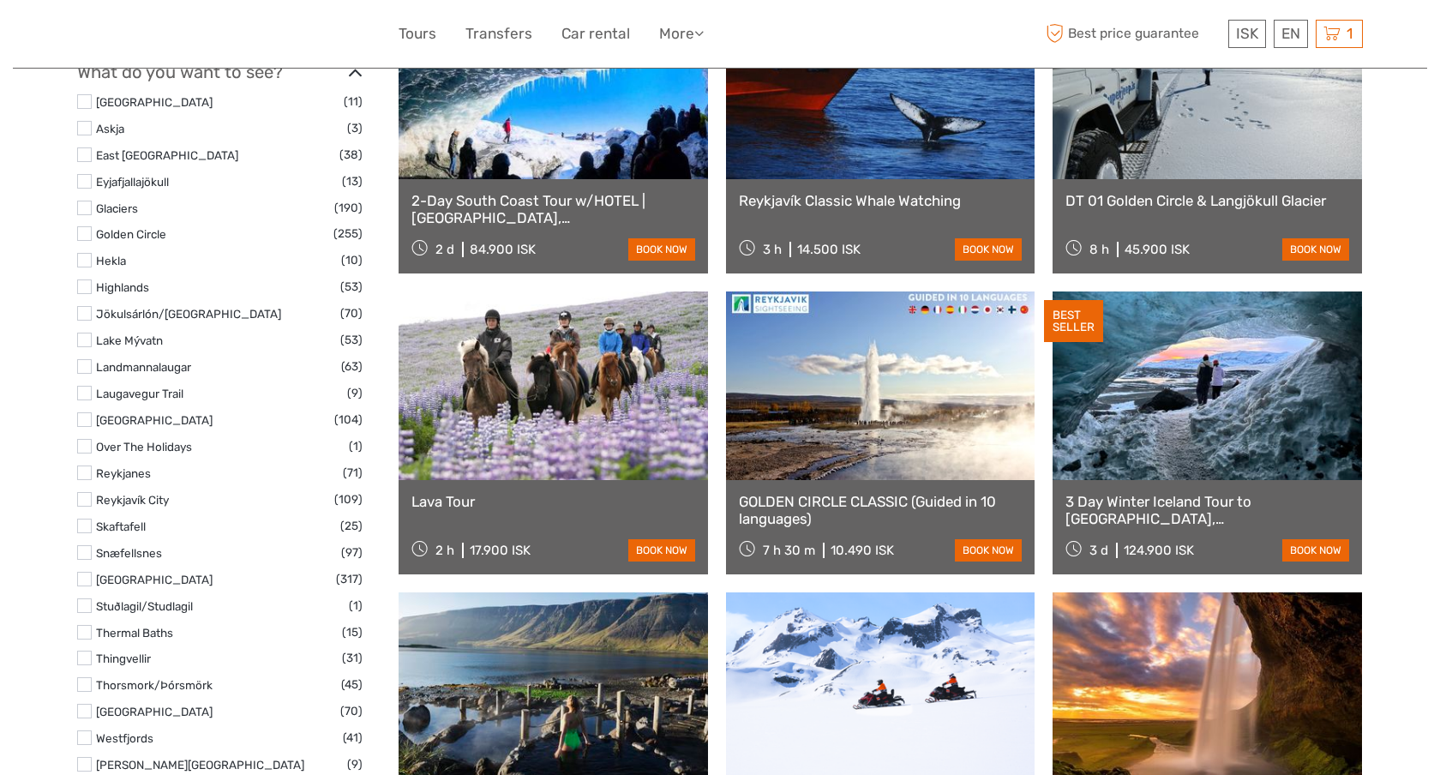
scroll to position [857, 0]
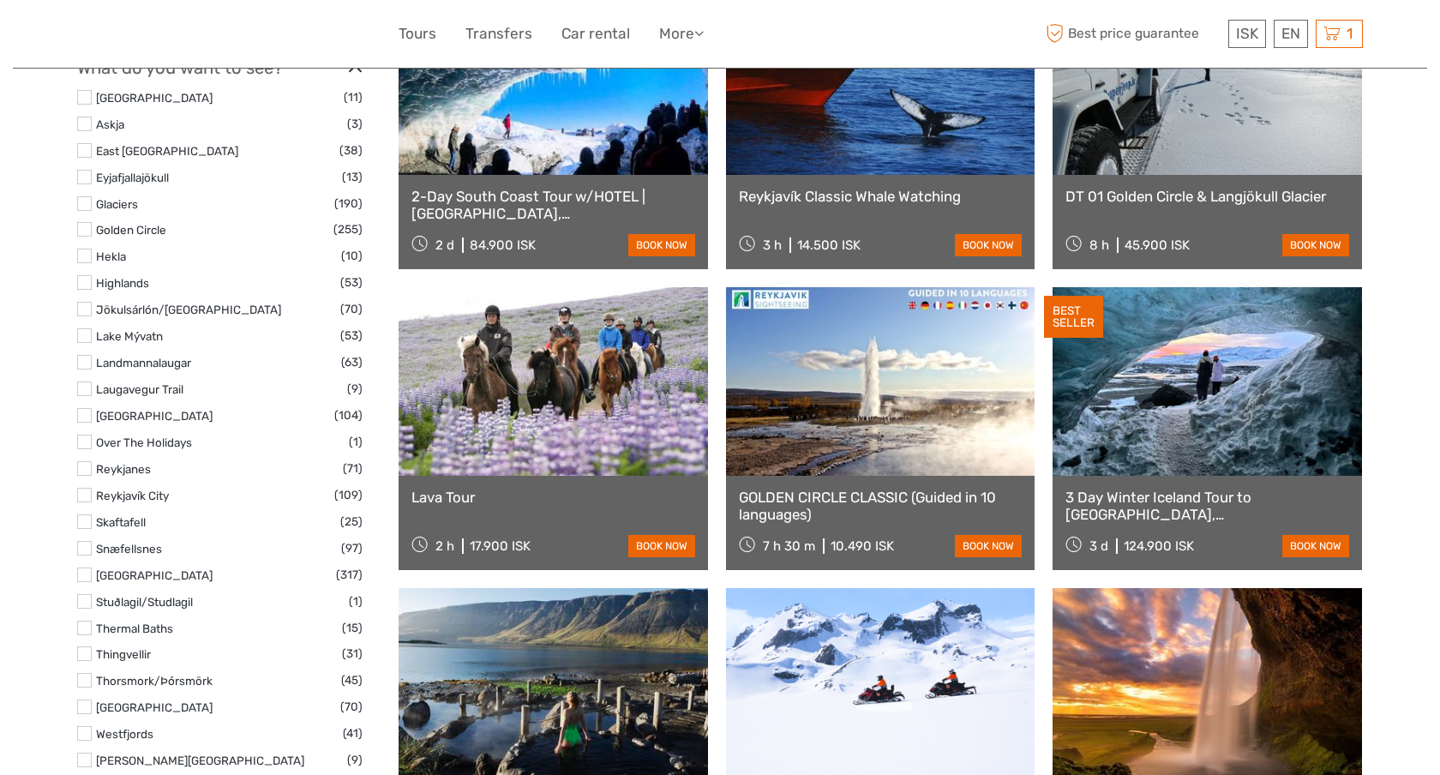
click at [90, 310] on label at bounding box center [84, 309] width 15 height 15
click at [0, 0] on input "checkbox" at bounding box center [0, 0] width 0 height 0
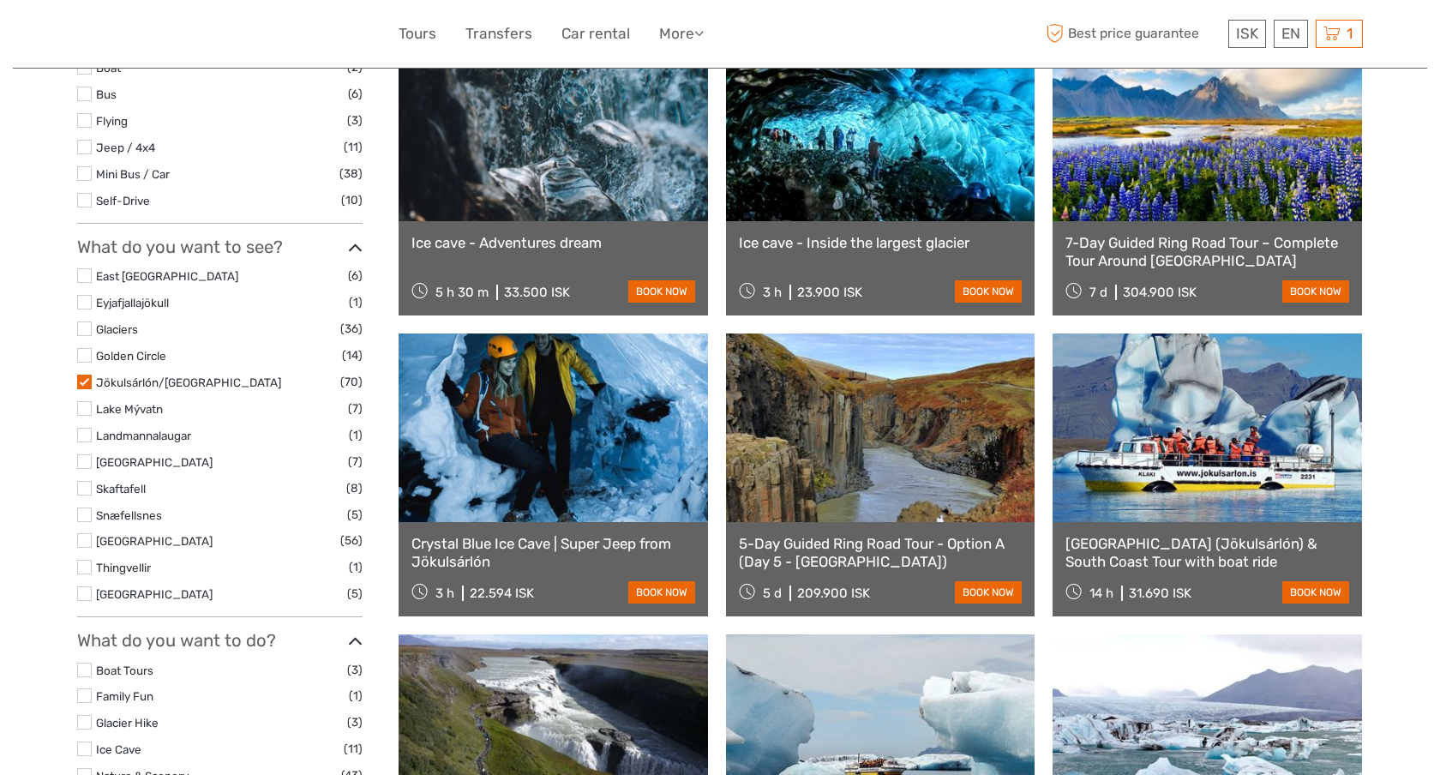
scroll to position [552, 0]
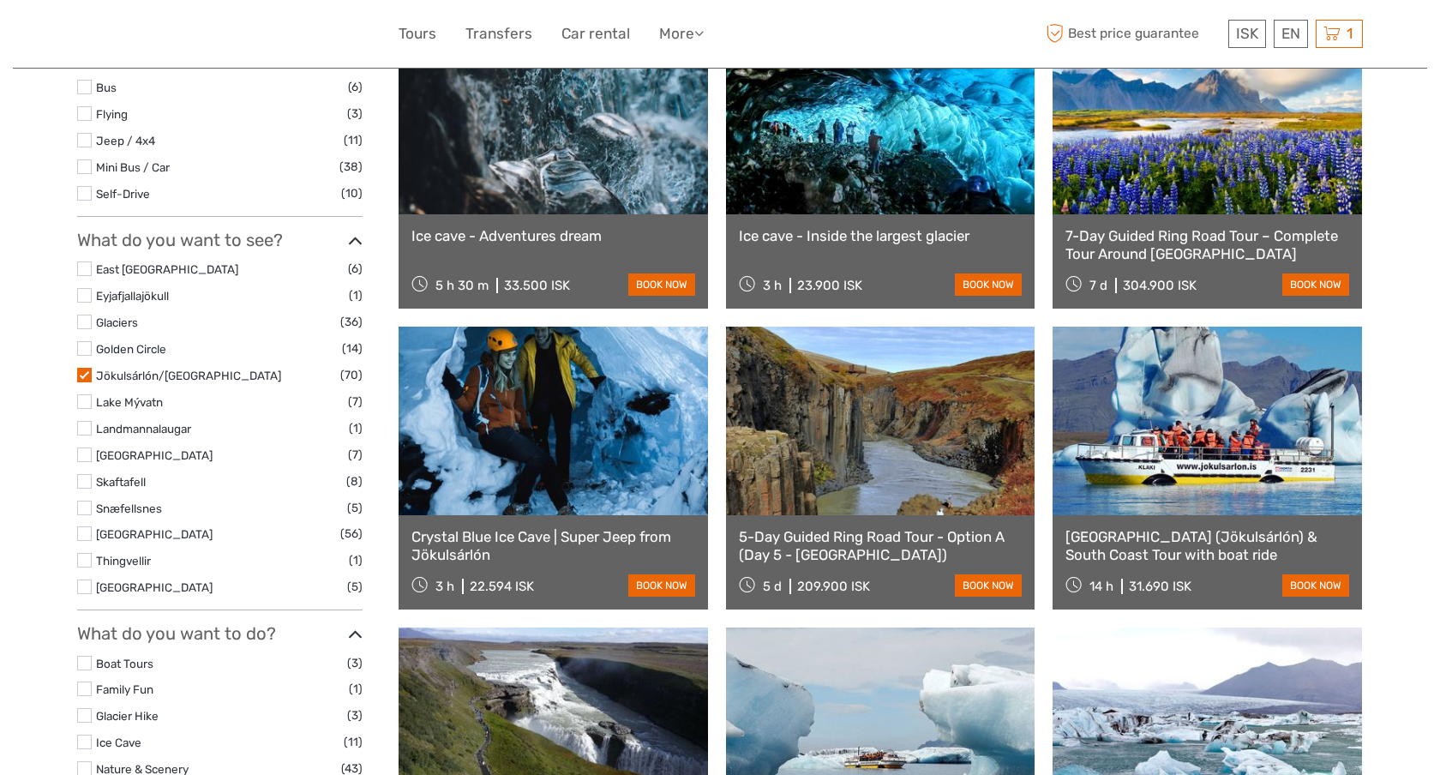
click at [553, 175] on link at bounding box center [554, 120] width 310 height 189
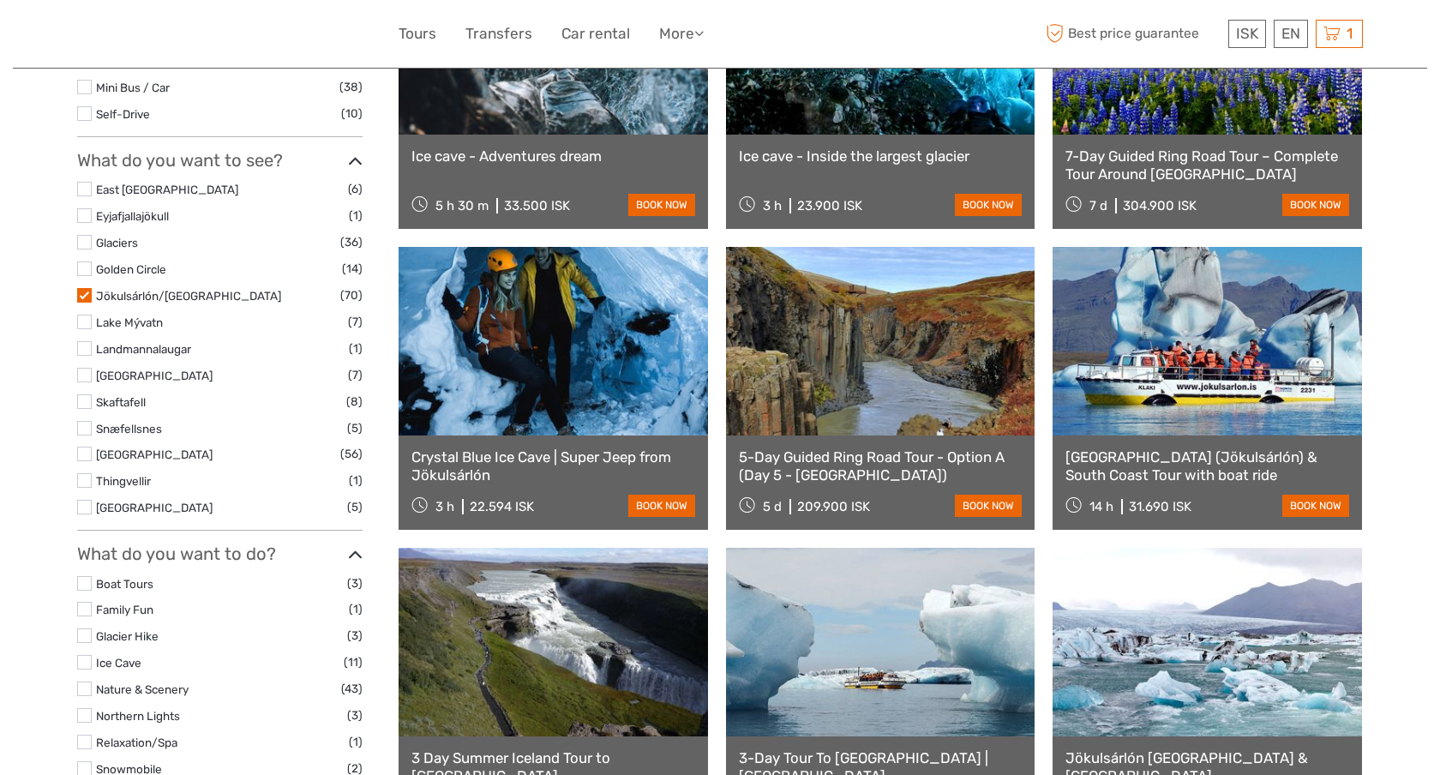
scroll to position [598, 0]
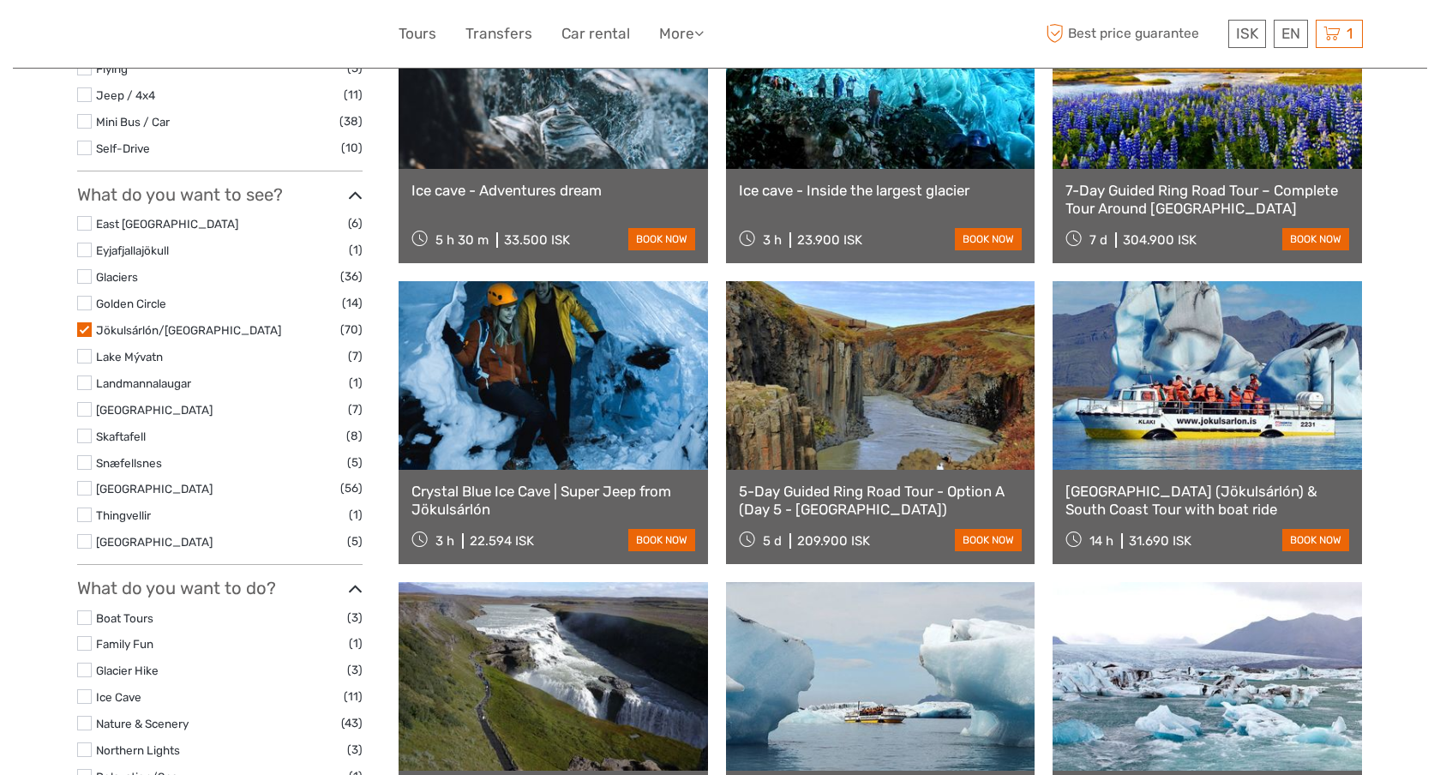
click at [817, 121] on link at bounding box center [881, 74] width 310 height 189
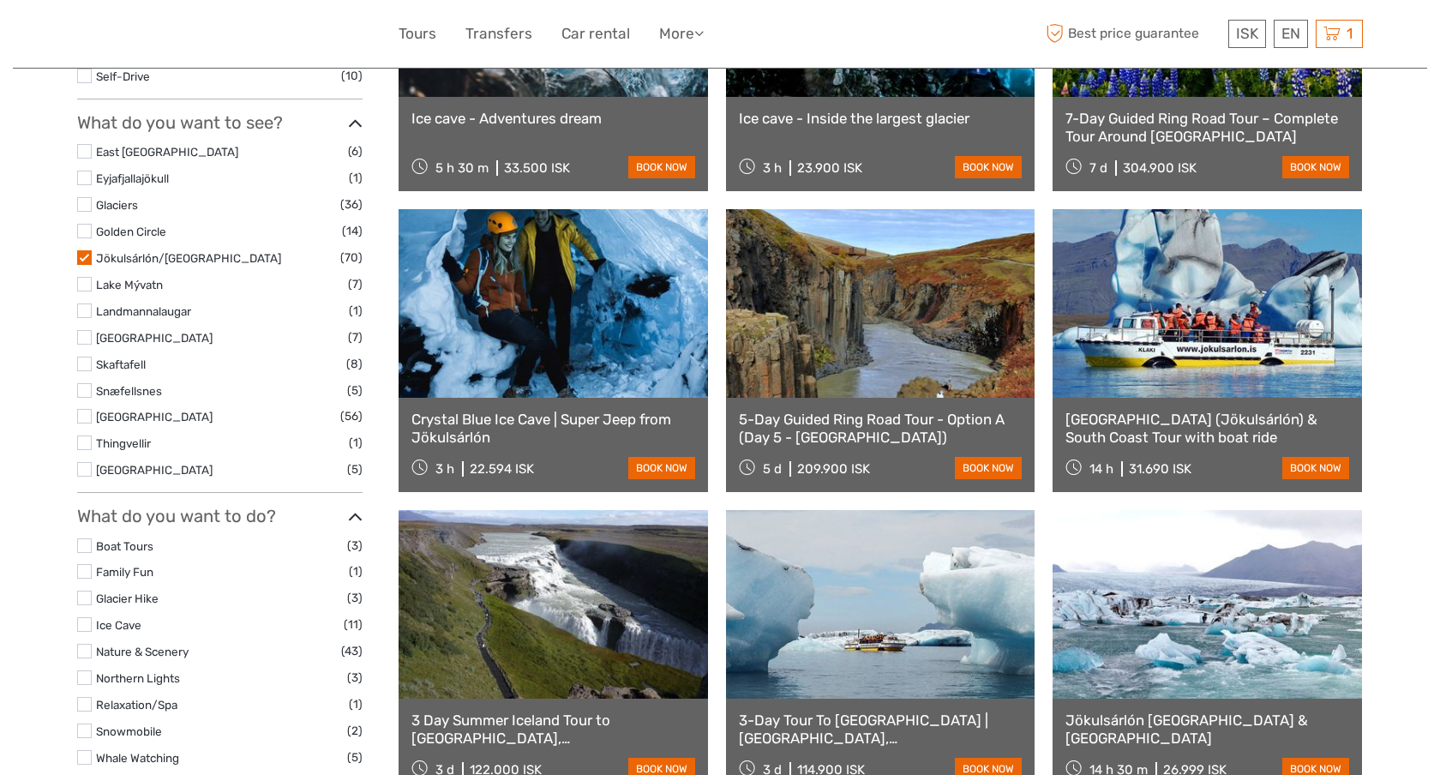
scroll to position [678, 0]
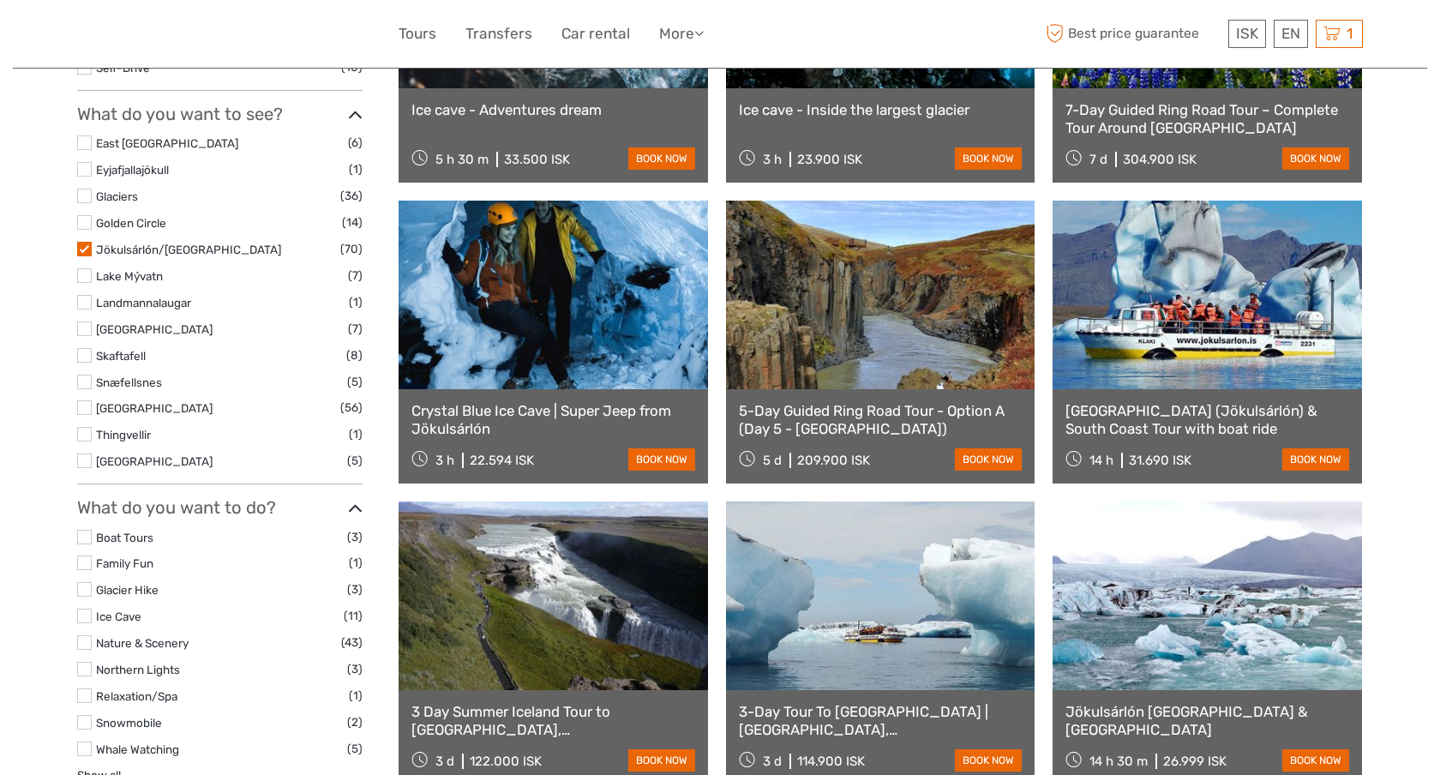
click at [586, 331] on link at bounding box center [554, 295] width 310 height 189
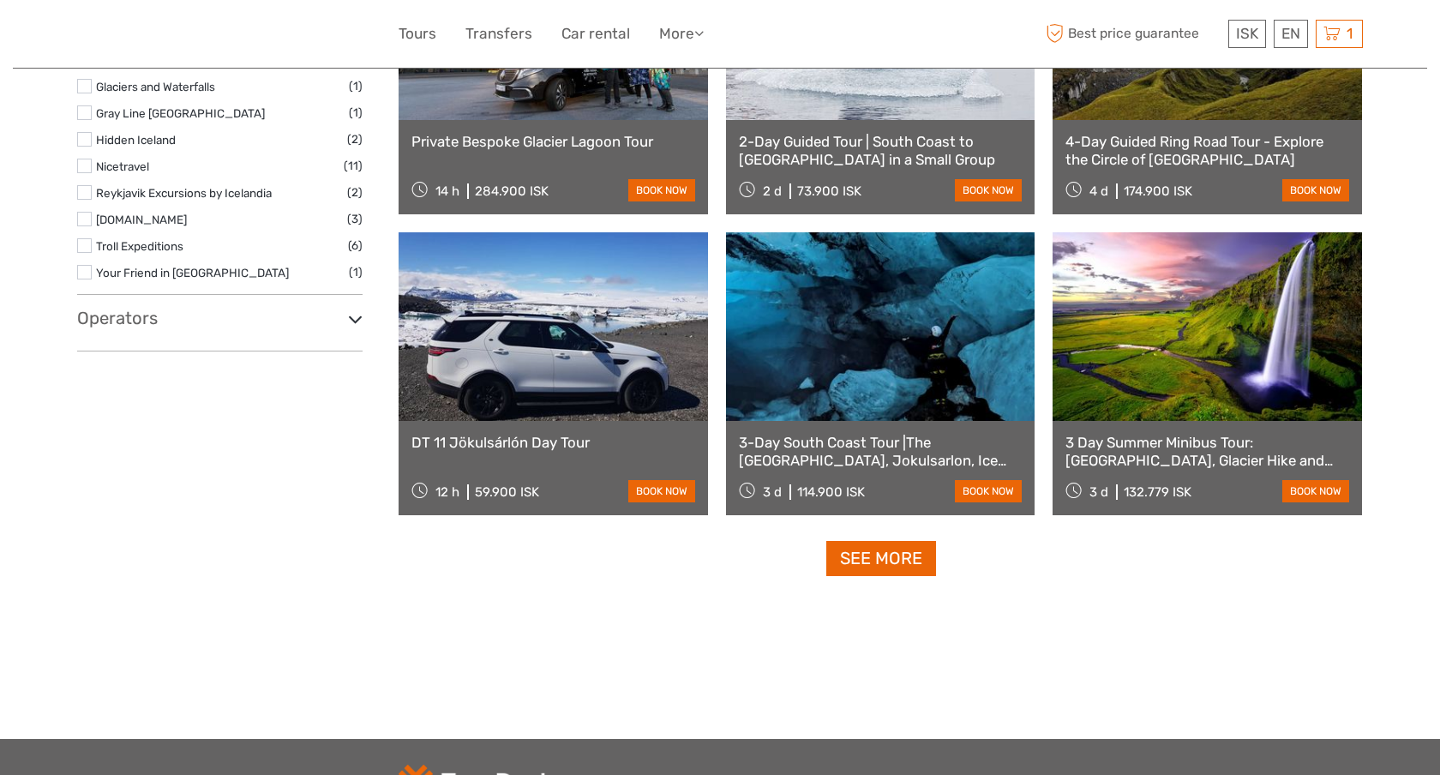
scroll to position [1551, 0]
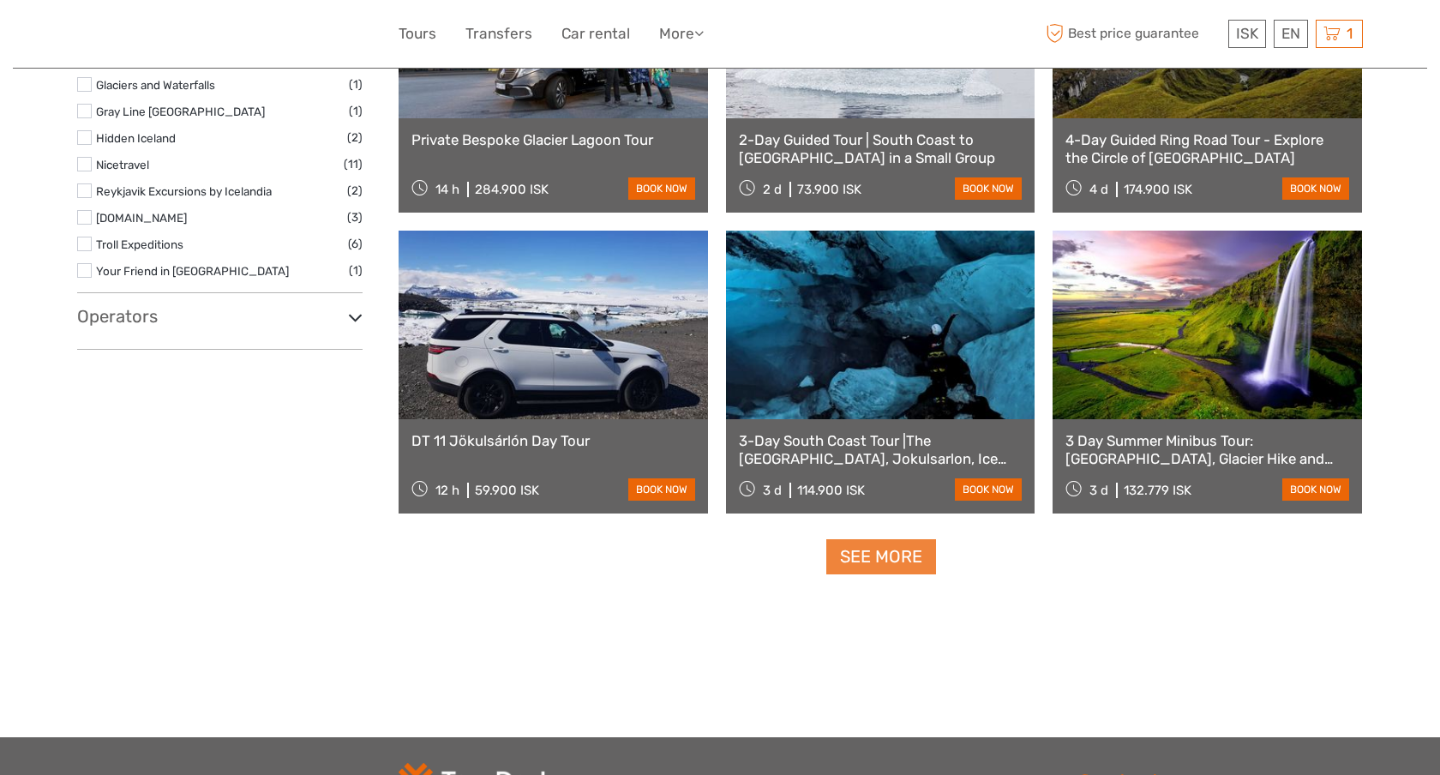
click at [893, 568] on link "See more" at bounding box center [882, 556] width 110 height 35
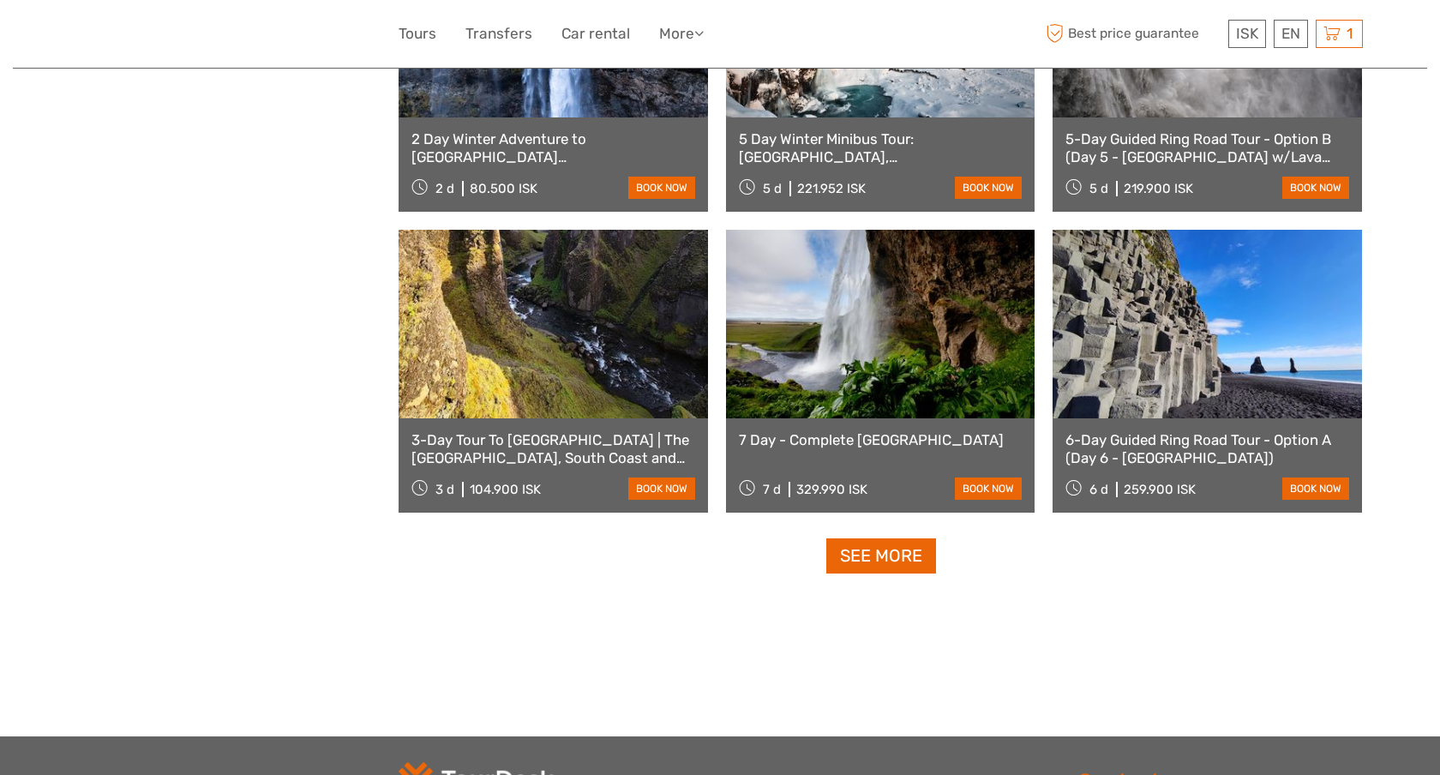
scroll to position [3371, 0]
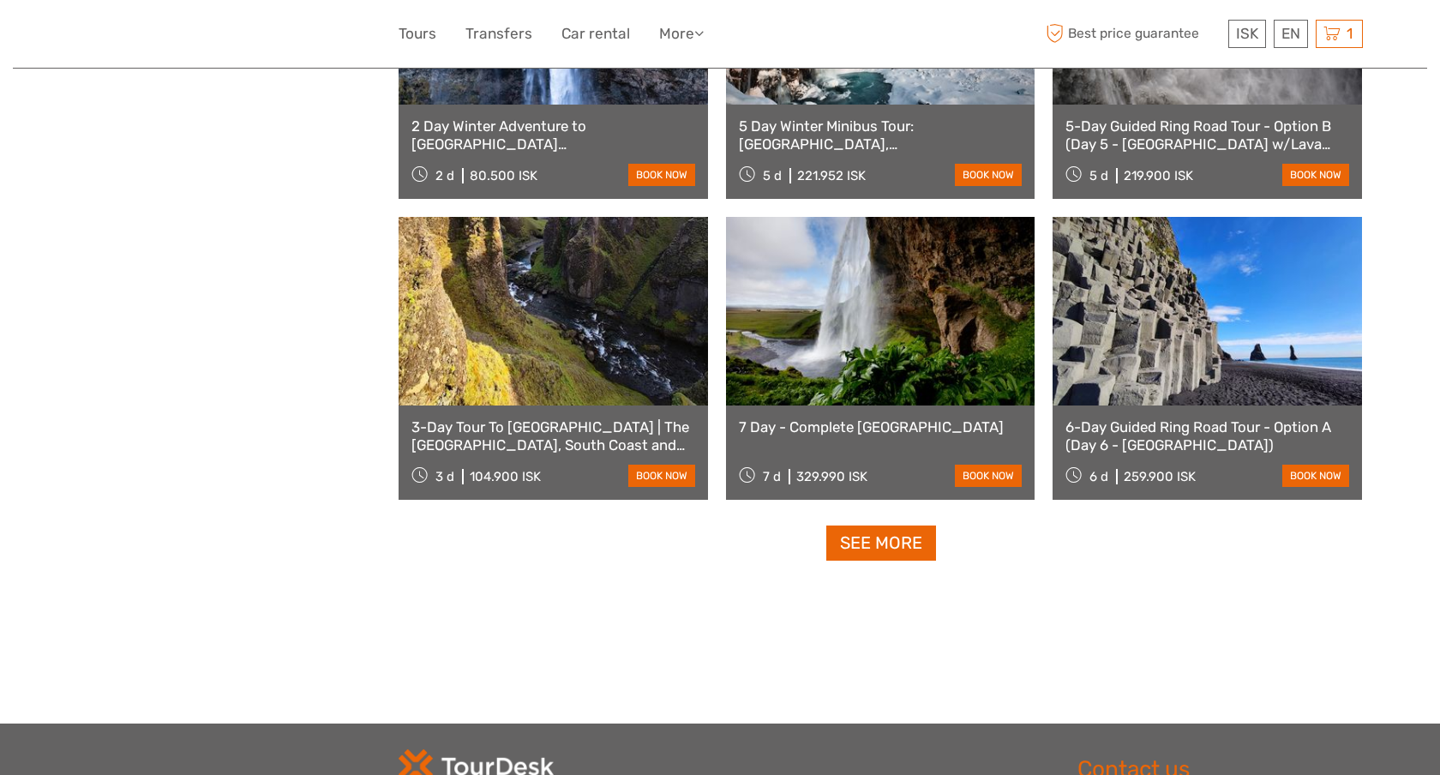
click at [881, 545] on link "See more" at bounding box center [882, 543] width 110 height 35
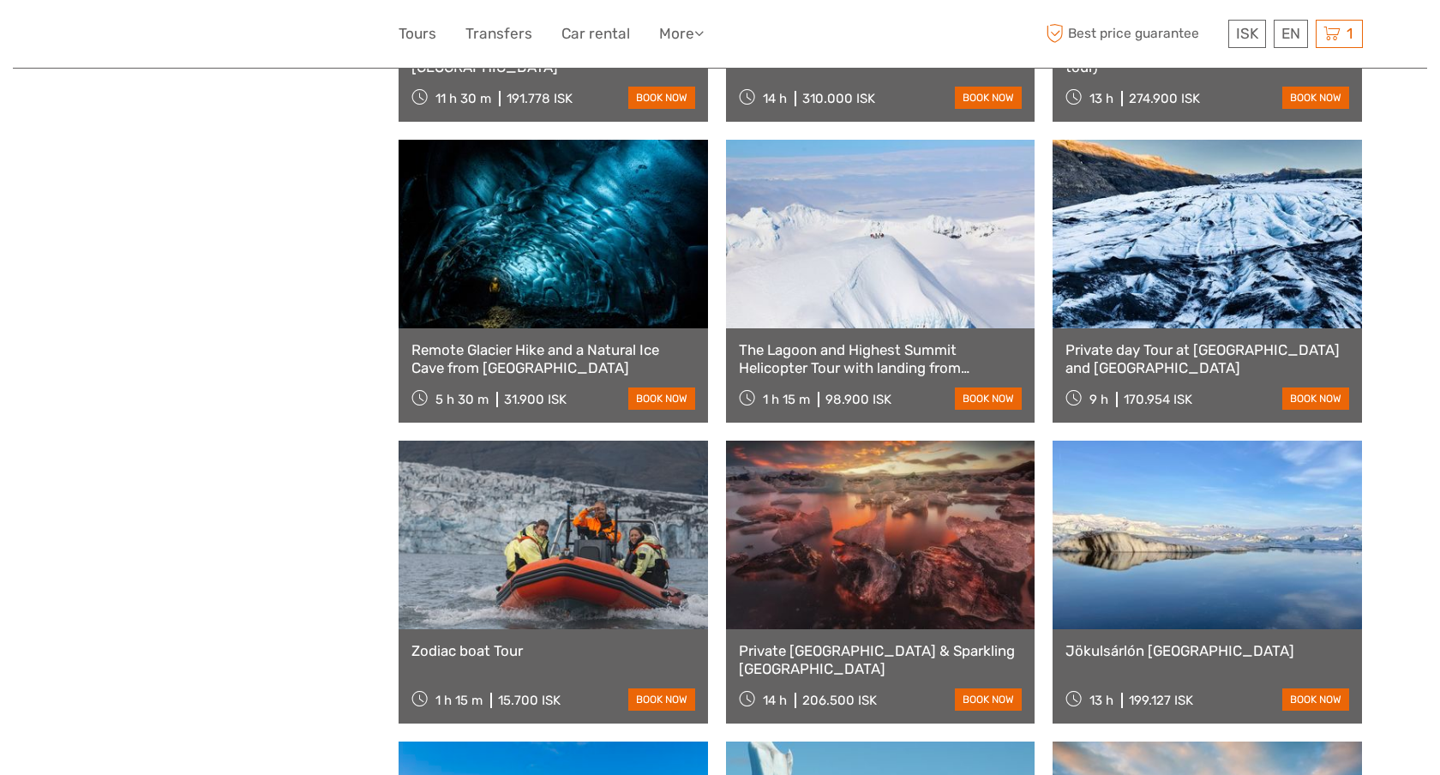
scroll to position [4351, 0]
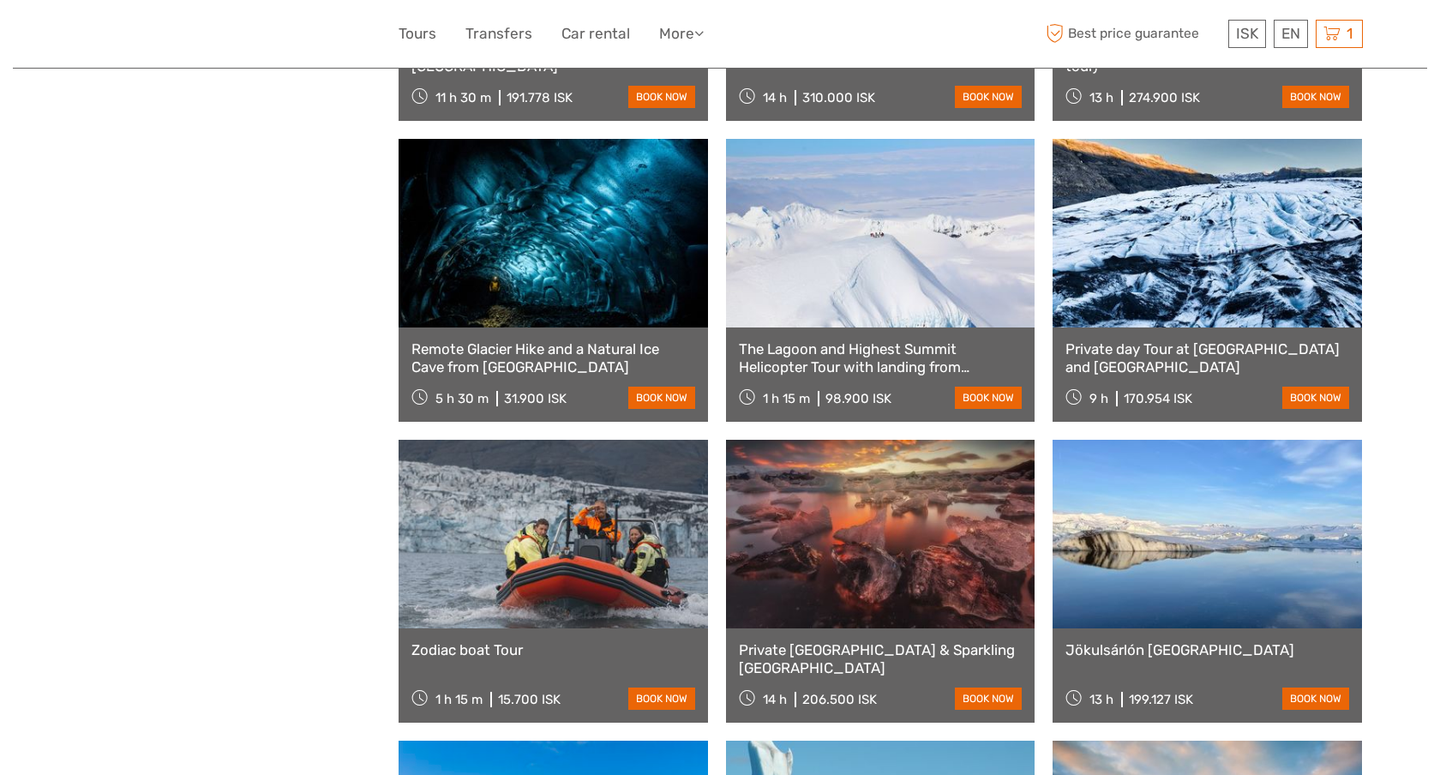
click at [562, 279] on link at bounding box center [554, 233] width 310 height 189
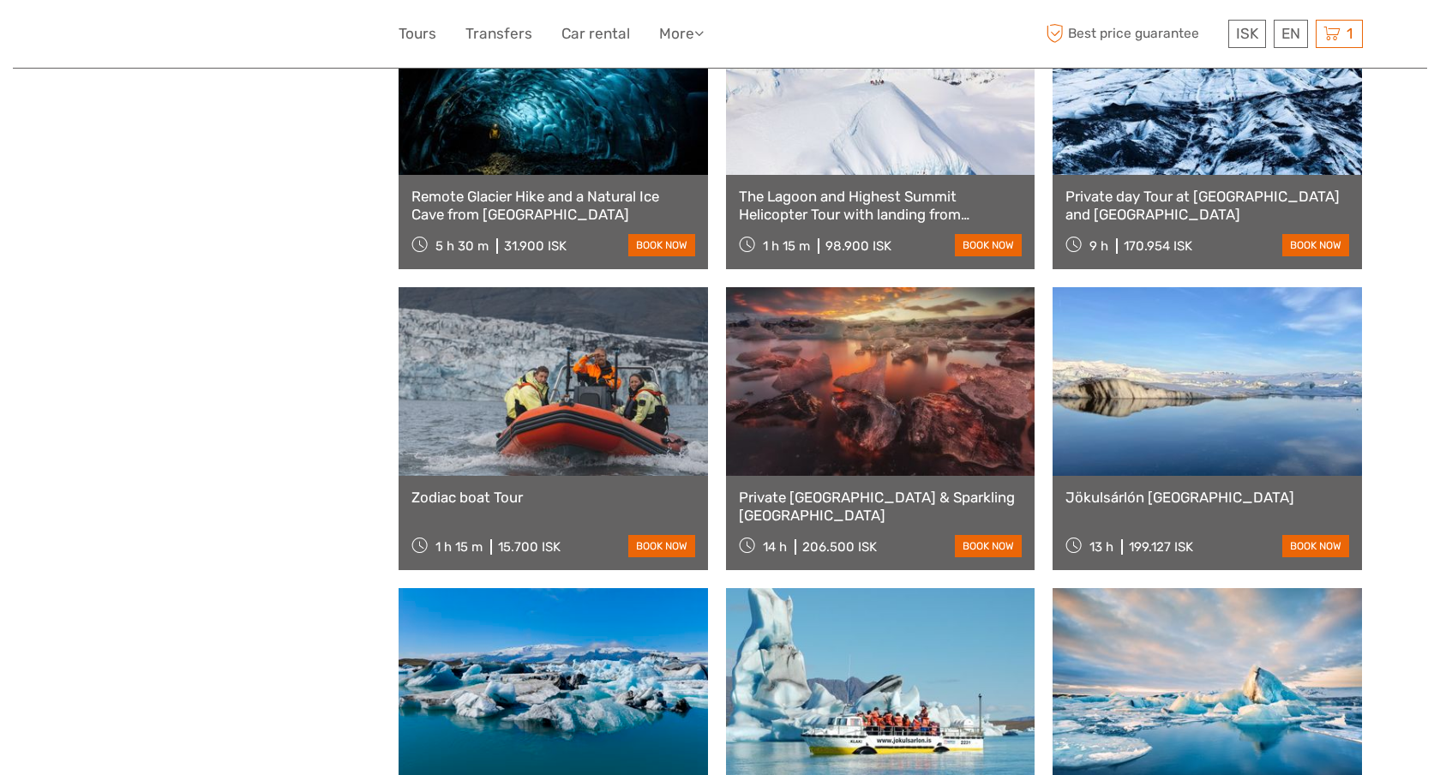
scroll to position [4511, 0]
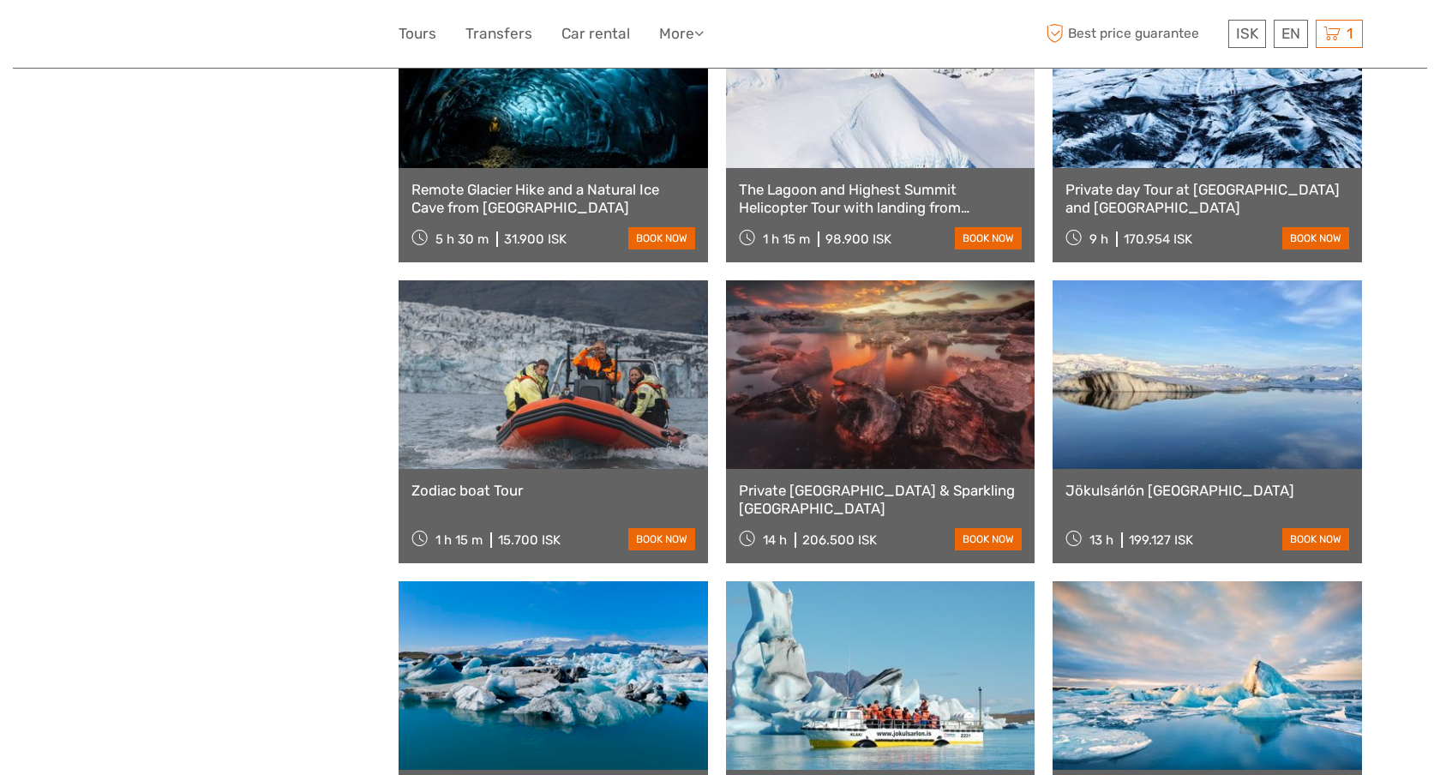
click at [598, 370] on link at bounding box center [554, 374] width 310 height 189
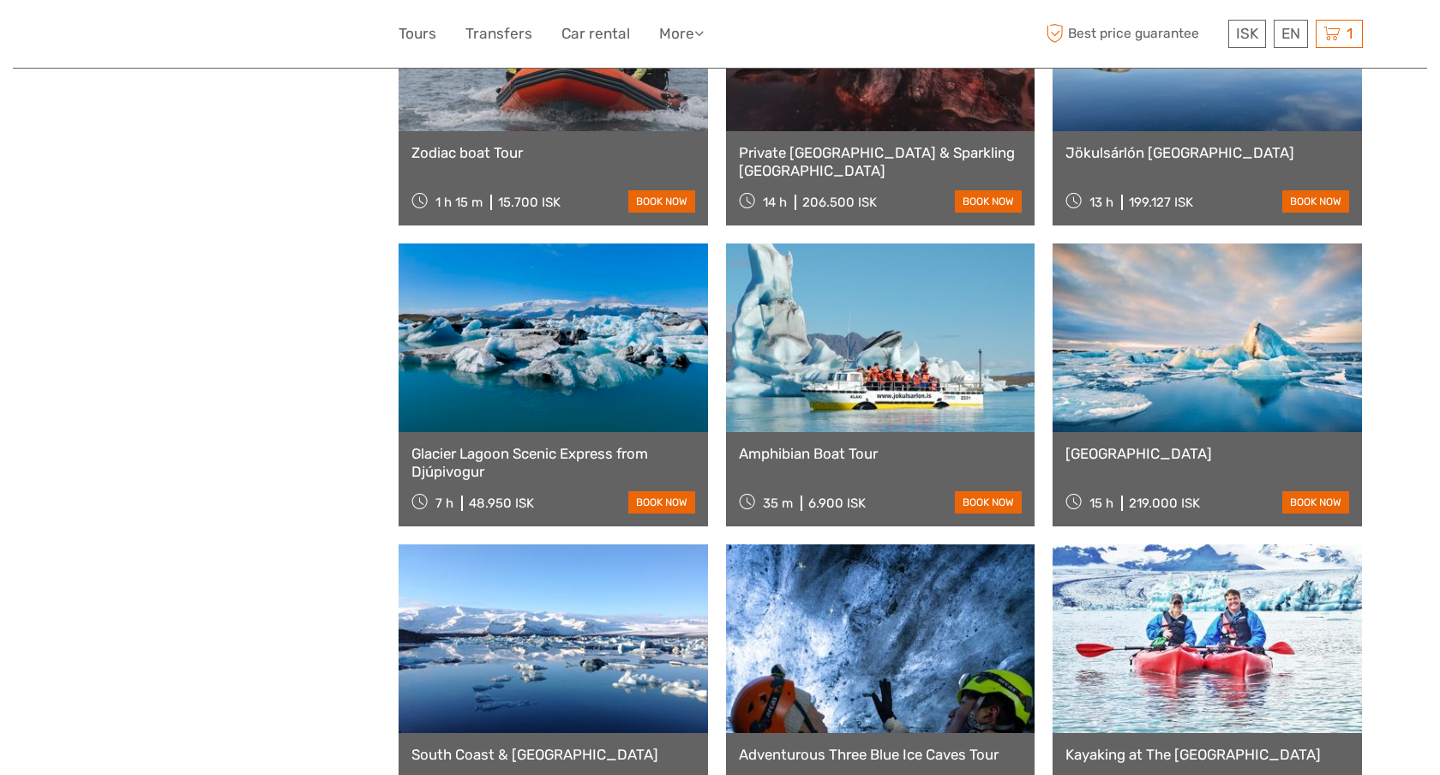
scroll to position [4852, 0]
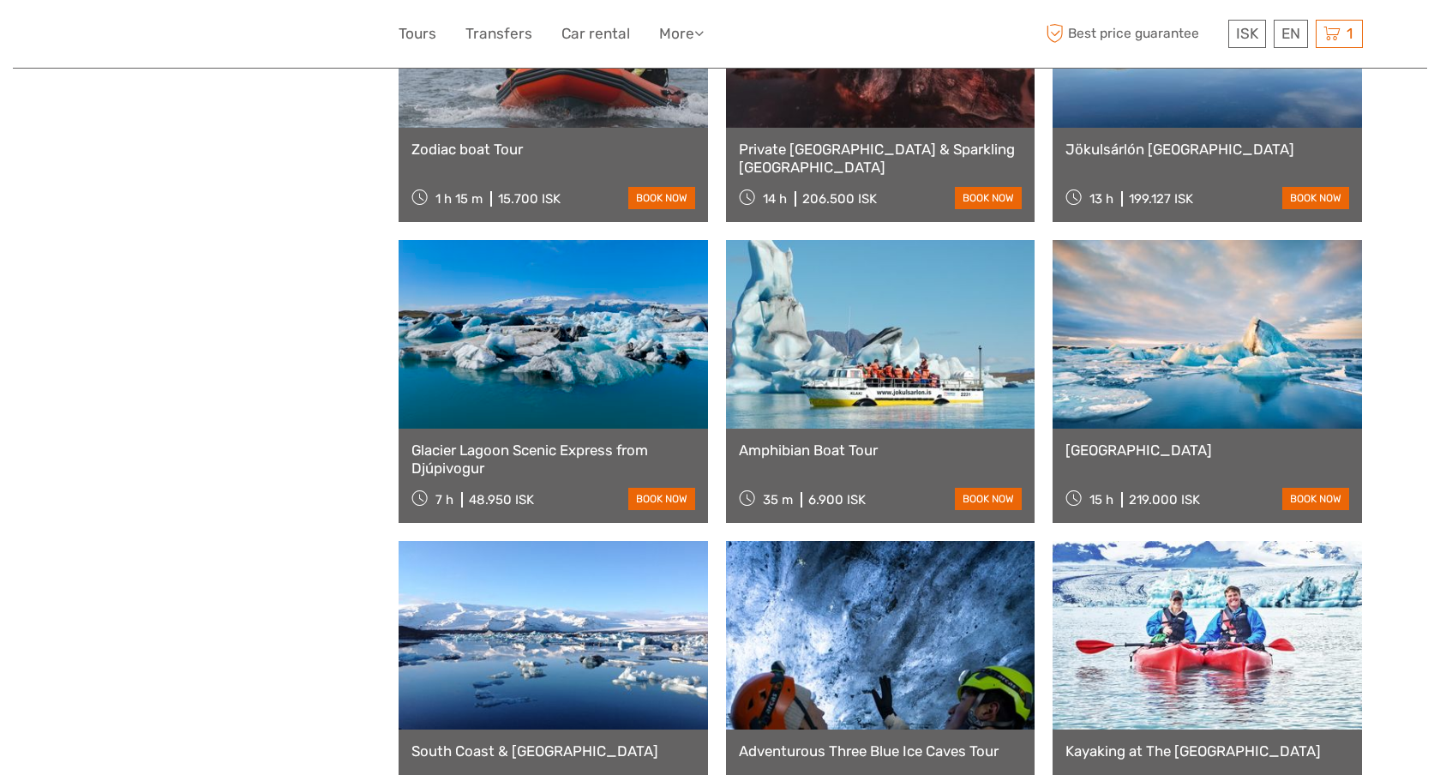
click at [598, 370] on link at bounding box center [554, 334] width 310 height 189
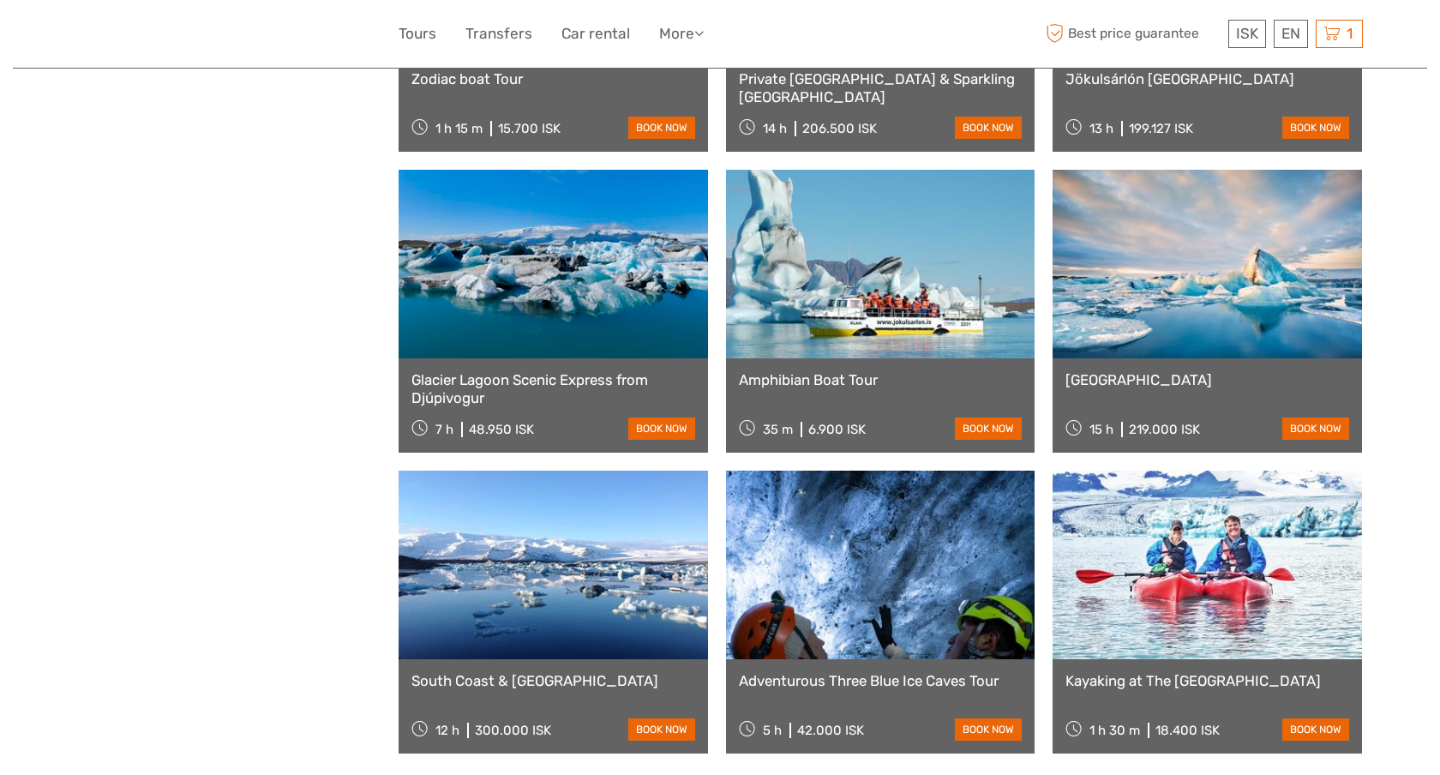
scroll to position [4928, 0]
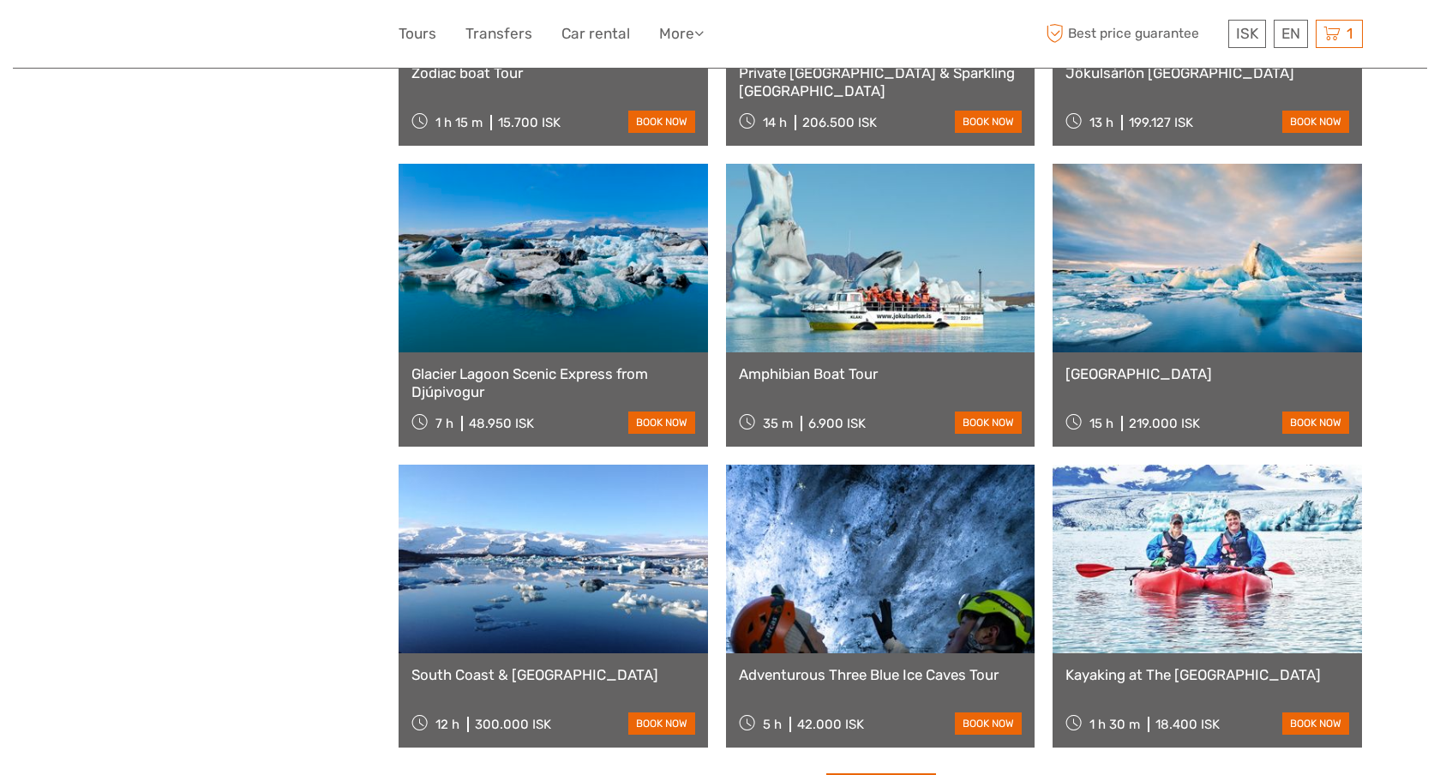
click at [830, 300] on link at bounding box center [881, 258] width 310 height 189
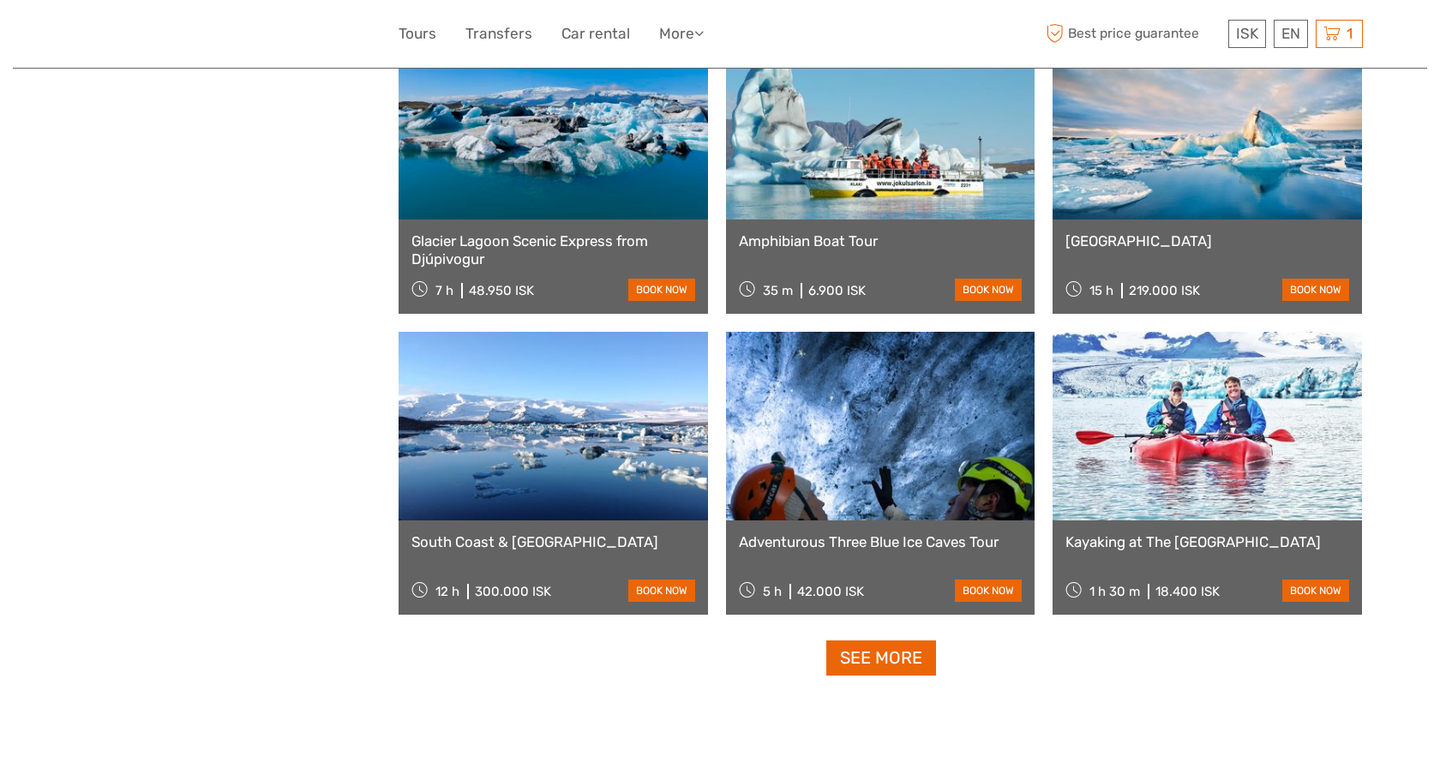
scroll to position [5066, 0]
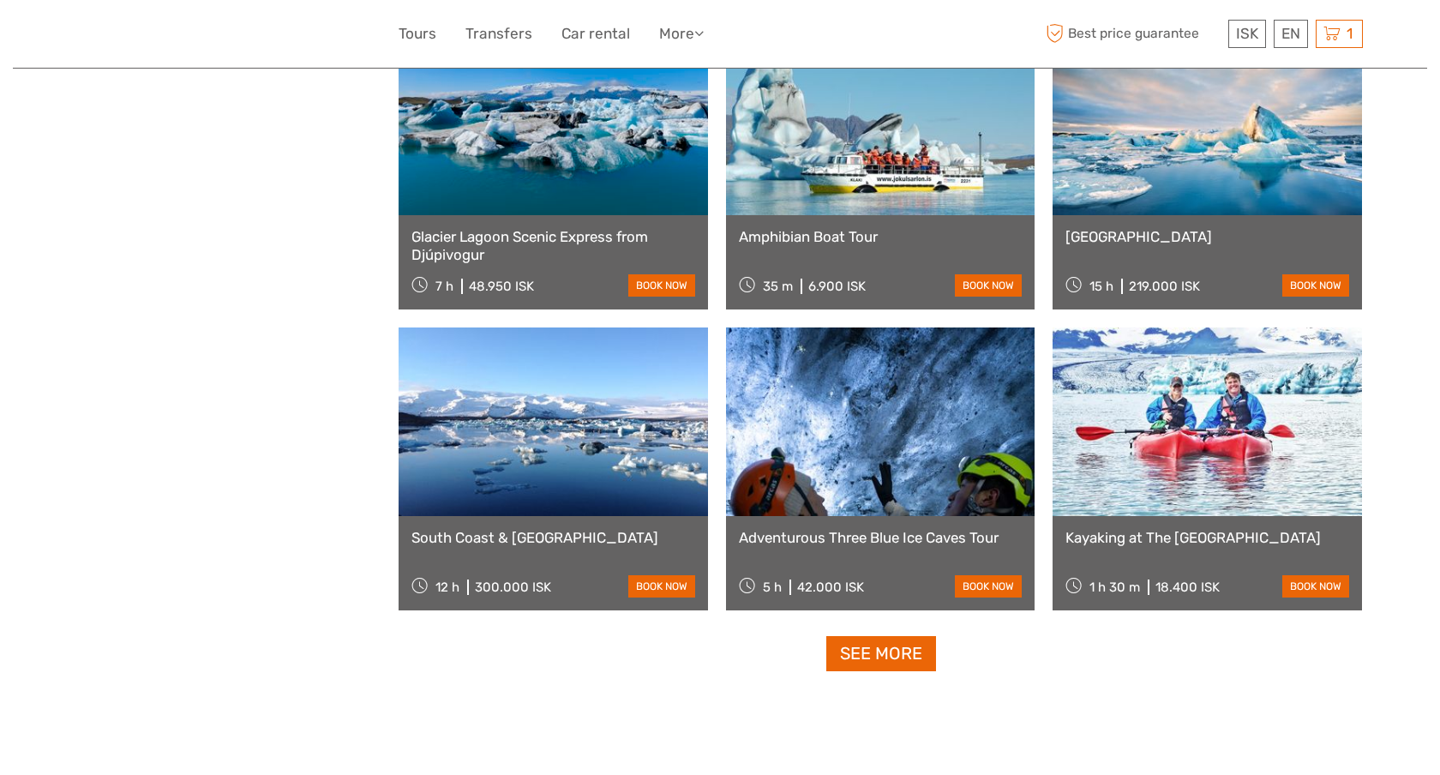
click at [860, 399] on link at bounding box center [881, 422] width 310 height 189
click at [1175, 441] on link at bounding box center [1208, 422] width 310 height 189
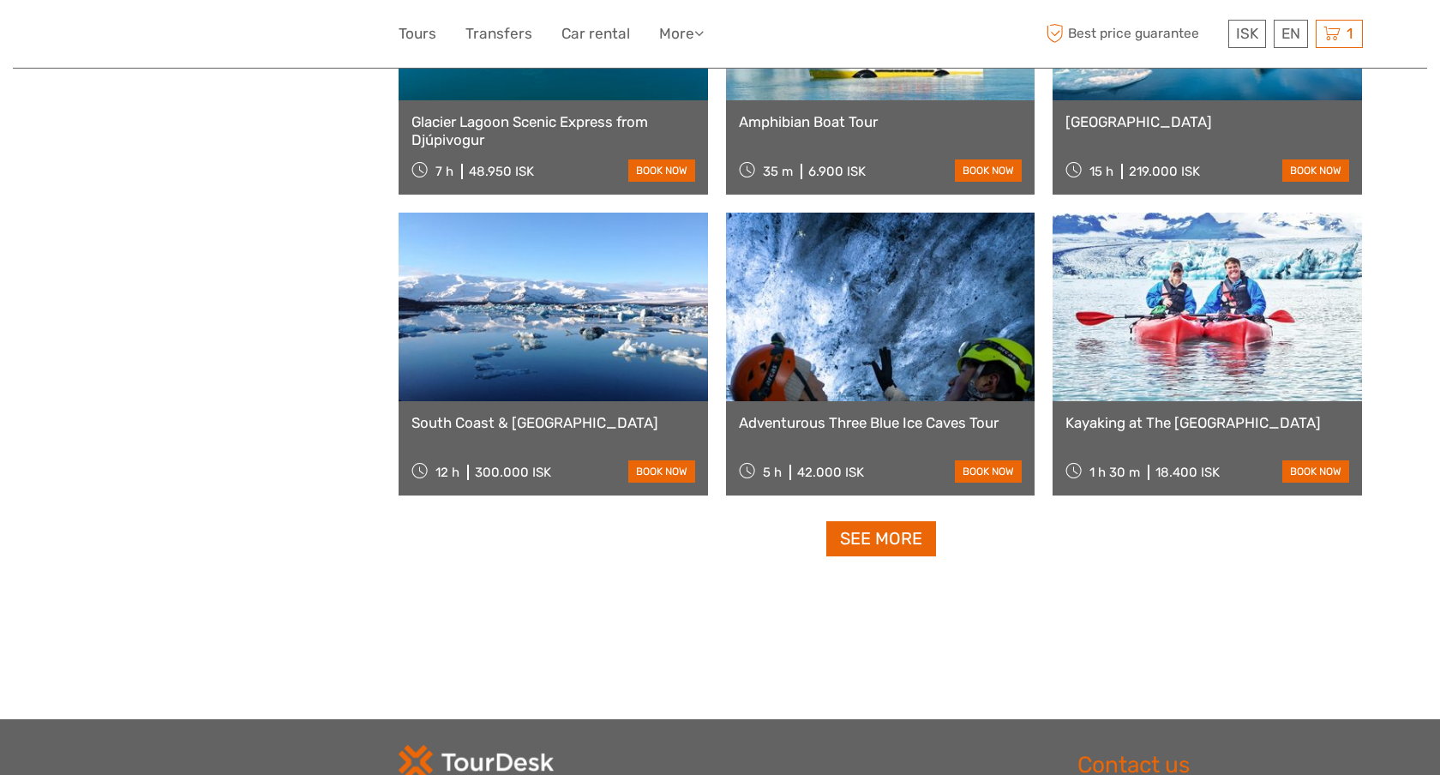
scroll to position [5219, 0]
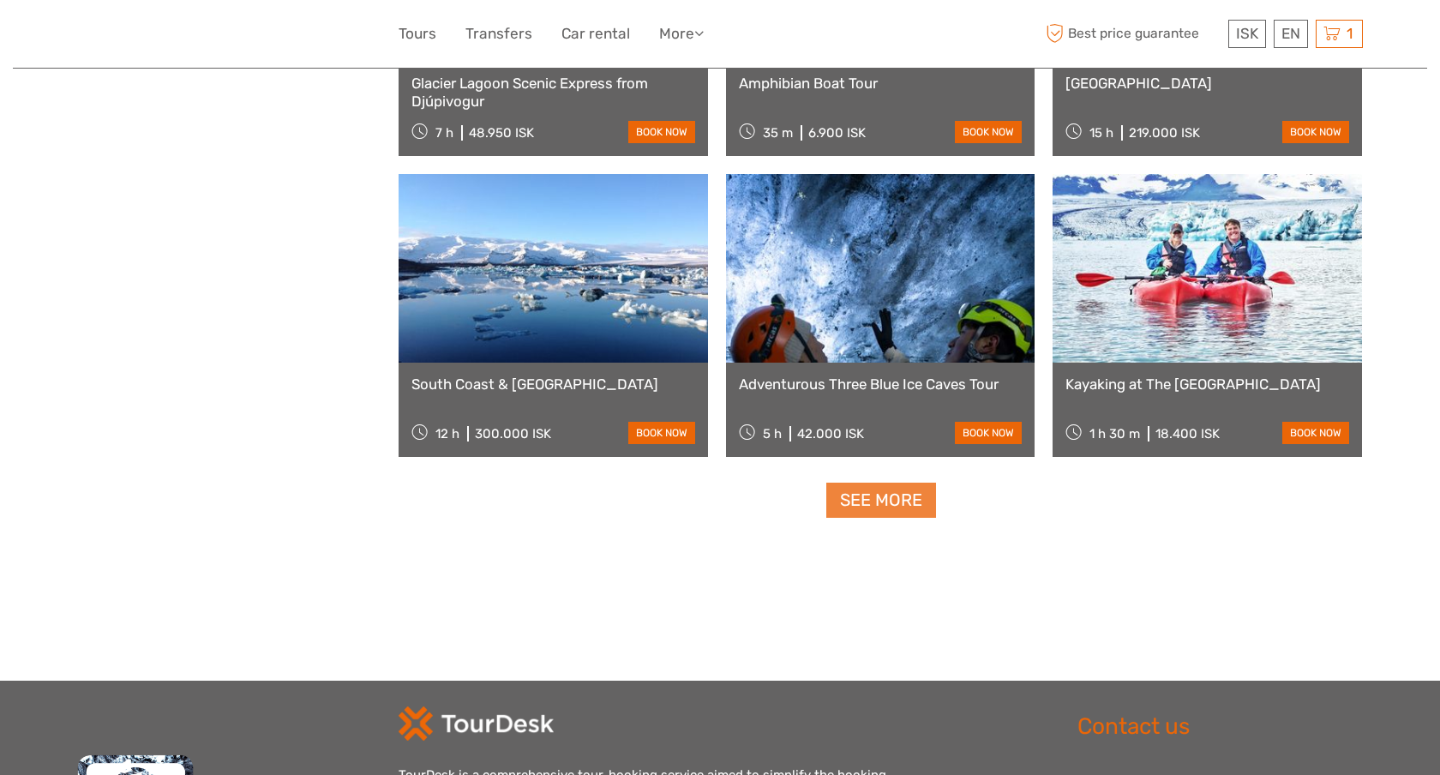
click at [896, 493] on link "See more" at bounding box center [882, 500] width 110 height 35
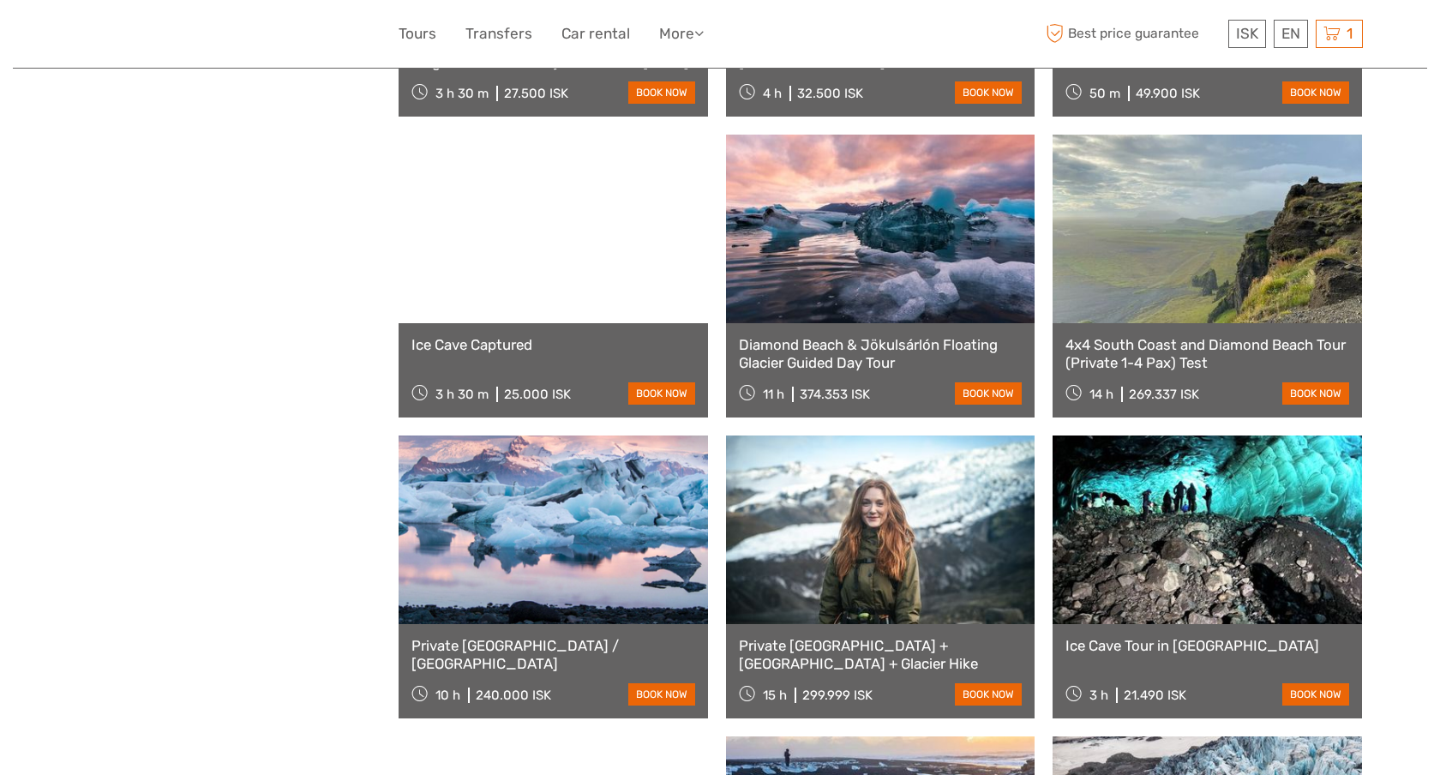
scroll to position [5863, 0]
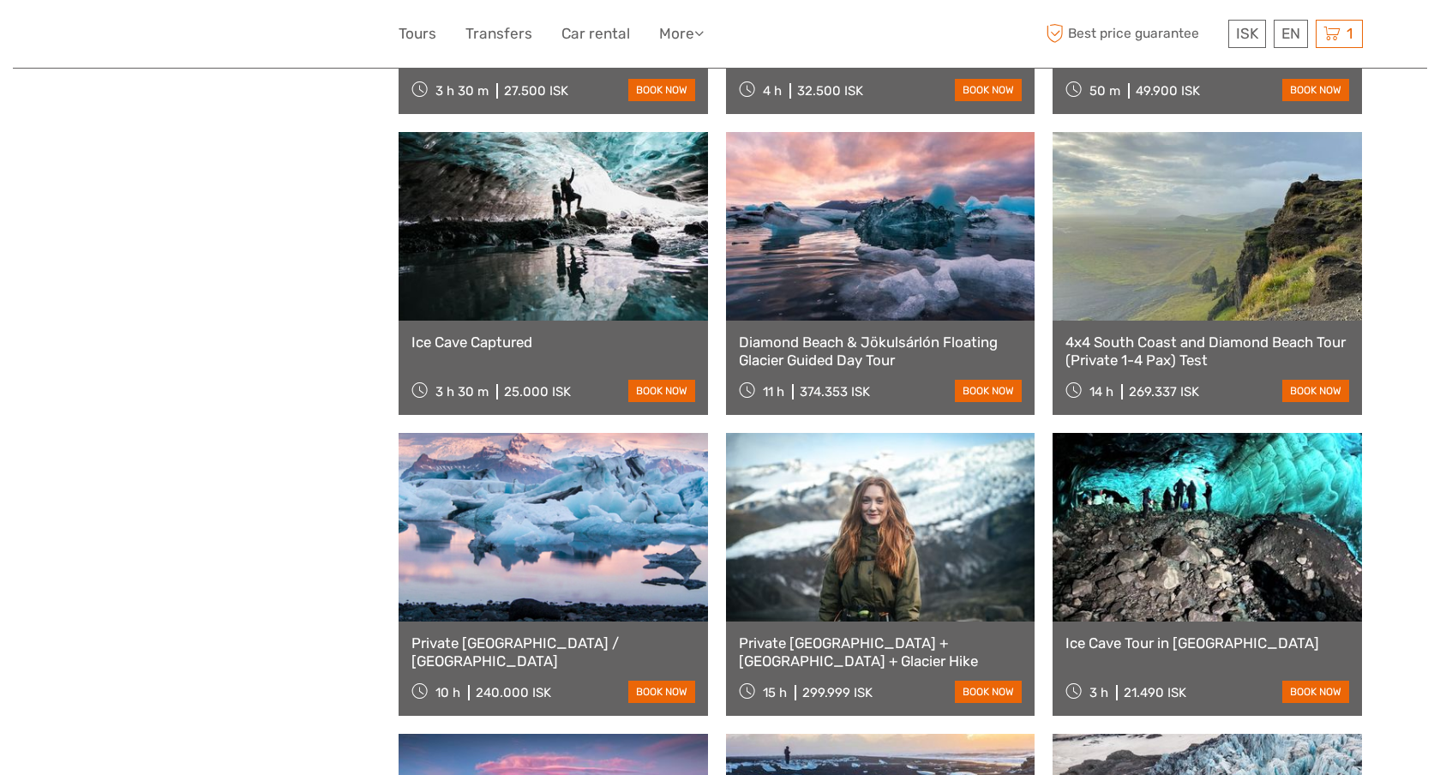
click at [608, 244] on link at bounding box center [554, 226] width 310 height 189
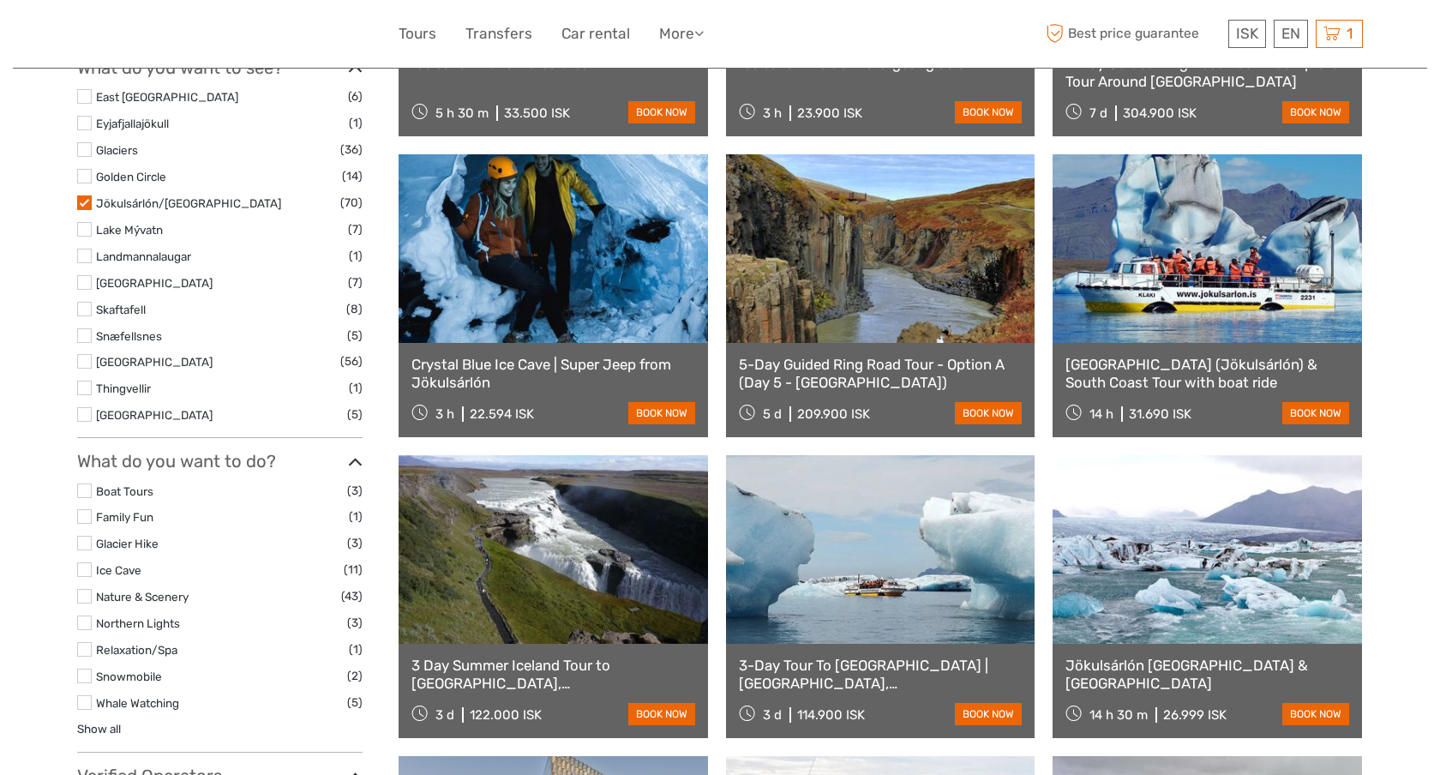
scroll to position [721, 0]
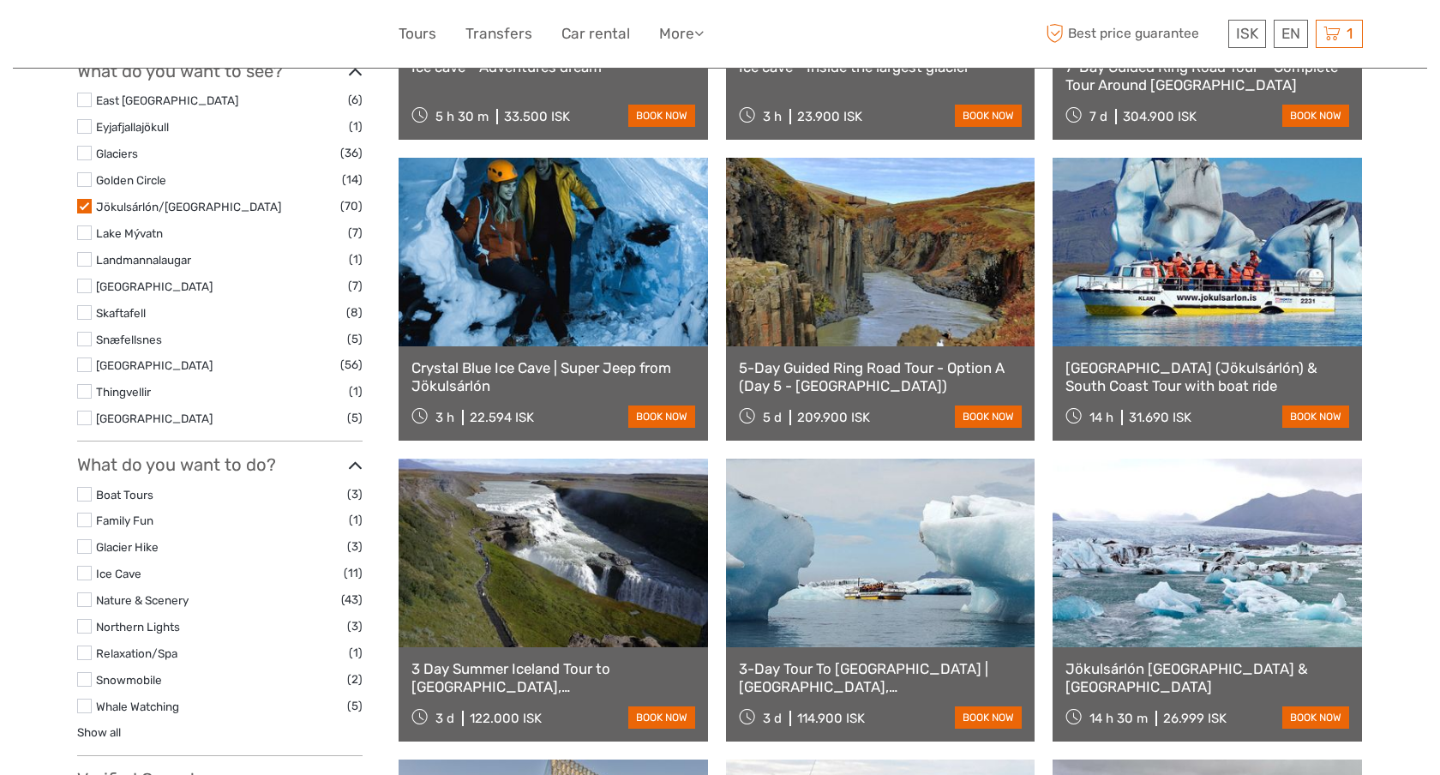
click at [82, 205] on label at bounding box center [84, 206] width 15 height 15
click at [0, 0] on input "checkbox" at bounding box center [0, 0] width 0 height 0
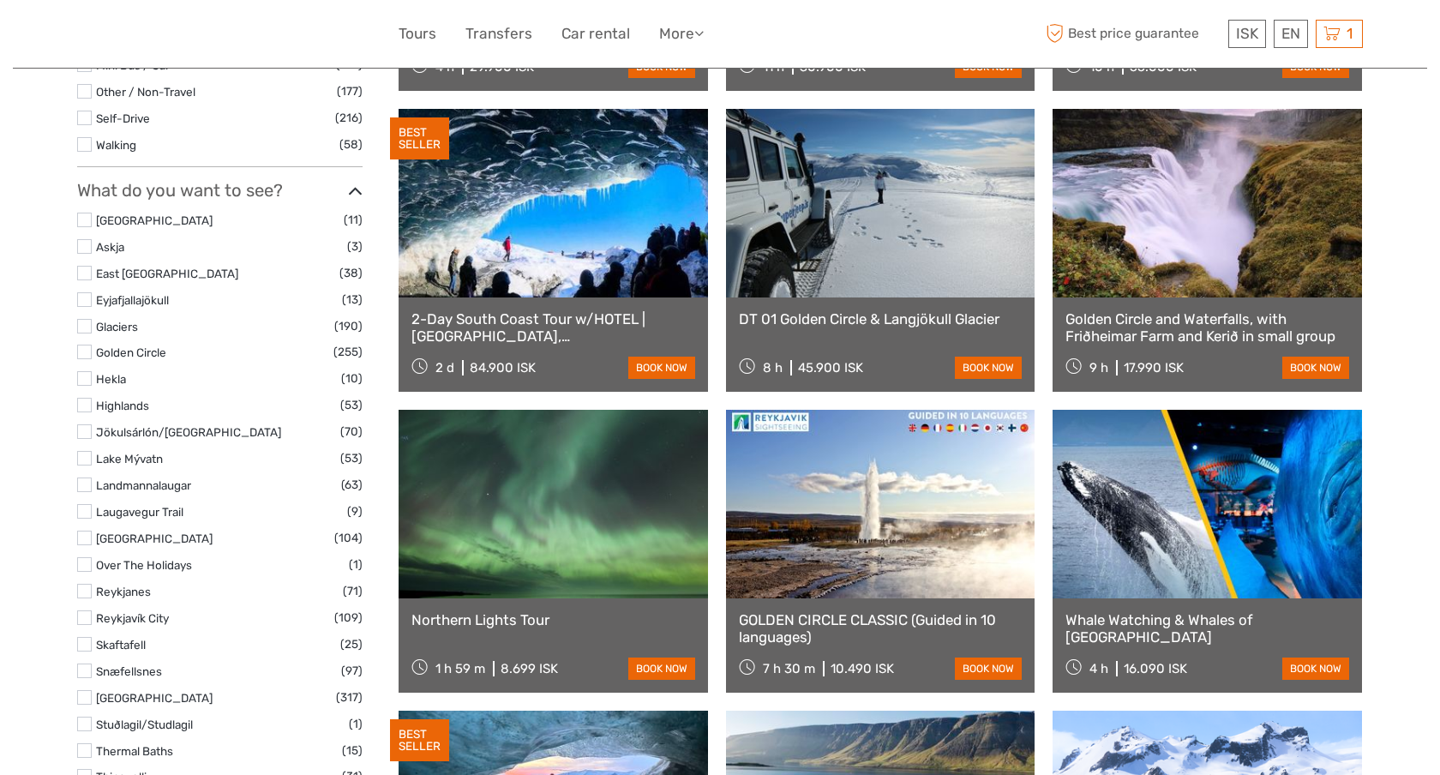
scroll to position [753, 0]
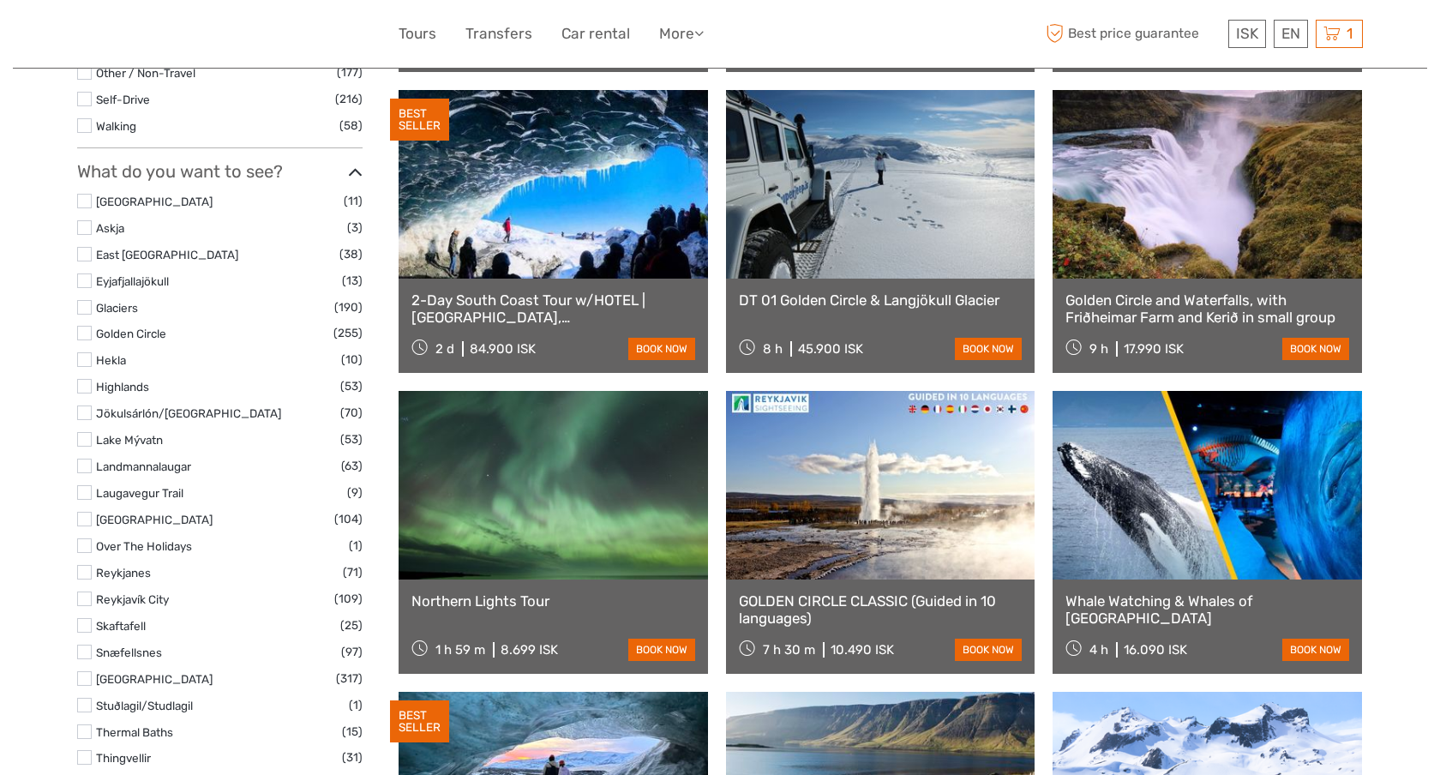
click at [87, 334] on label at bounding box center [84, 333] width 15 height 15
click at [0, 0] on input "checkbox" at bounding box center [0, 0] width 0 height 0
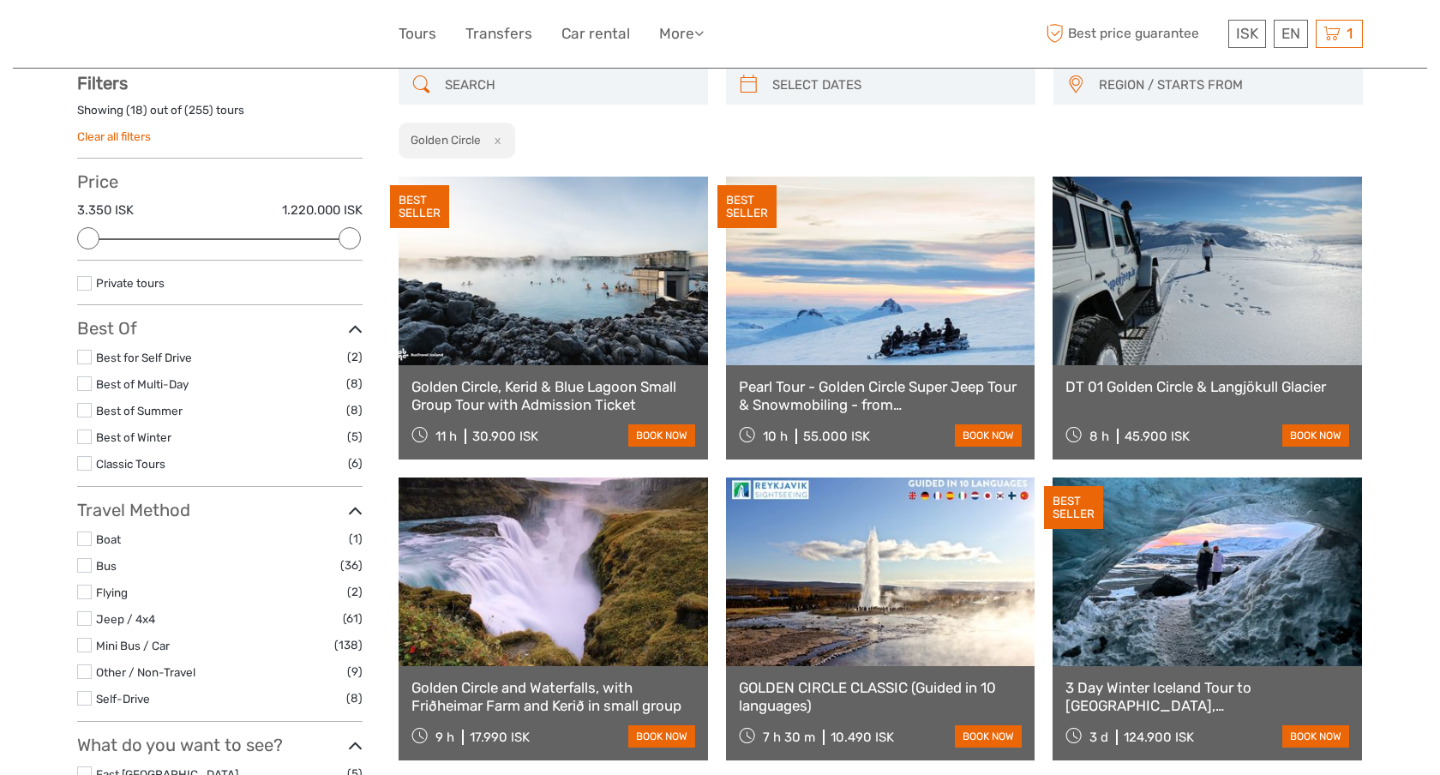
scroll to position [97, 0]
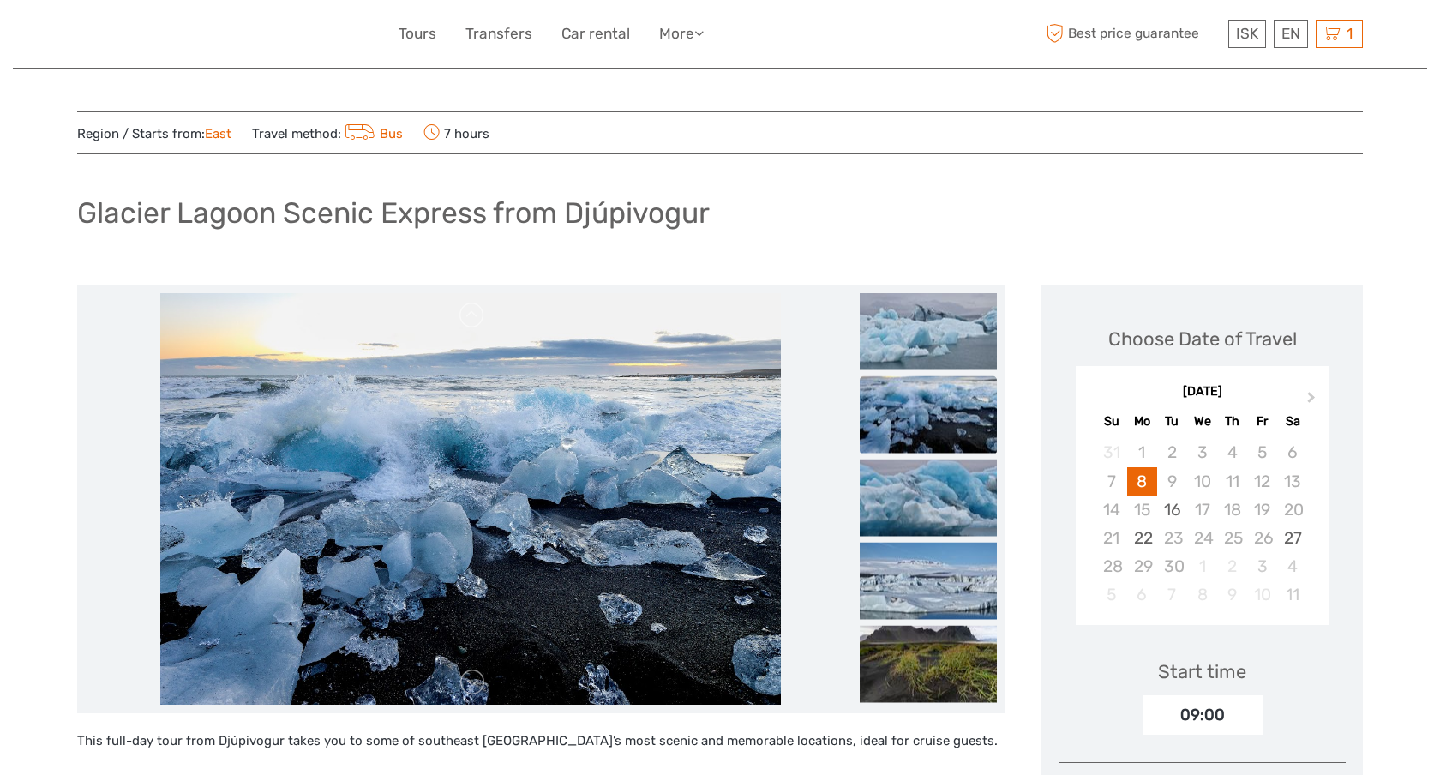
click at [1163, 392] on div "[DATE]" at bounding box center [1202, 392] width 253 height 18
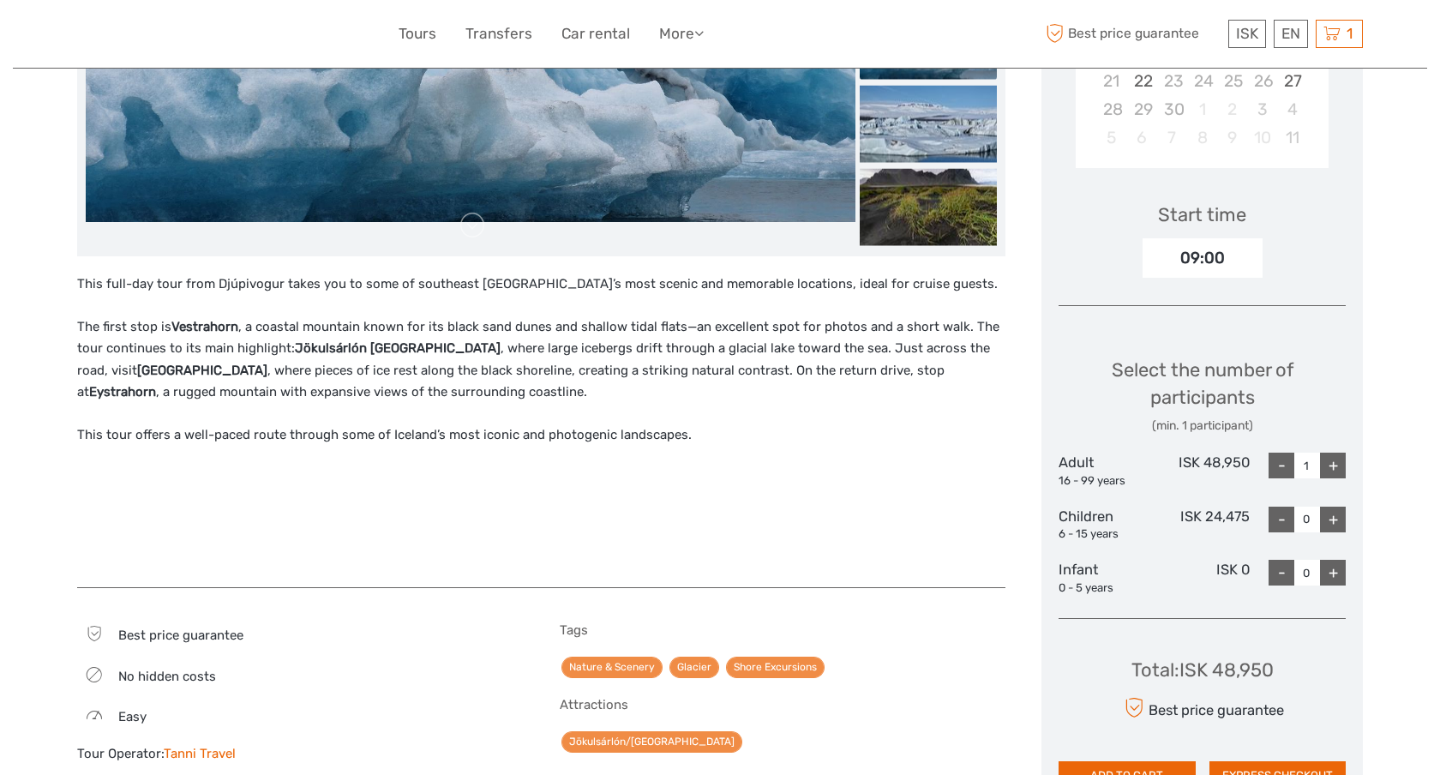
scroll to position [458, 0]
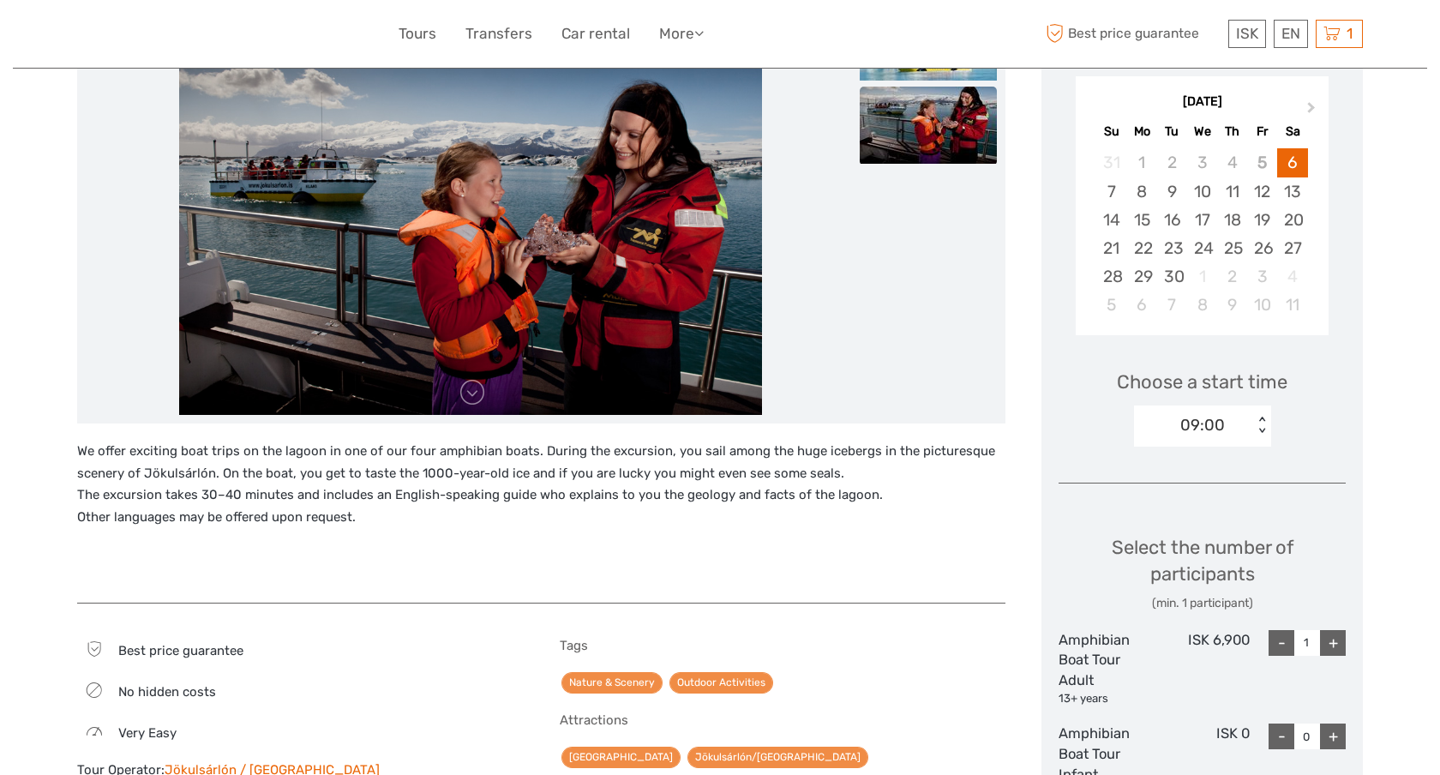
scroll to position [294, 0]
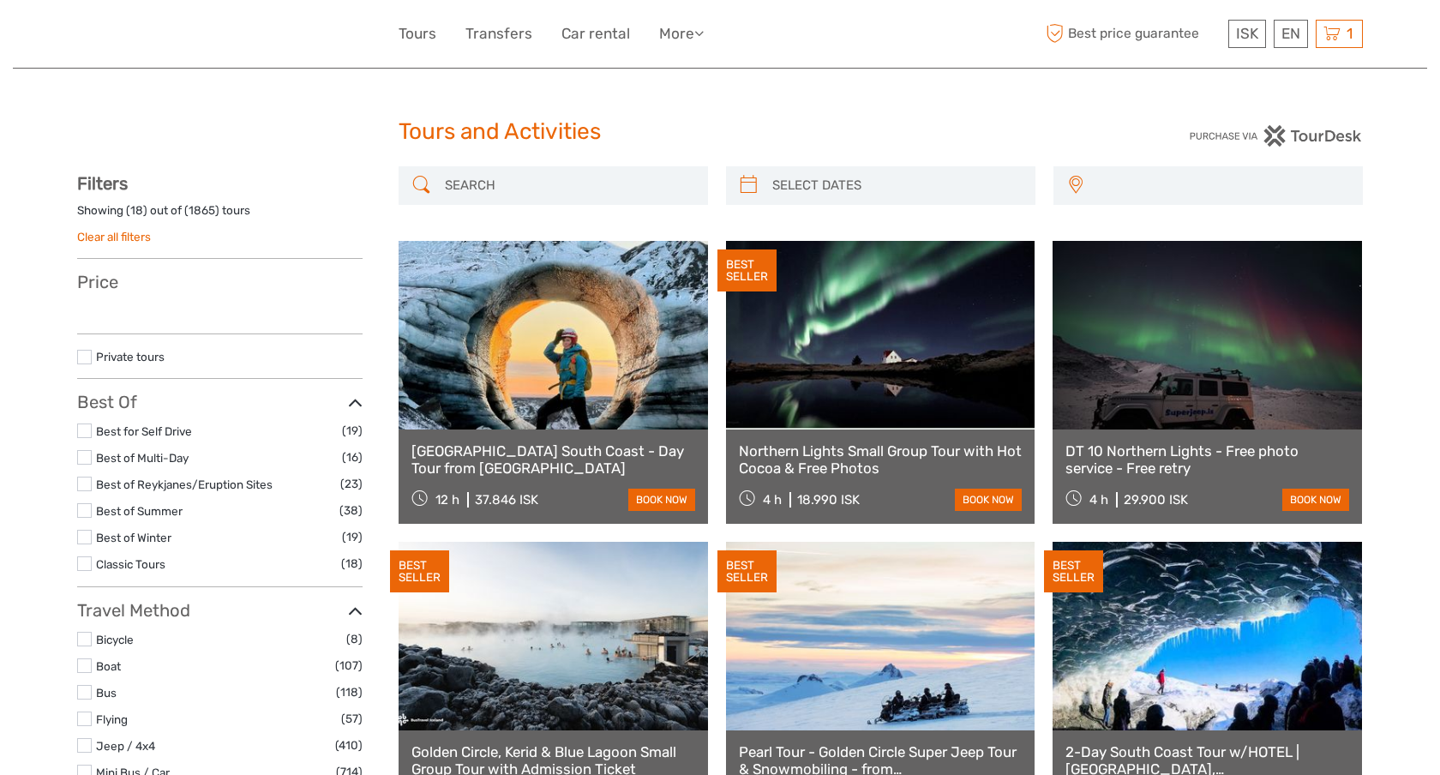
select select
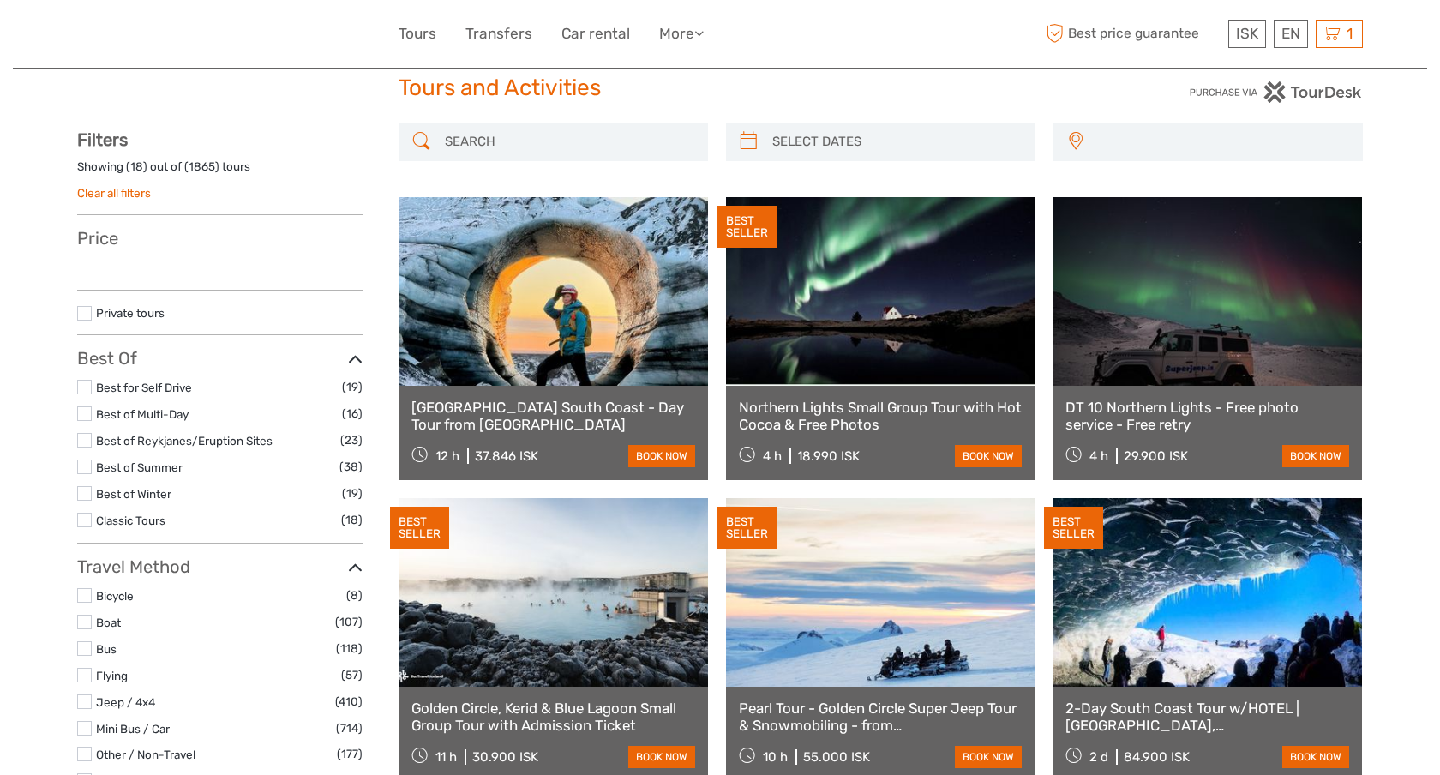
select select
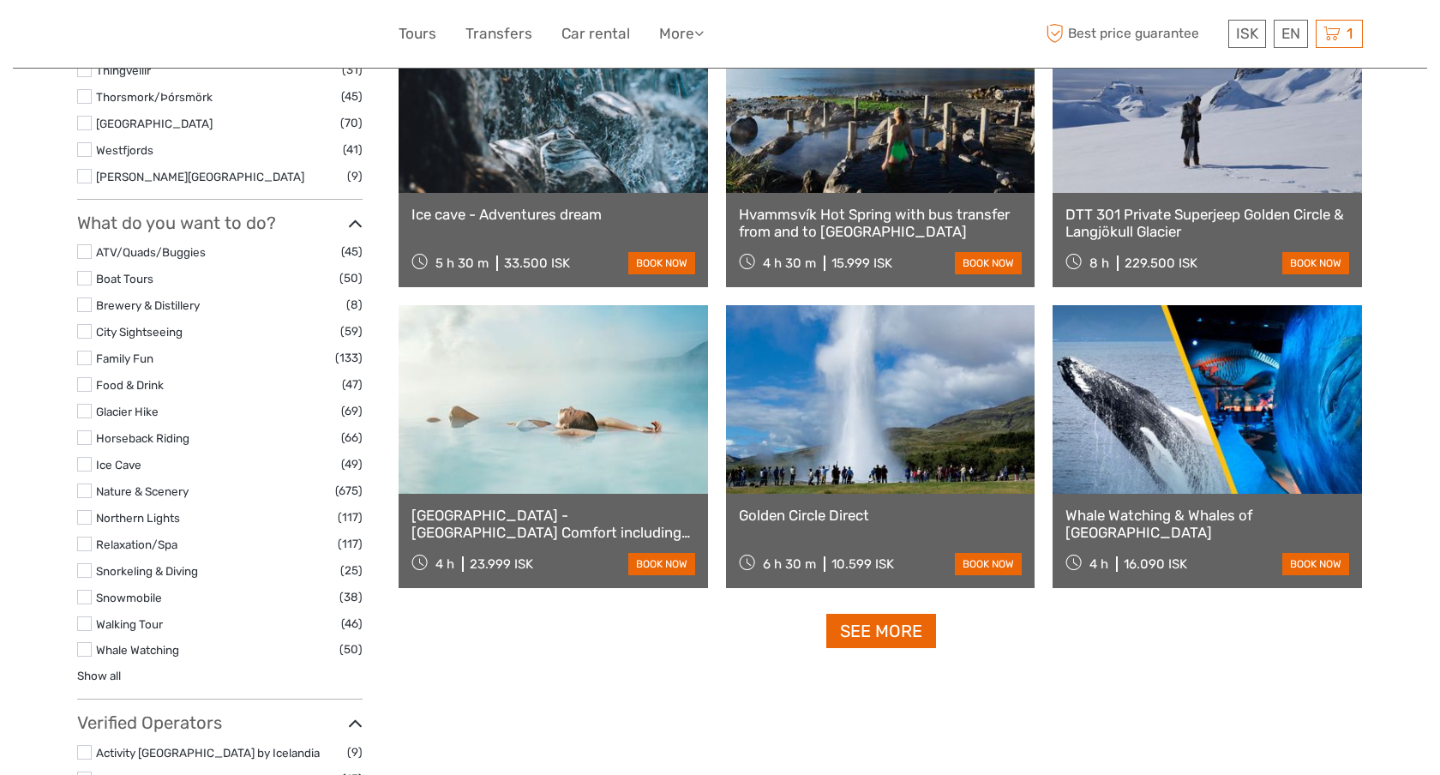
scroll to position [1445, 0]
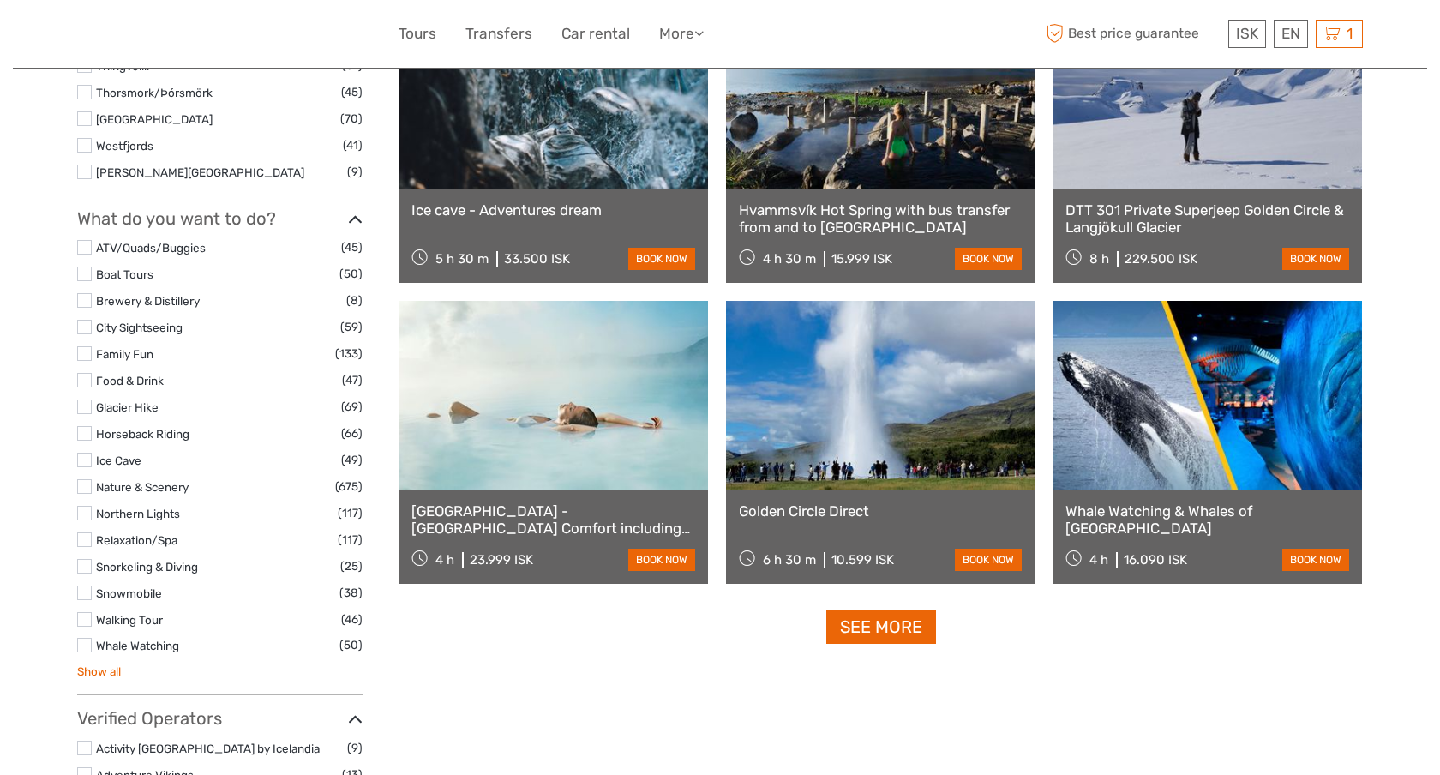
click at [106, 671] on link "Show all" at bounding box center [99, 672] width 44 height 14
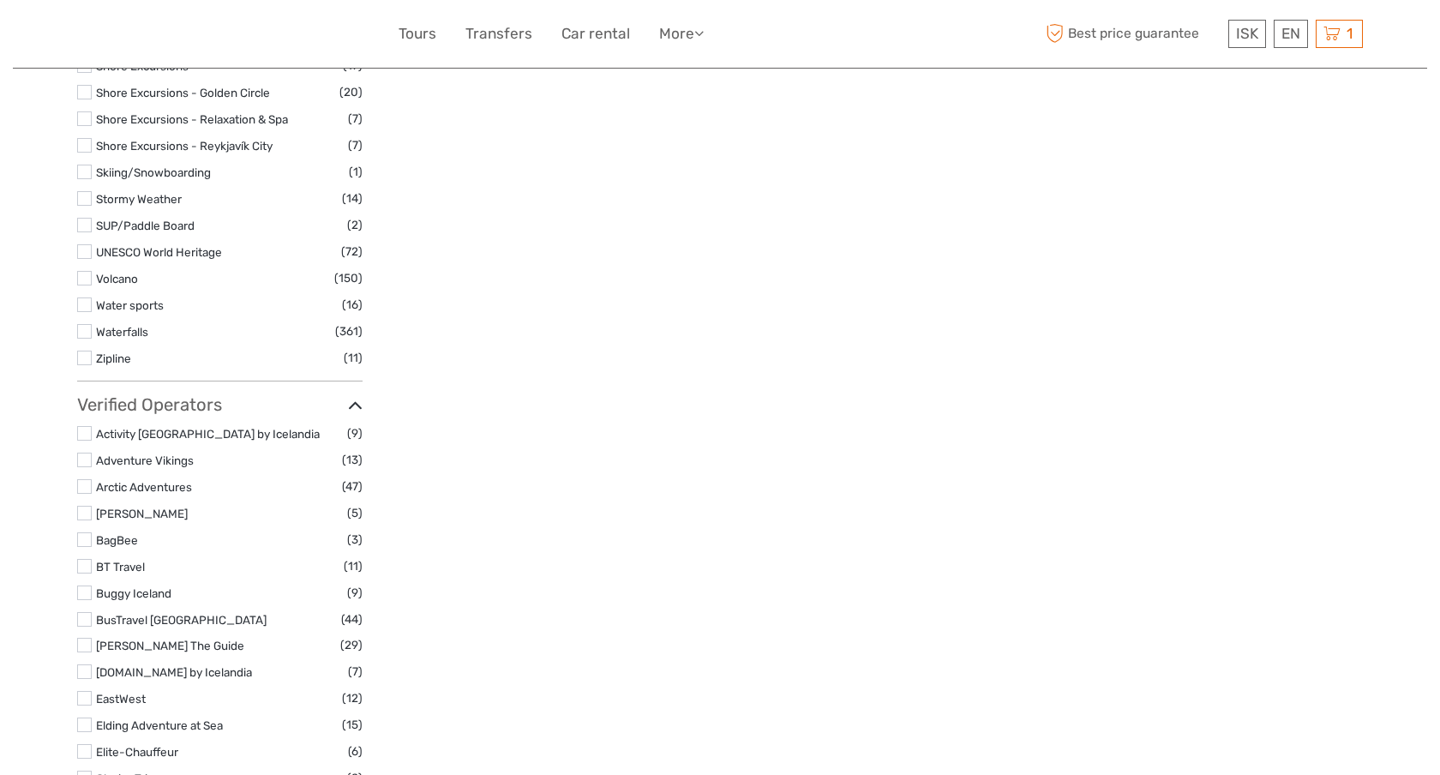
scroll to position [3744, 0]
click at [111, 280] on link "Volcano" at bounding box center [117, 276] width 42 height 14
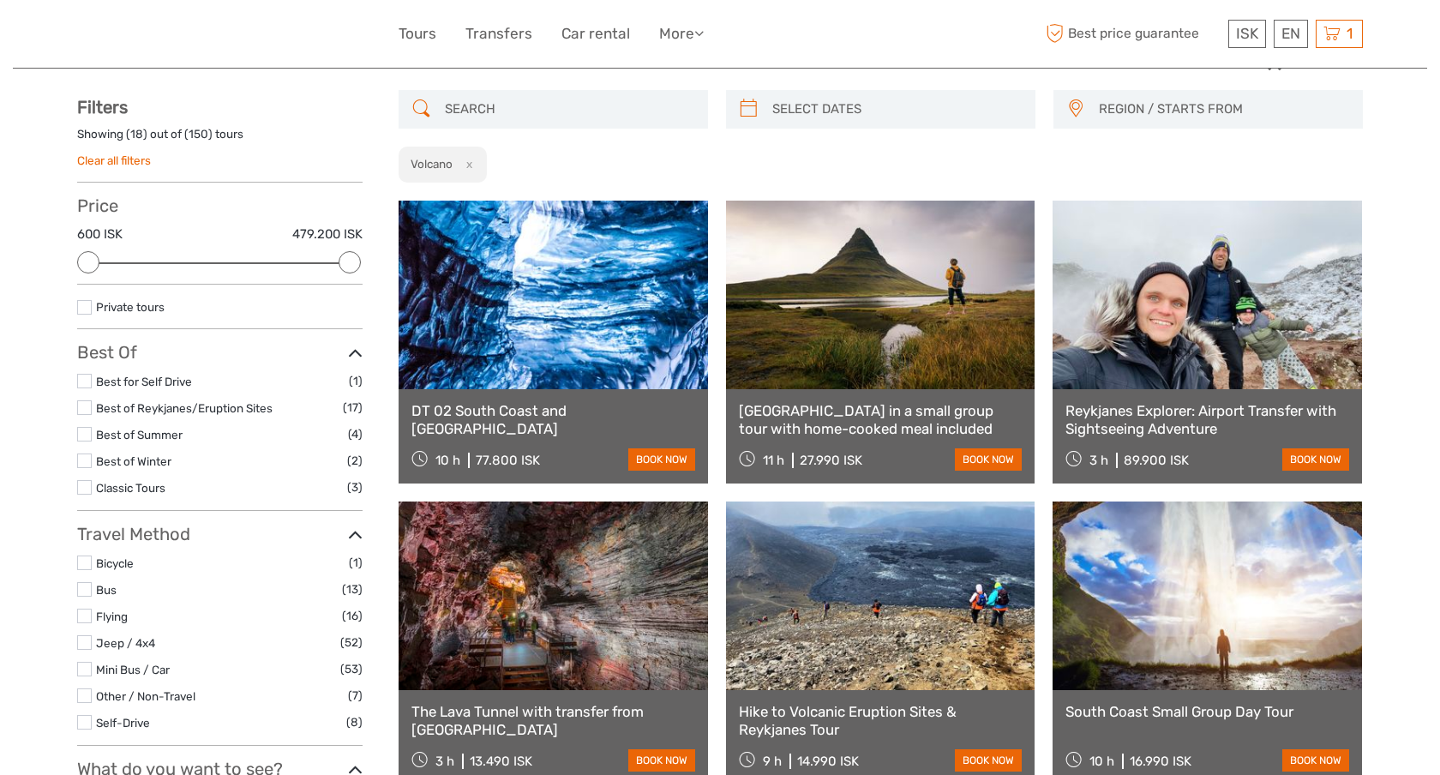
scroll to position [77, 0]
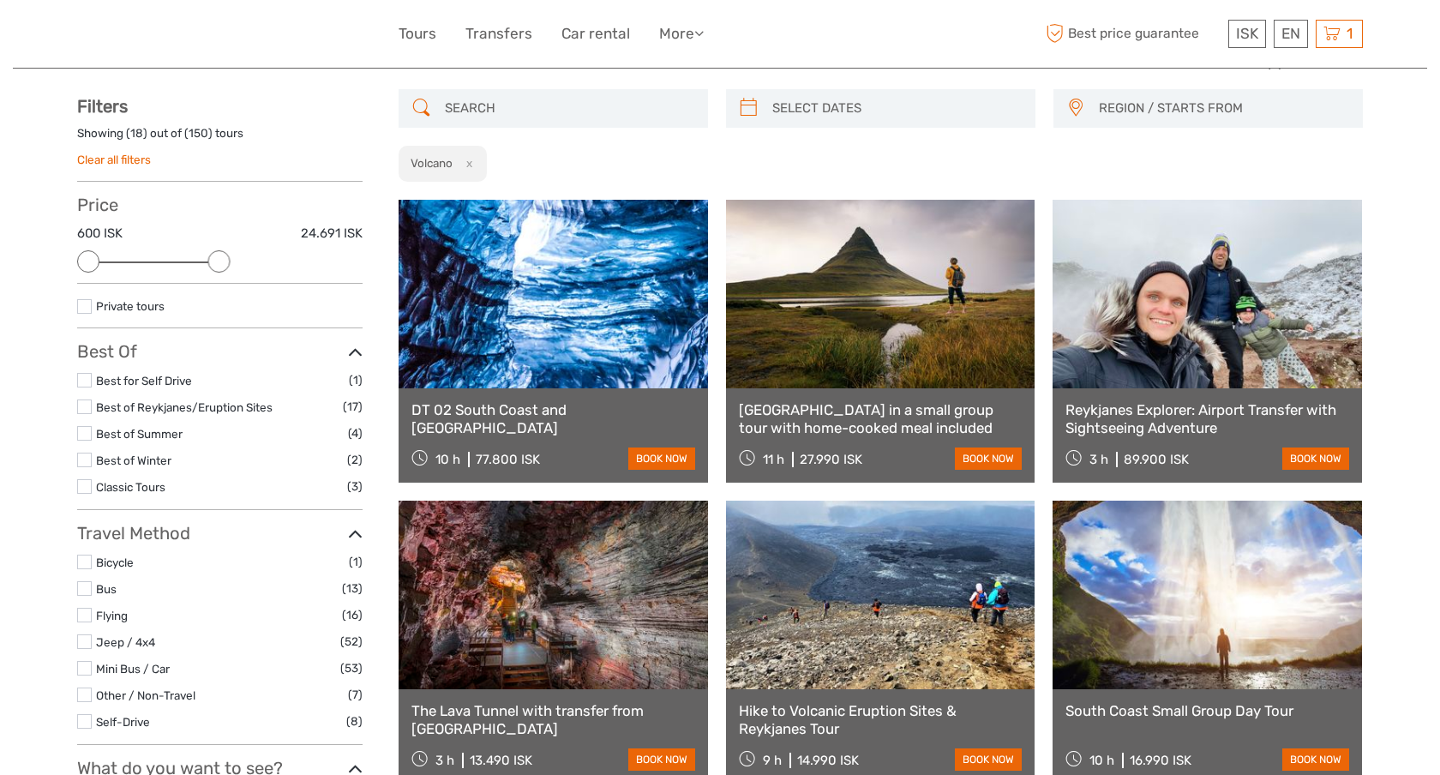
drag, startPoint x: 345, startPoint y: 262, endPoint x: 205, endPoint y: 264, distance: 139.8
click at [205, 264] on div "Price 600 ISK 24.691 ISK Clear" at bounding box center [220, 239] width 286 height 89
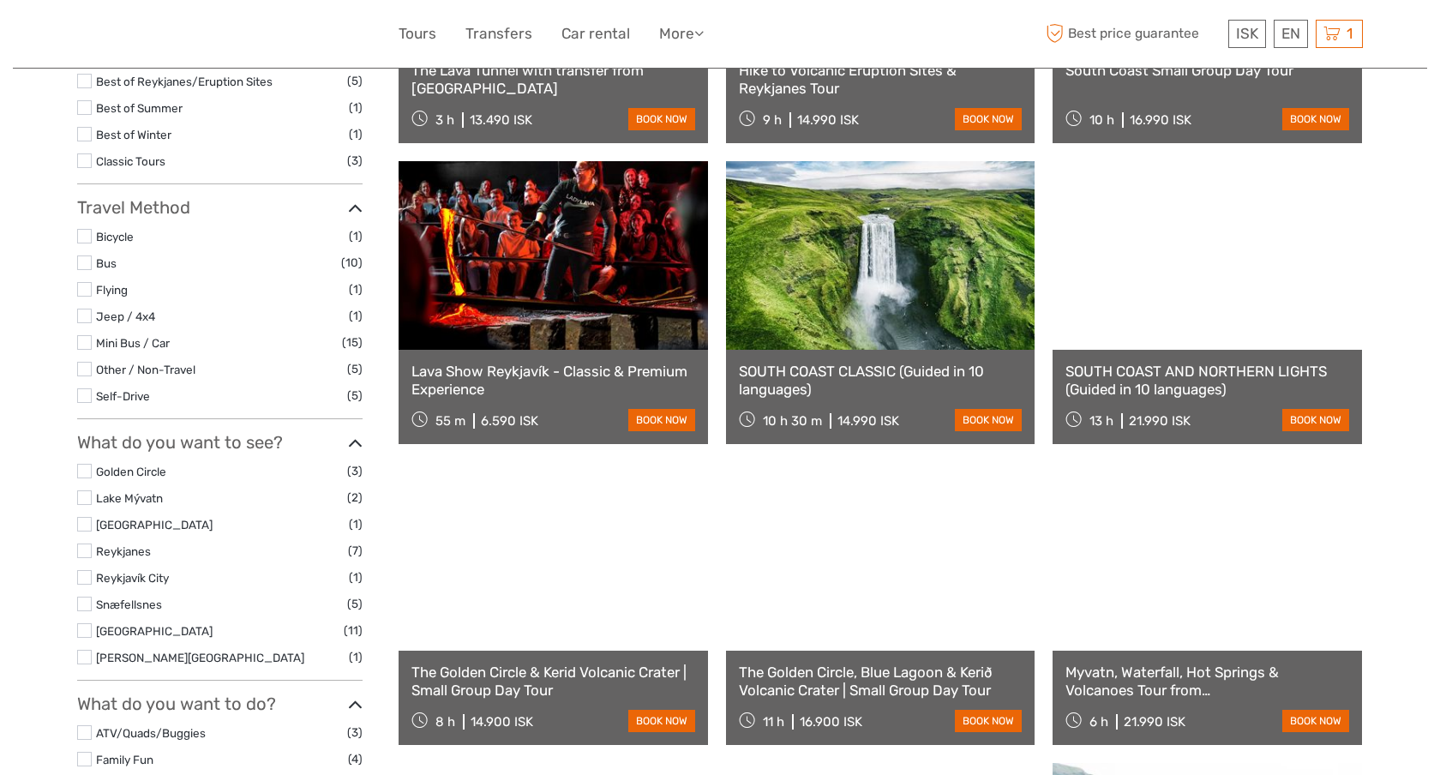
scroll to position [420, 0]
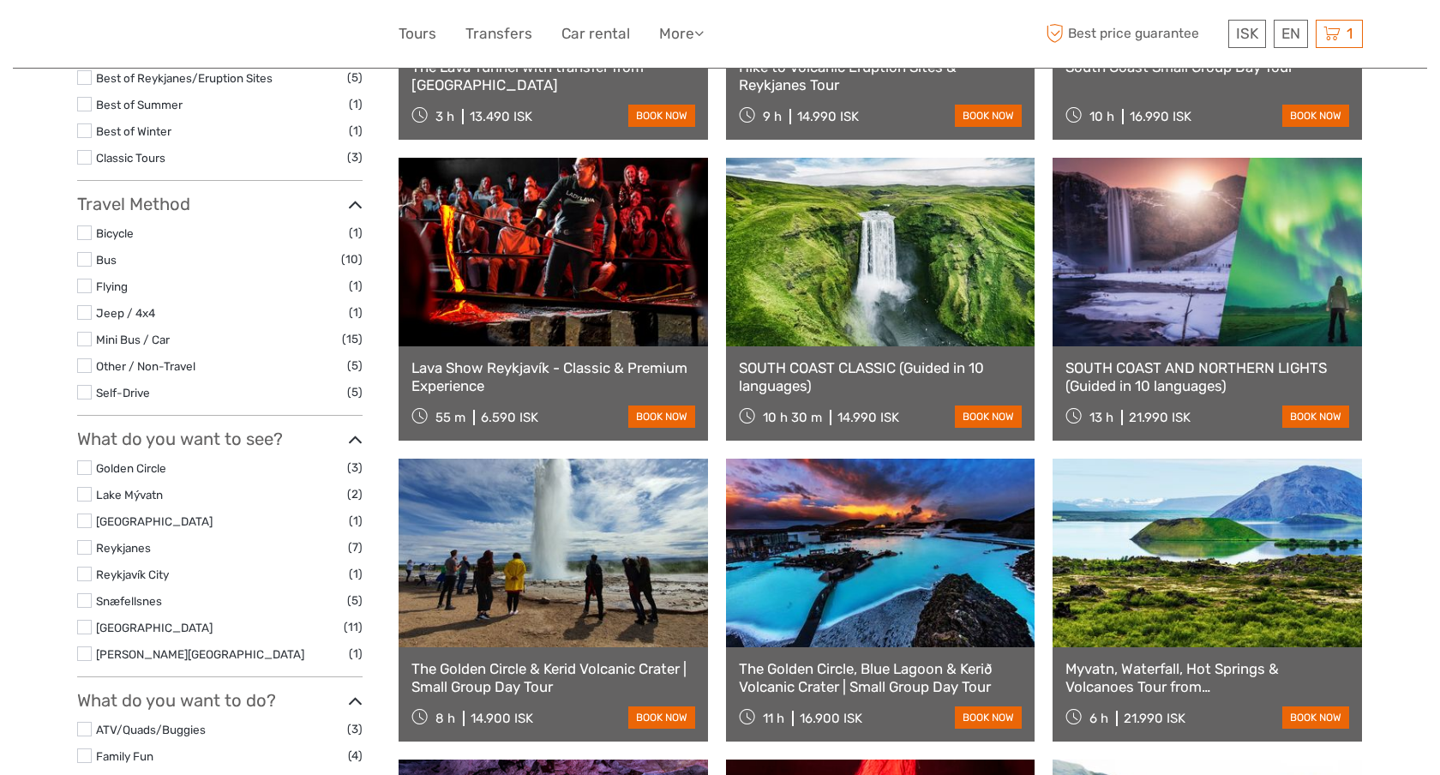
click at [458, 381] on link "Lava Show Reykjavík - Classic & Premium Experience" at bounding box center [554, 376] width 284 height 35
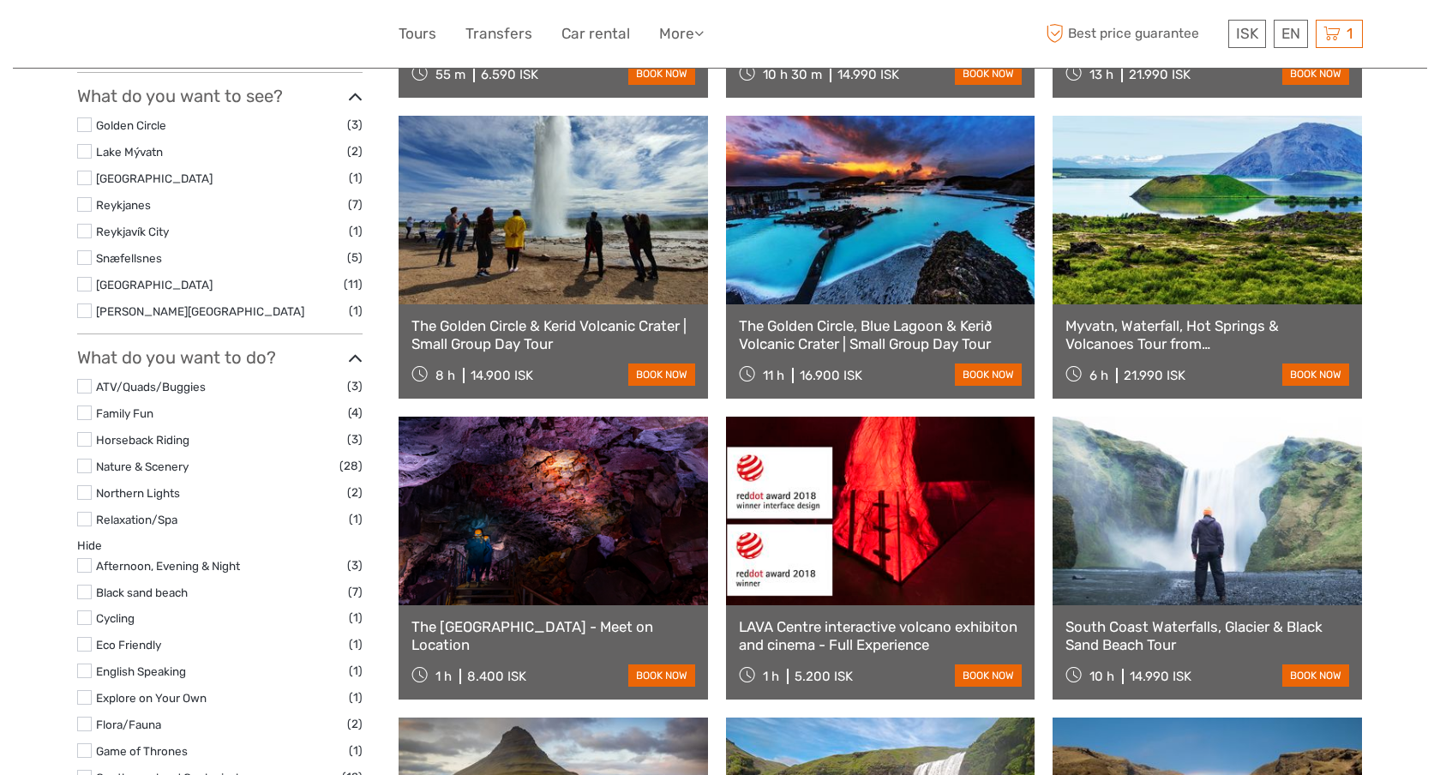
scroll to position [765, 0]
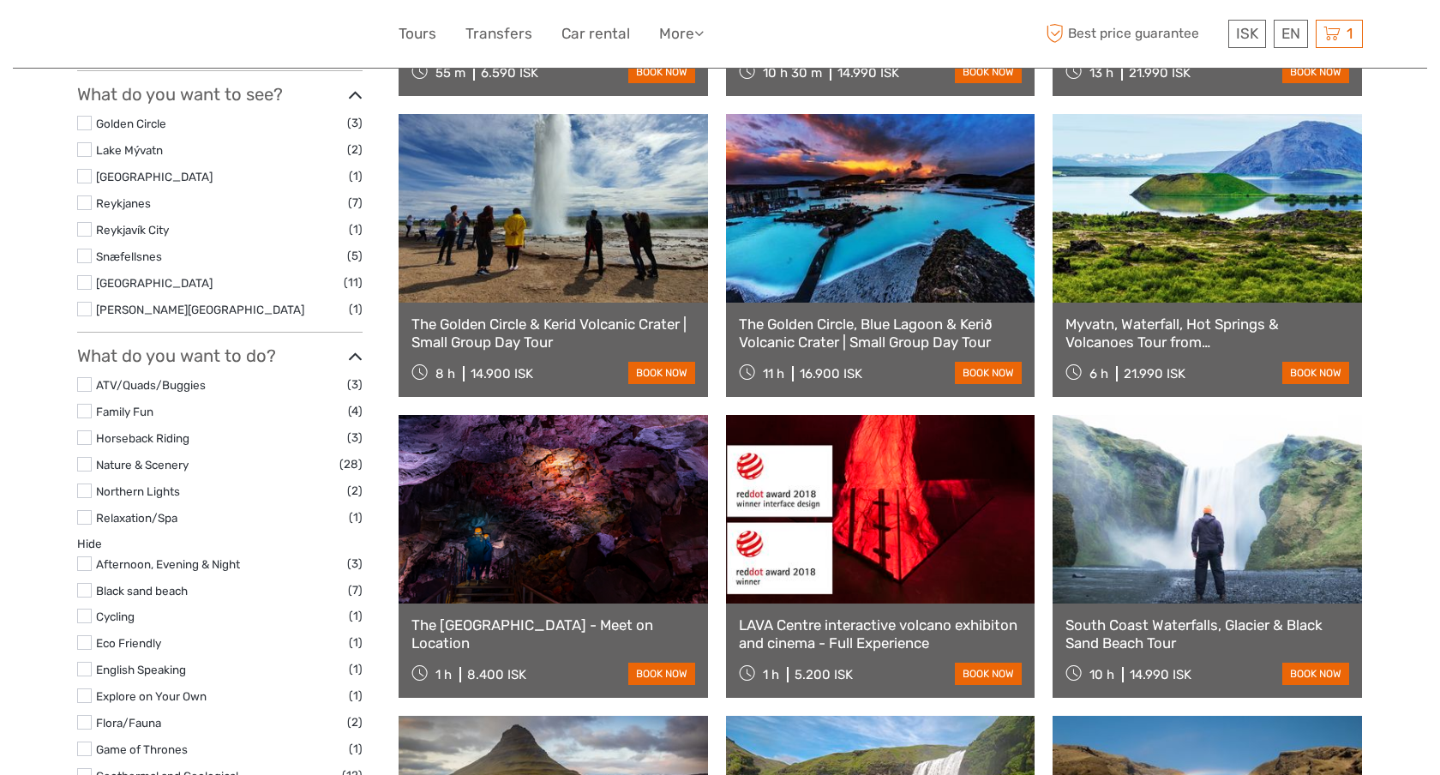
click at [458, 381] on div "8 h 14.900 ISK" at bounding box center [473, 373] width 122 height 24
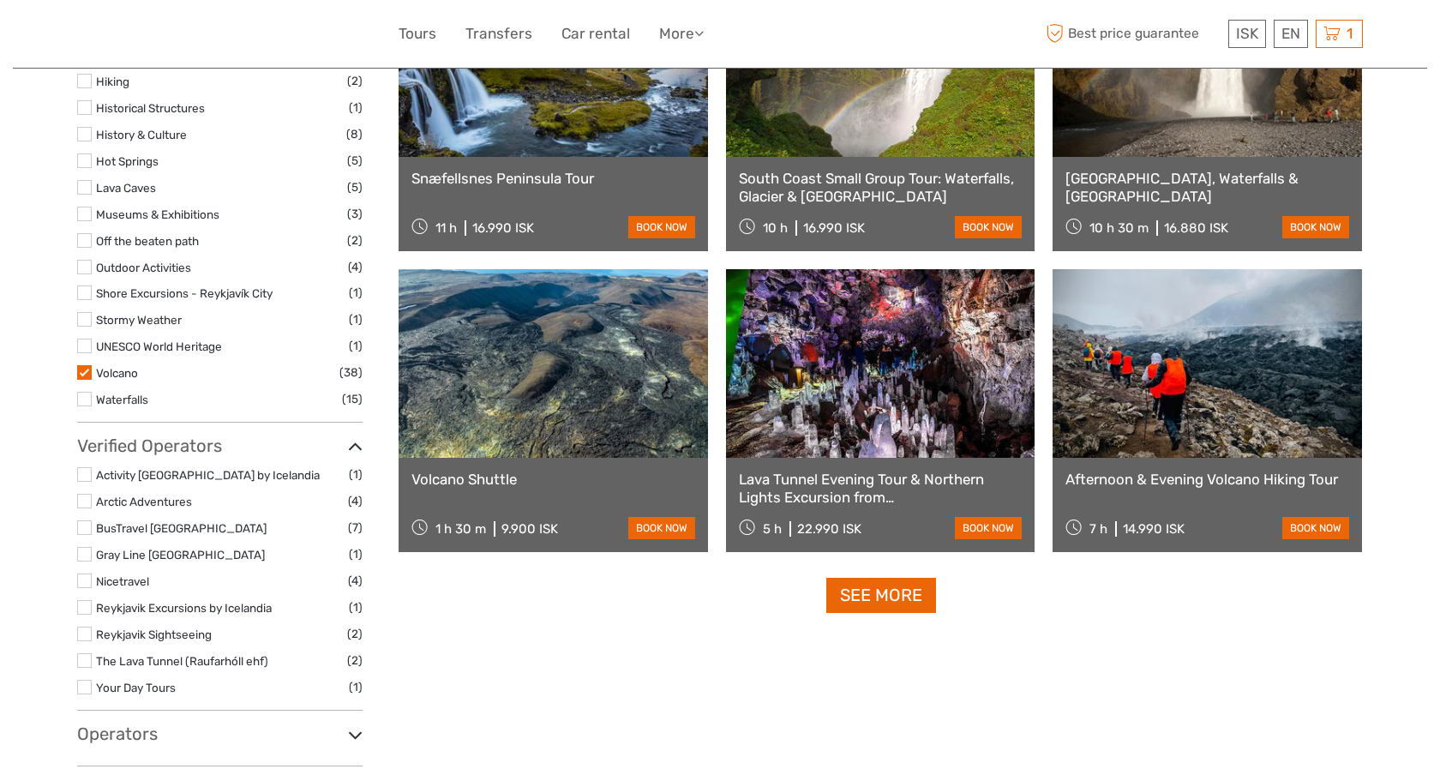
scroll to position [1522, 0]
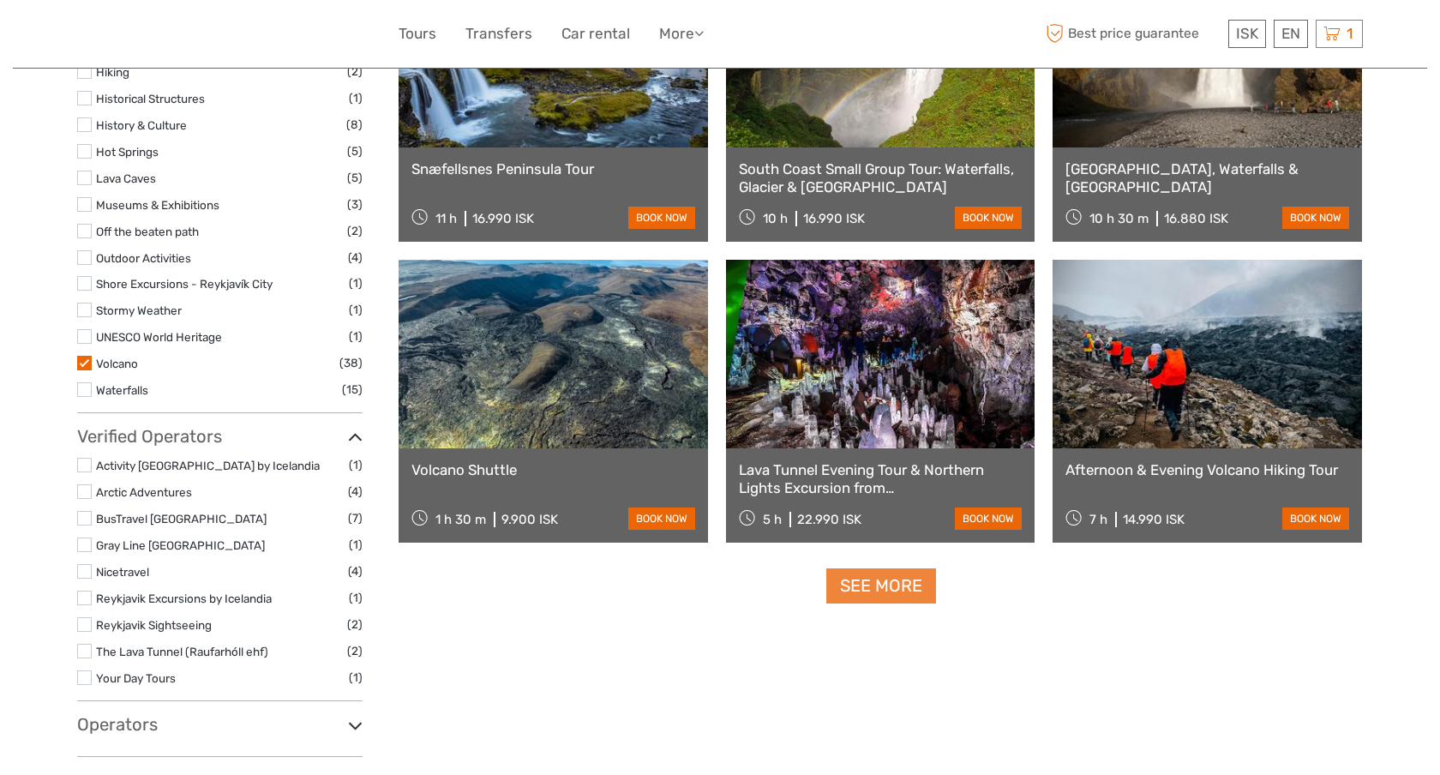
click at [867, 586] on link "See more" at bounding box center [882, 585] width 110 height 35
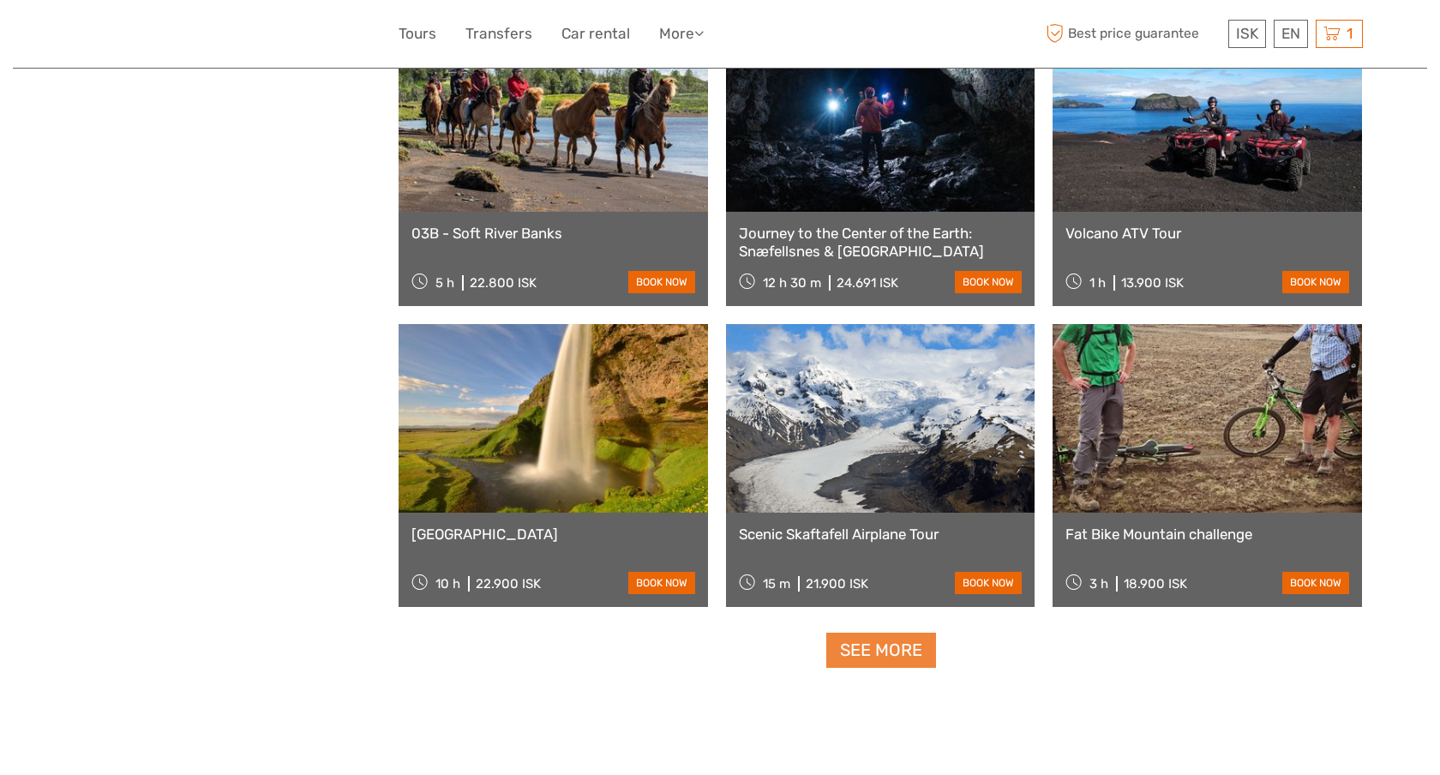
scroll to position [3266, 0]
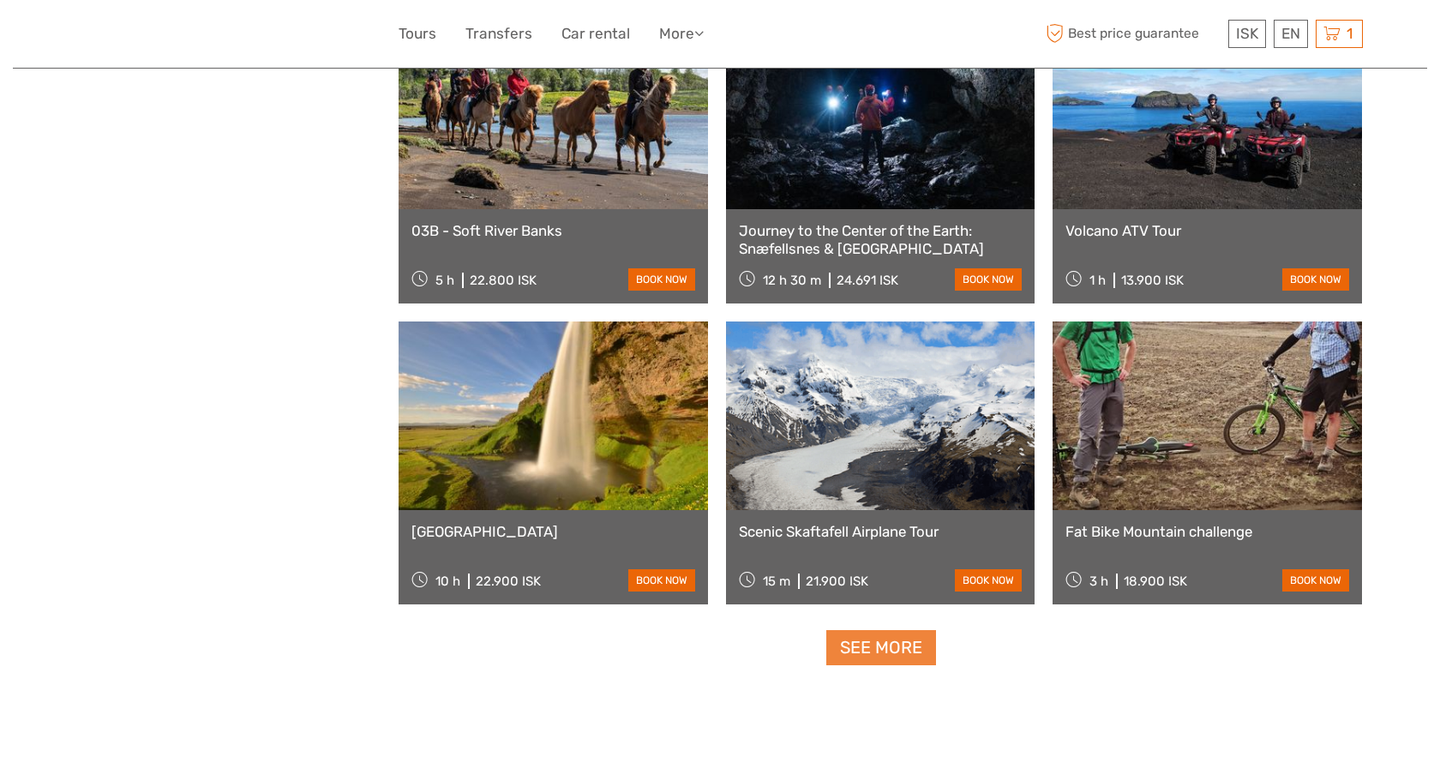
click at [862, 652] on link "See more" at bounding box center [882, 647] width 110 height 35
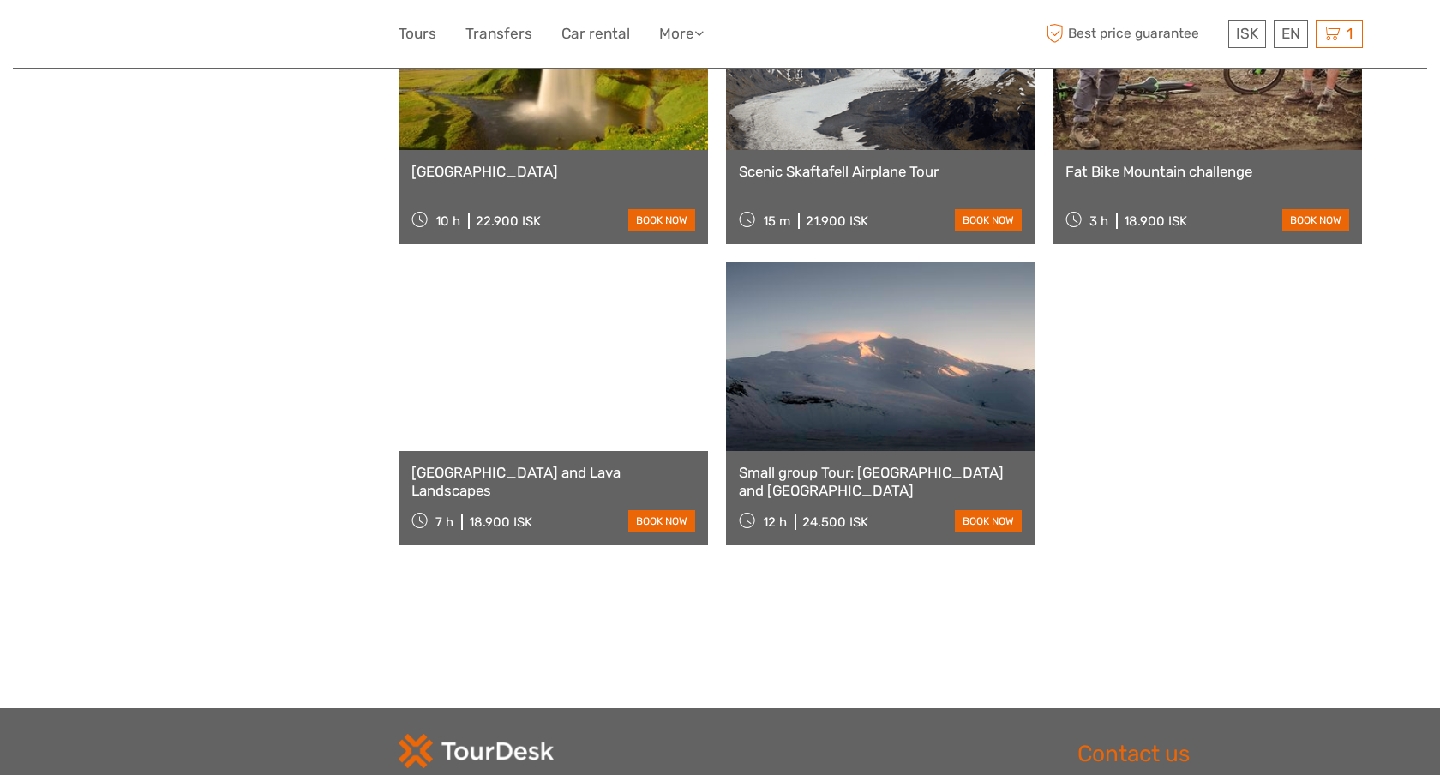
scroll to position [3629, 0]
